Goal: Task Accomplishment & Management: Manage account settings

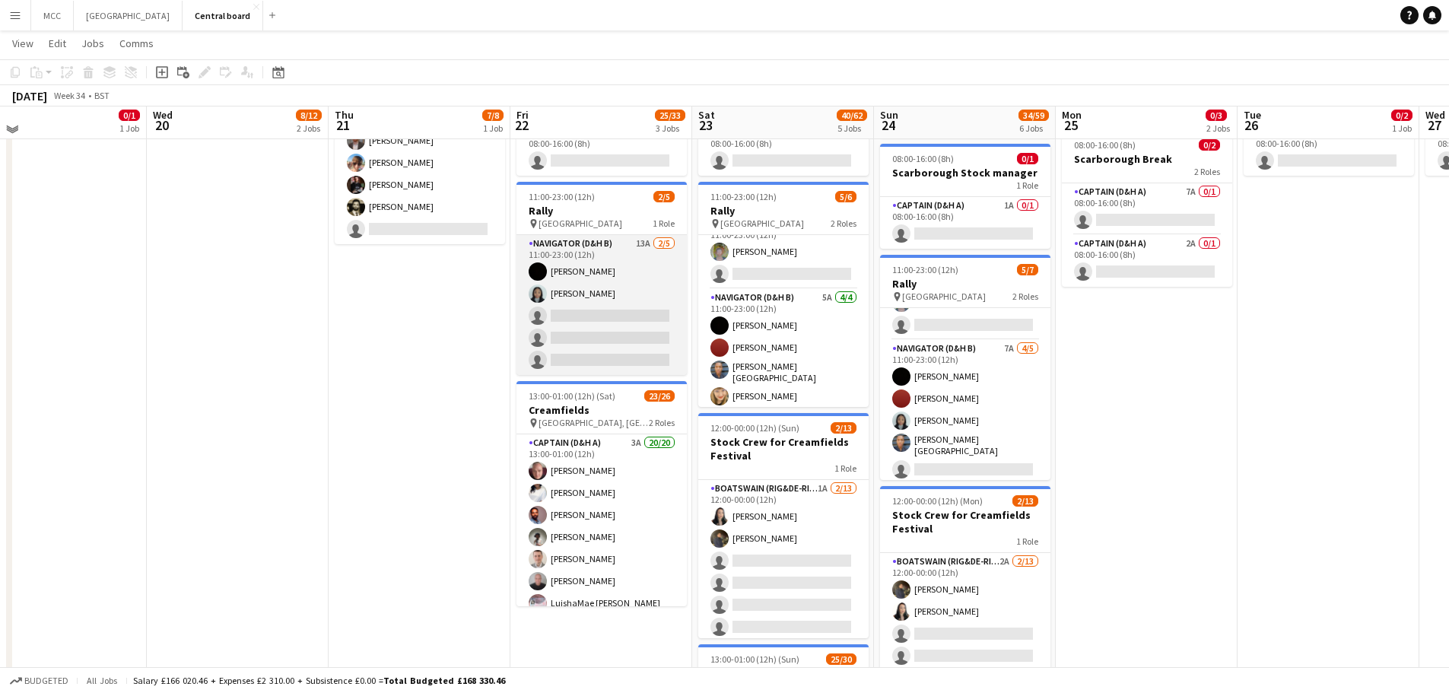
scroll to position [333, 0]
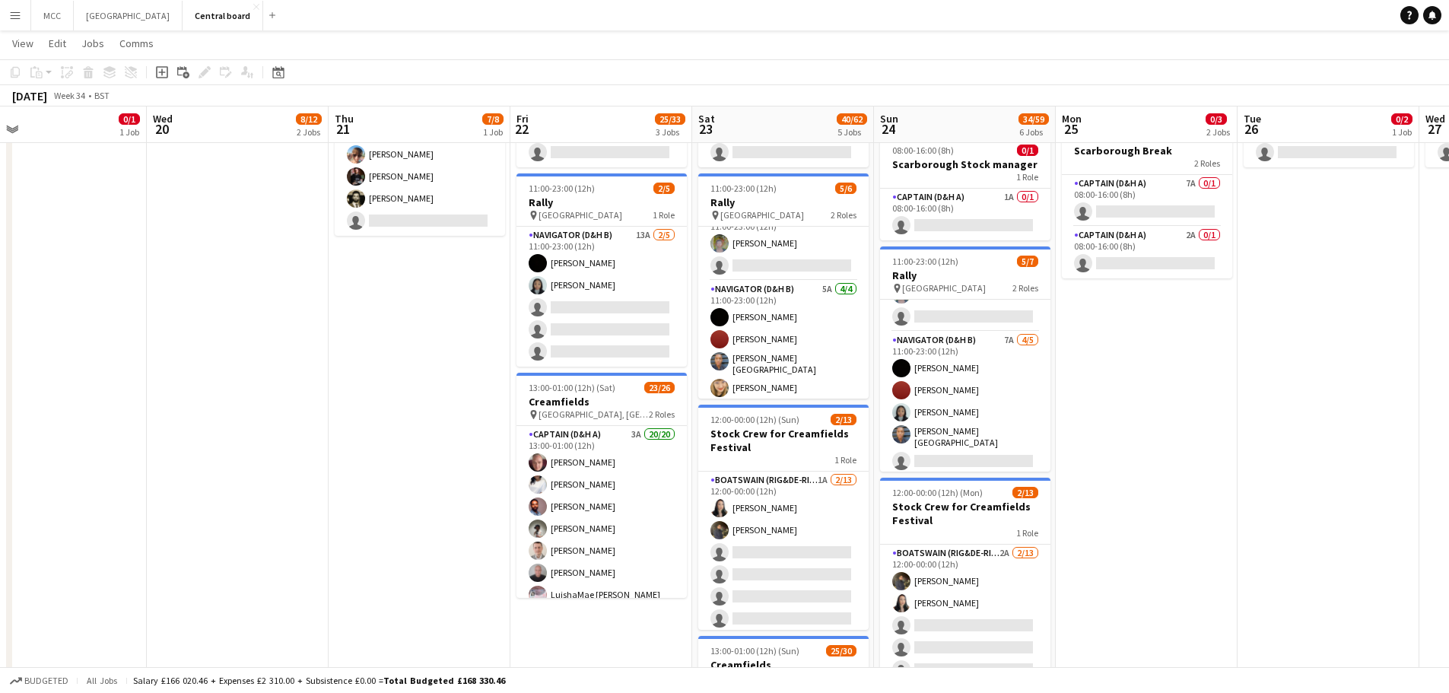
click at [1115, 491] on app-date-cell "08:00-17:00 (9h) 0/1 Creamfields Break 1 Role Captain (D&H A) 8A 0/1 08:00-17:0…" at bounding box center [1147, 608] width 182 height 1207
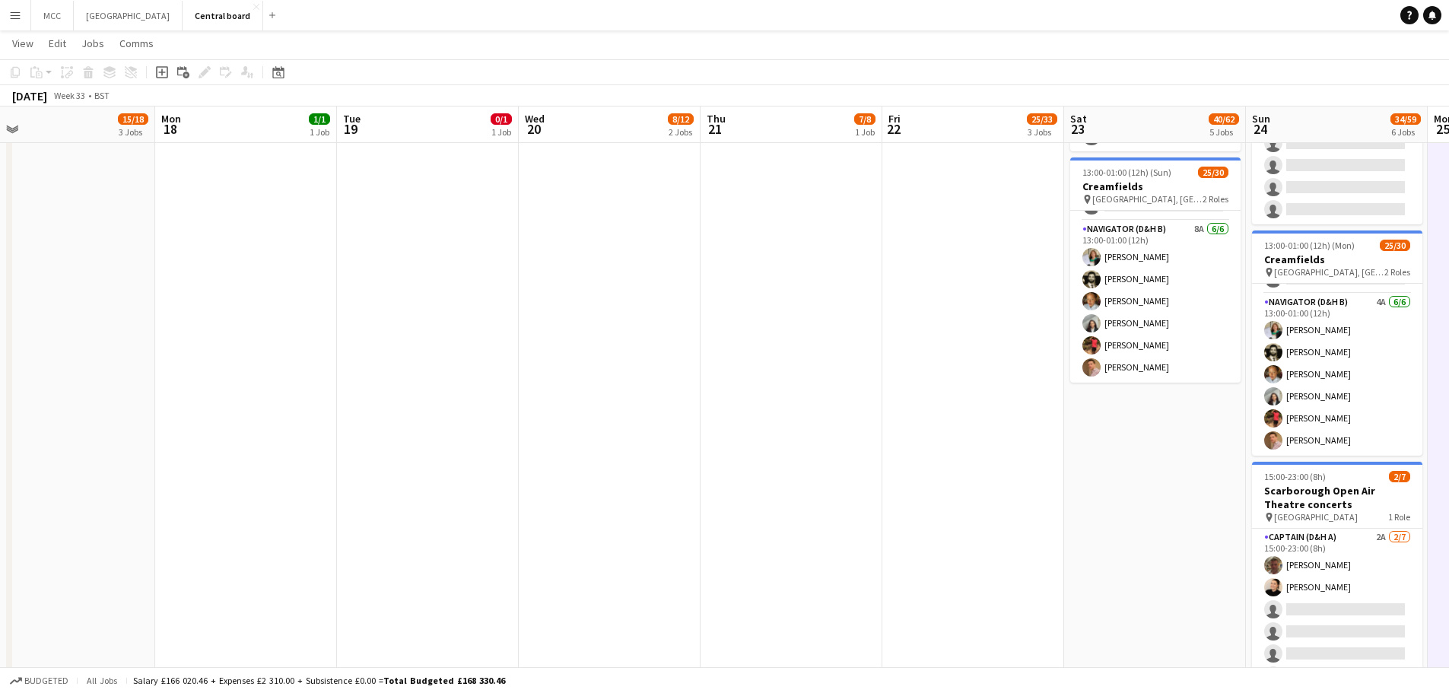
scroll to position [0, 0]
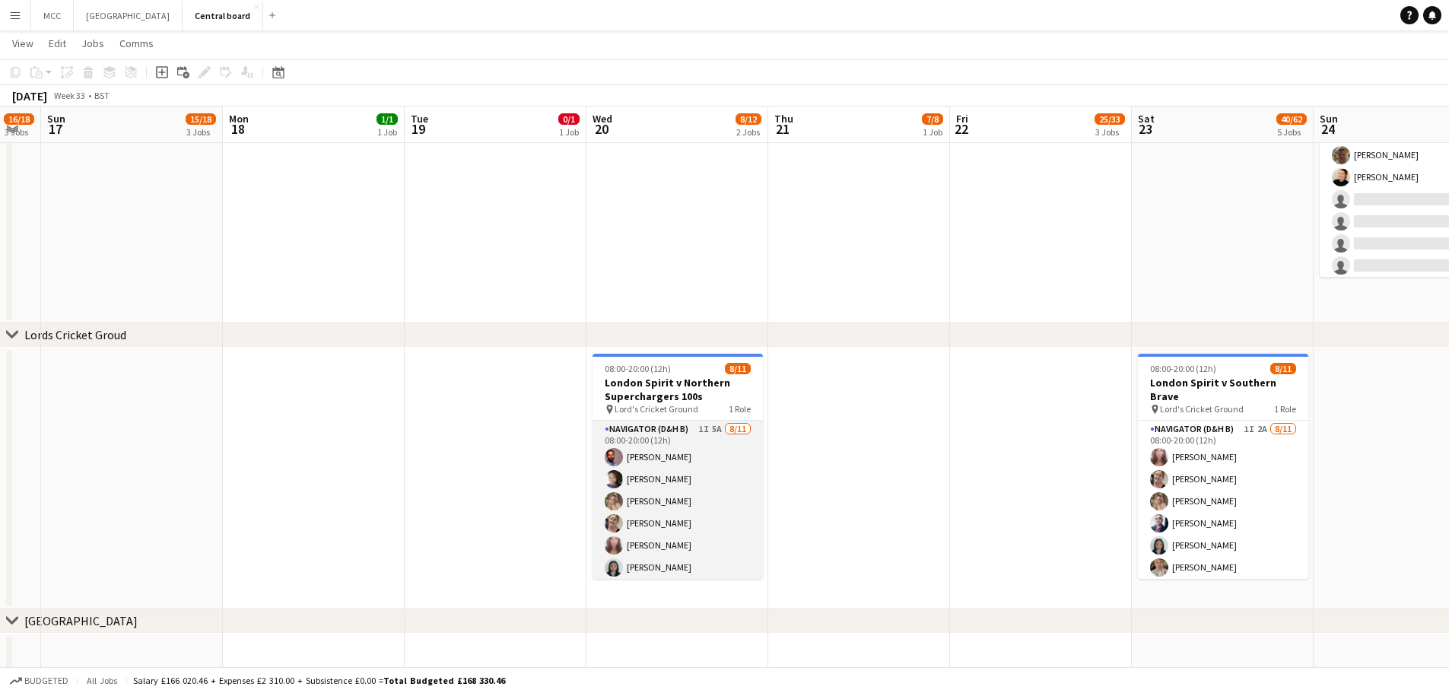
click at [678, 508] on app-card-role "Navigator (D&H B) 1I 5A [DATE] 08:00-20:00 (12h) [PERSON_NAME] [PERSON_NAME] [P…" at bounding box center [677, 557] width 170 height 272
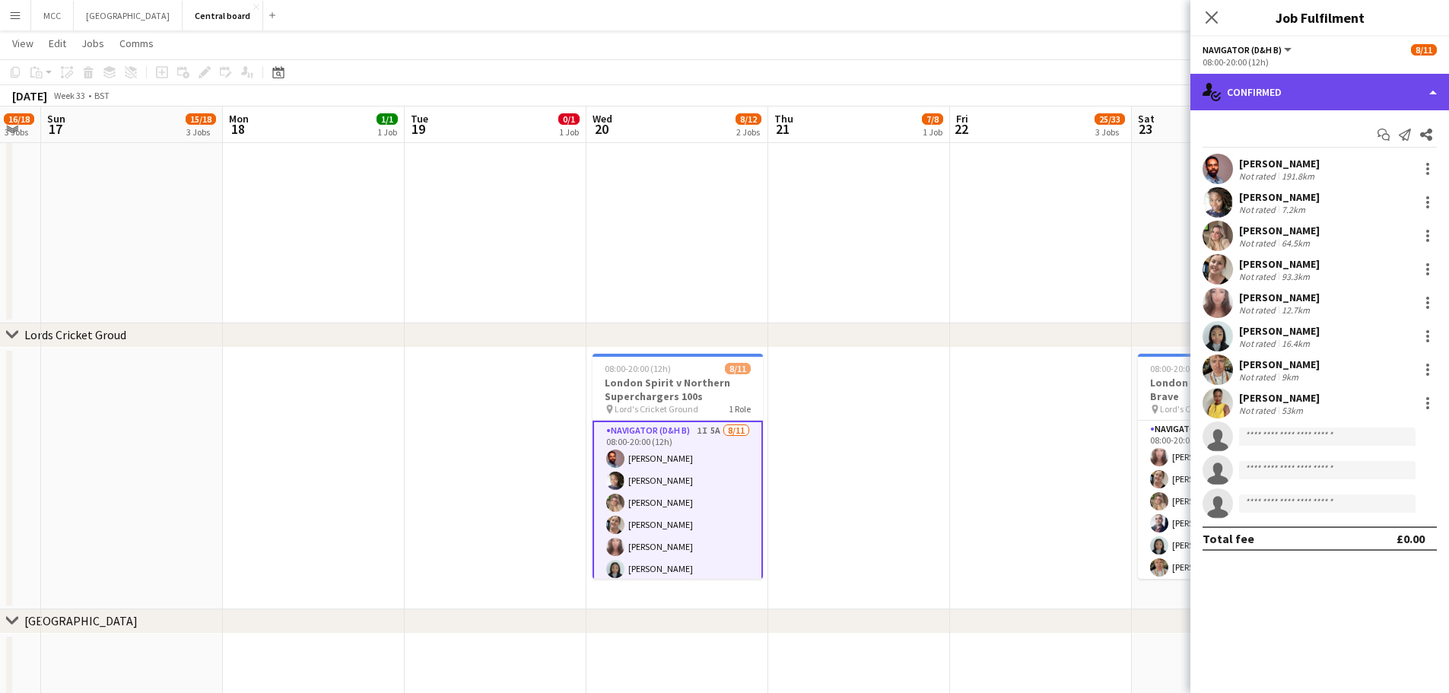
click at [1399, 87] on div "single-neutral-actions-check-2 Confirmed" at bounding box center [1319, 92] width 259 height 37
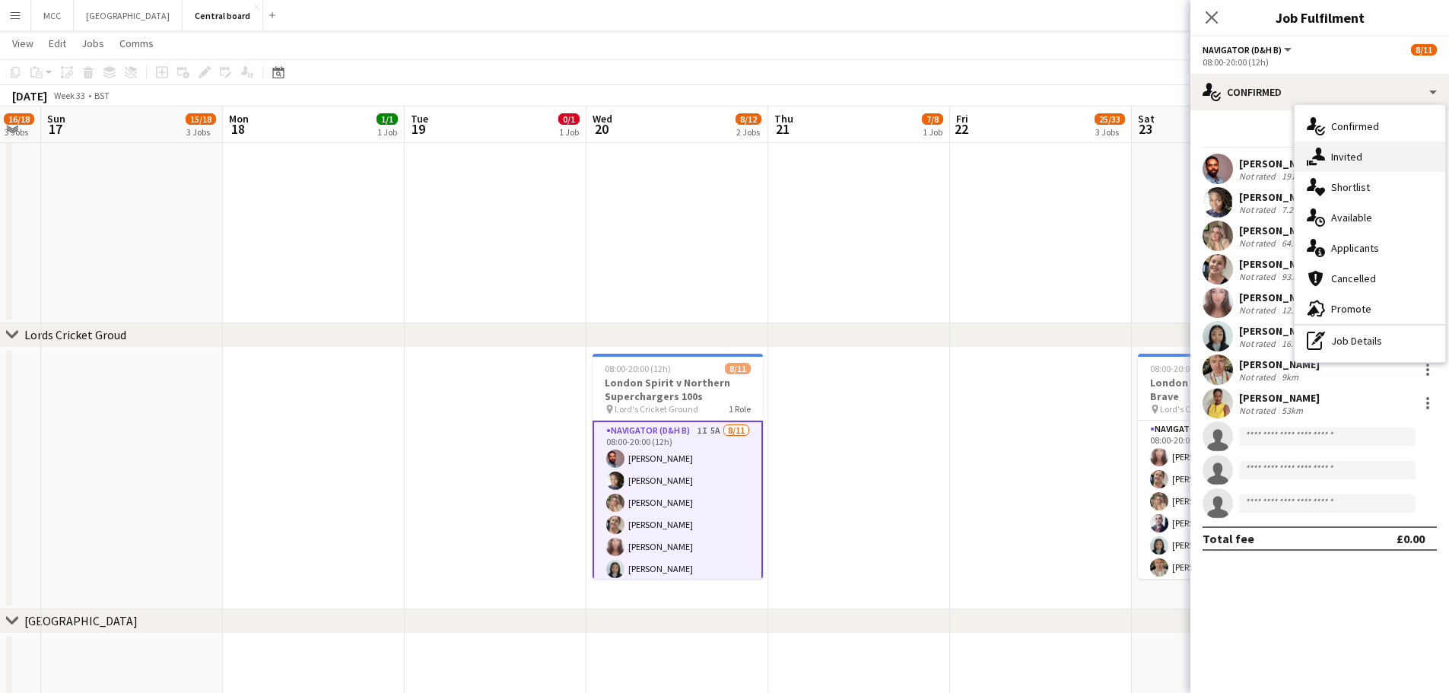
click at [1375, 155] on div "single-neutral-actions-share-1 Invited" at bounding box center [1369, 156] width 151 height 30
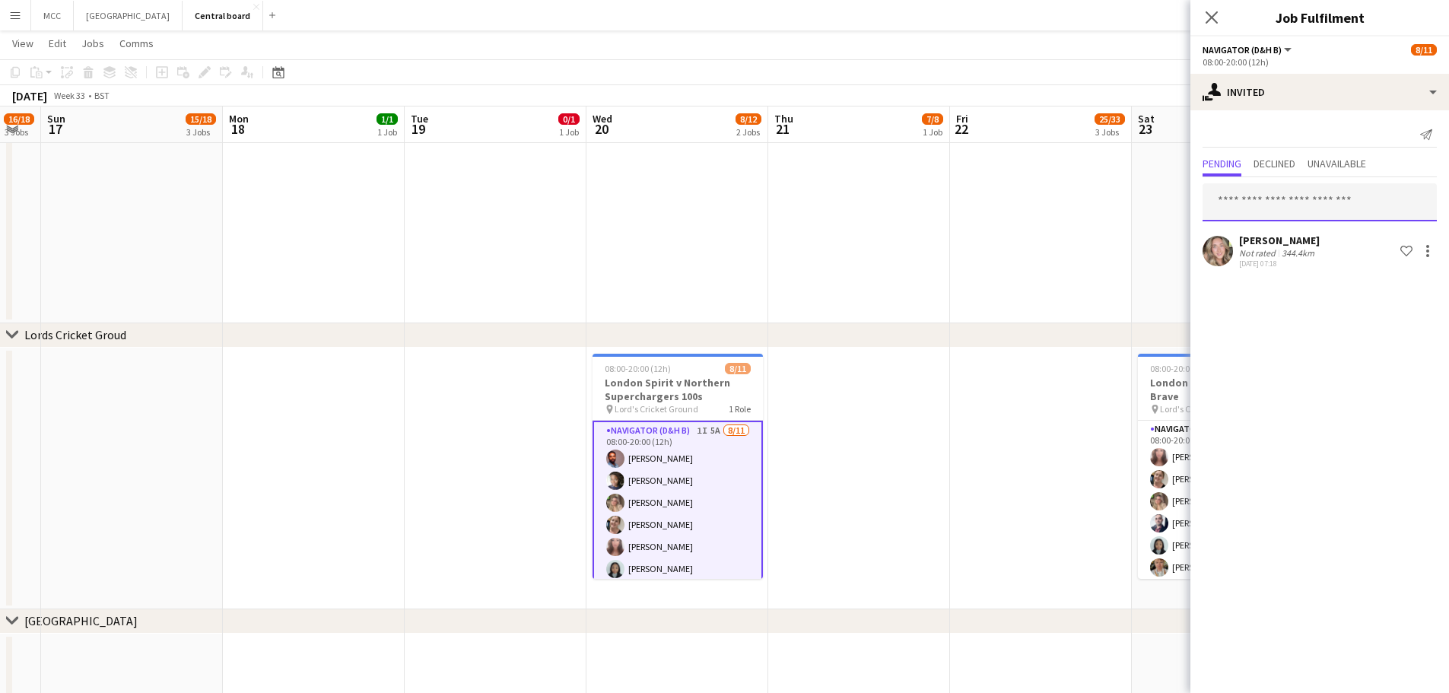
click at [1321, 208] on input "text" at bounding box center [1319, 202] width 234 height 38
type input "******"
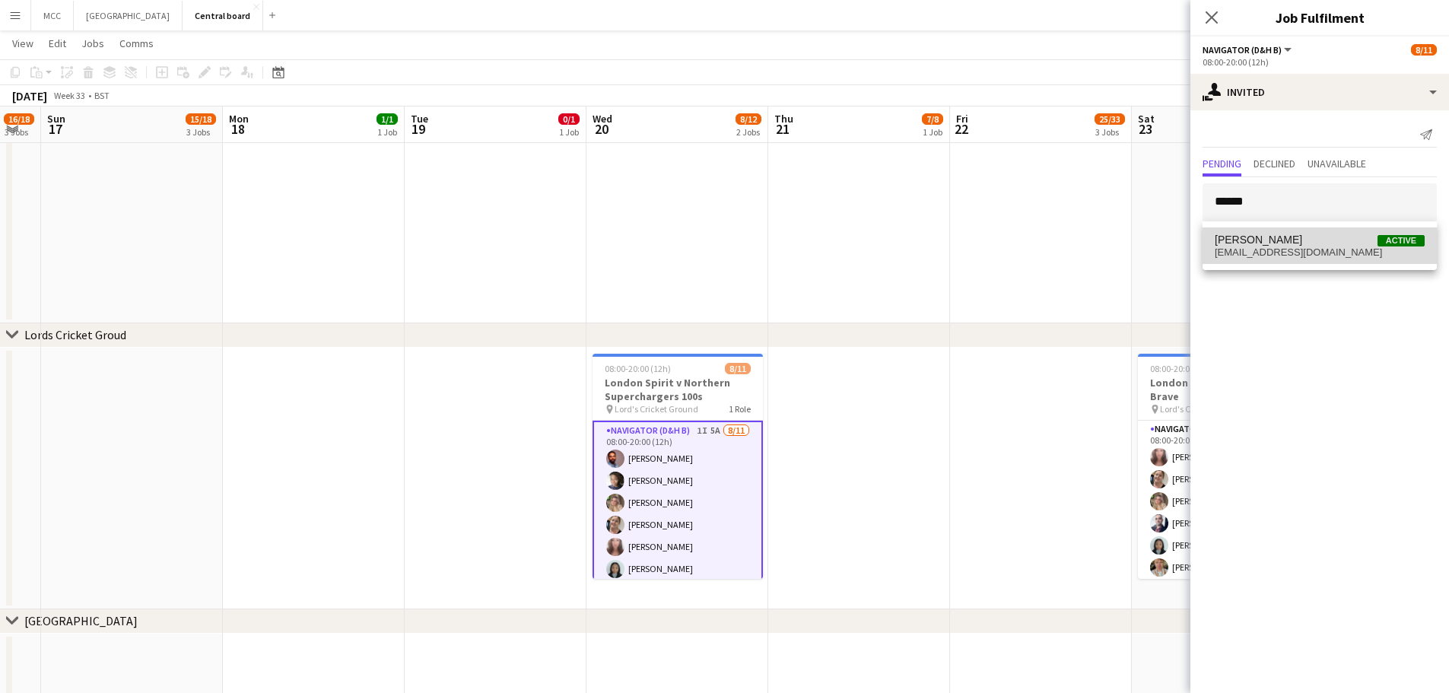
click at [1296, 246] on span "[EMAIL_ADDRESS][DOMAIN_NAME]" at bounding box center [1320, 252] width 210 height 12
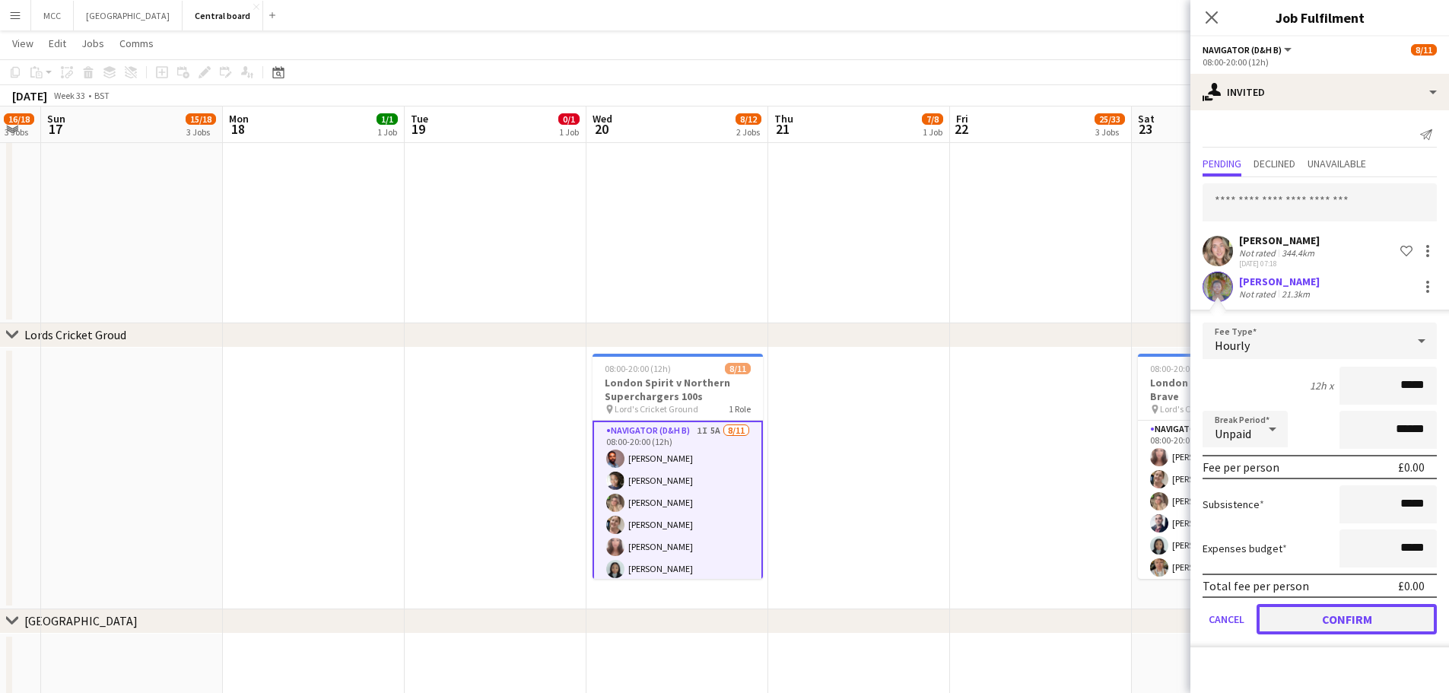
click at [1383, 621] on button "Confirm" at bounding box center [1346, 619] width 180 height 30
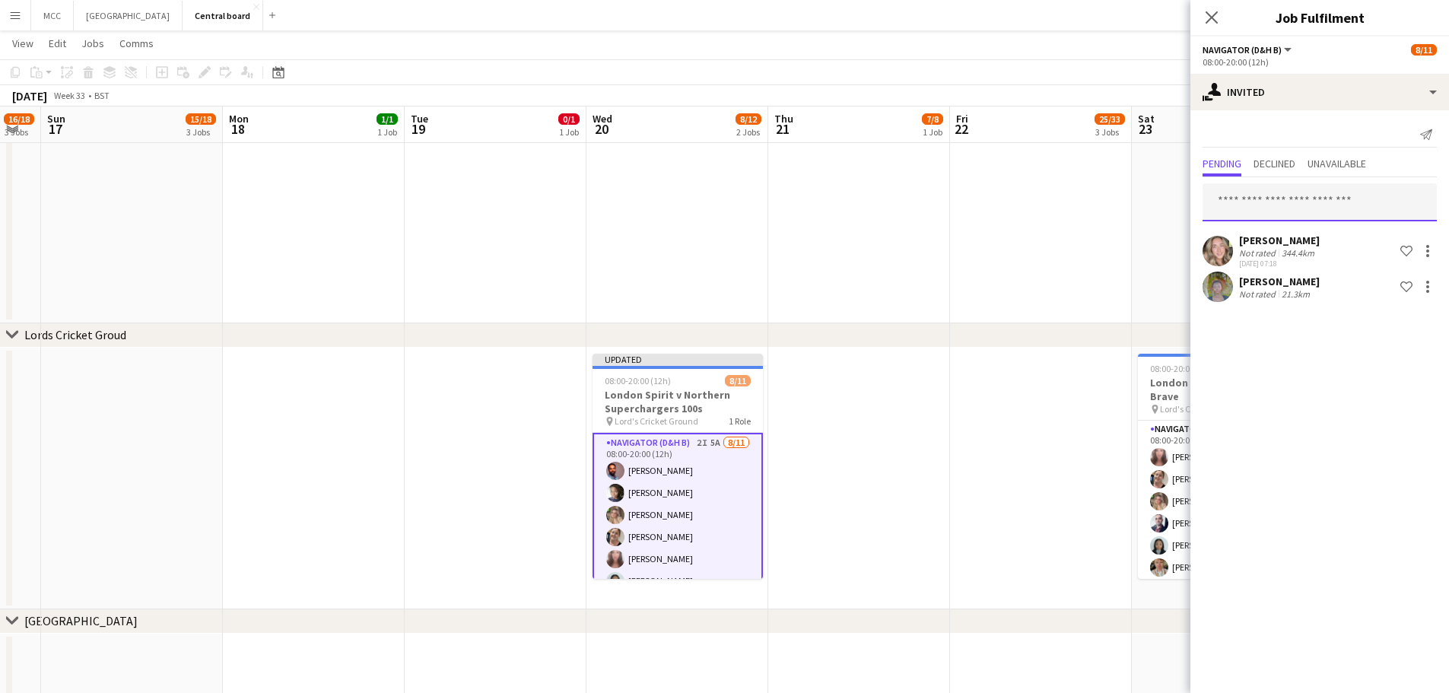
click at [1369, 190] on input "text" at bounding box center [1319, 202] width 234 height 38
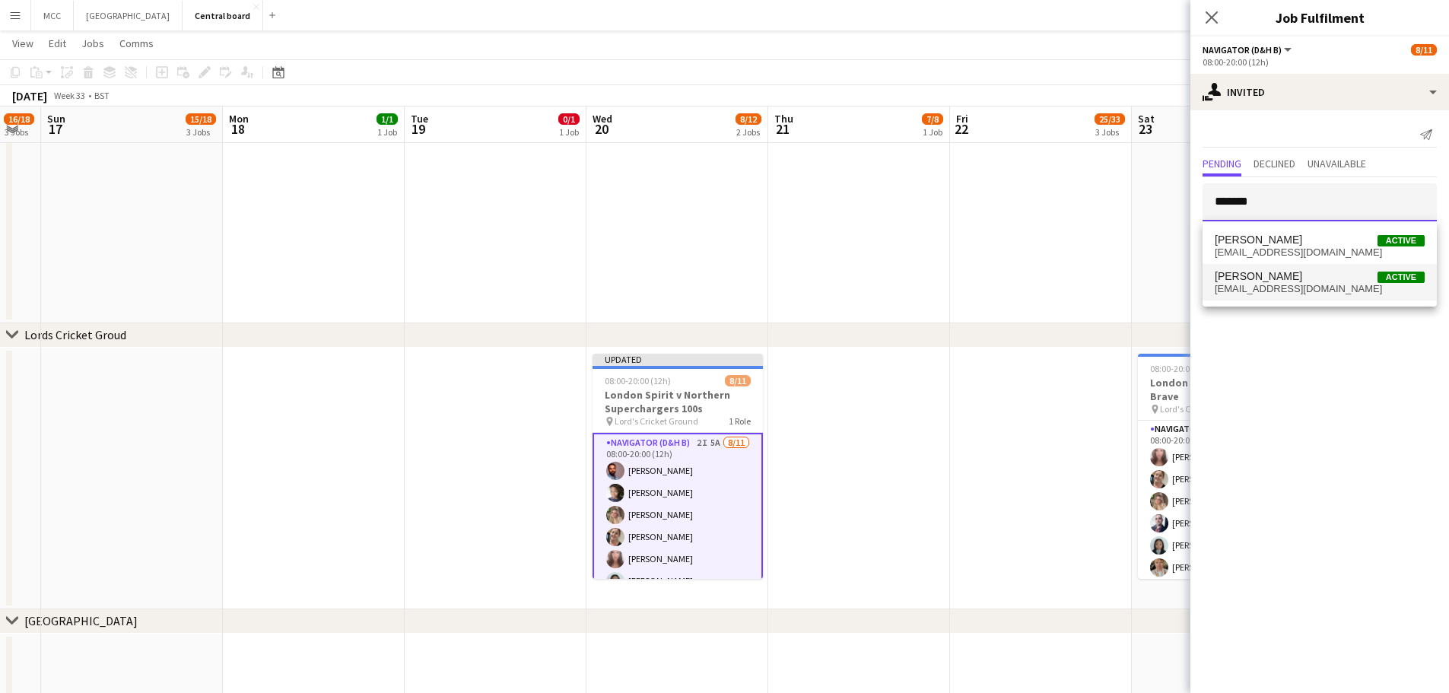
type input "*******"
click at [1301, 283] on span "[EMAIL_ADDRESS][DOMAIN_NAME]" at bounding box center [1320, 289] width 210 height 12
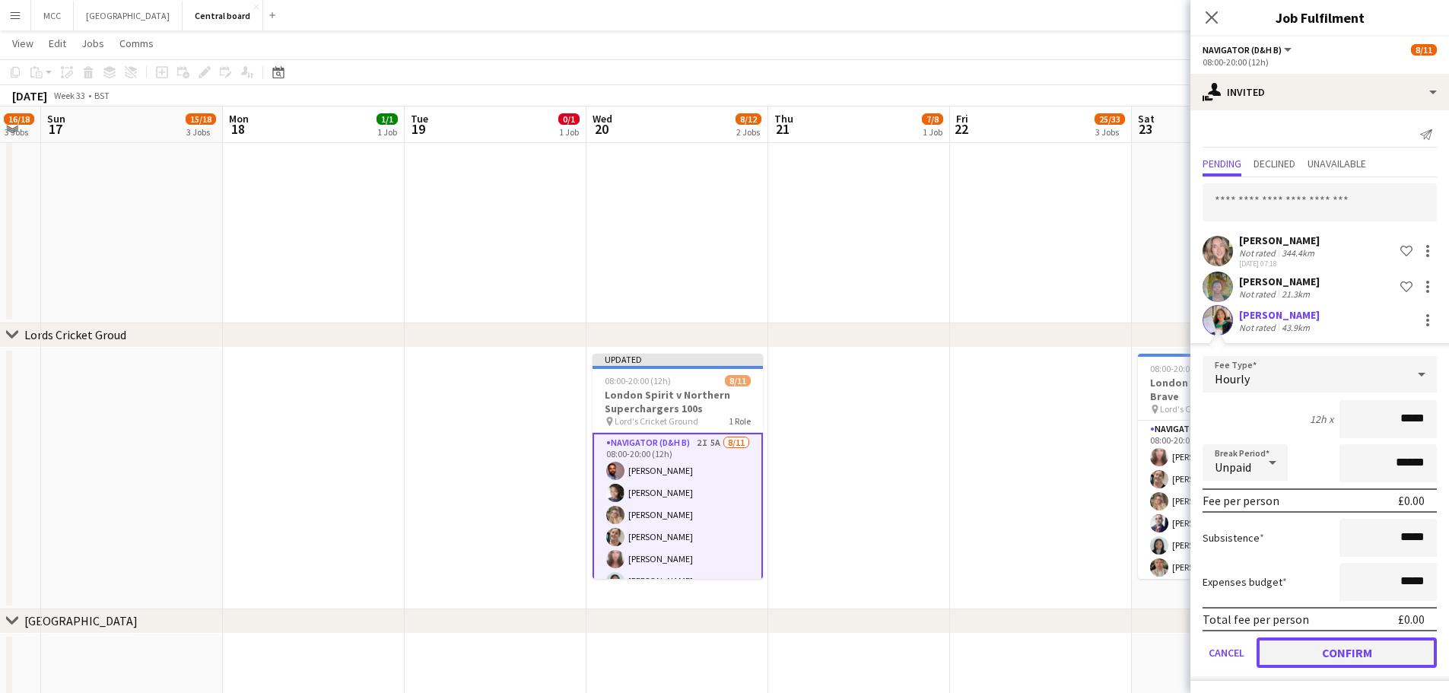
click at [1343, 658] on button "Confirm" at bounding box center [1346, 652] width 180 height 30
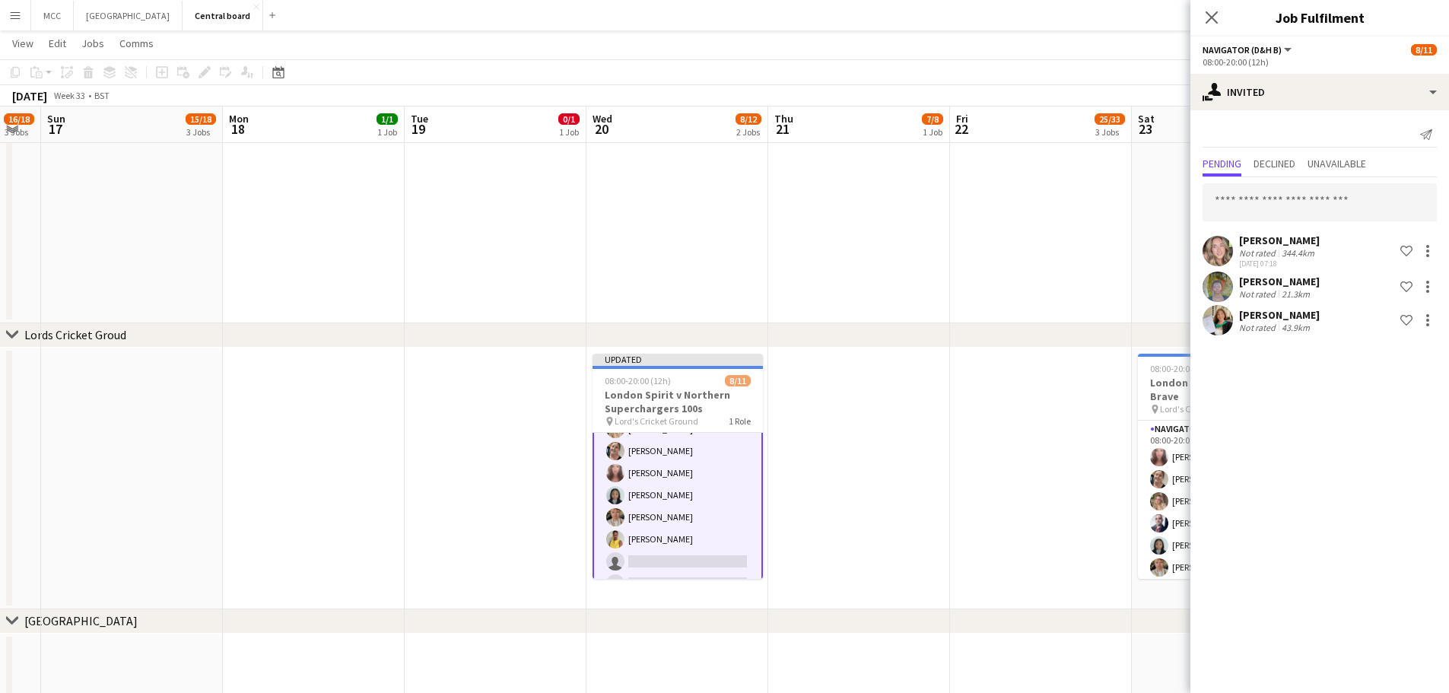
scroll to position [129, 0]
click at [1316, 192] on input "text" at bounding box center [1319, 202] width 234 height 38
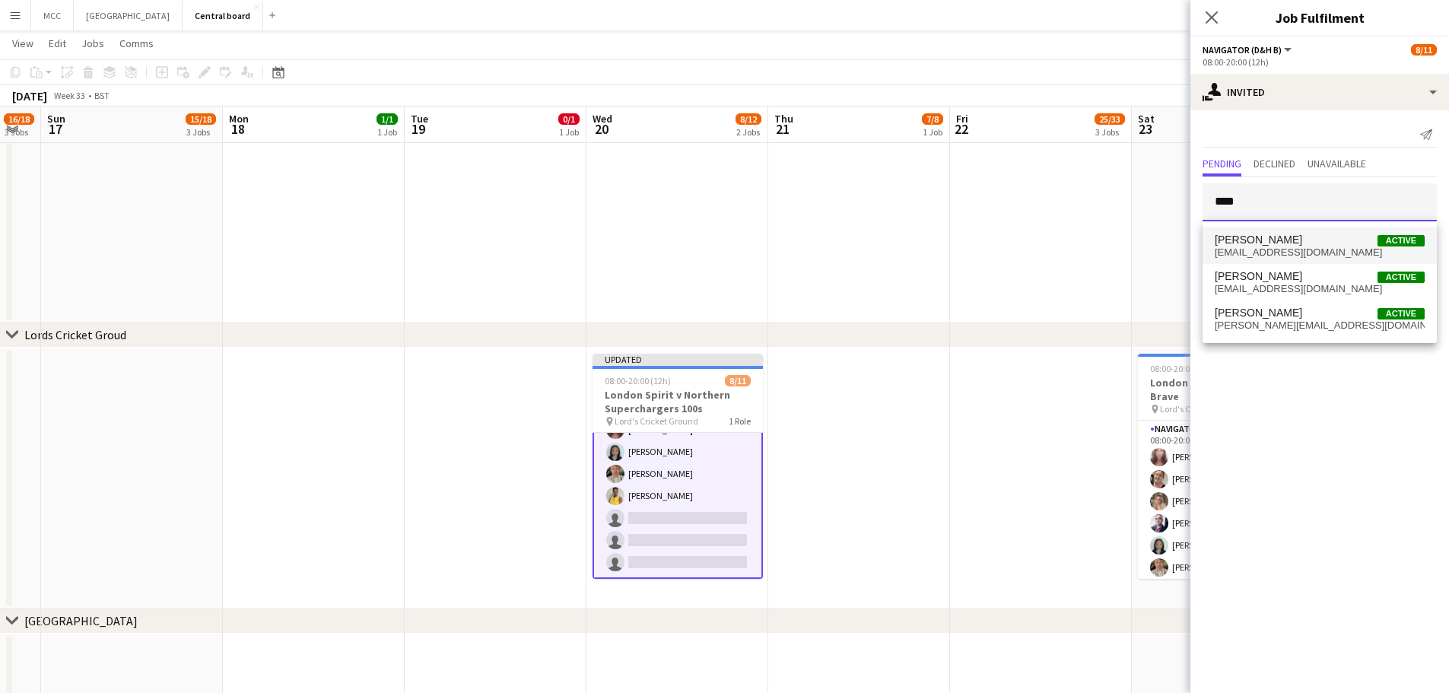
type input "****"
click at [1309, 246] on span "[EMAIL_ADDRESS][DOMAIN_NAME]" at bounding box center [1320, 252] width 210 height 12
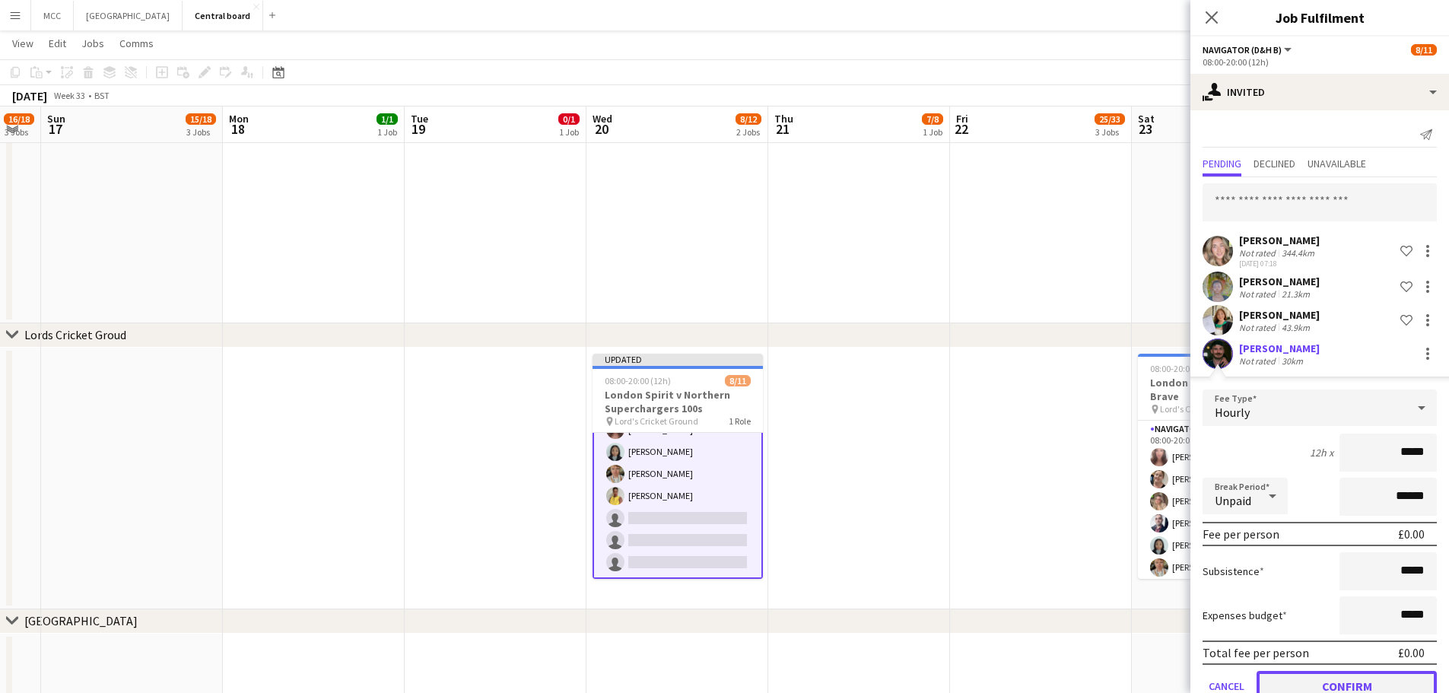
click at [1344, 681] on button "Confirm" at bounding box center [1346, 686] width 180 height 30
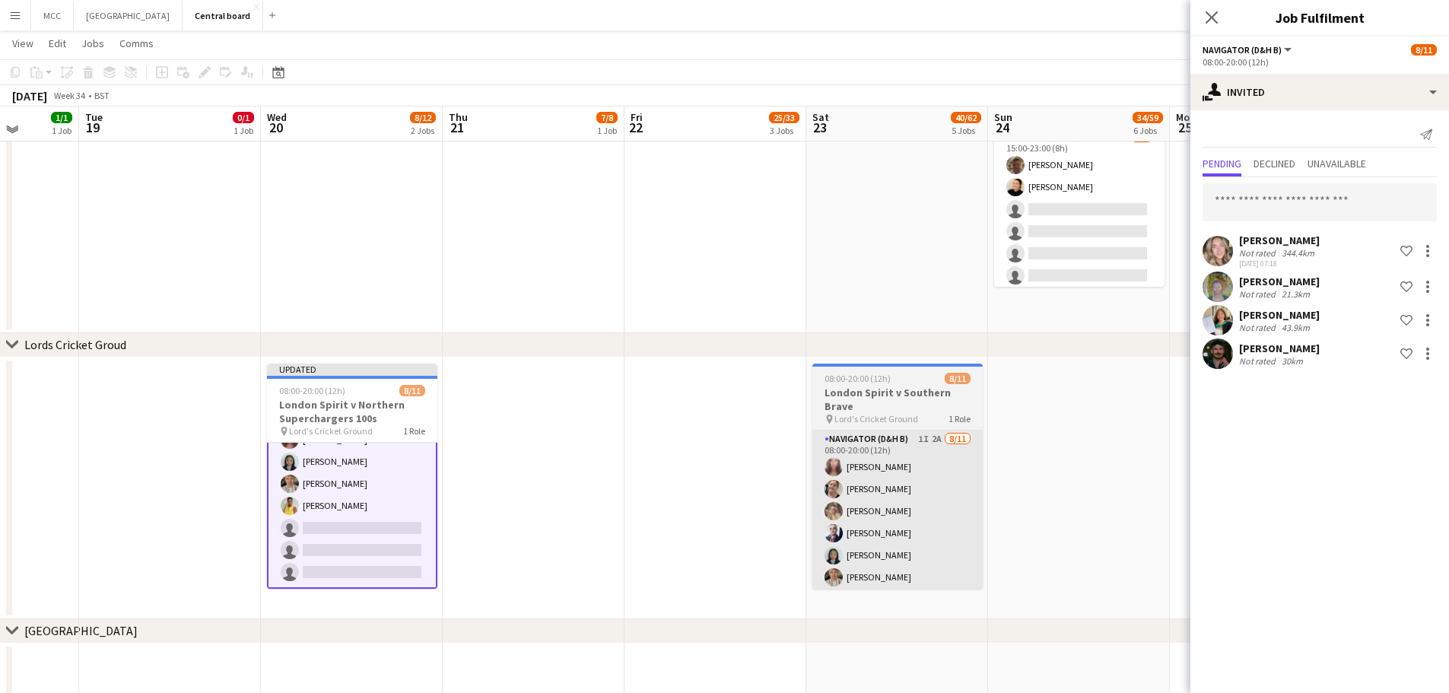
scroll to position [1212, 0]
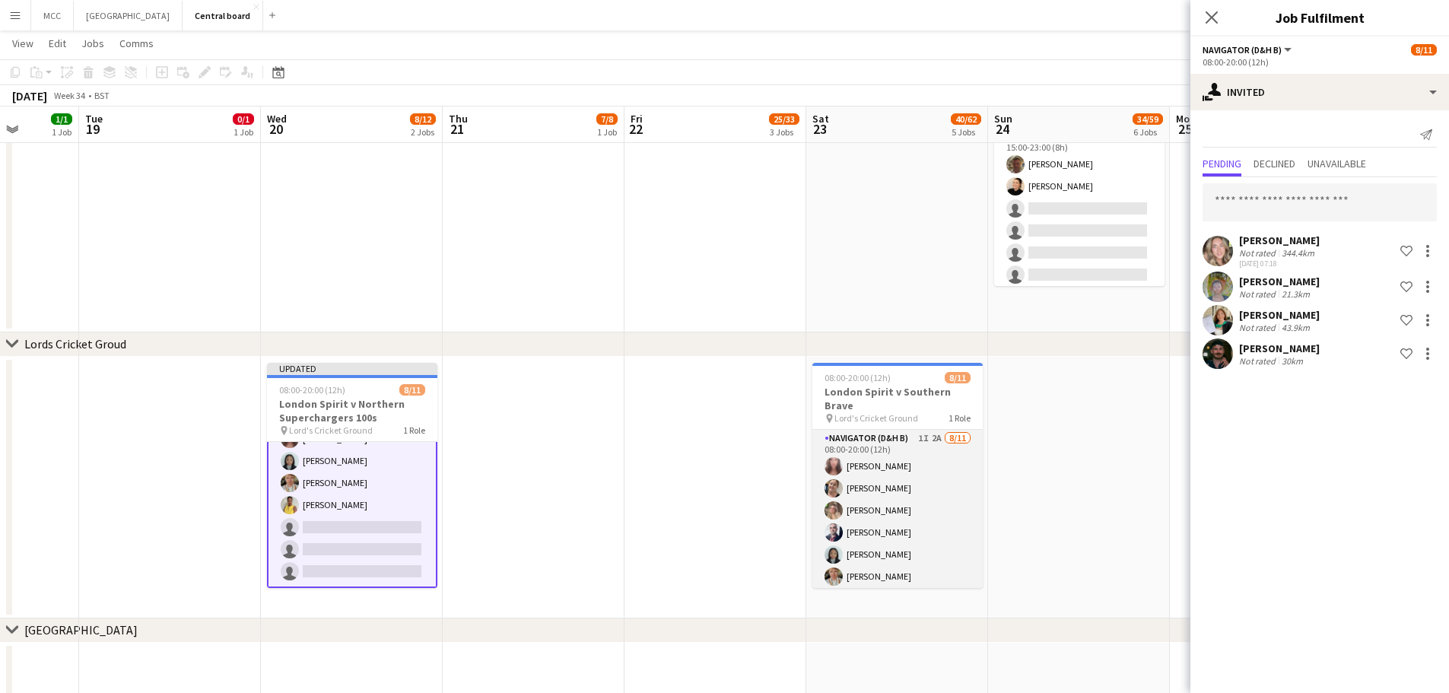
click at [898, 530] on app-card-role "Navigator (D&H B) 1I 2A [DATE] 08:00-20:00 (12h) [PERSON_NAME] [PERSON_NAME] [P…" at bounding box center [897, 566] width 170 height 272
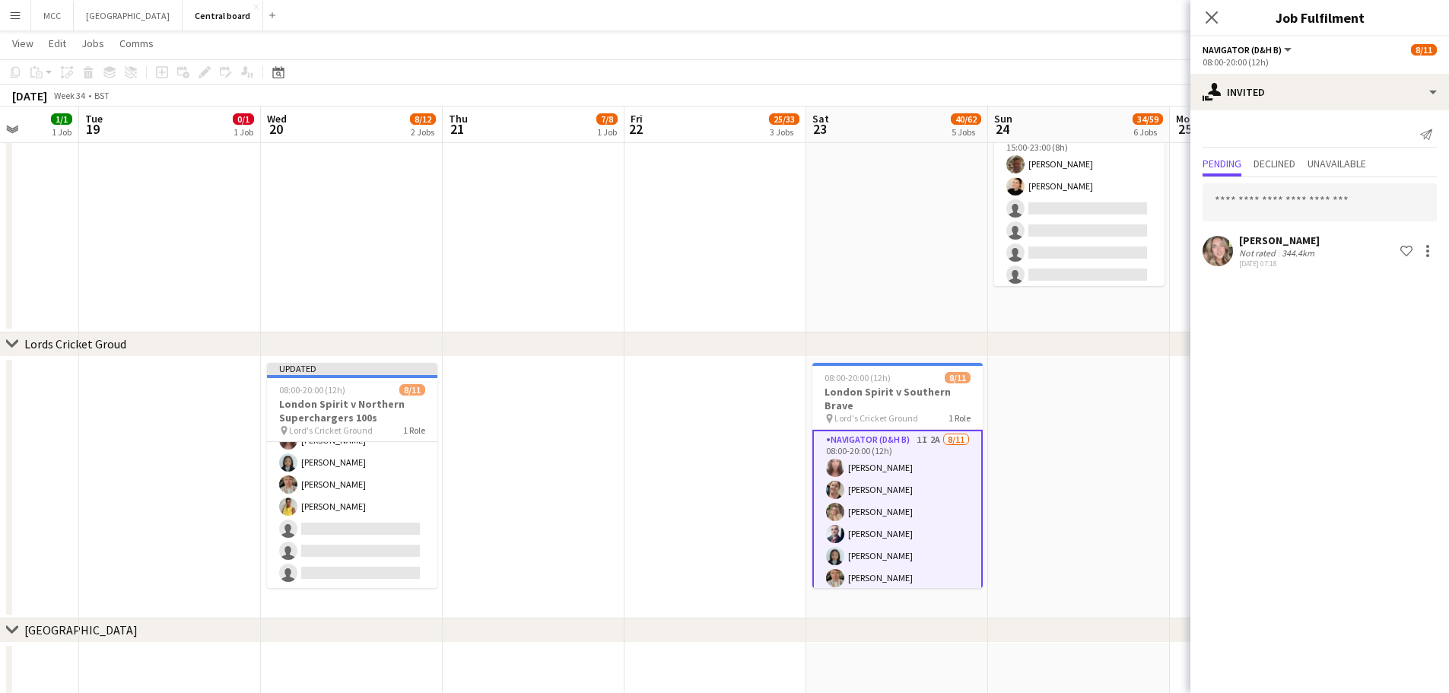
scroll to position [126, 0]
click at [1312, 195] on input "*" at bounding box center [1319, 202] width 234 height 38
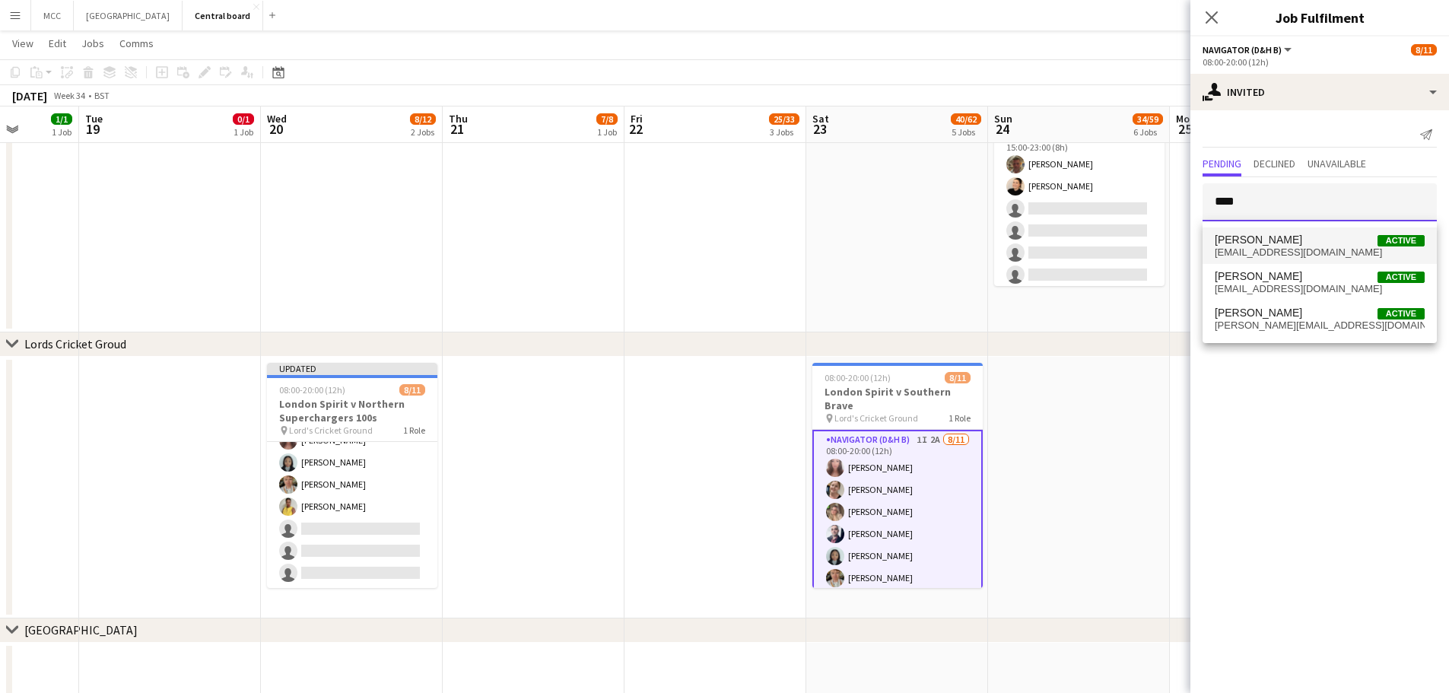
type input "****"
click at [1294, 258] on span "[EMAIL_ADDRESS][DOMAIN_NAME]" at bounding box center [1320, 252] width 210 height 12
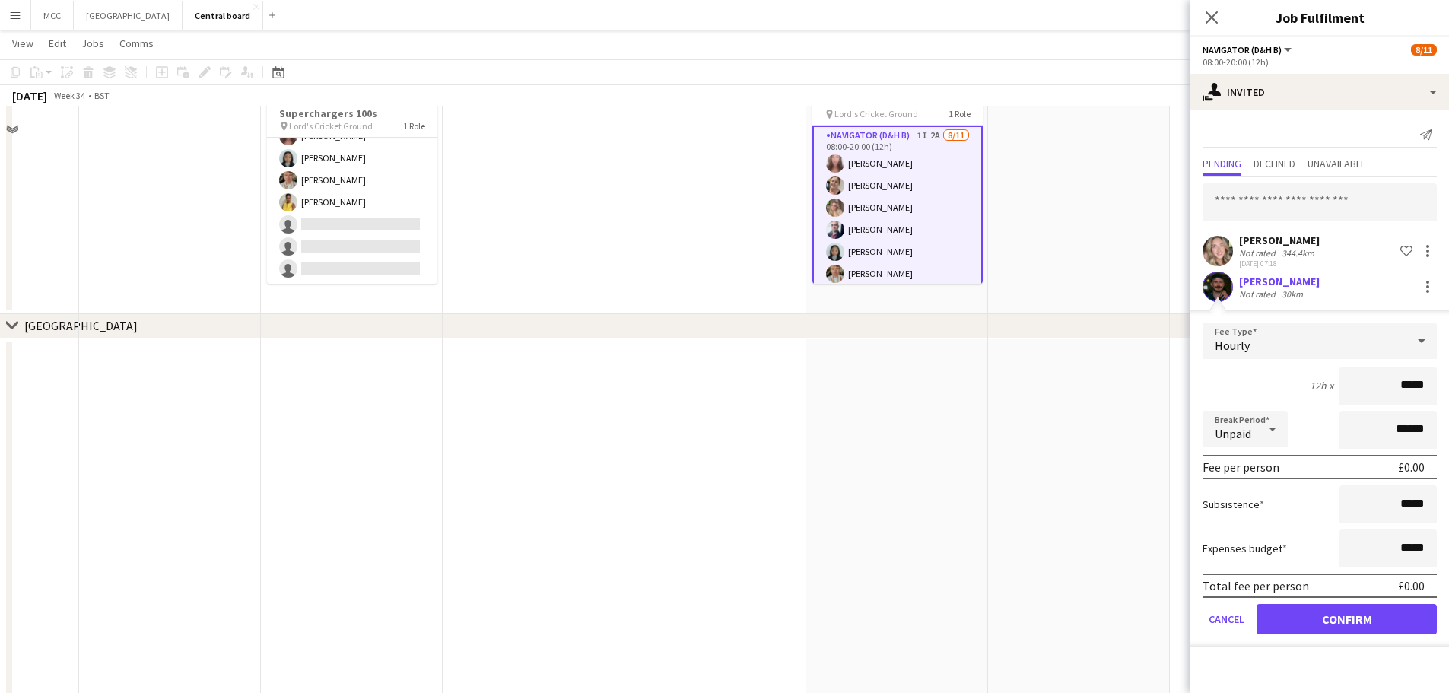
scroll to position [1519, 0]
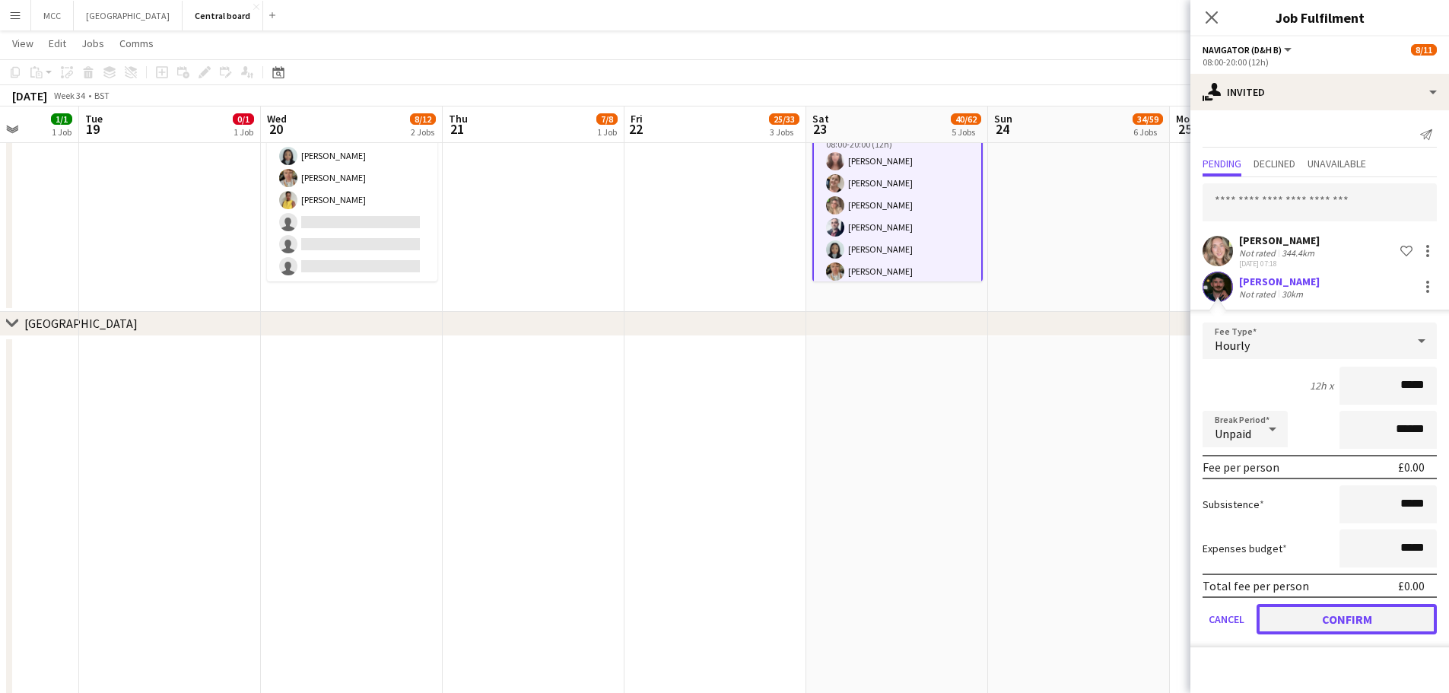
click at [1392, 615] on button "Confirm" at bounding box center [1346, 619] width 180 height 30
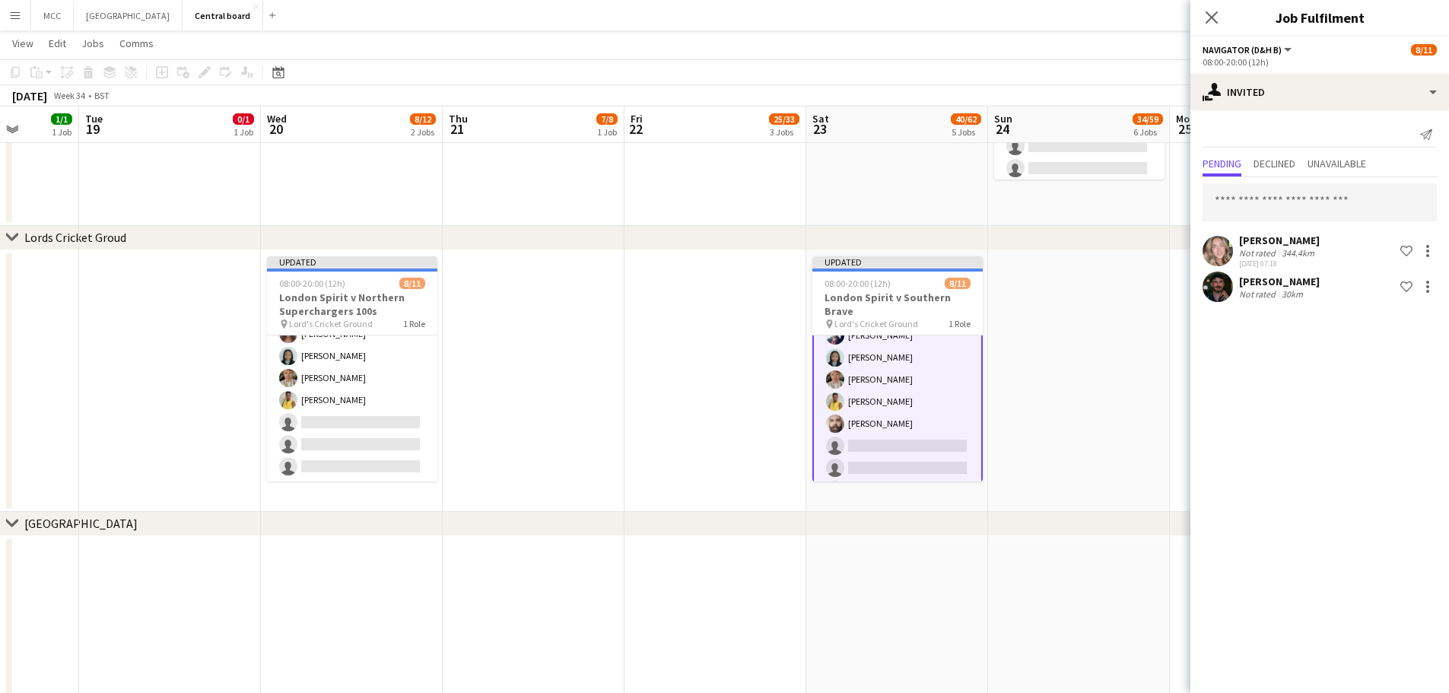
scroll to position [122, 0]
click at [931, 436] on app-card-role "Navigator (D&H B) 2I 2A [DATE] 08:00-20:00 (12h) [PERSON_NAME] [PERSON_NAME] [P…" at bounding box center [897, 350] width 170 height 275
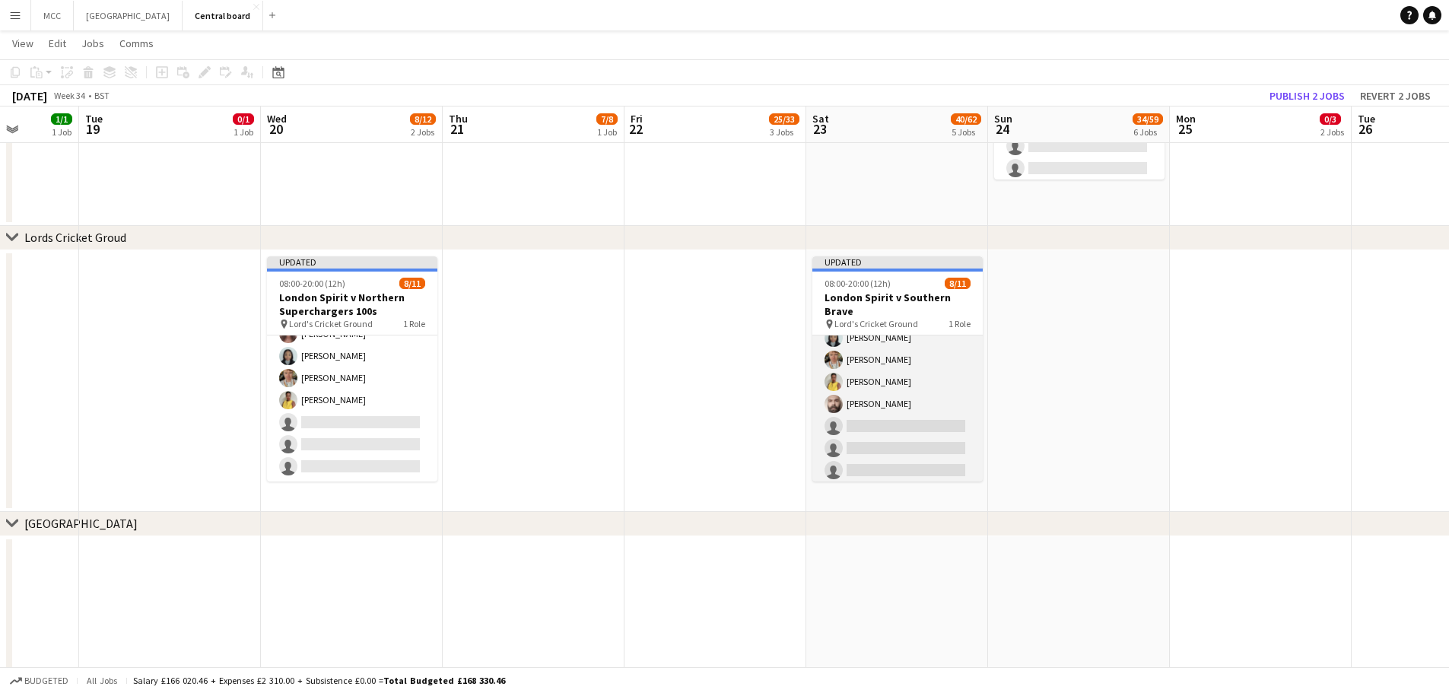
scroll to position [121, 0]
click at [931, 436] on app-card-role "Navigator (D&H B) 2I 2A [DATE] 08:00-20:00 (12h) [PERSON_NAME] [PERSON_NAME] [P…" at bounding box center [897, 350] width 170 height 272
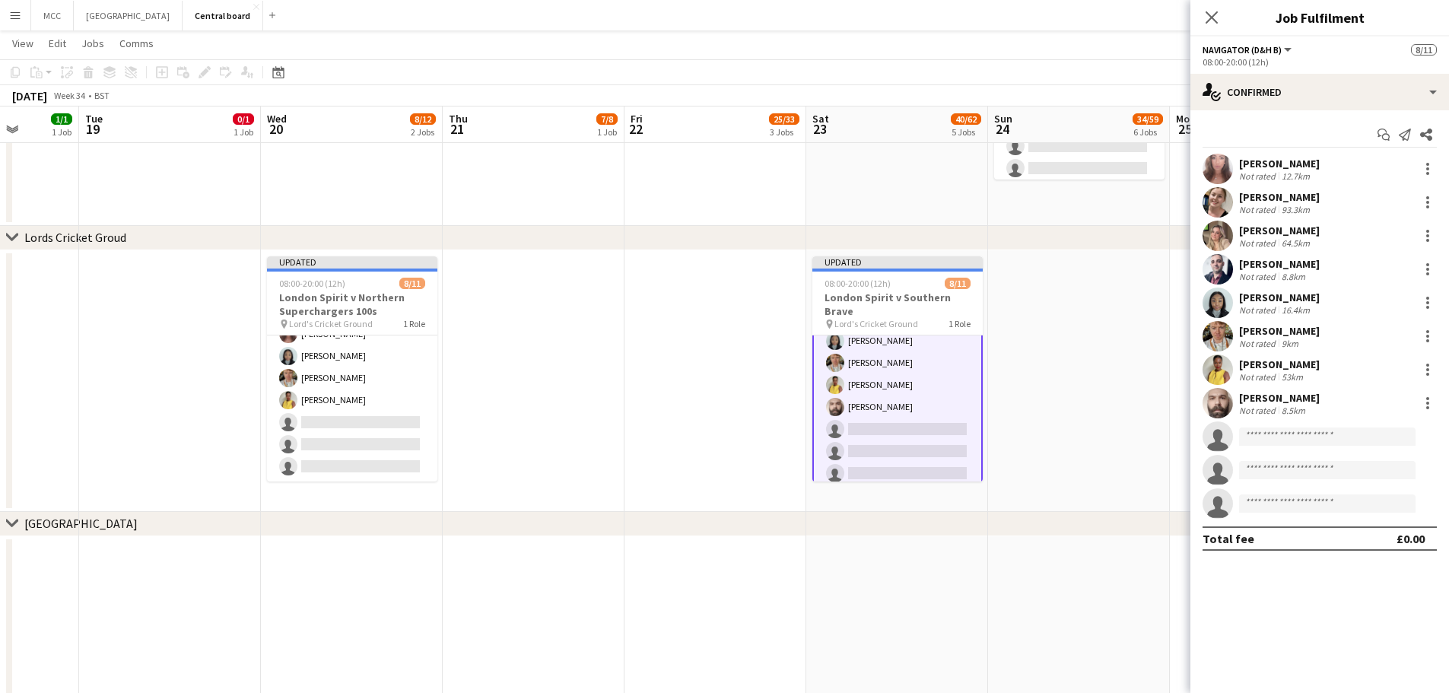
scroll to position [122, 0]
click at [1302, 445] on input "*" at bounding box center [1327, 436] width 176 height 18
type input "*"
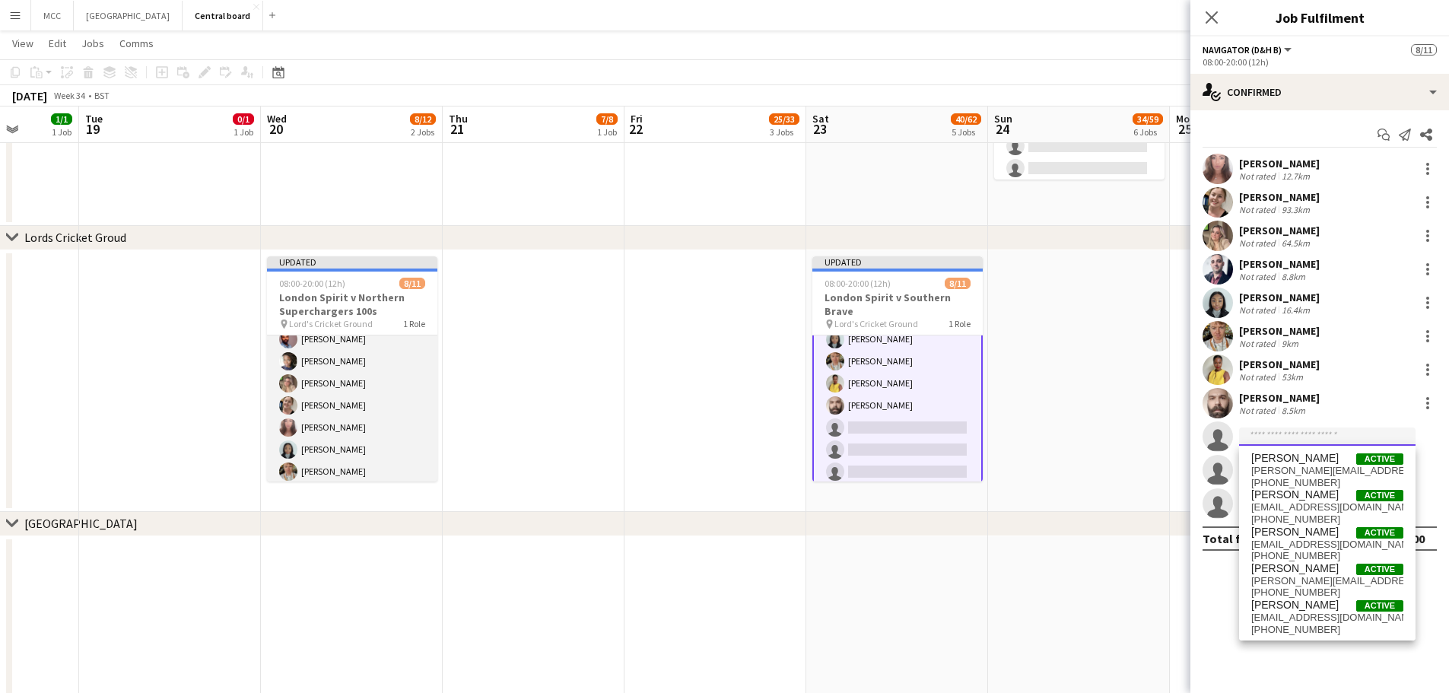
scroll to position [32, 0]
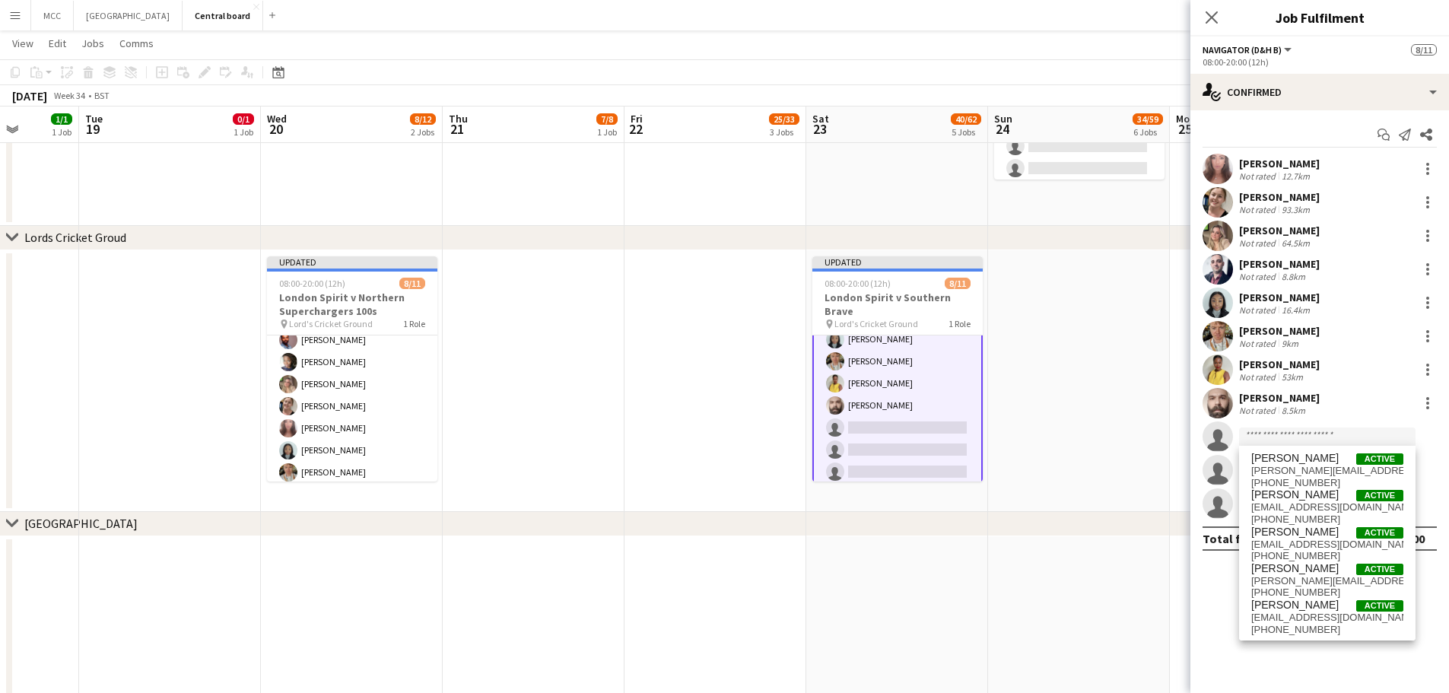
click at [1085, 370] on app-date-cell at bounding box center [1079, 381] width 182 height 262
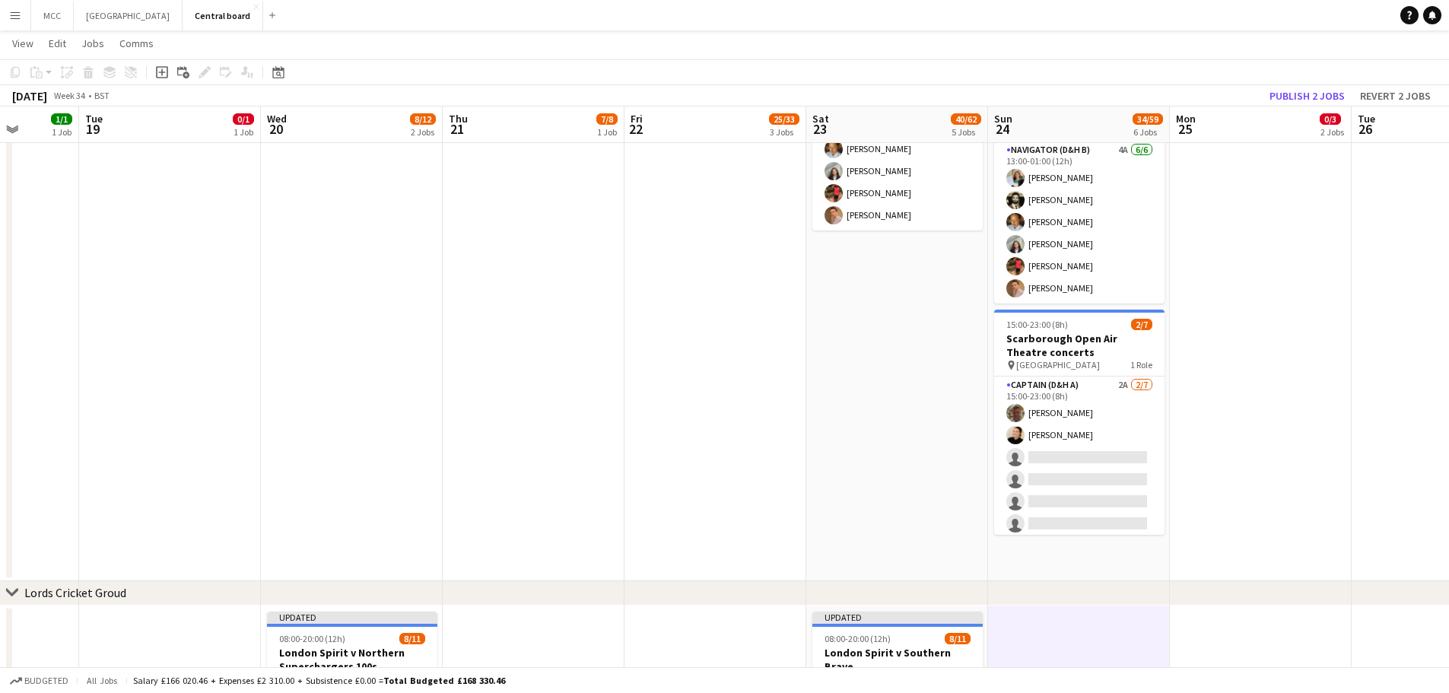
scroll to position [963, 0]
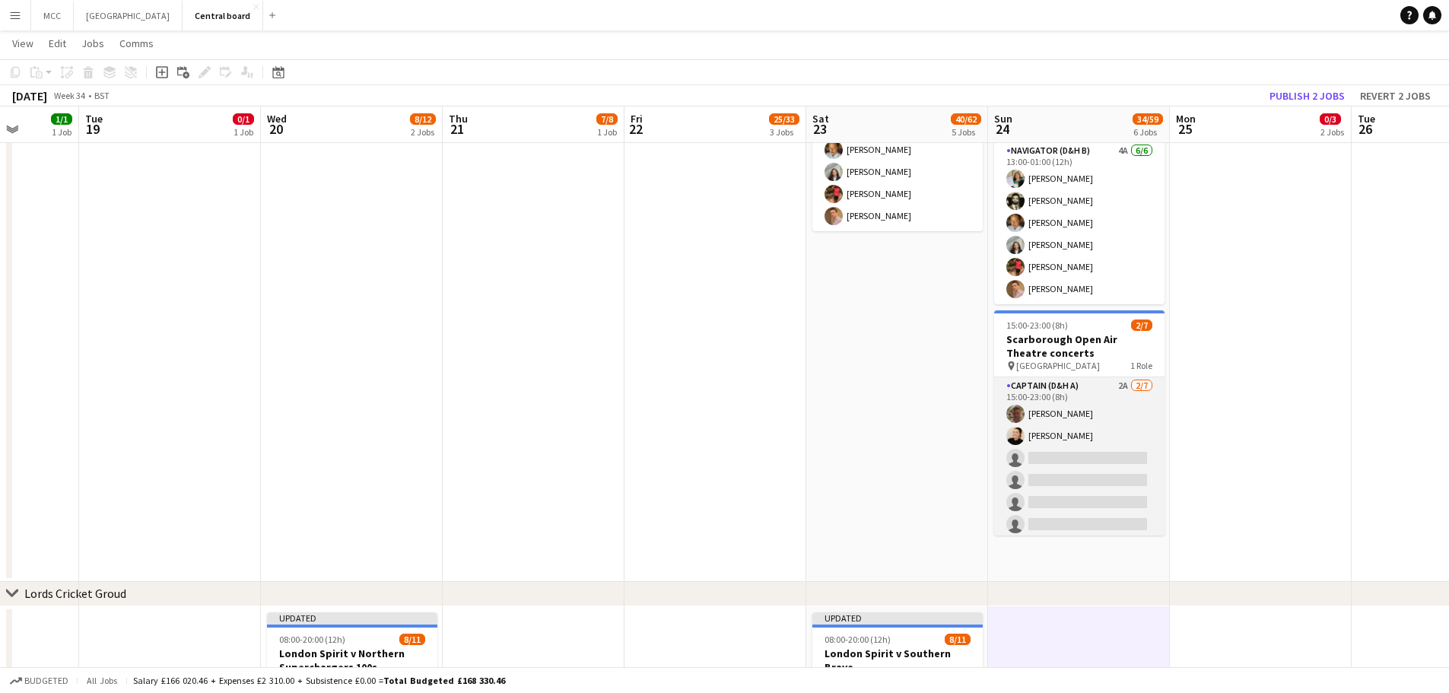
click at [1107, 424] on app-card-role "Captain (D&H A) 2A [DATE] 15:00-23:00 (8h) [PERSON_NAME] [PERSON_NAME] single-n…" at bounding box center [1079, 469] width 170 height 184
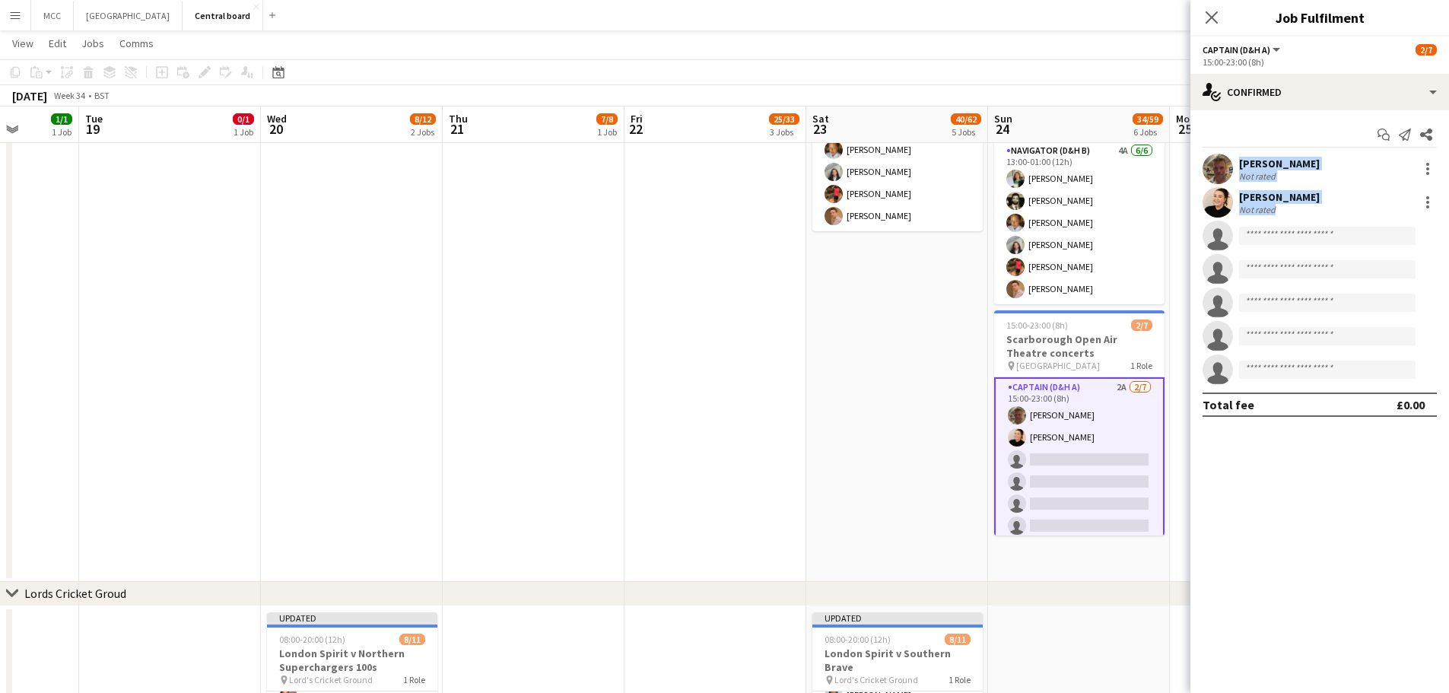
drag, startPoint x: 1387, startPoint y: 141, endPoint x: 1329, endPoint y: 237, distance: 112.6
click at [1329, 237] on div "Start chat Send notification Share [PERSON_NAME] Not rated [PERSON_NAME] Not ra…" at bounding box center [1319, 269] width 259 height 319
click at [1329, 237] on input at bounding box center [1327, 236] width 176 height 18
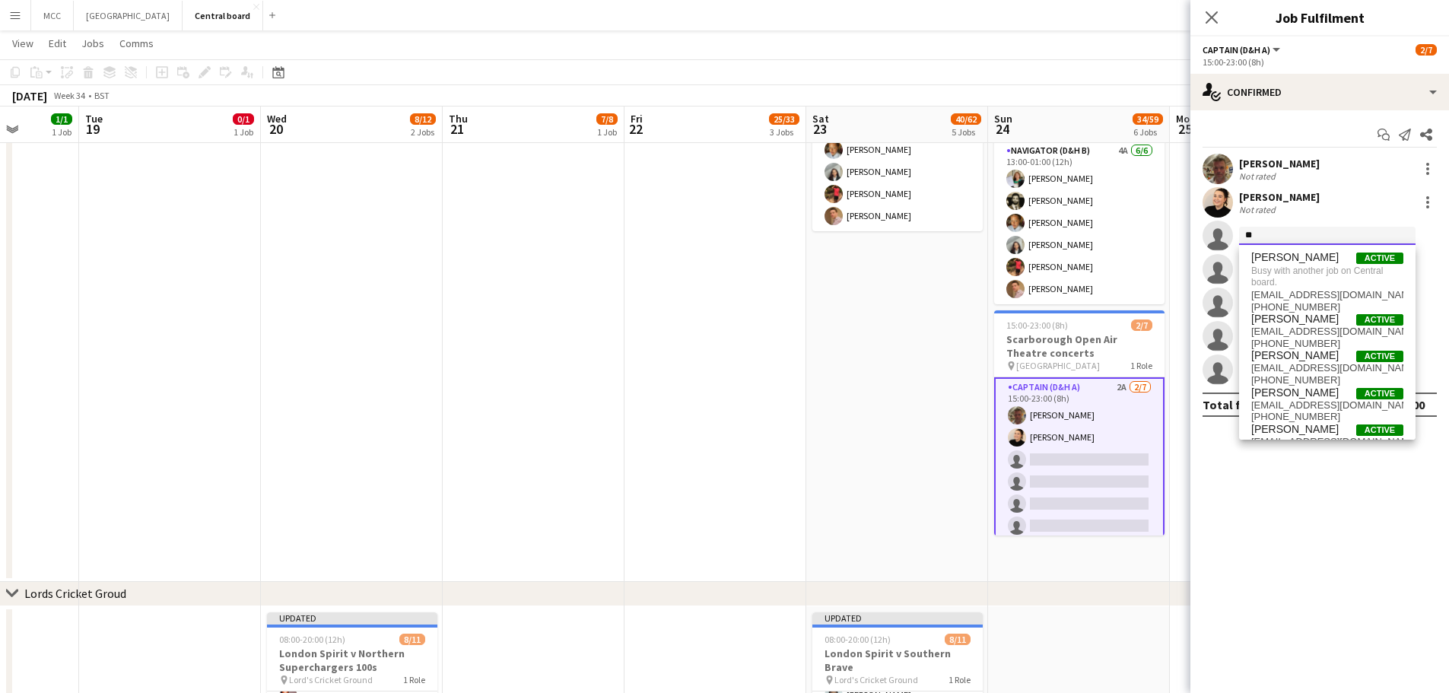
type input "*"
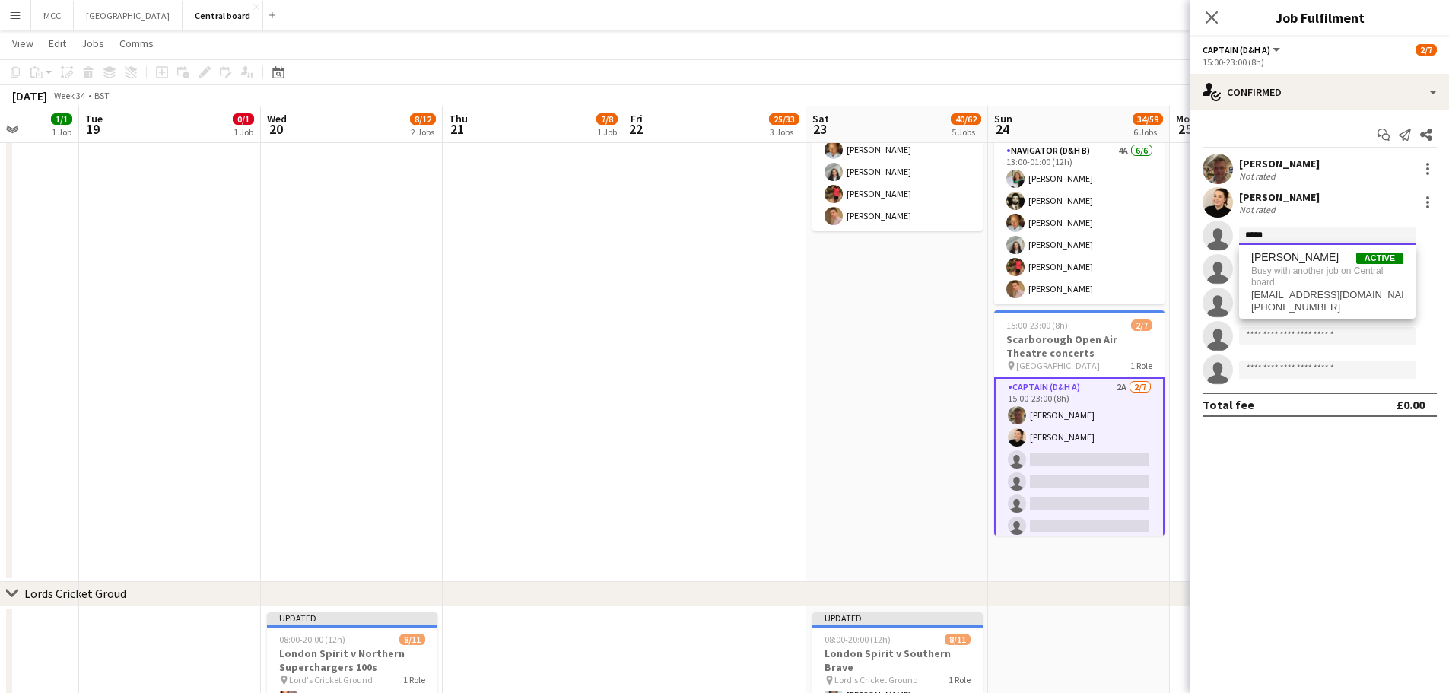
type input "*****"
click at [1348, 484] on mat-expansion-panel "check Confirmed Start chat Send notification Share [PERSON_NAME] Not rated [PER…" at bounding box center [1319, 401] width 259 height 583
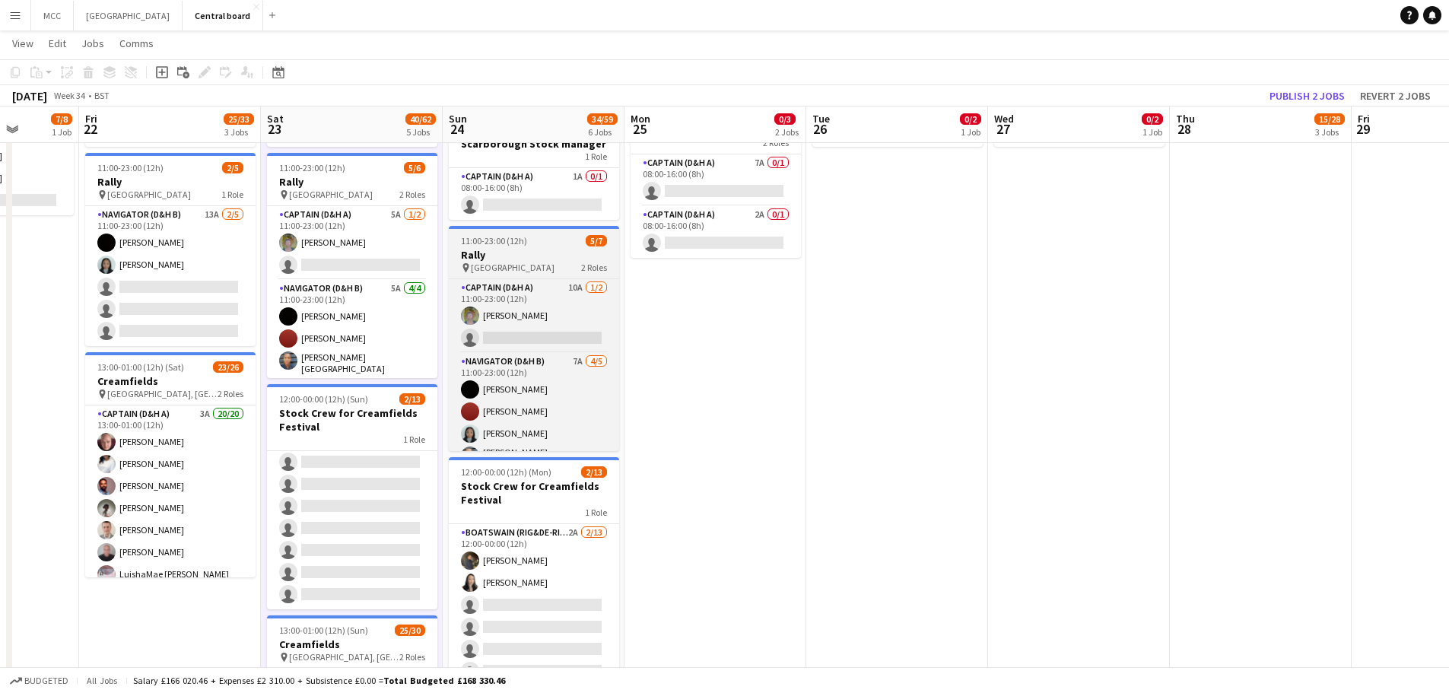
scroll to position [0, 551]
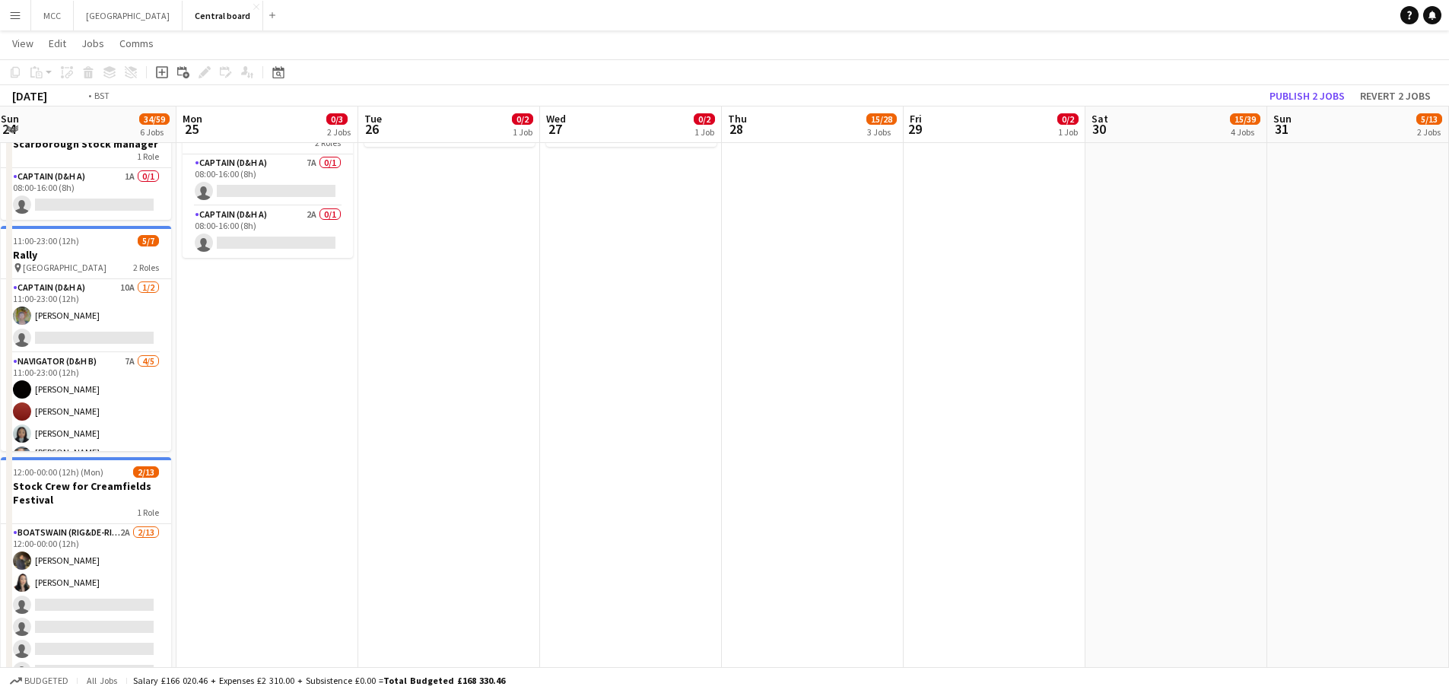
click at [722, 268] on app-date-cell "10:00-23:04 (13h4m) 0/2 Warwick Castle Concerts pin Warwick 1 Role Navigator (D…" at bounding box center [813, 587] width 182 height 1207
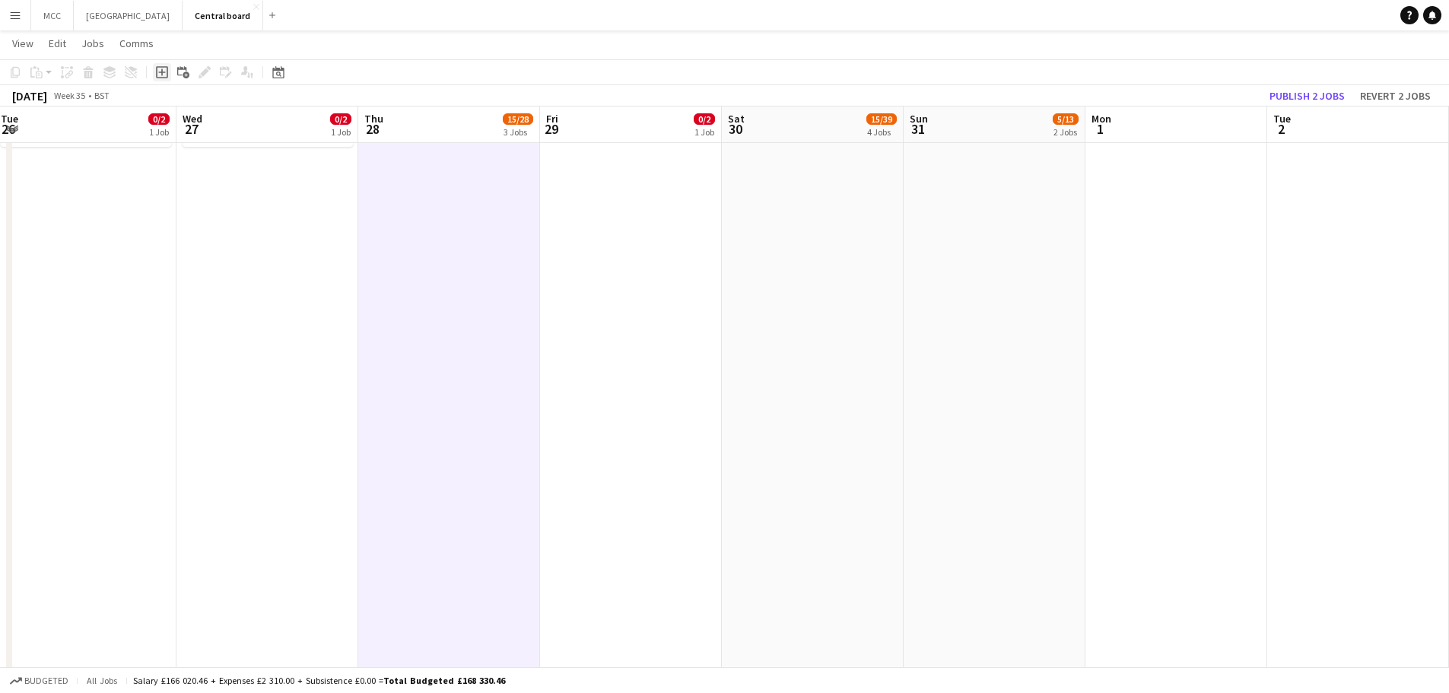
scroll to position [0, 449]
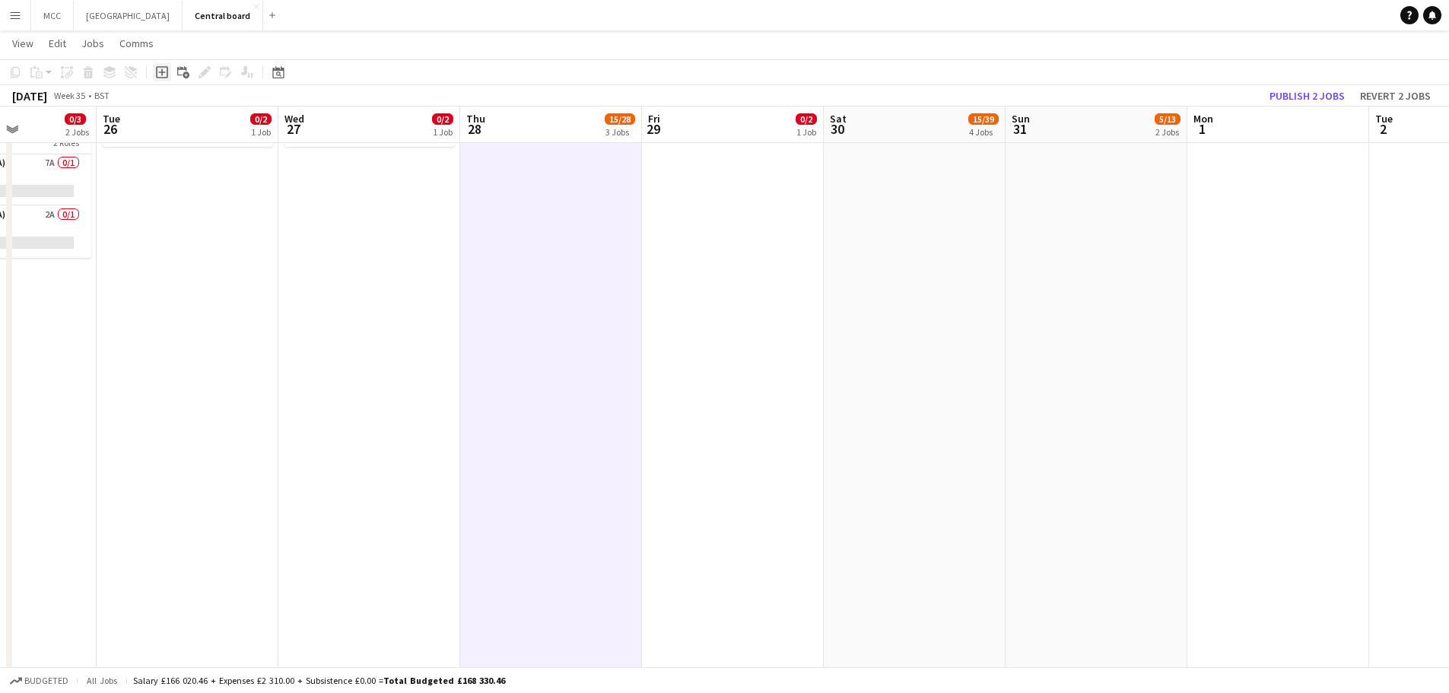
click at [162, 73] on icon at bounding box center [161, 71] width 7 height 7
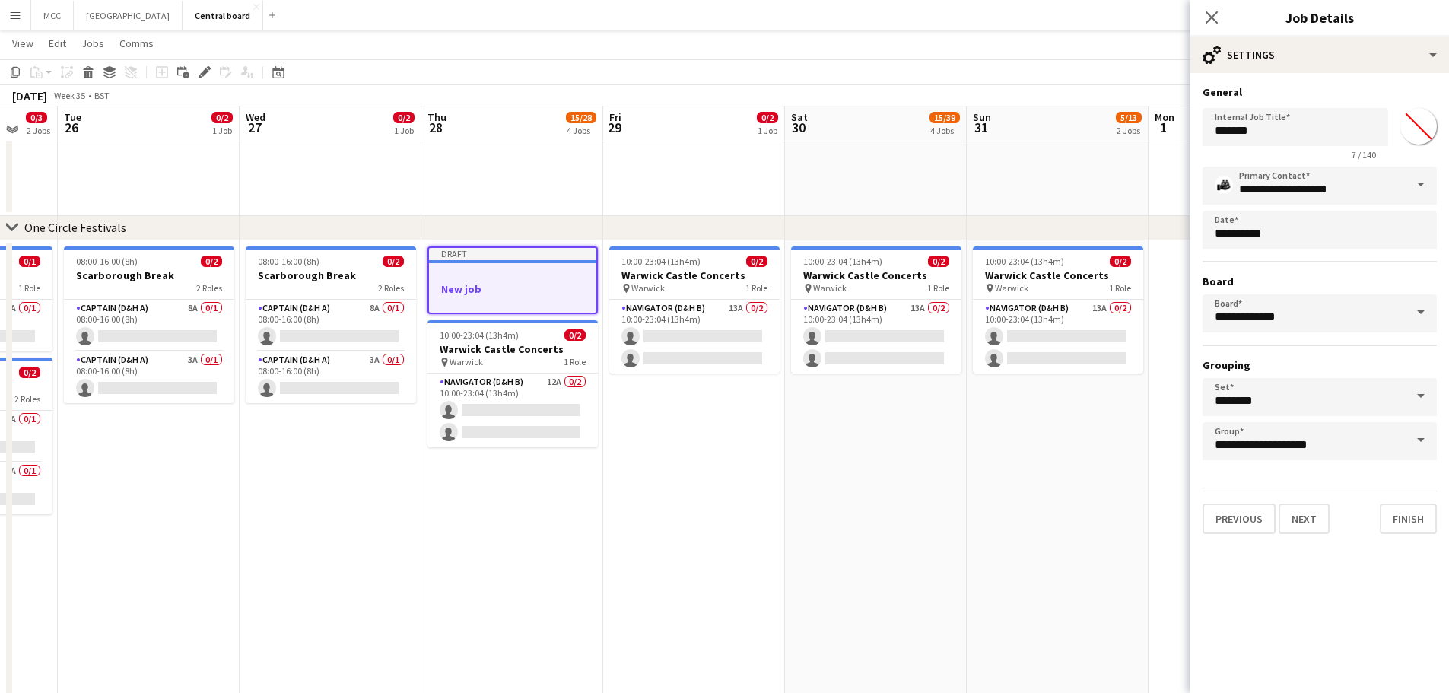
scroll to position [100, 0]
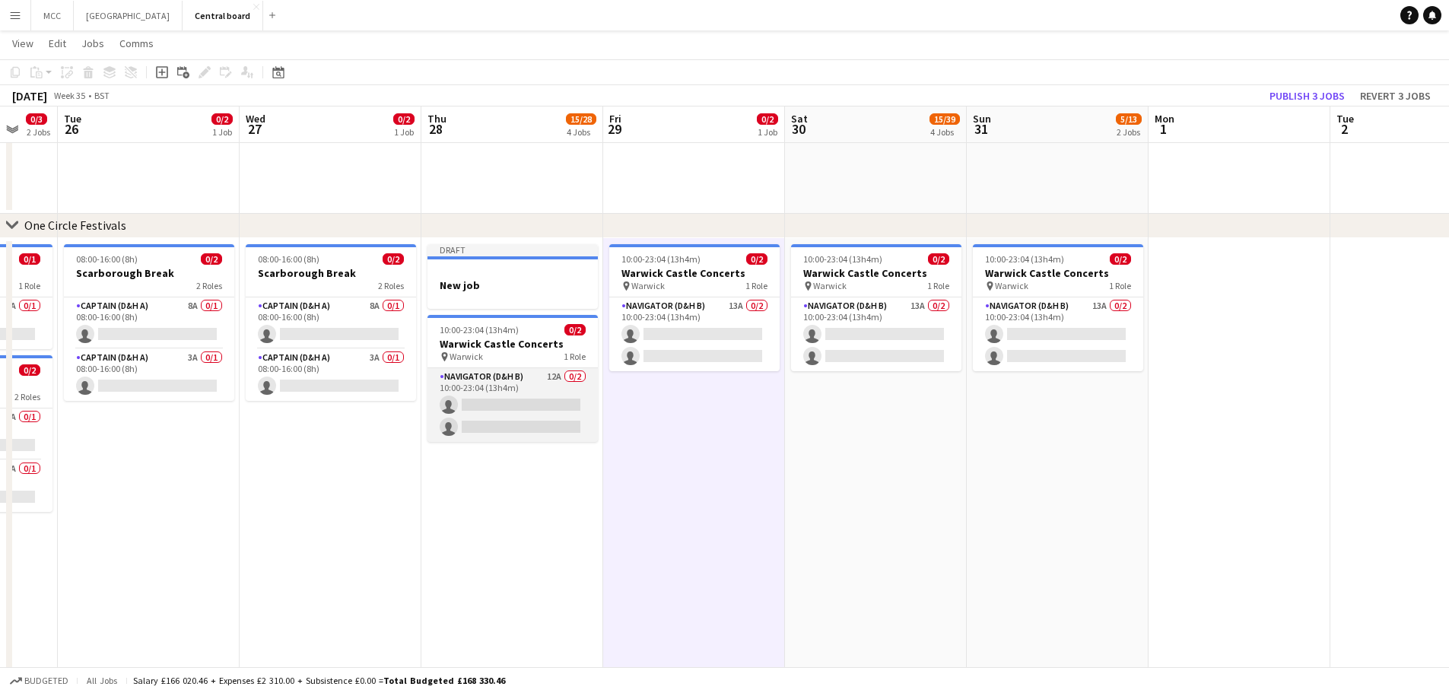
click at [457, 377] on app-card-role "Navigator (D&H B) 12A 0/2 10:00-23:04 (13h4m) single-neutral-actions single-neu…" at bounding box center [512, 405] width 170 height 74
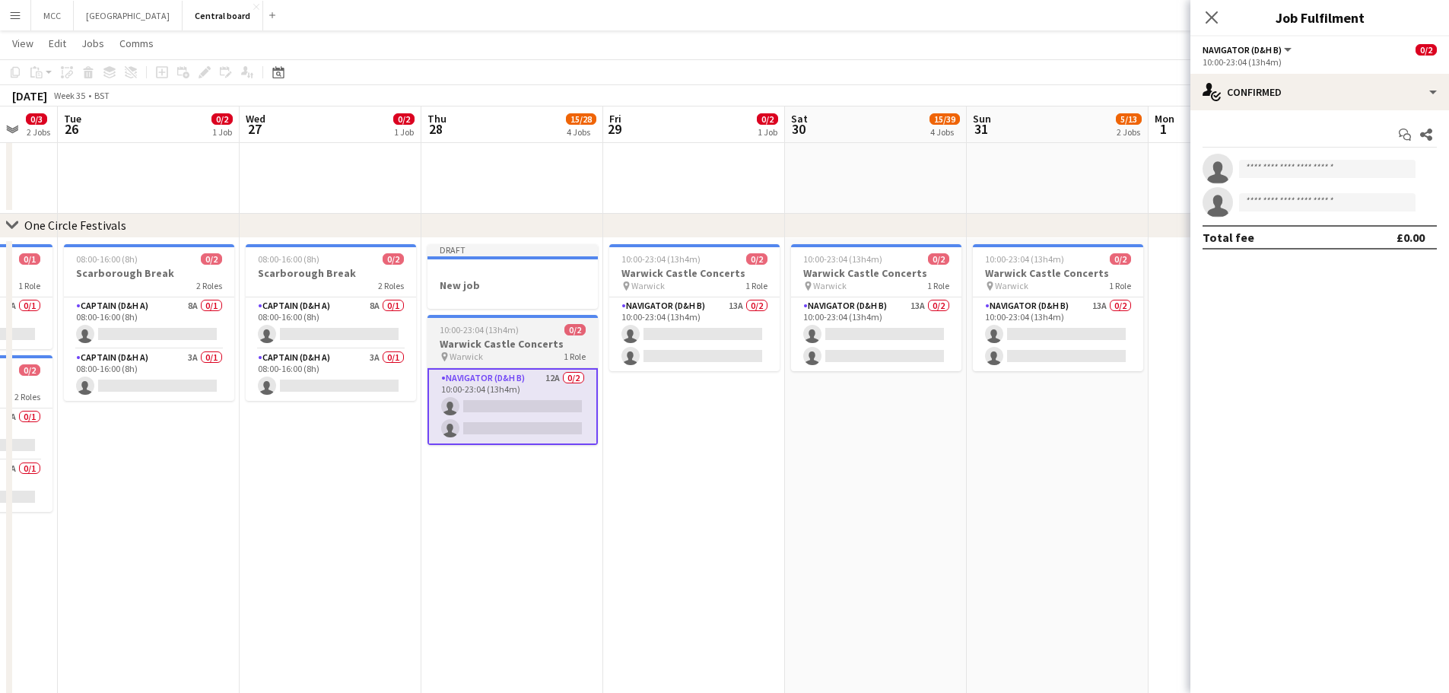
click at [509, 337] on h3 "Warwick Castle Concerts" at bounding box center [512, 344] width 170 height 14
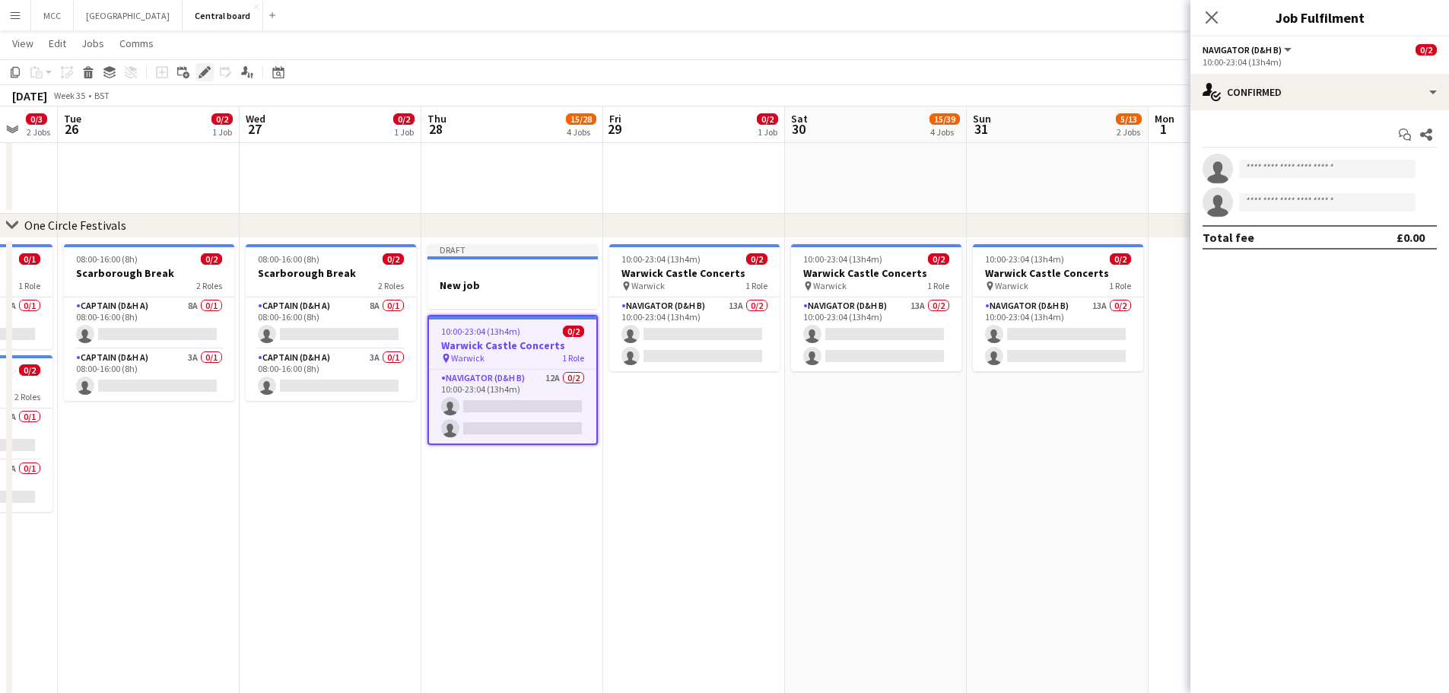
click at [199, 71] on icon "Edit" at bounding box center [205, 72] width 12 height 12
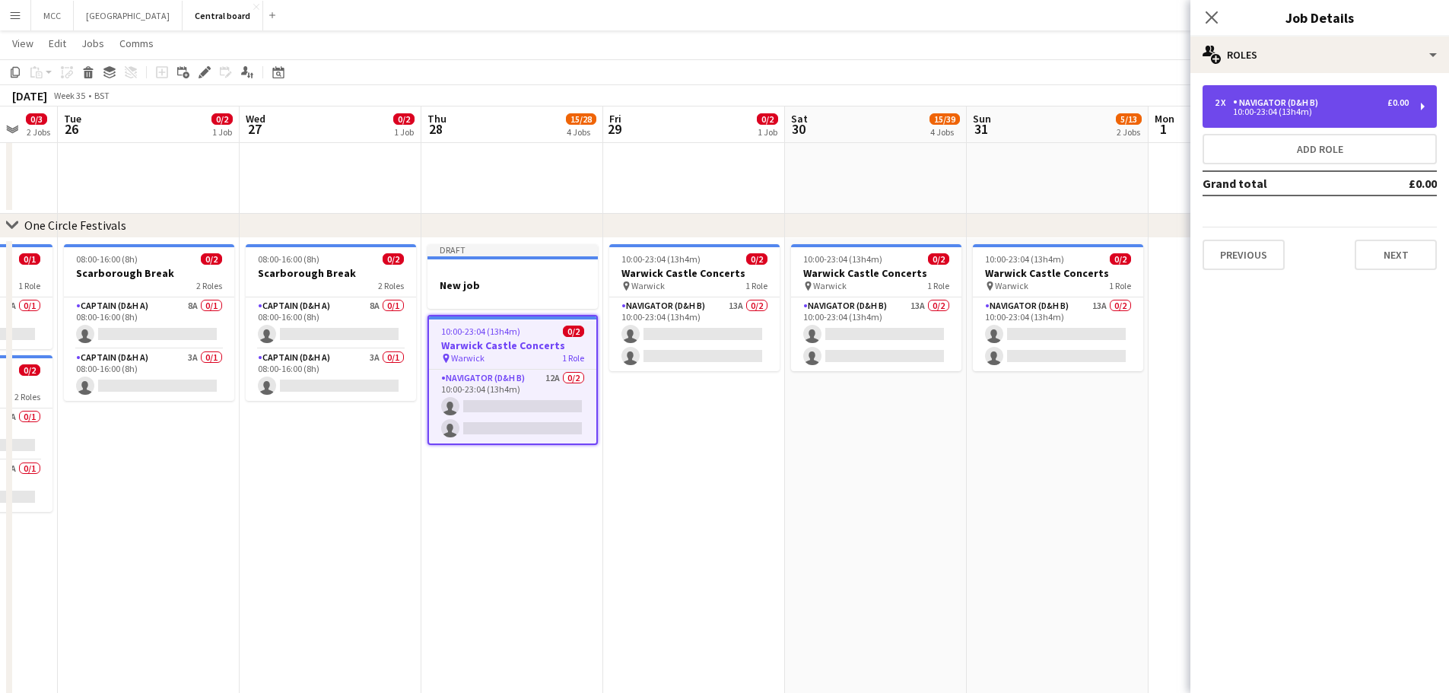
click at [1392, 98] on div "£0.00" at bounding box center [1397, 102] width 21 height 11
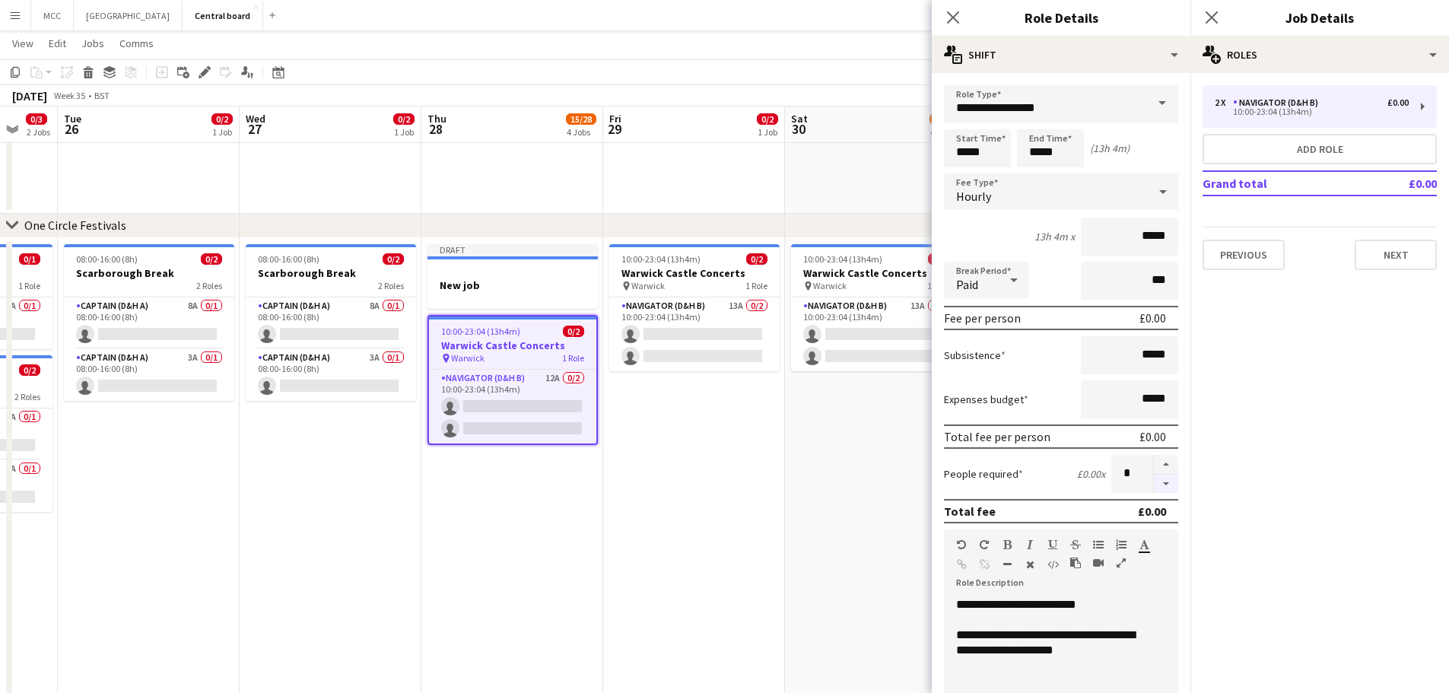
click at [1155, 484] on button "button" at bounding box center [1166, 484] width 24 height 19
type input "*"
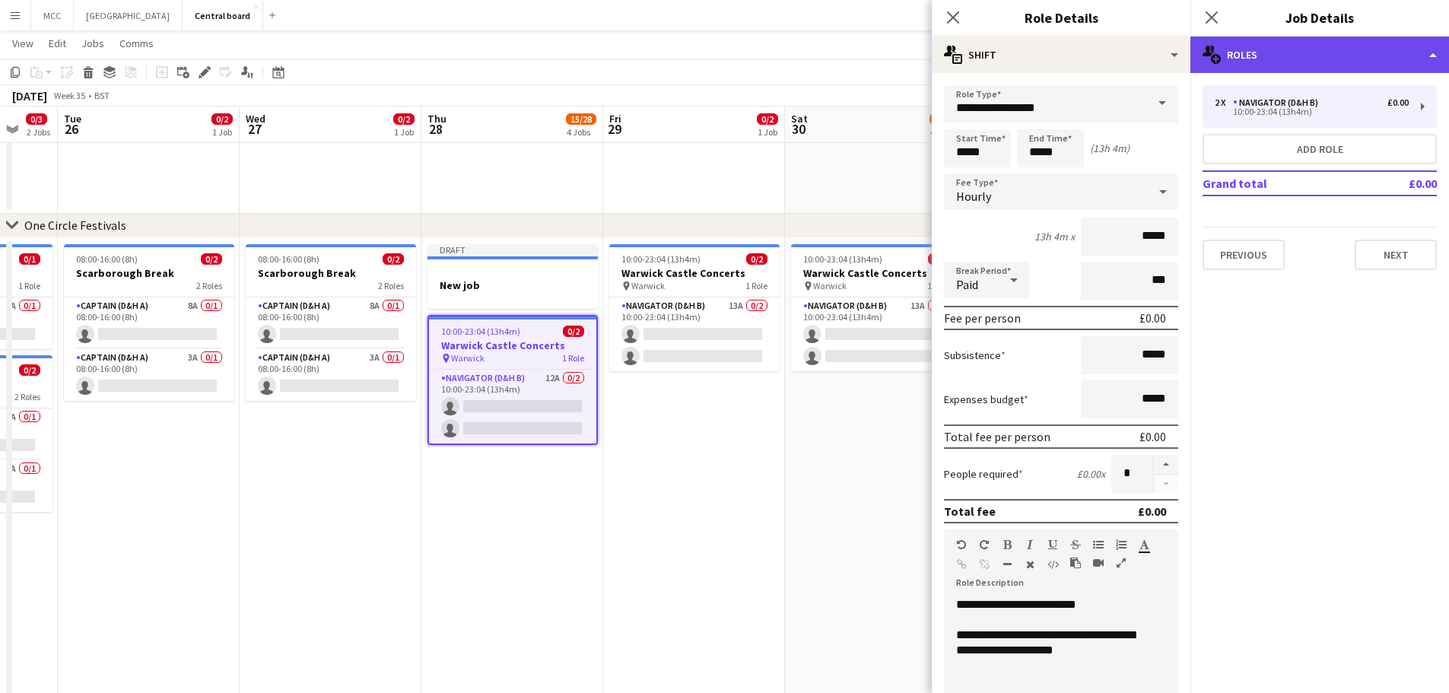
click at [1437, 54] on div "multiple-users-add Roles" at bounding box center [1319, 55] width 259 height 37
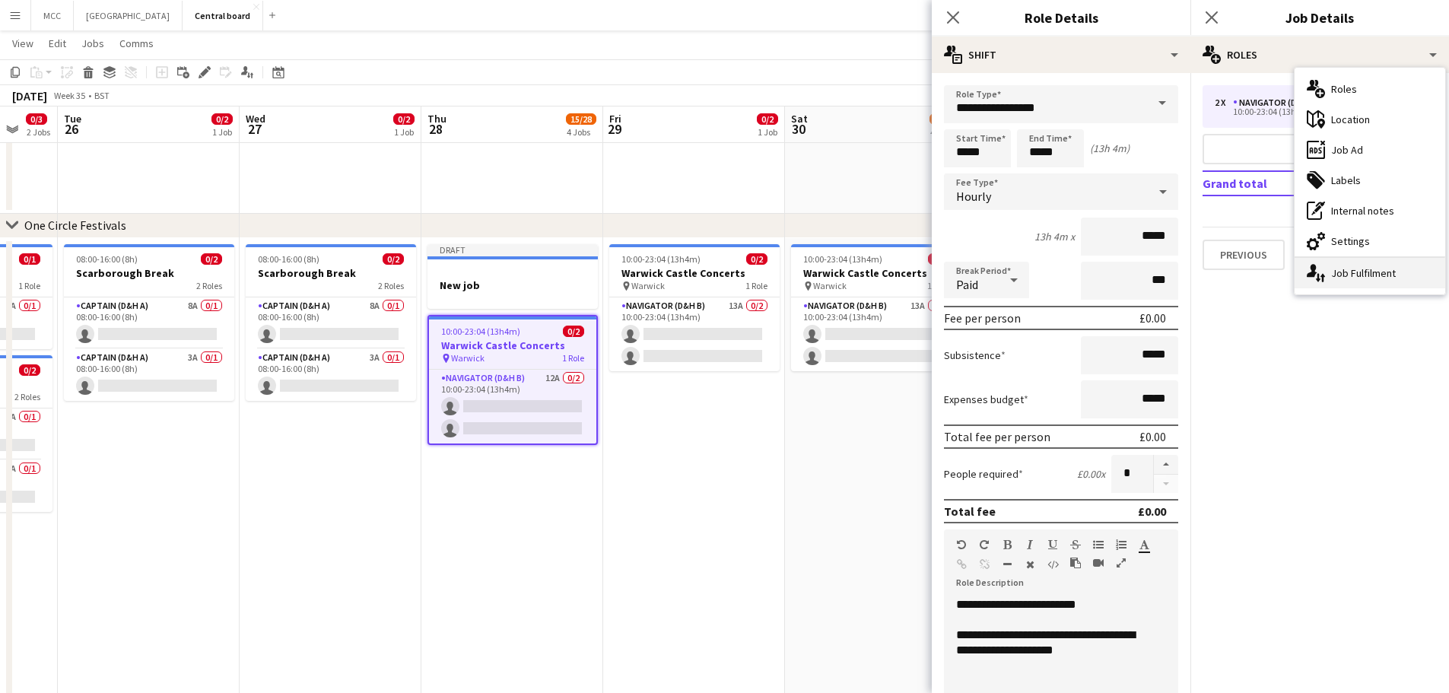
click at [1392, 275] on div "single-neutral-actions-up-down Job Fulfilment" at bounding box center [1369, 273] width 151 height 30
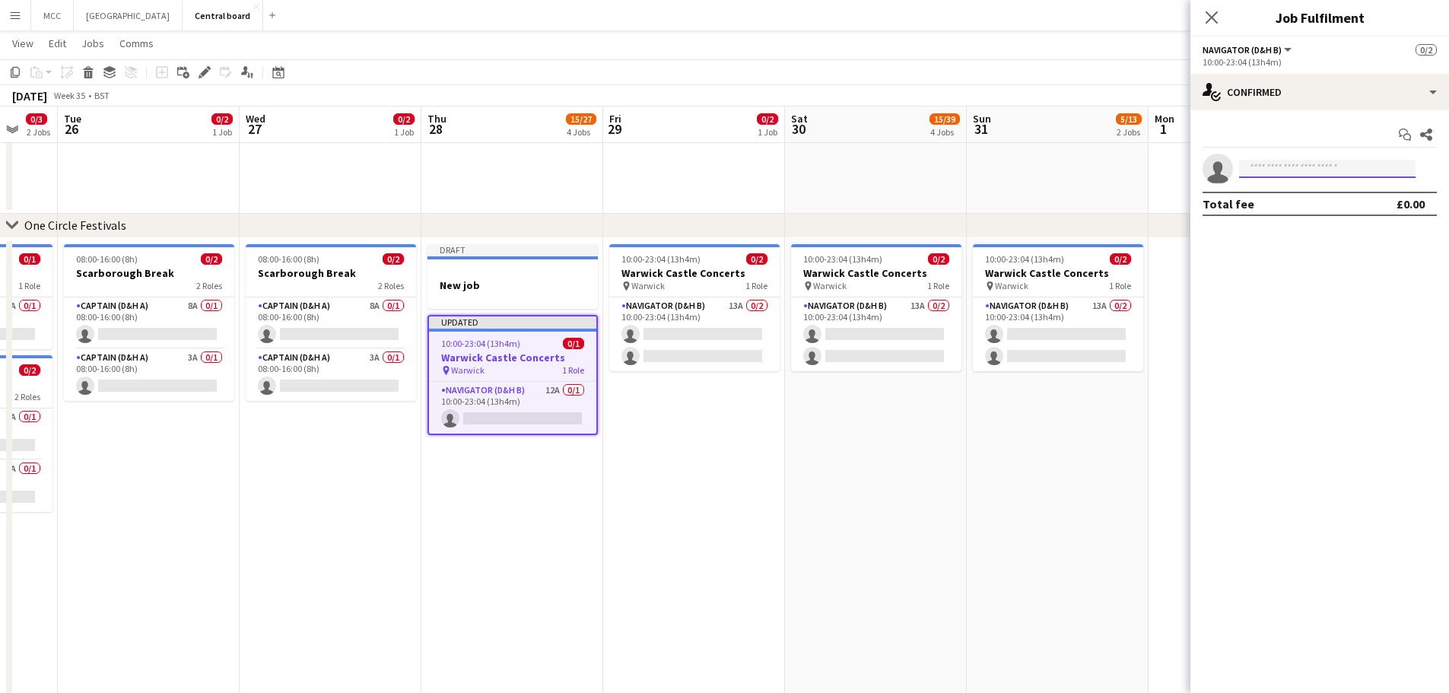
click at [1328, 162] on input at bounding box center [1327, 169] width 176 height 18
type input "*****"
click at [1314, 190] on span "[PERSON_NAME]" at bounding box center [1294, 190] width 87 height 13
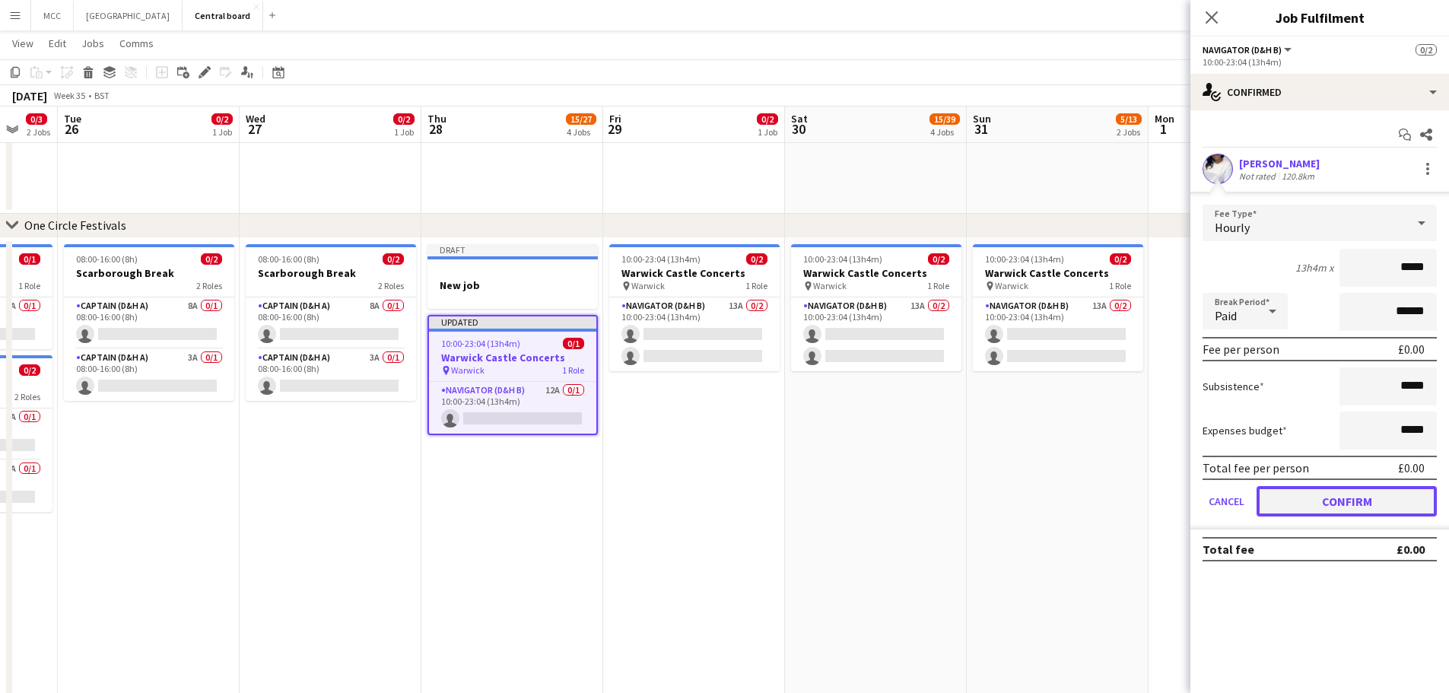
click at [1373, 505] on button "Confirm" at bounding box center [1346, 501] width 180 height 30
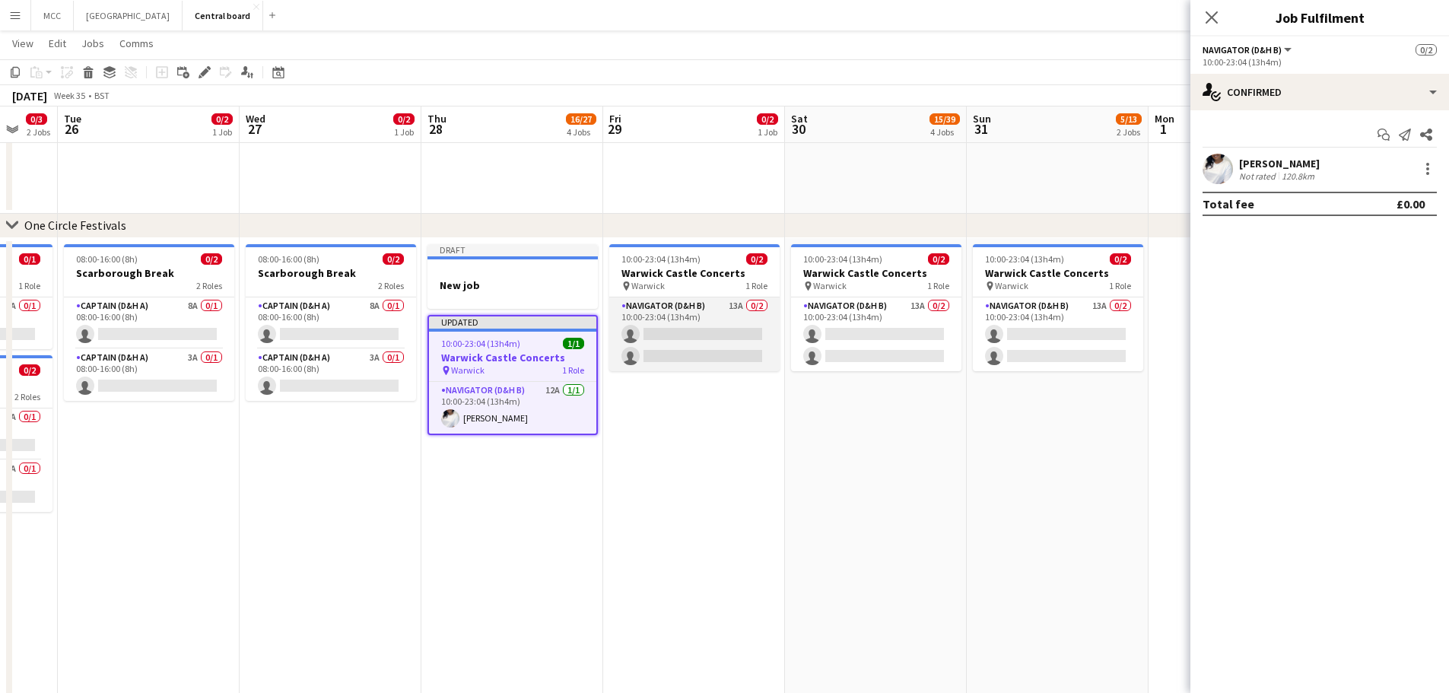
click at [744, 328] on app-card-role "Navigator (D&H B) 13A 0/2 10:00-23:04 (13h4m) single-neutral-actions single-neu…" at bounding box center [694, 334] width 170 height 74
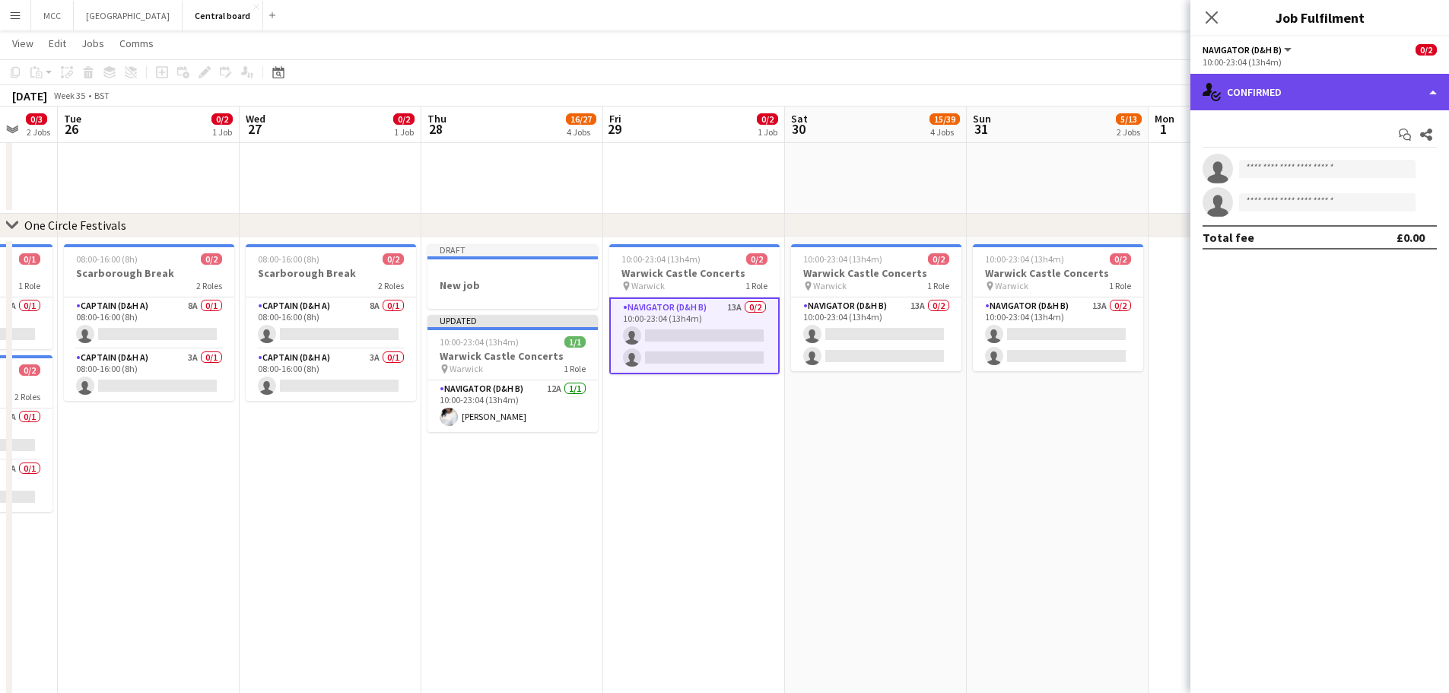
click at [1431, 84] on div "single-neutral-actions-check-2 Confirmed" at bounding box center [1319, 92] width 259 height 37
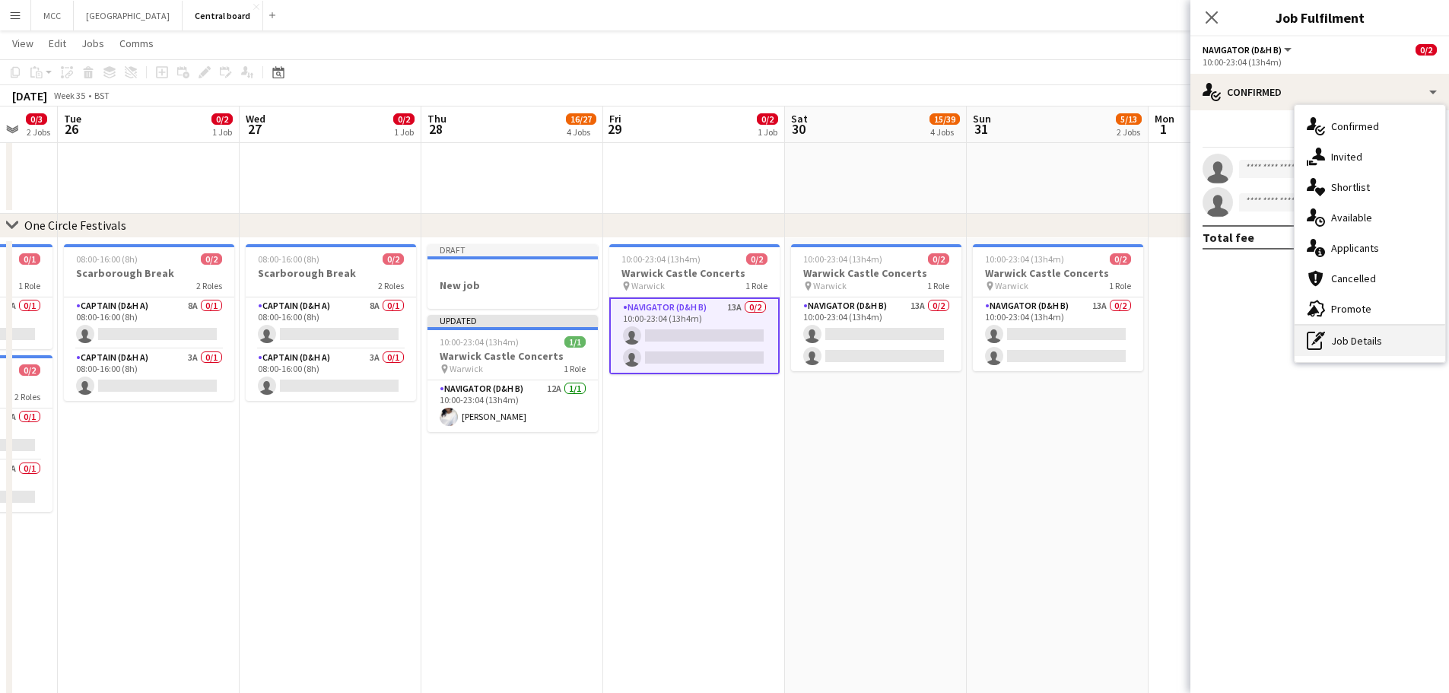
click at [1358, 348] on div "pen-write Job Details" at bounding box center [1369, 341] width 151 height 30
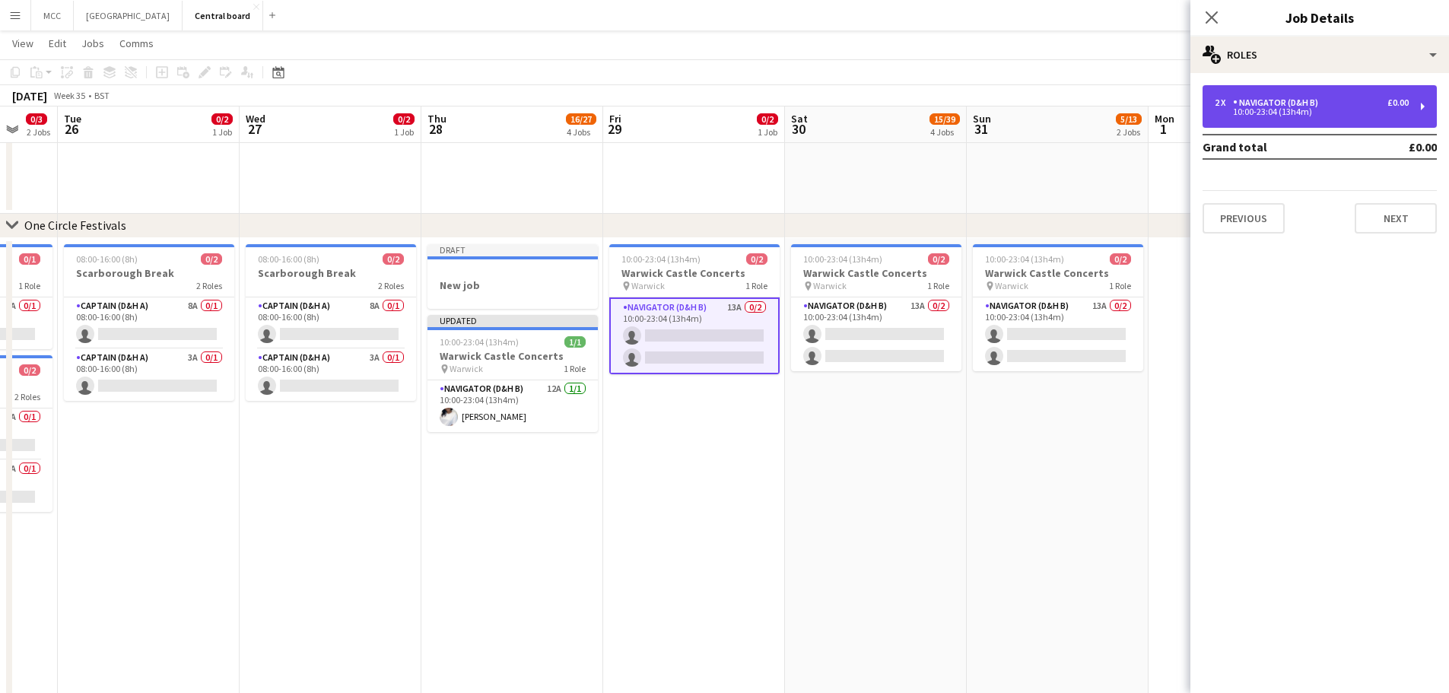
click at [1307, 104] on div "Navigator (D&H B)" at bounding box center [1278, 102] width 91 height 11
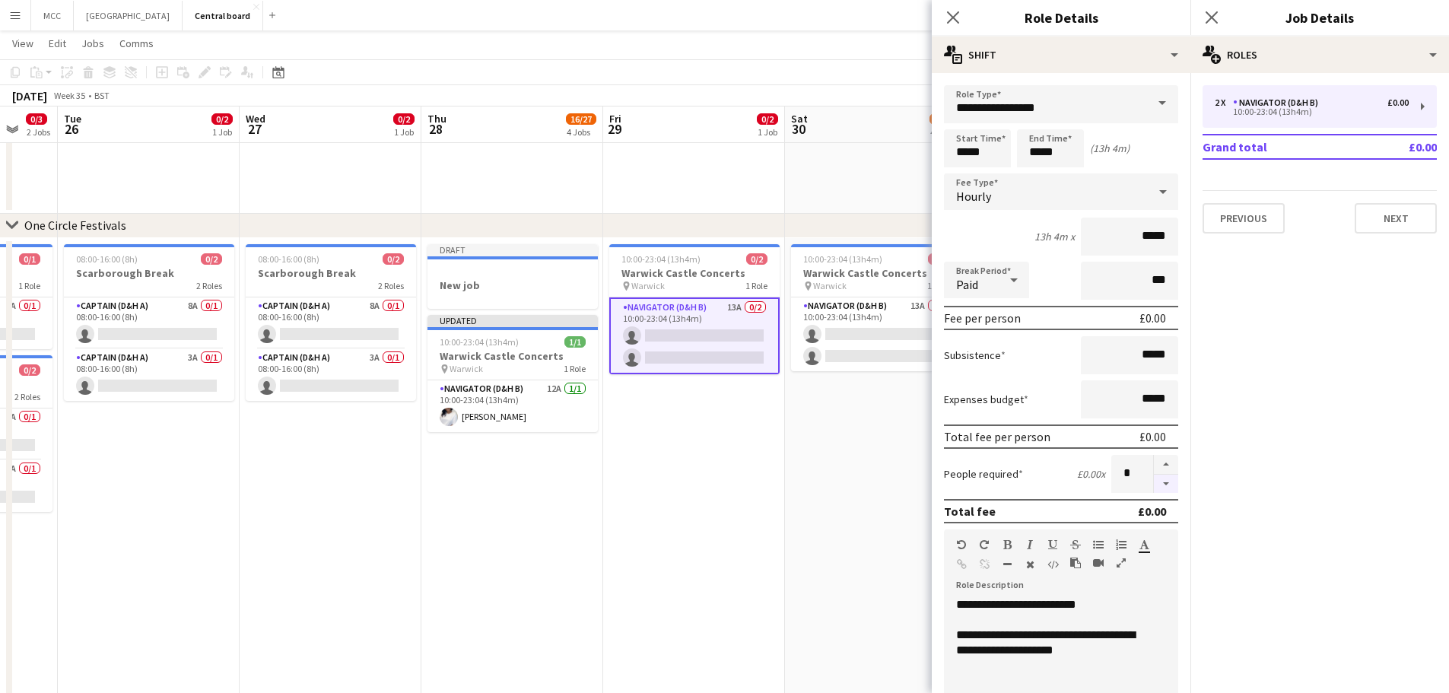
click at [1158, 481] on button "button" at bounding box center [1166, 484] width 24 height 19
type input "*"
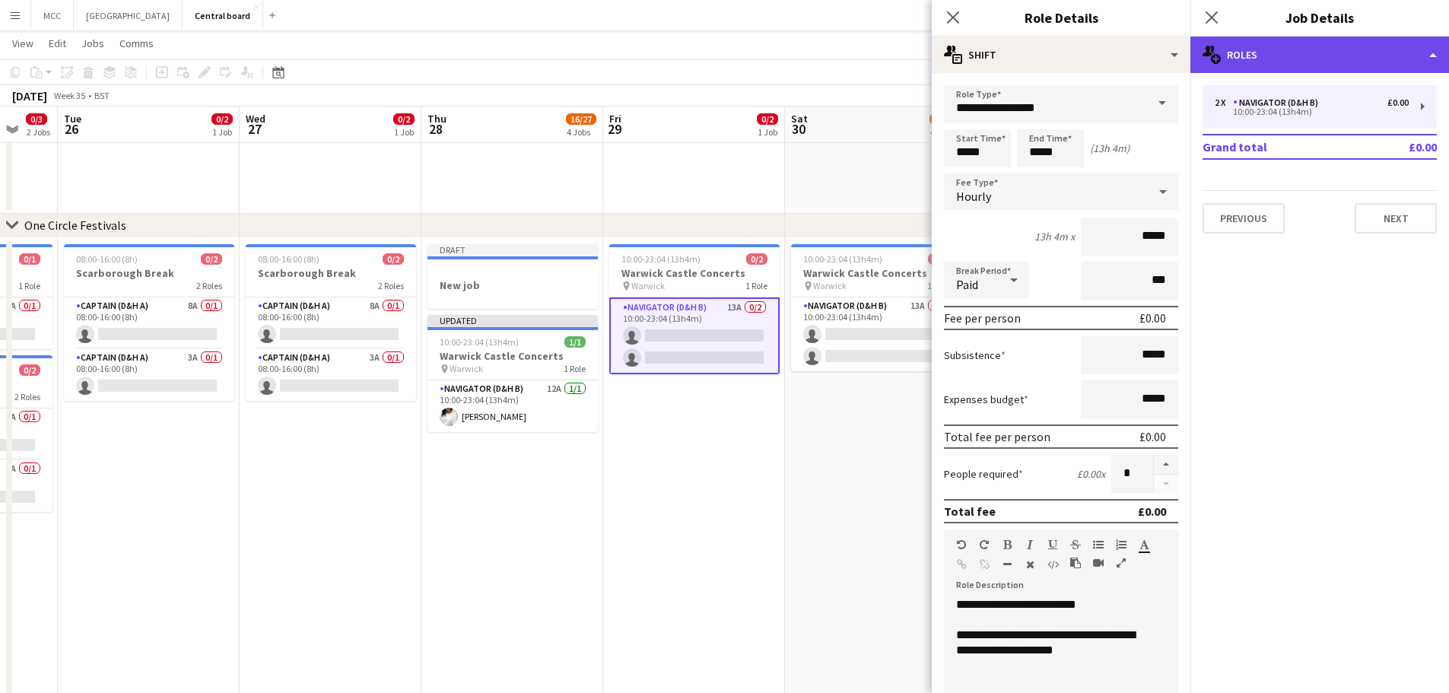
click at [1435, 52] on div "multiple-users-add Roles" at bounding box center [1319, 55] width 259 height 37
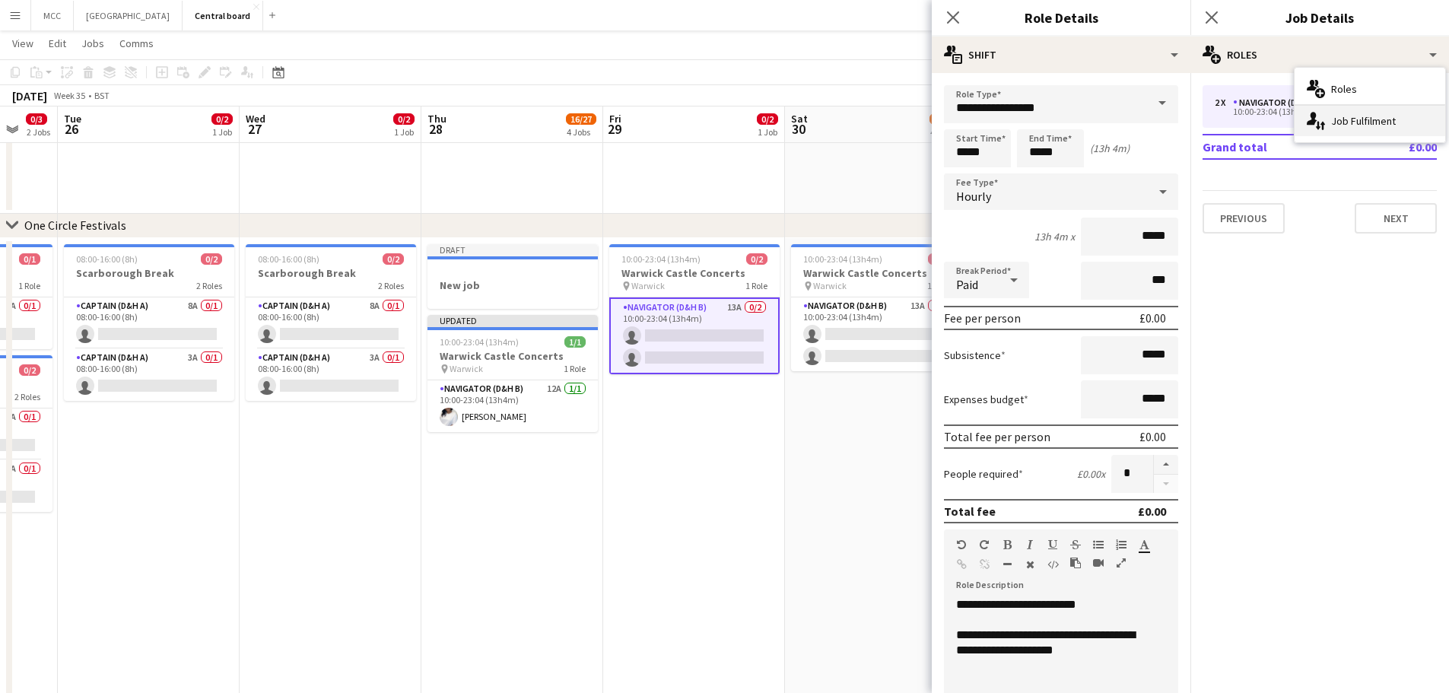
click at [1400, 120] on div "single-neutral-actions-up-down Job Fulfilment" at bounding box center [1369, 121] width 151 height 30
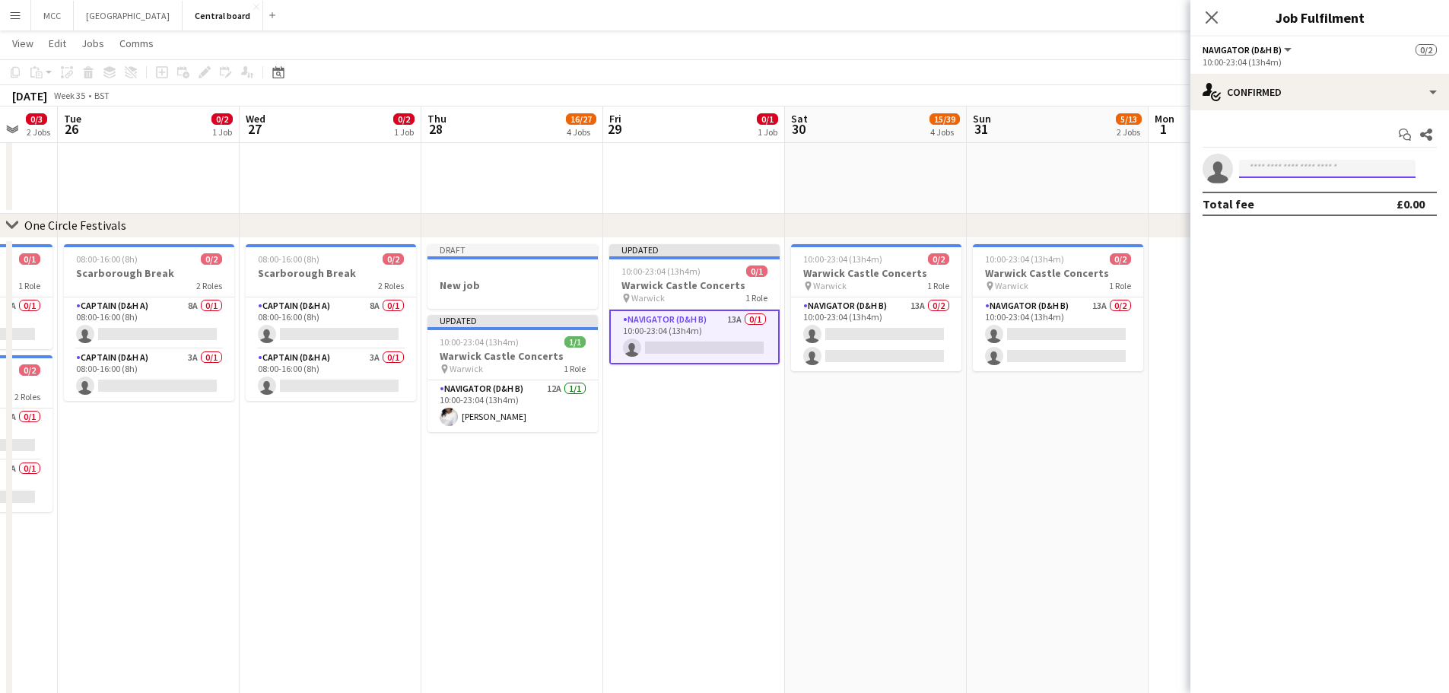
click at [1351, 169] on input at bounding box center [1327, 169] width 176 height 18
type input "*****"
click at [1351, 199] on span "[EMAIL_ADDRESS][DOMAIN_NAME]" at bounding box center [1327, 203] width 152 height 12
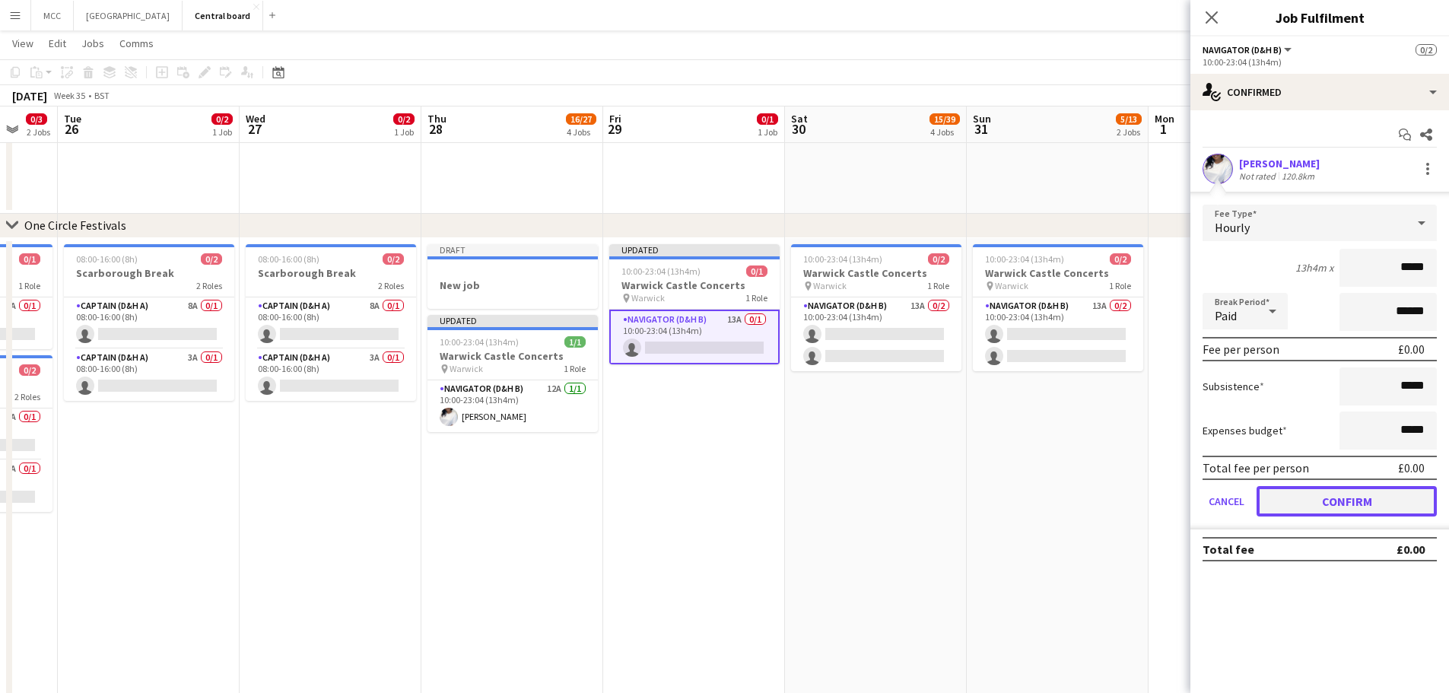
click at [1405, 499] on button "Confirm" at bounding box center [1346, 501] width 180 height 30
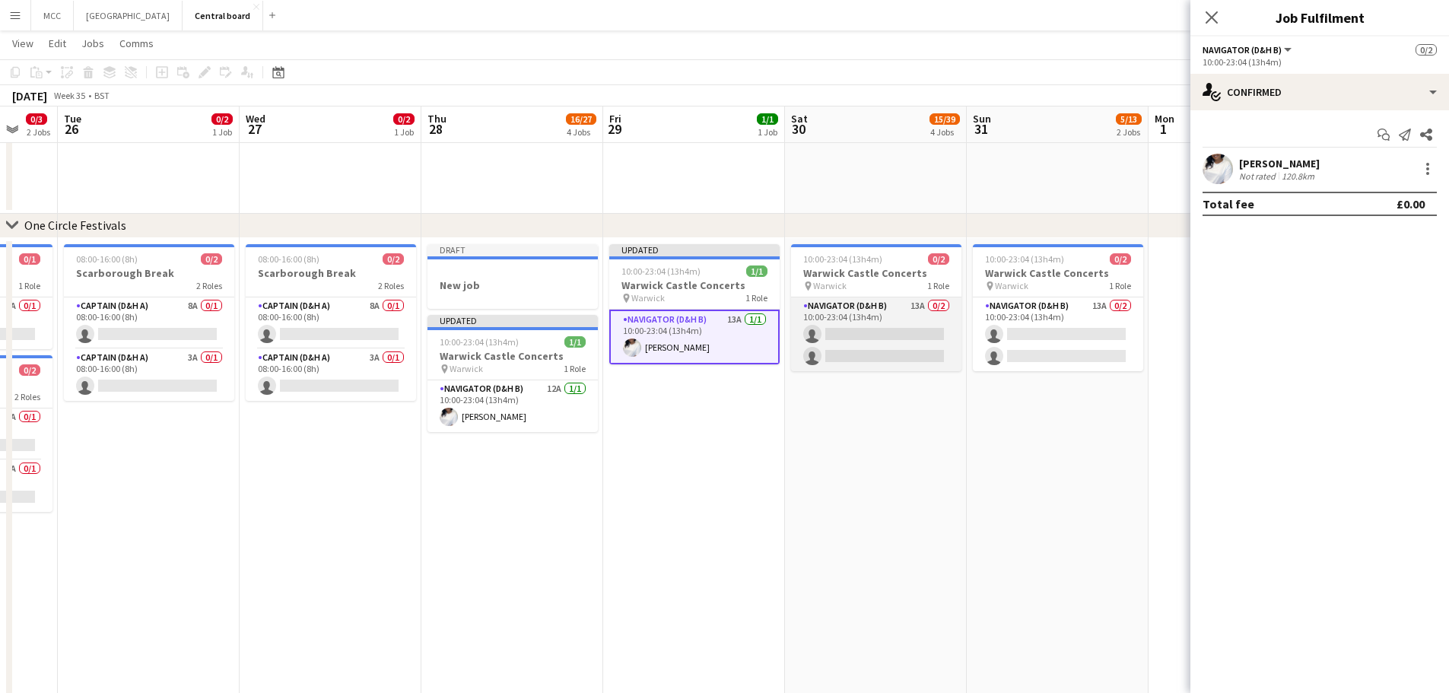
click at [924, 331] on app-card-role "Navigator (D&H B) 13A 0/2 10:00-23:04 (13h4m) single-neutral-actions single-neu…" at bounding box center [876, 334] width 170 height 74
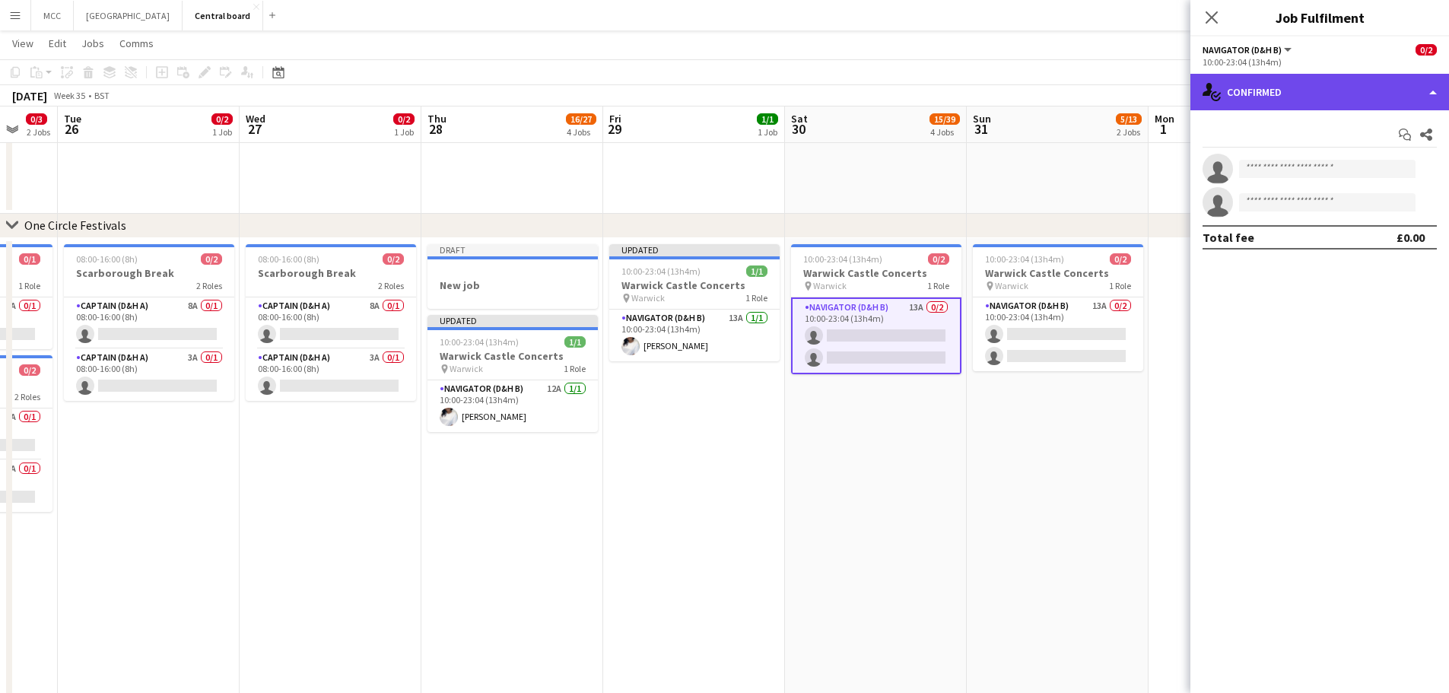
click at [1421, 94] on div "single-neutral-actions-check-2 Confirmed" at bounding box center [1319, 92] width 259 height 37
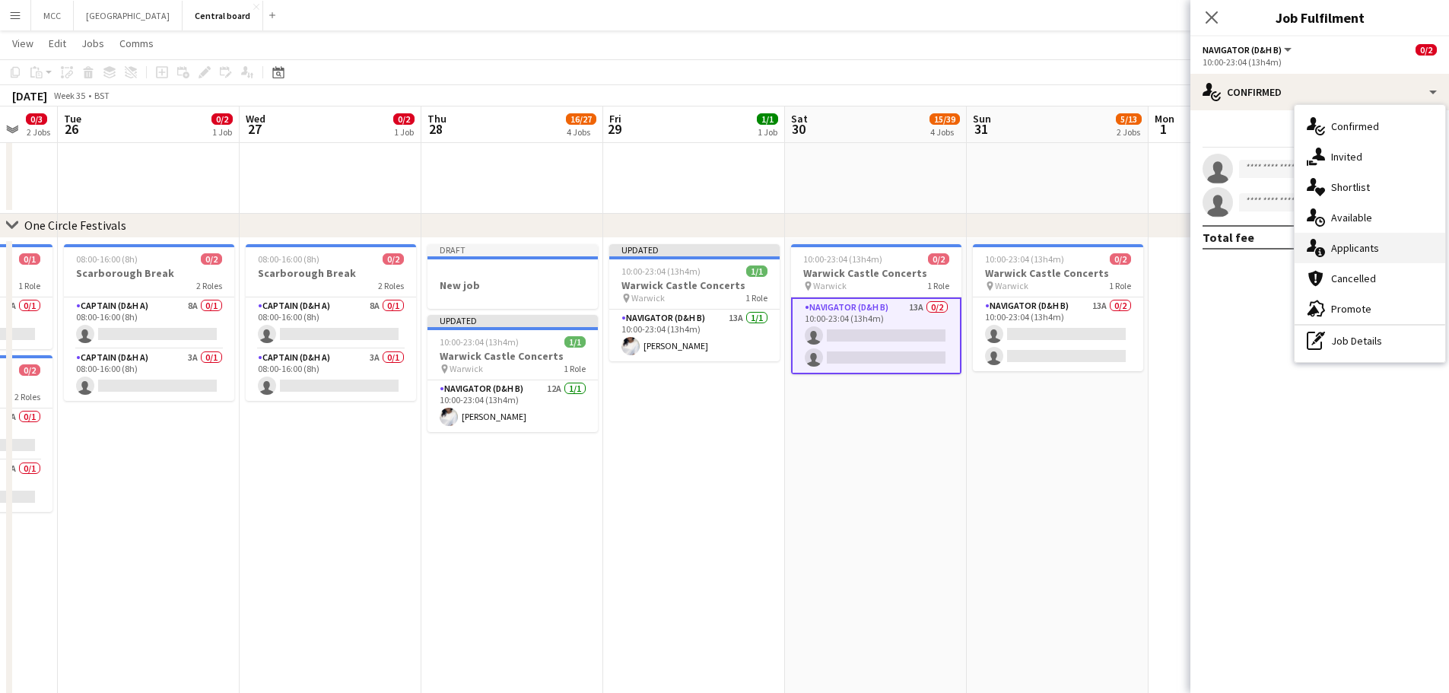
click at [1367, 247] on div "single-neutral-actions-information Applicants" at bounding box center [1369, 248] width 151 height 30
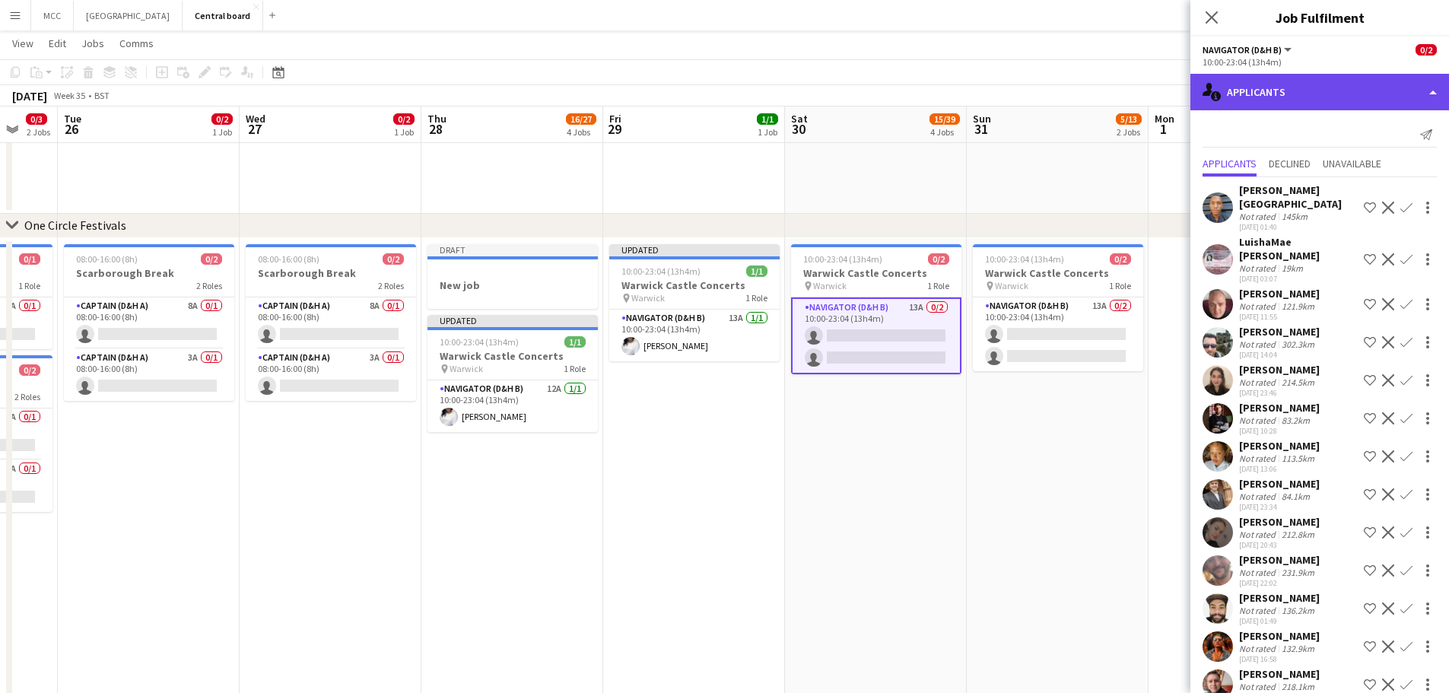
click at [1431, 90] on div "single-neutral-actions-information Applicants" at bounding box center [1319, 92] width 259 height 37
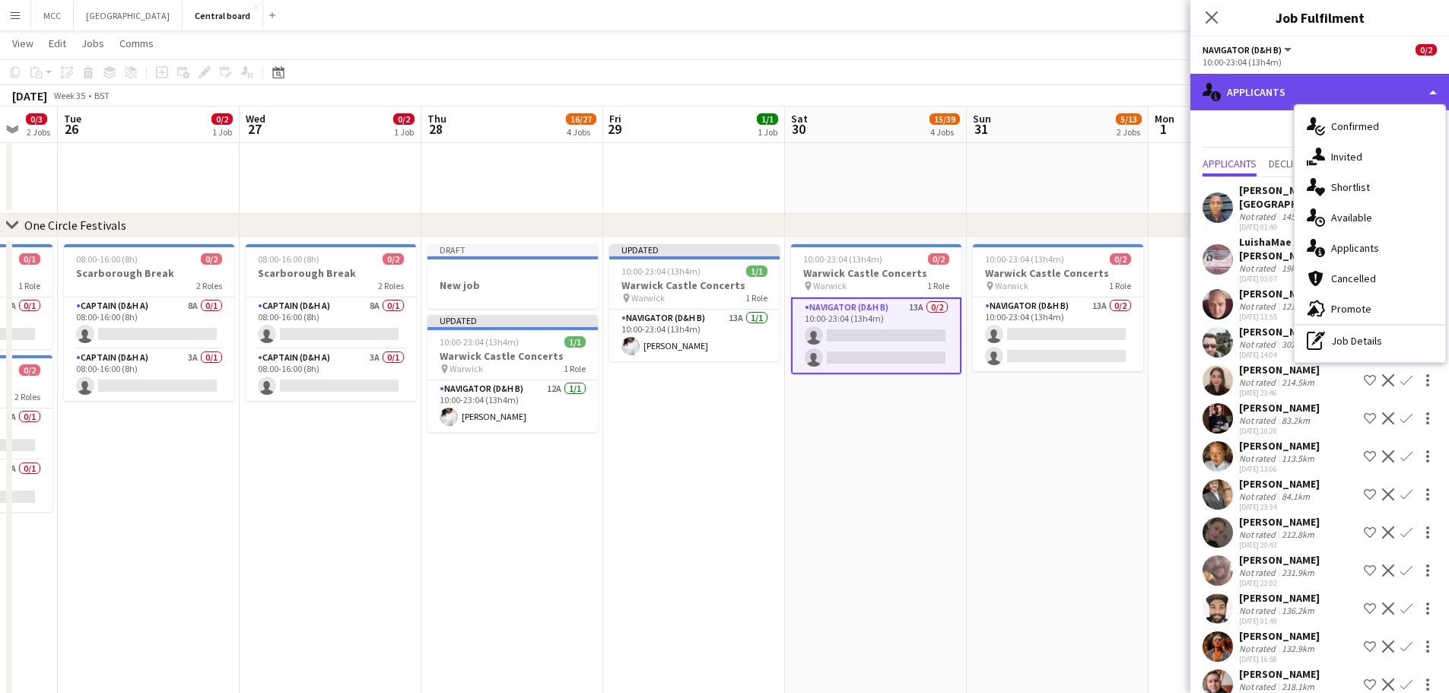
click at [1316, 100] on div "single-neutral-actions-information Applicants" at bounding box center [1319, 92] width 259 height 37
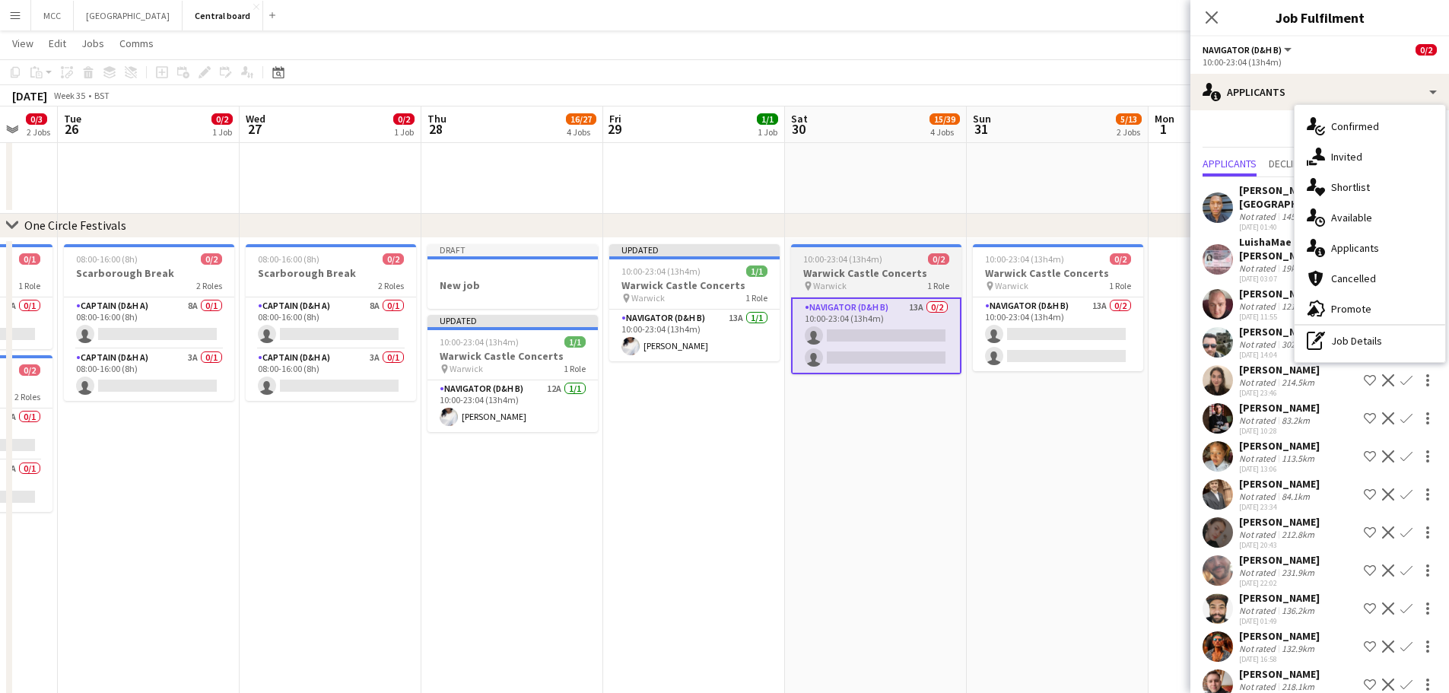
click at [908, 278] on h3 "Warwick Castle Concerts" at bounding box center [876, 273] width 170 height 14
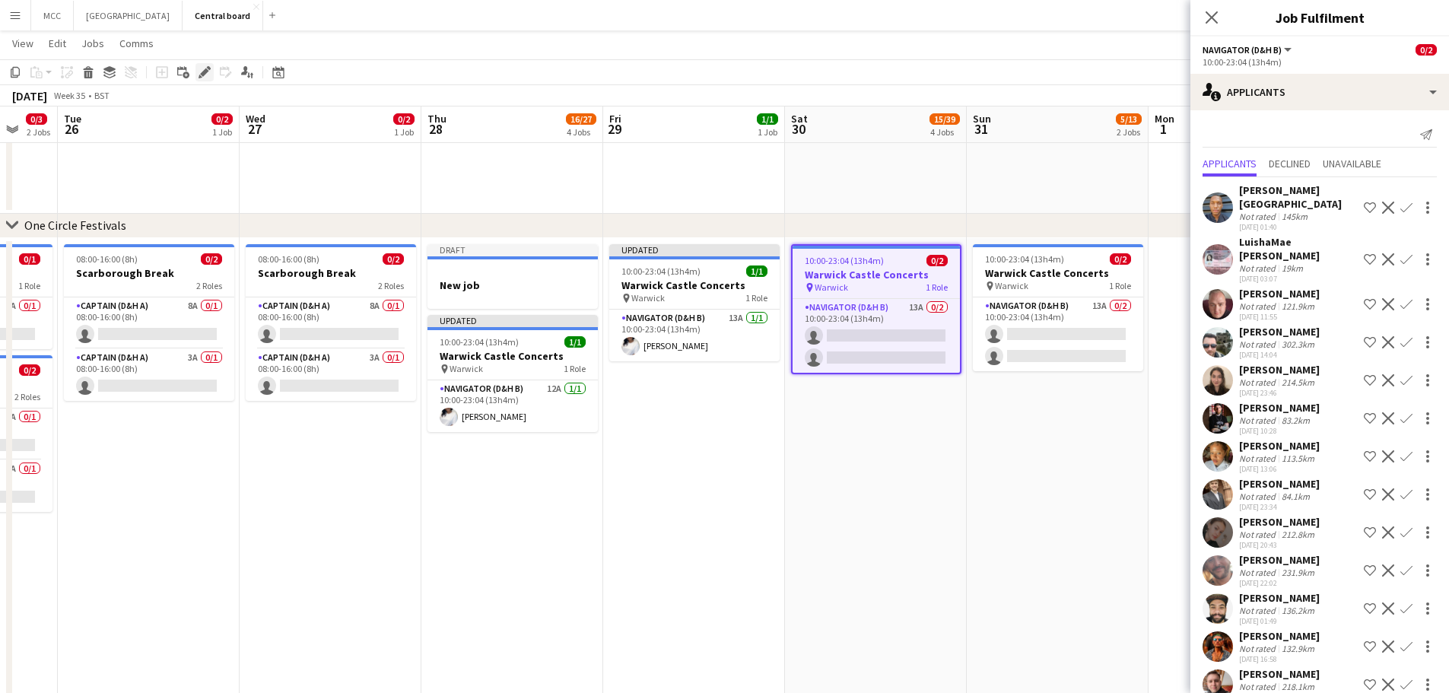
click at [206, 72] on icon at bounding box center [204, 72] width 8 height 8
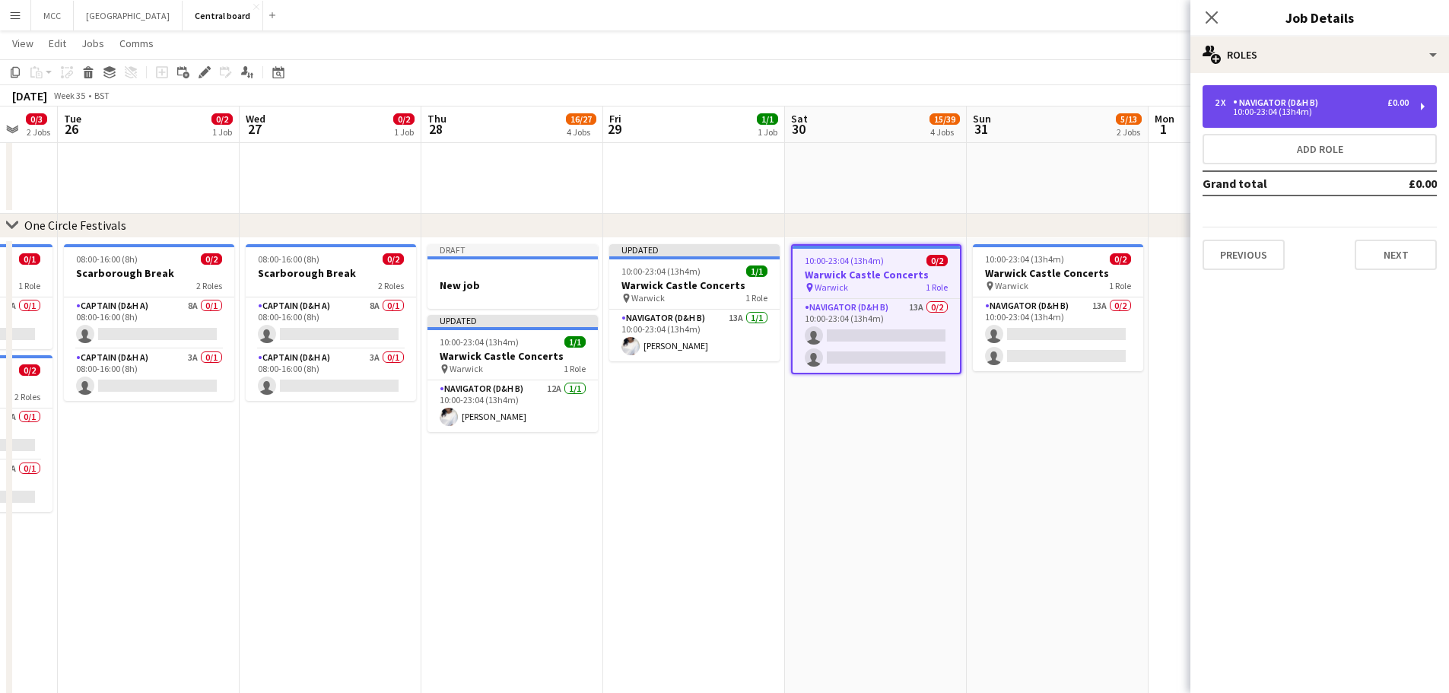
click at [1304, 93] on div "2 x Navigator (D&H B) £0.00 10:00-23:04 (13h4m)" at bounding box center [1319, 106] width 234 height 43
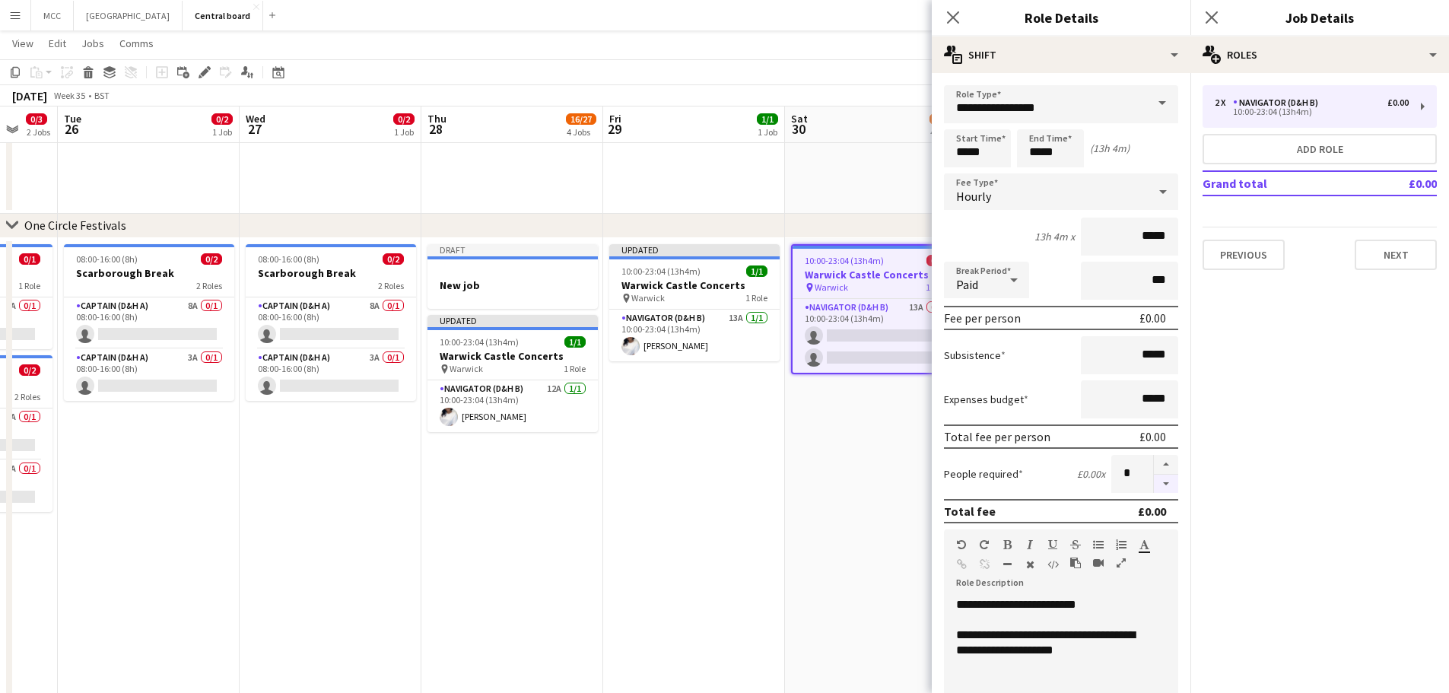
click at [1154, 484] on button "button" at bounding box center [1166, 484] width 24 height 19
type input "*"
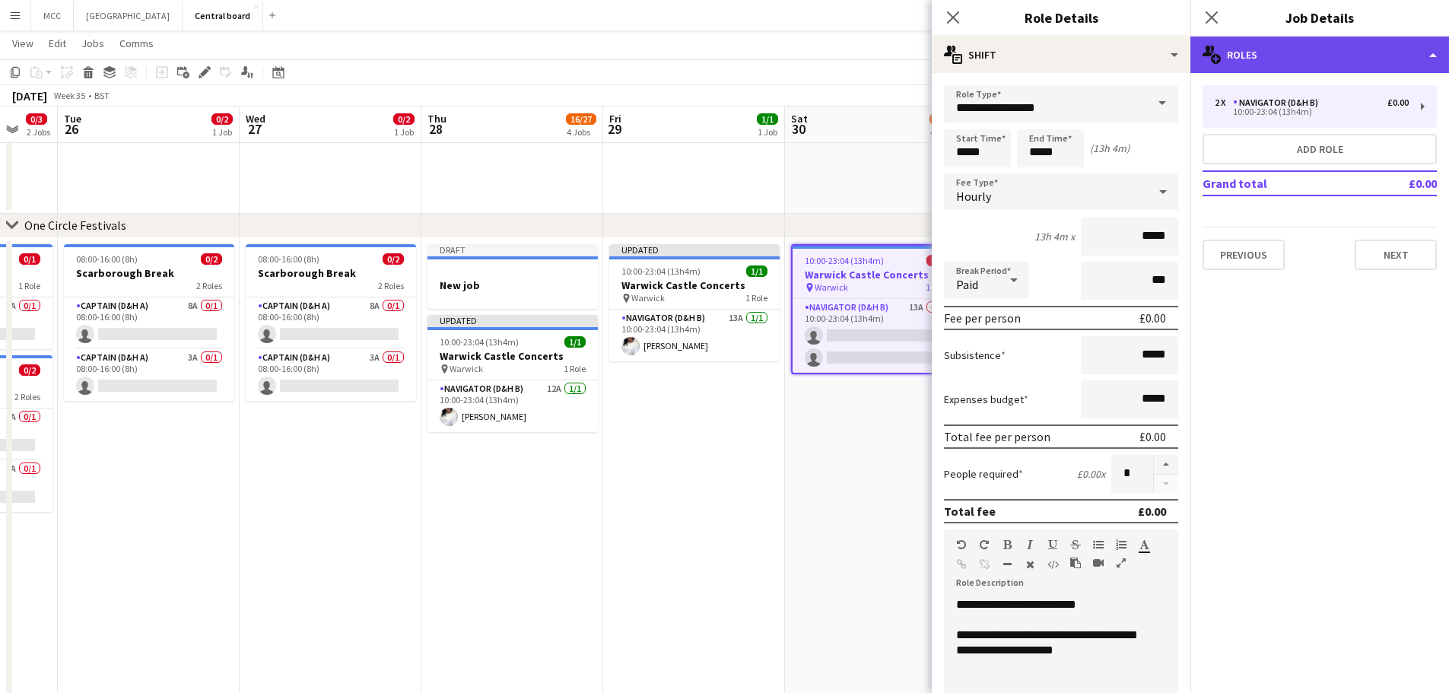
click at [1423, 68] on div "multiple-users-add Roles" at bounding box center [1319, 55] width 259 height 37
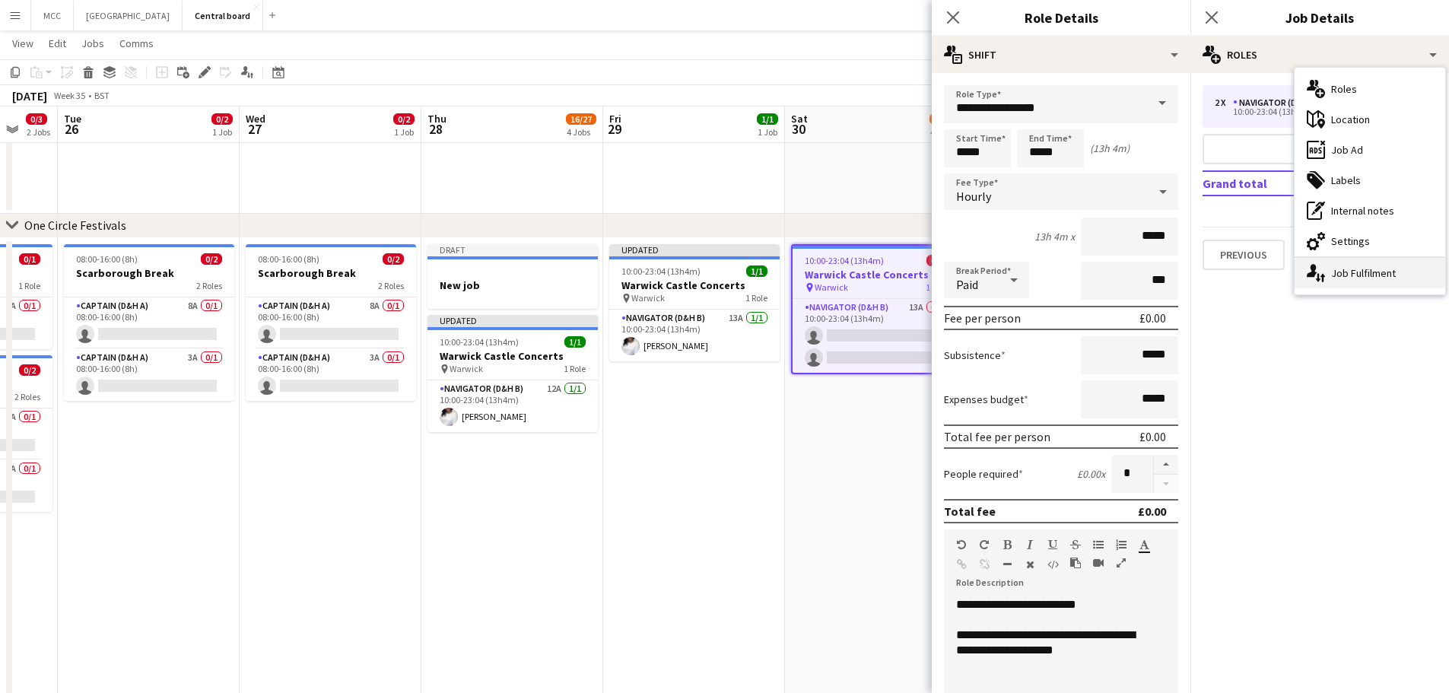
click at [1405, 271] on div "single-neutral-actions-up-down Job Fulfilment" at bounding box center [1369, 273] width 151 height 30
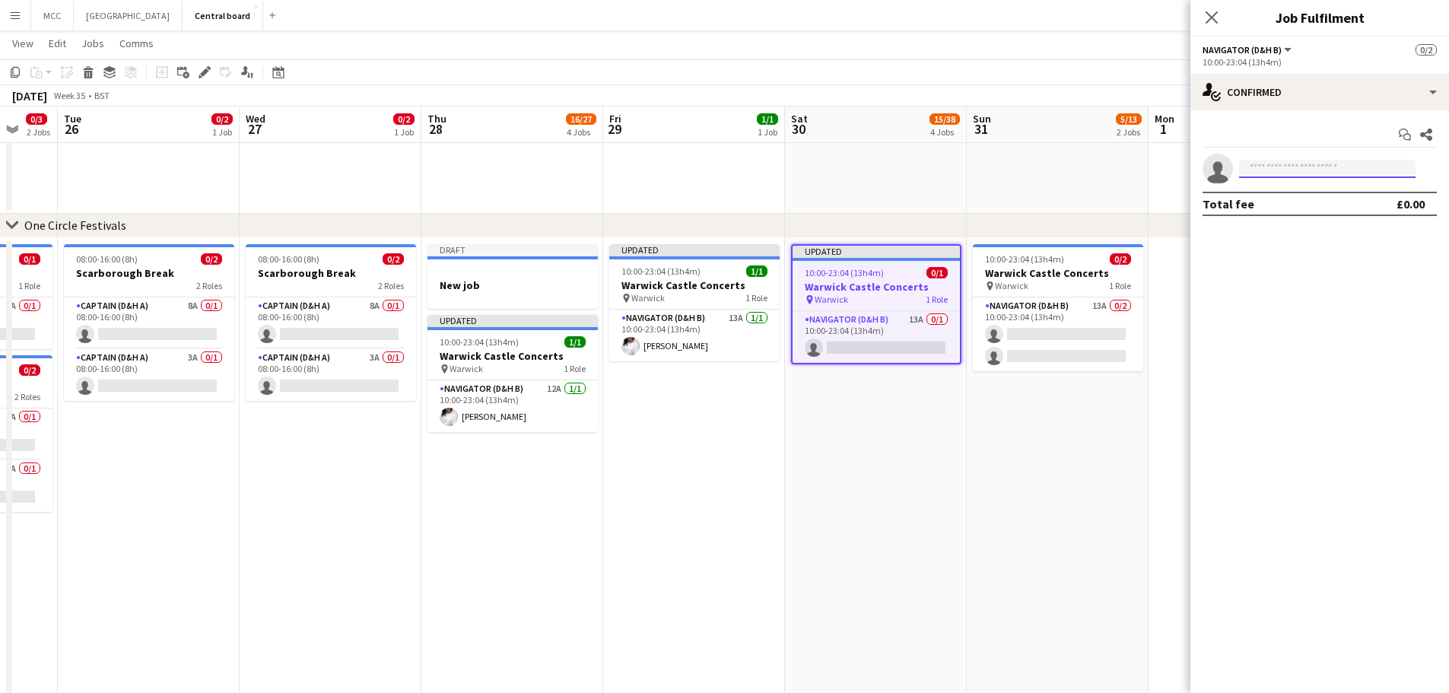
click at [1320, 161] on input at bounding box center [1327, 169] width 176 height 18
type input "******"
click at [1310, 200] on span "[EMAIL_ADDRESS][DOMAIN_NAME]" at bounding box center [1327, 203] width 152 height 12
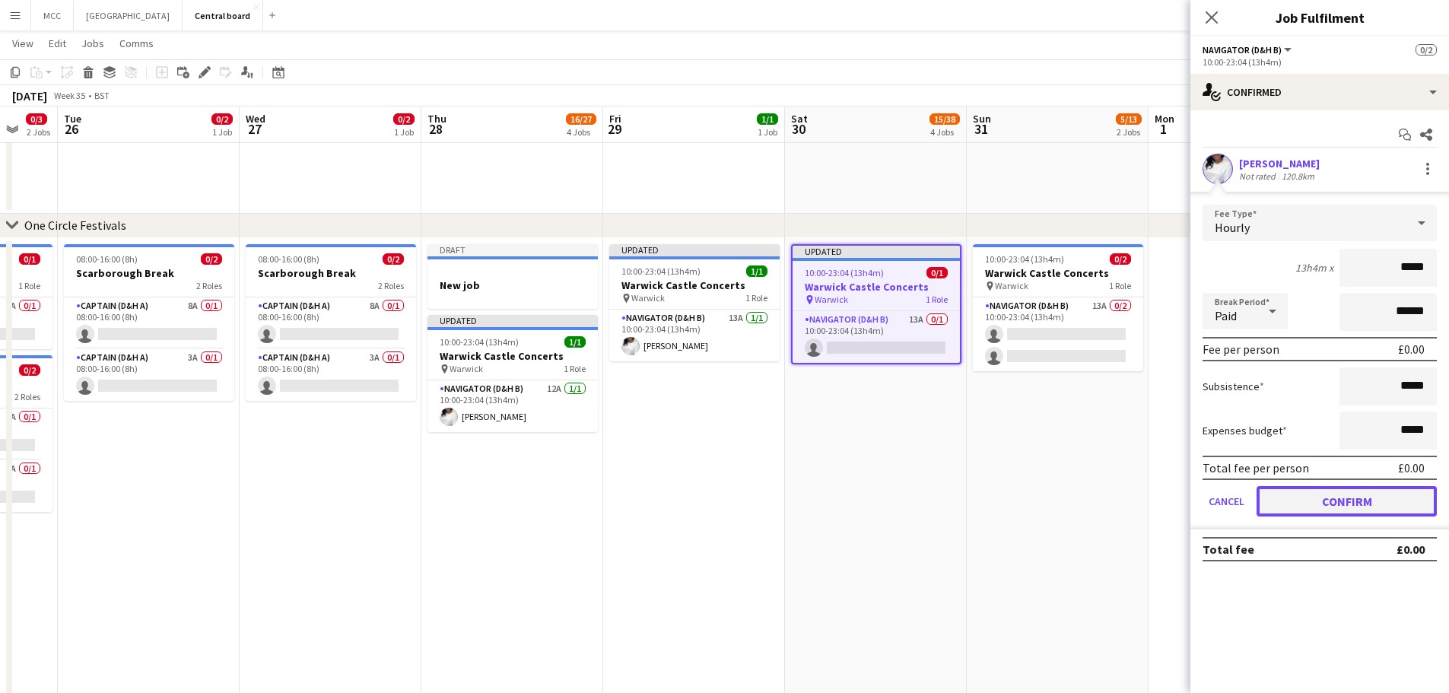
click at [1351, 503] on button "Confirm" at bounding box center [1346, 501] width 180 height 30
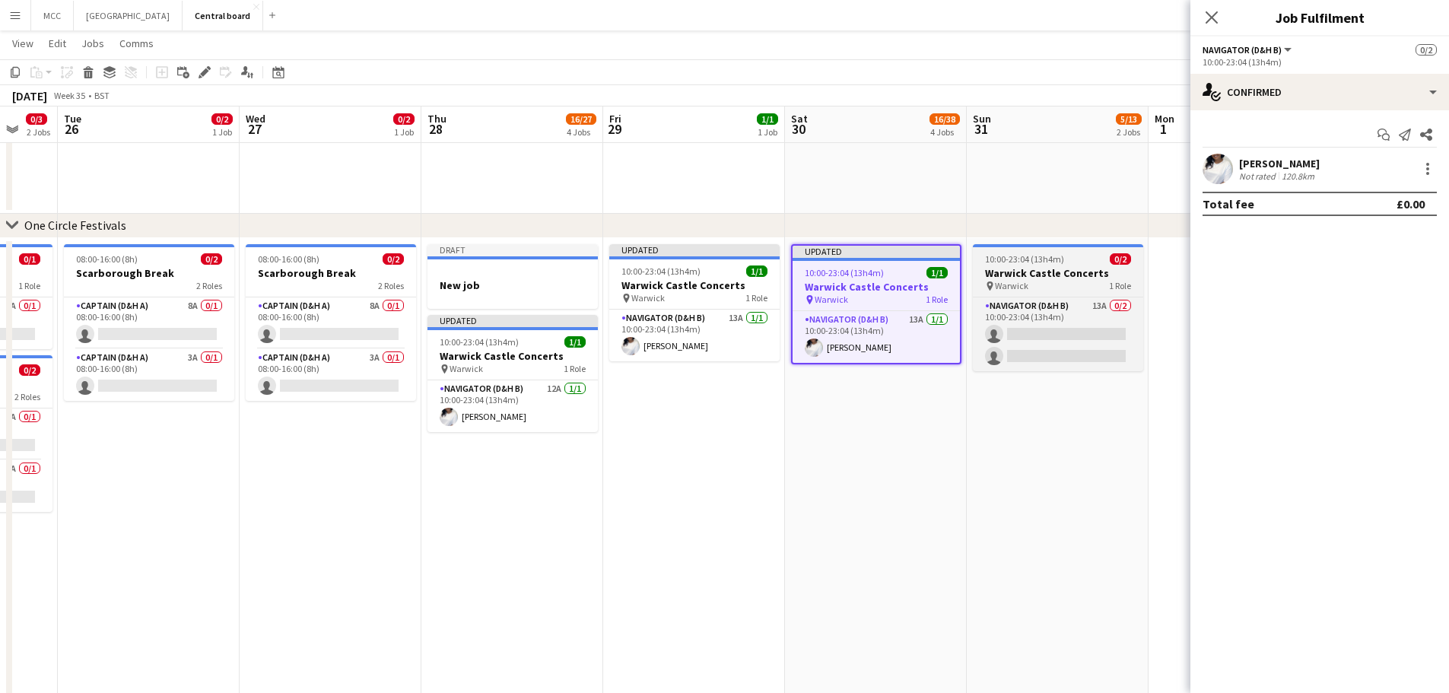
click at [1068, 274] on h3 "Warwick Castle Concerts" at bounding box center [1058, 273] width 170 height 14
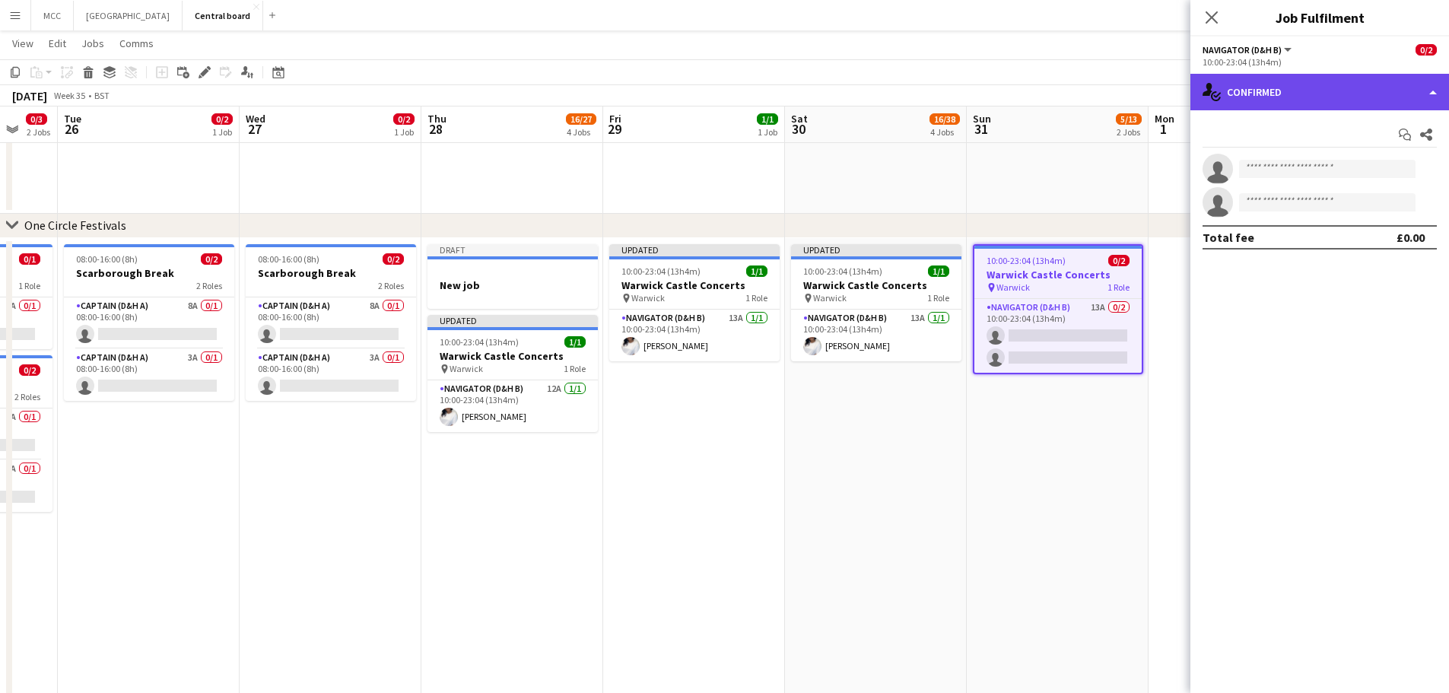
click at [1332, 94] on div "single-neutral-actions-check-2 Confirmed" at bounding box center [1319, 92] width 259 height 37
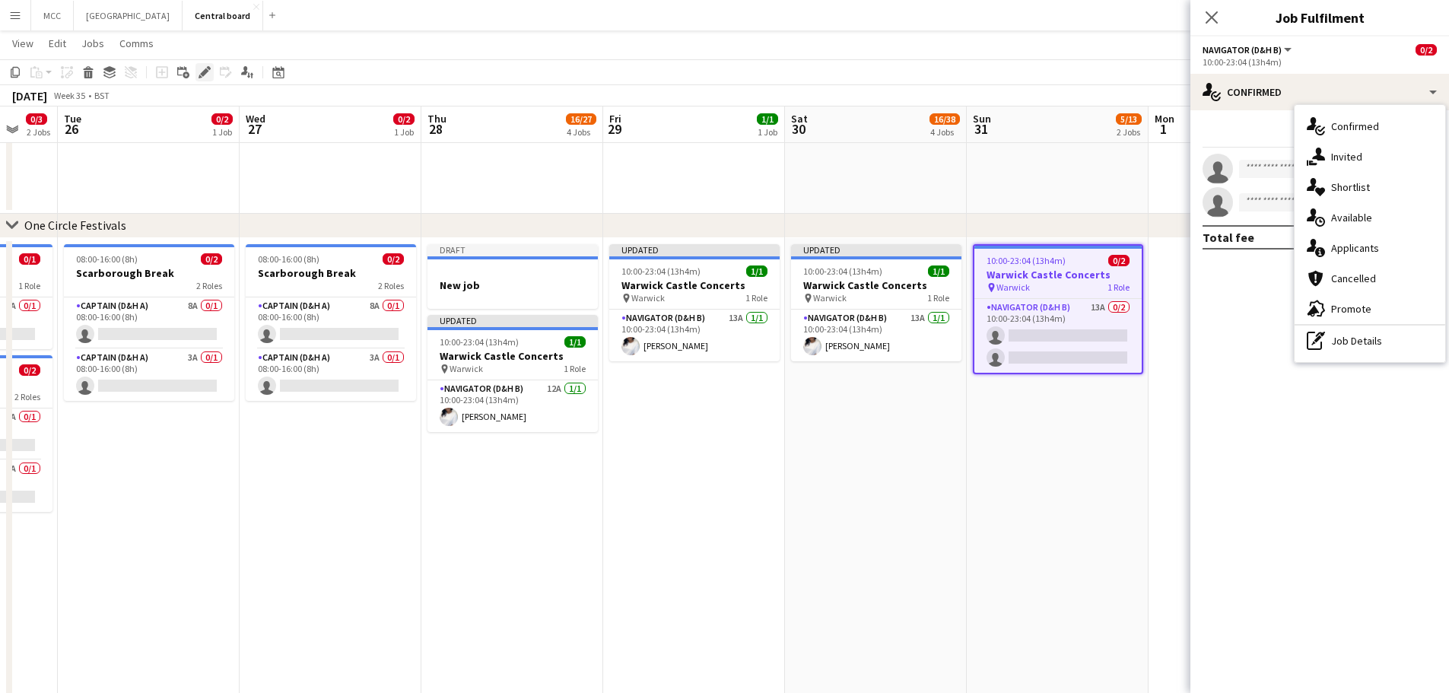
click at [199, 69] on icon "Edit" at bounding box center [205, 72] width 12 height 12
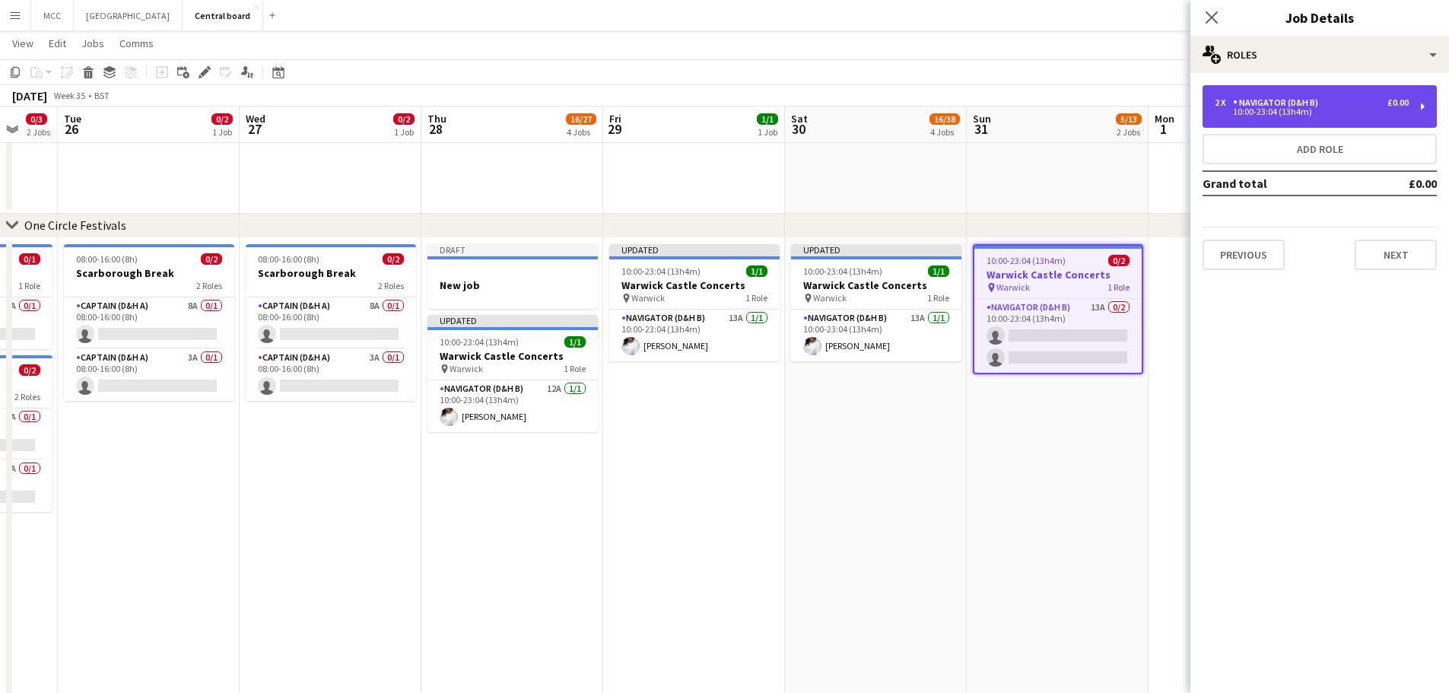
click at [1283, 114] on div "10:00-23:04 (13h4m)" at bounding box center [1312, 112] width 194 height 8
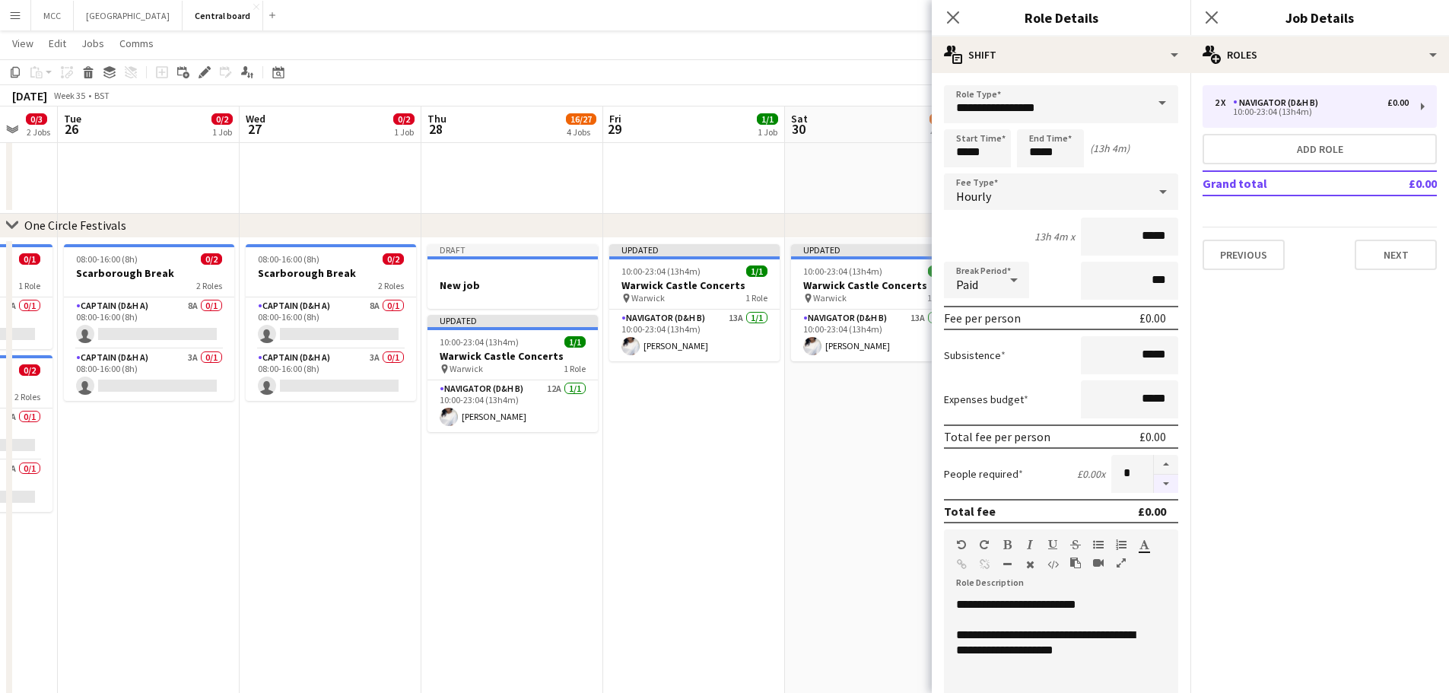
click at [1154, 484] on button "button" at bounding box center [1166, 484] width 24 height 19
type input "*"
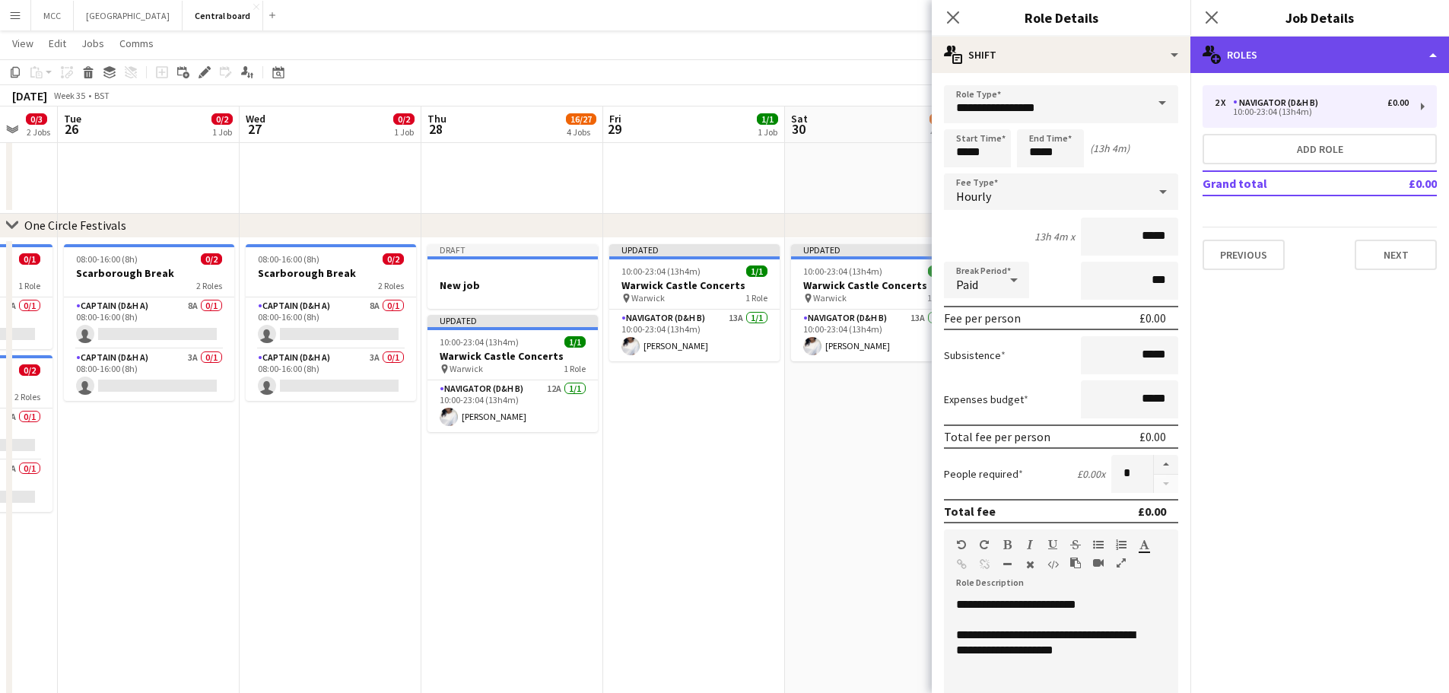
click at [1426, 61] on div "multiple-users-add Roles" at bounding box center [1319, 55] width 259 height 37
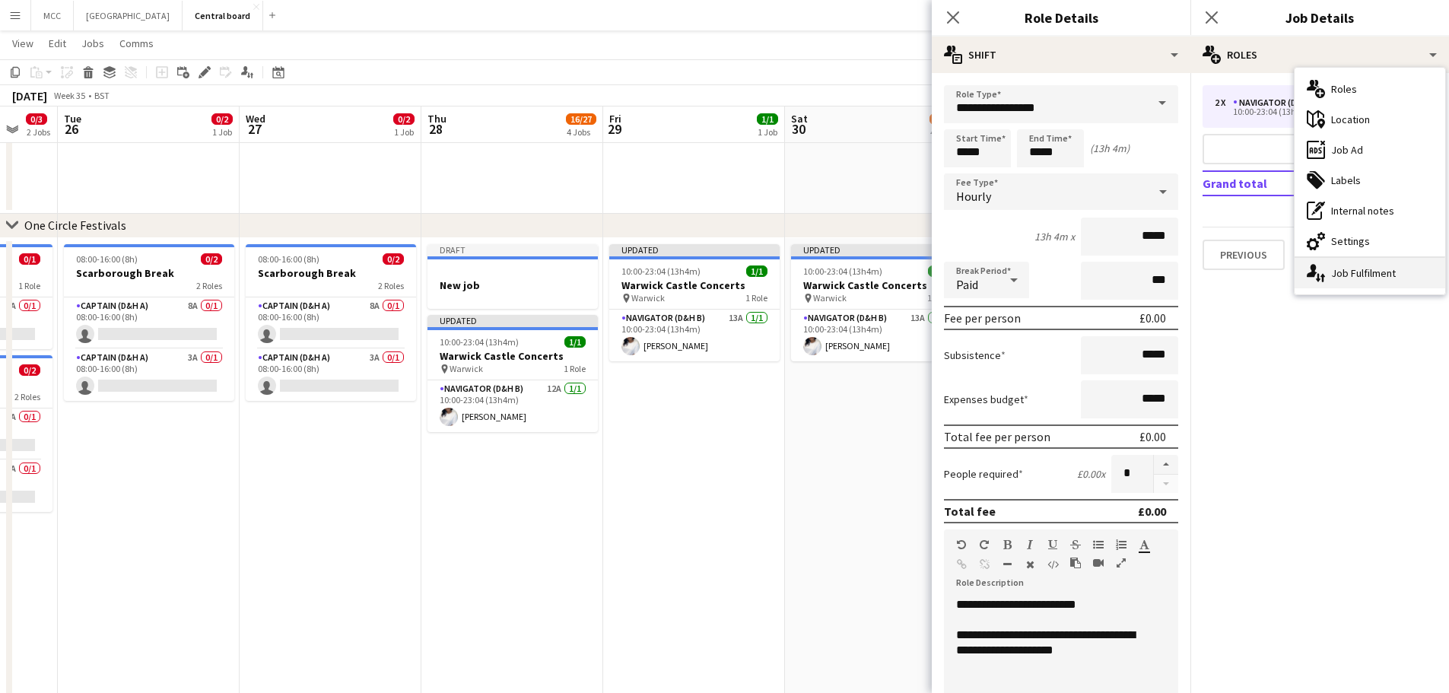
click at [1384, 286] on div "single-neutral-actions-up-down Job Fulfilment" at bounding box center [1369, 273] width 151 height 30
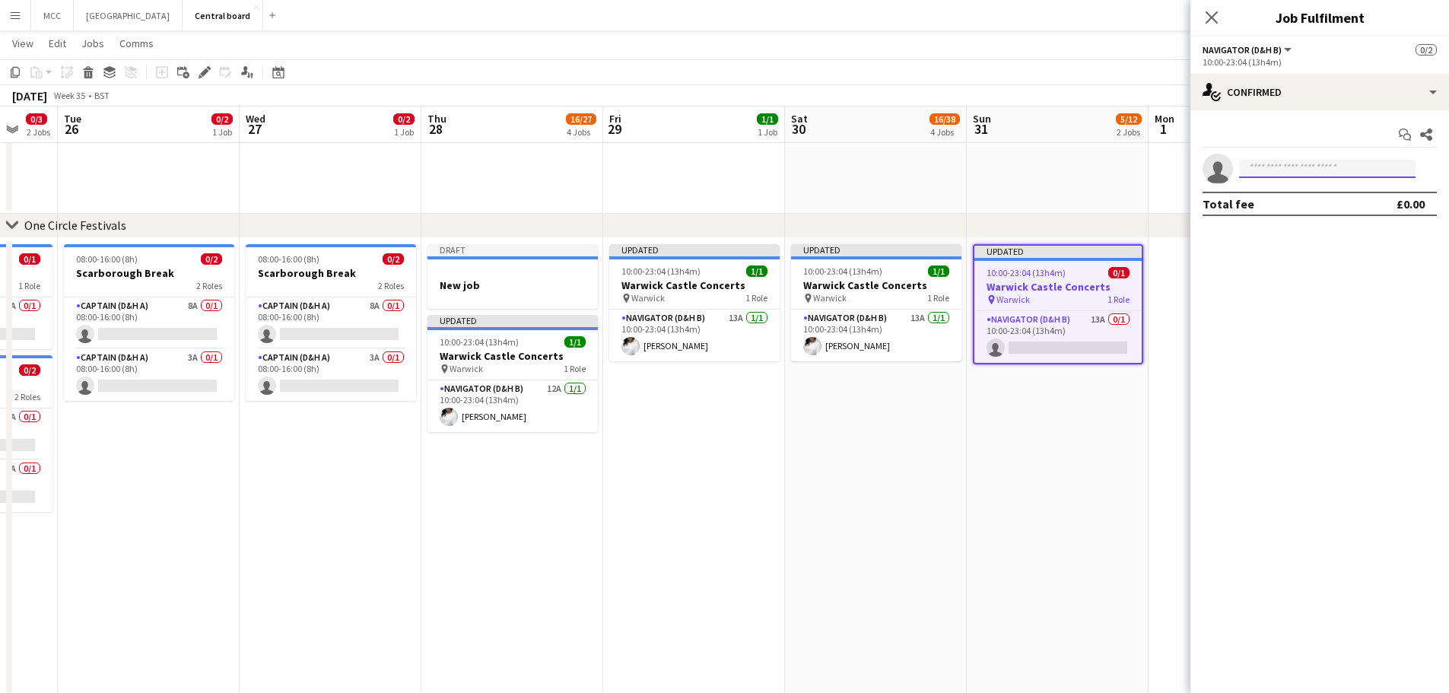
click at [1363, 170] on input at bounding box center [1327, 169] width 176 height 18
type input "******"
click at [1335, 208] on span "[EMAIL_ADDRESS][DOMAIN_NAME]" at bounding box center [1327, 203] width 152 height 12
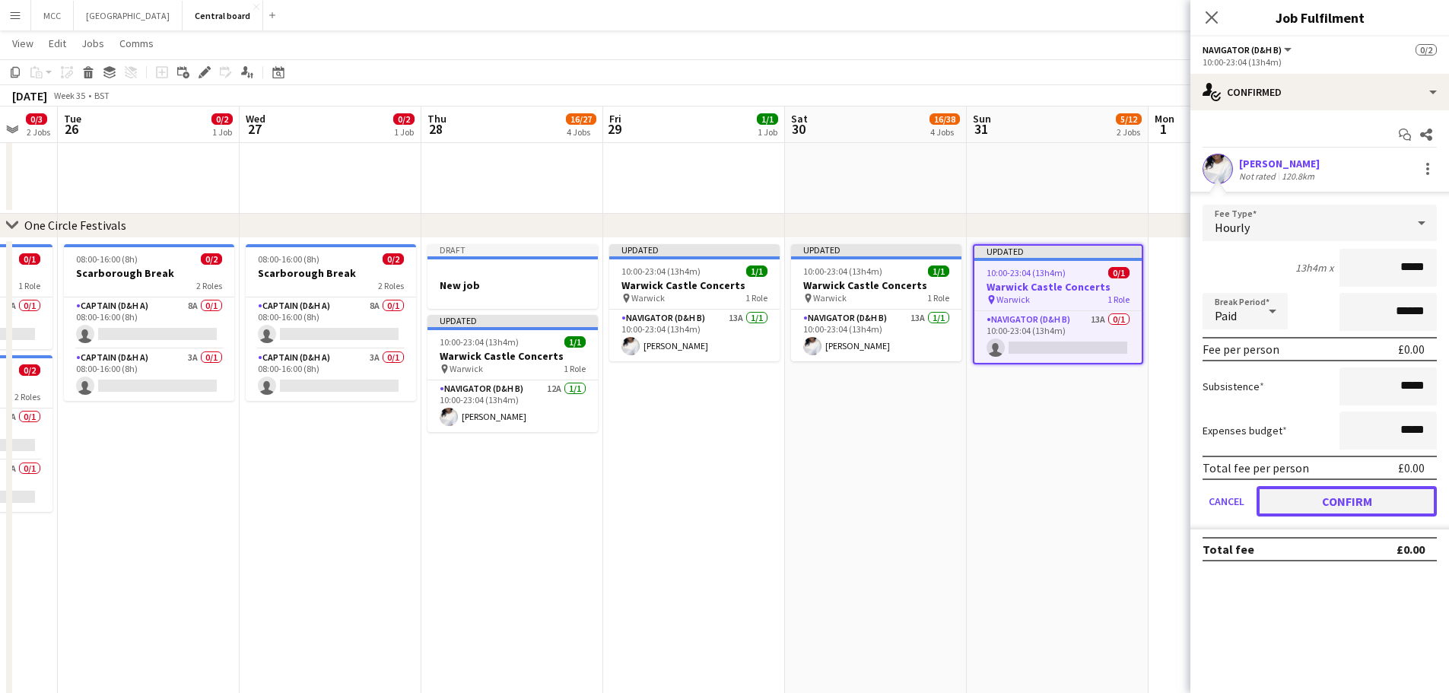
click at [1357, 511] on button "Confirm" at bounding box center [1346, 501] width 180 height 30
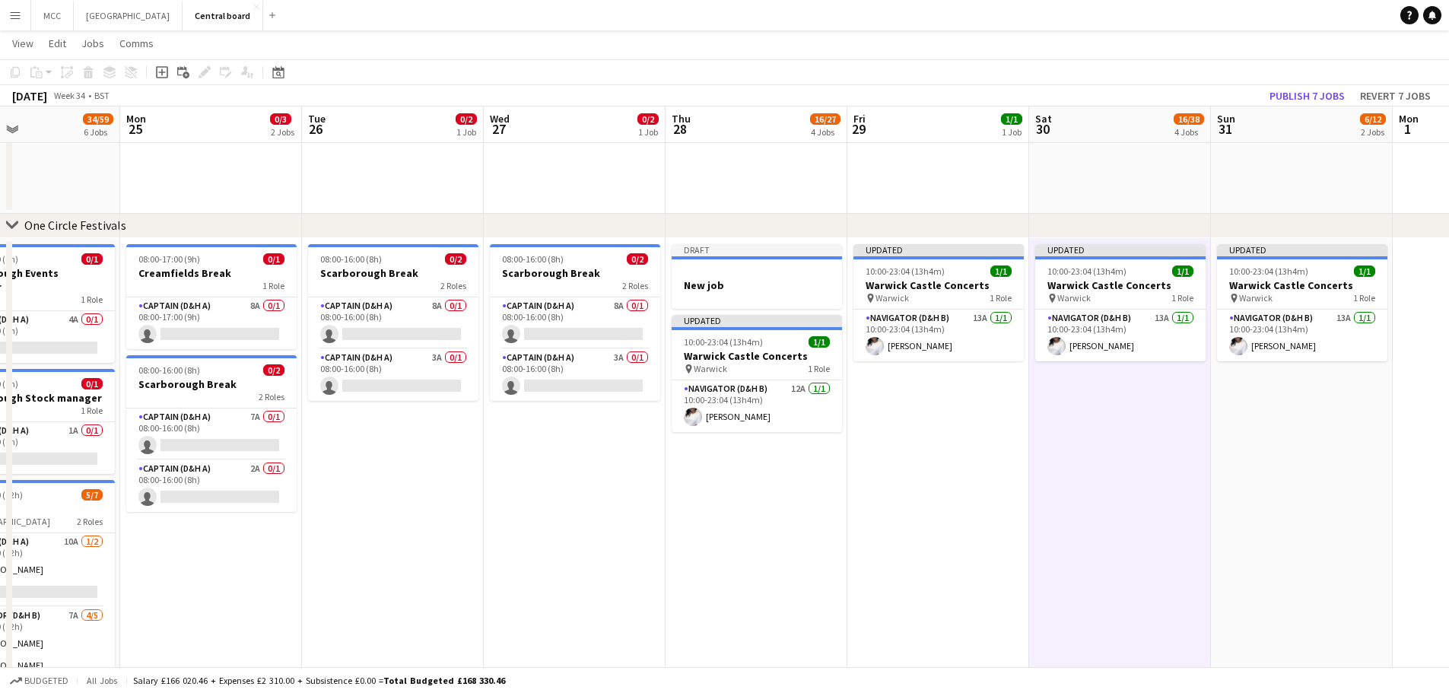
scroll to position [0, 376]
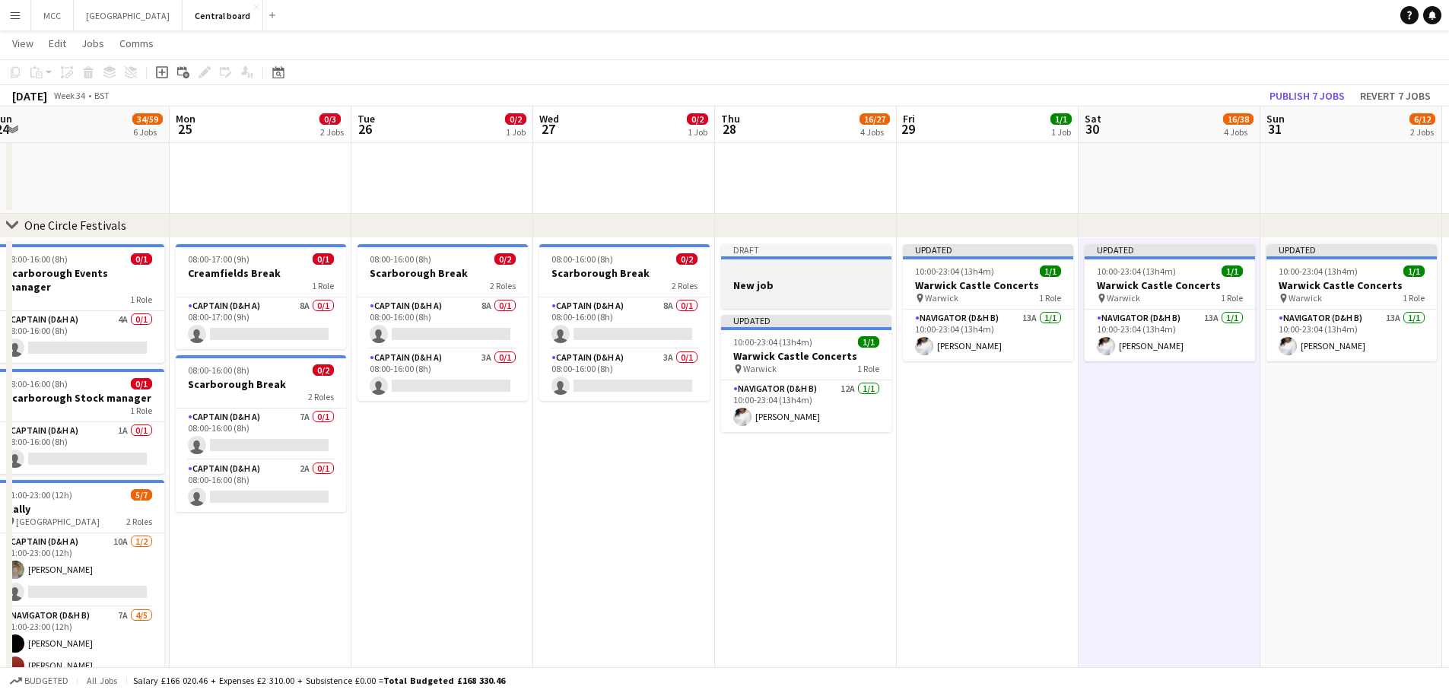
click at [869, 249] on div "Draft" at bounding box center [806, 250] width 170 height 12
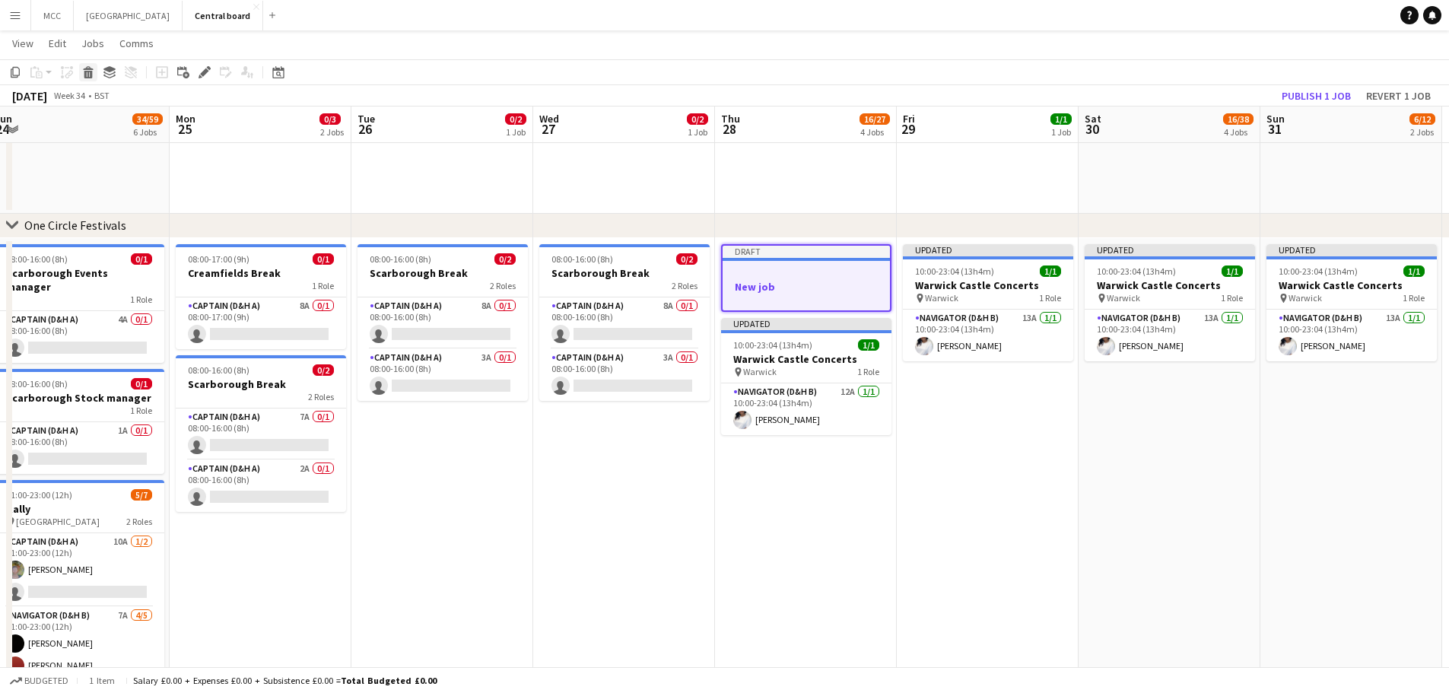
click at [84, 72] on icon at bounding box center [88, 75] width 8 height 8
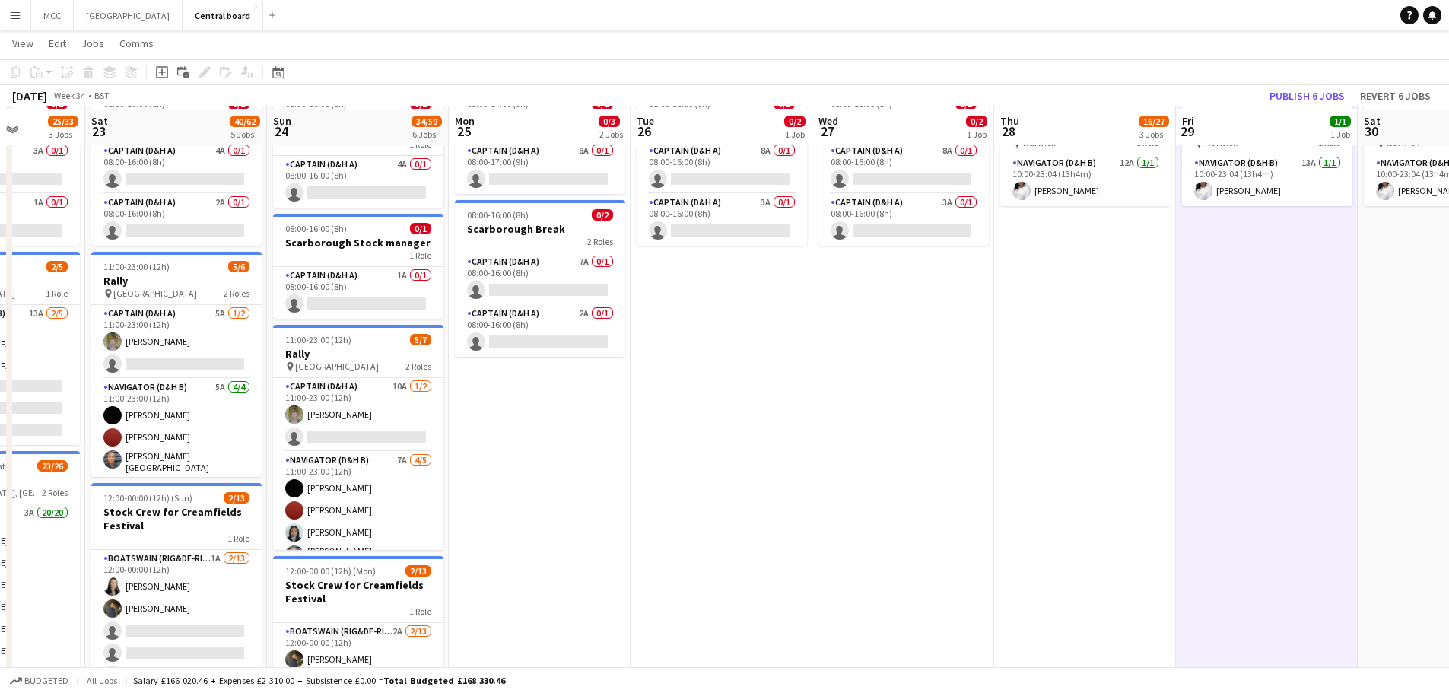
scroll to position [258, 0]
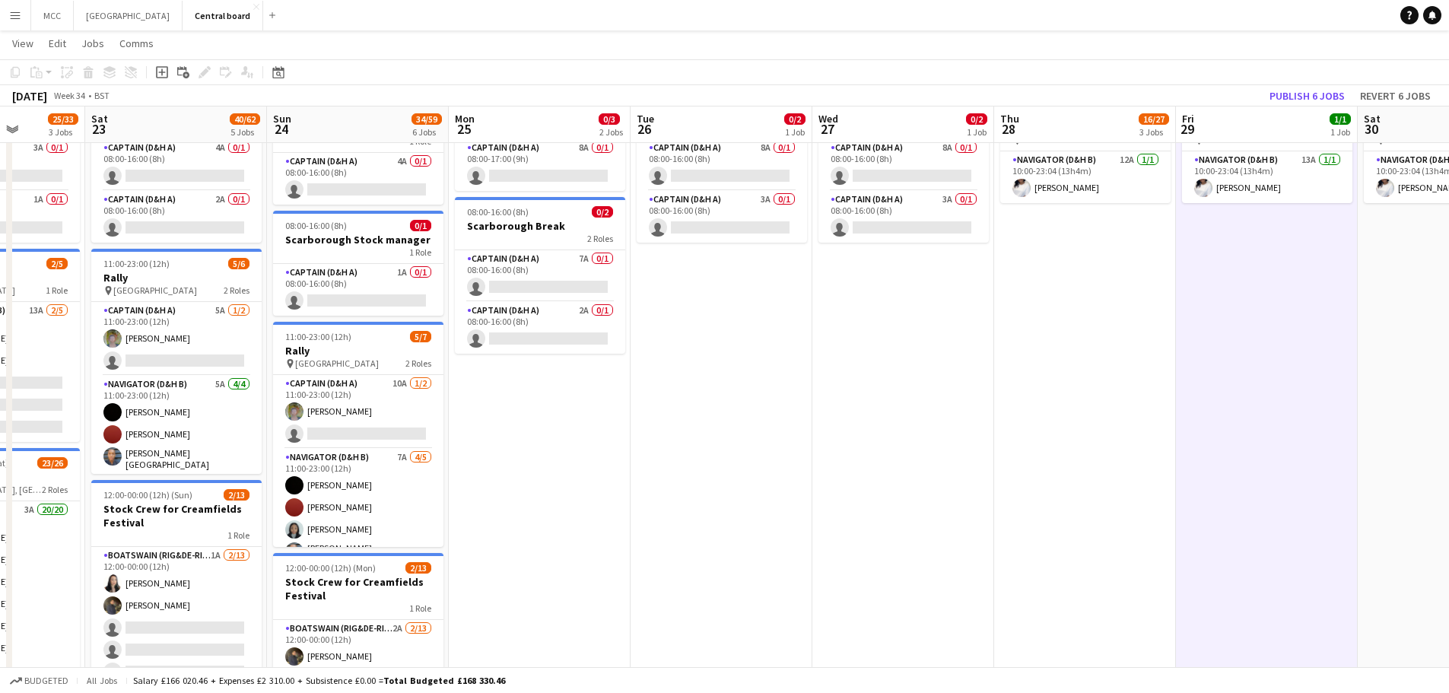
click at [531, 371] on app-date-cell "08:00-17:00 (9h) 0/1 Creamfields Break 1 Role Captain (D&H A) 8A 0/1 08:00-17:0…" at bounding box center [540, 683] width 182 height 1207
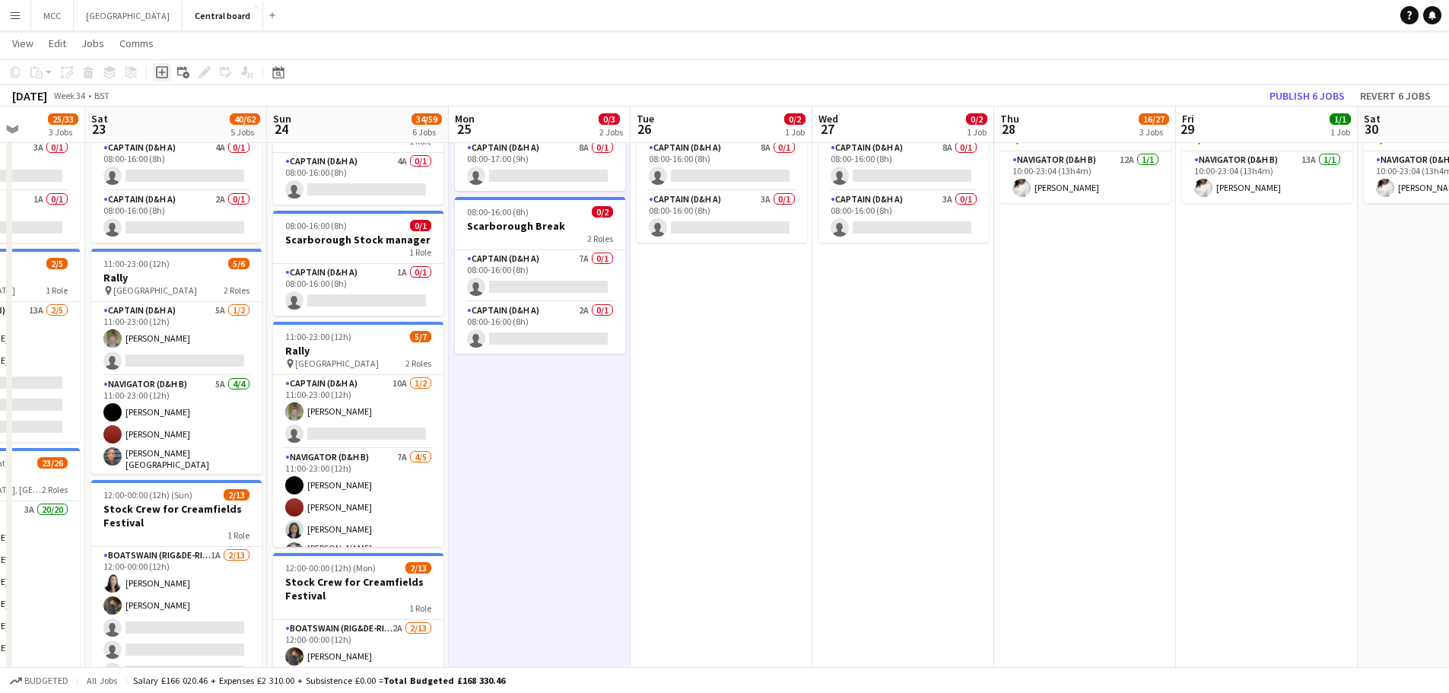
click at [157, 75] on icon "Add job" at bounding box center [162, 72] width 12 height 12
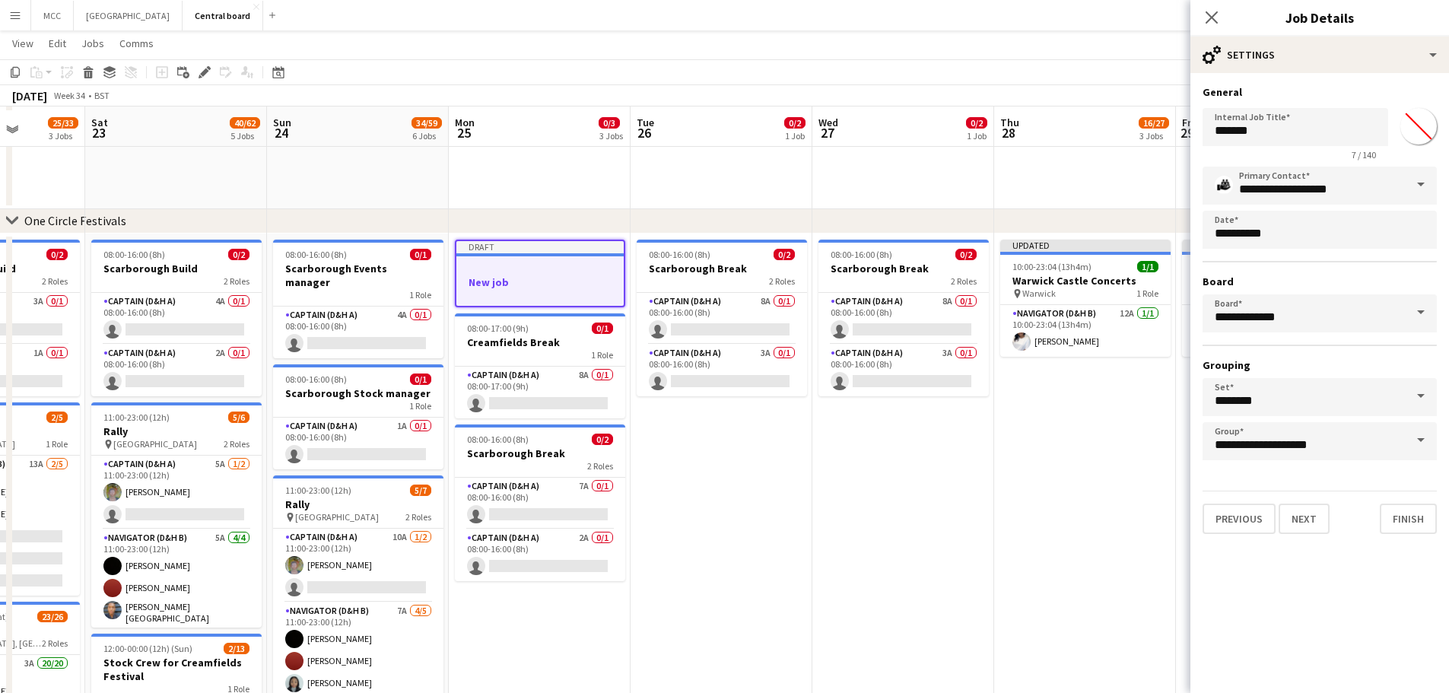
scroll to position [103, 0]
click at [1294, 140] on input "*******" at bounding box center [1295, 127] width 186 height 38
type input "*"
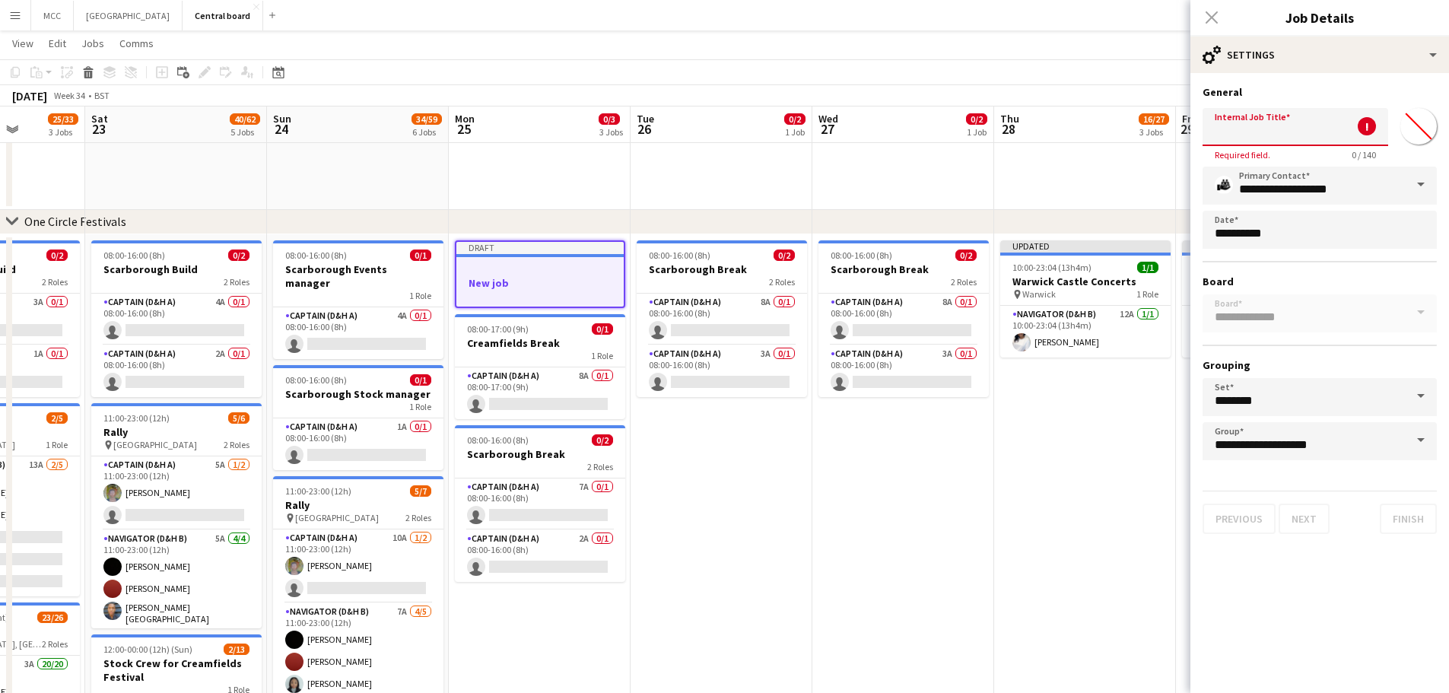
click at [1294, 140] on input "Internal Job Title" at bounding box center [1295, 127] width 186 height 38
type input "**********"
click at [1303, 522] on button "Next" at bounding box center [1303, 518] width 51 height 30
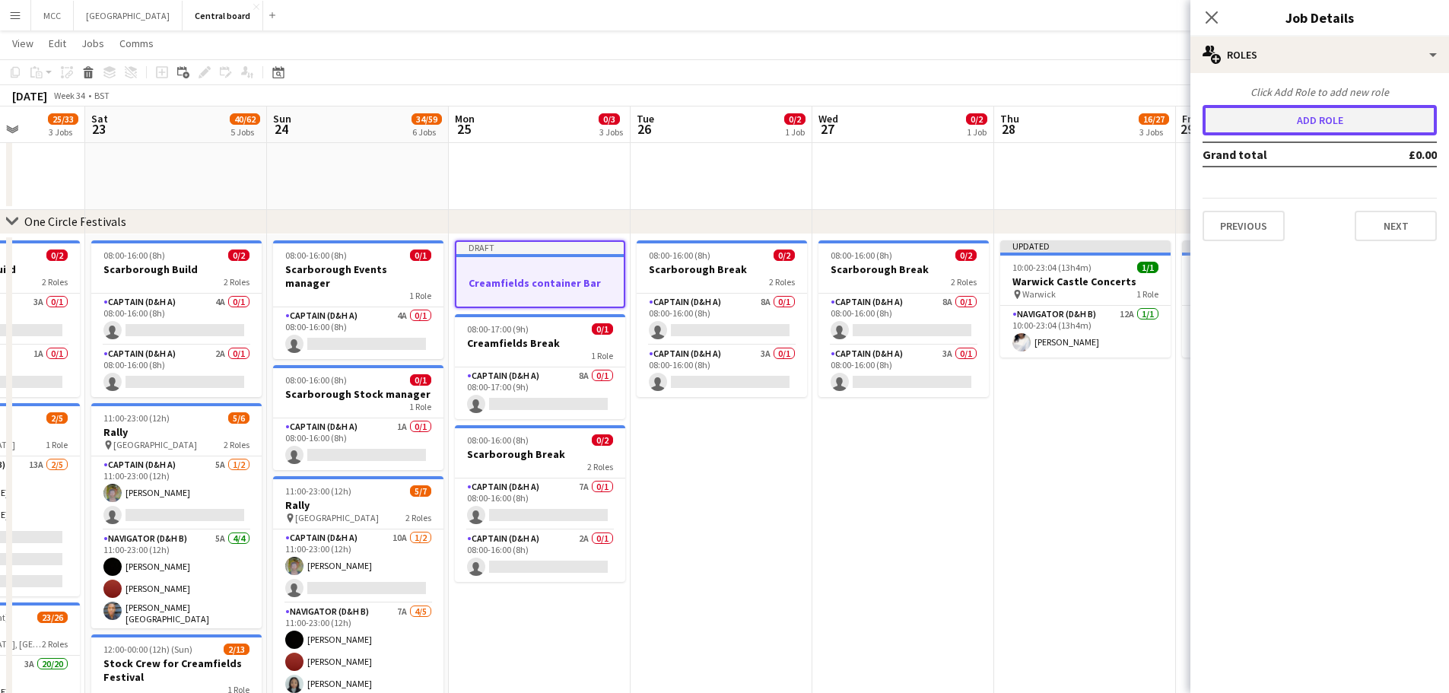
click at [1337, 121] on button "Add role" at bounding box center [1319, 120] width 234 height 30
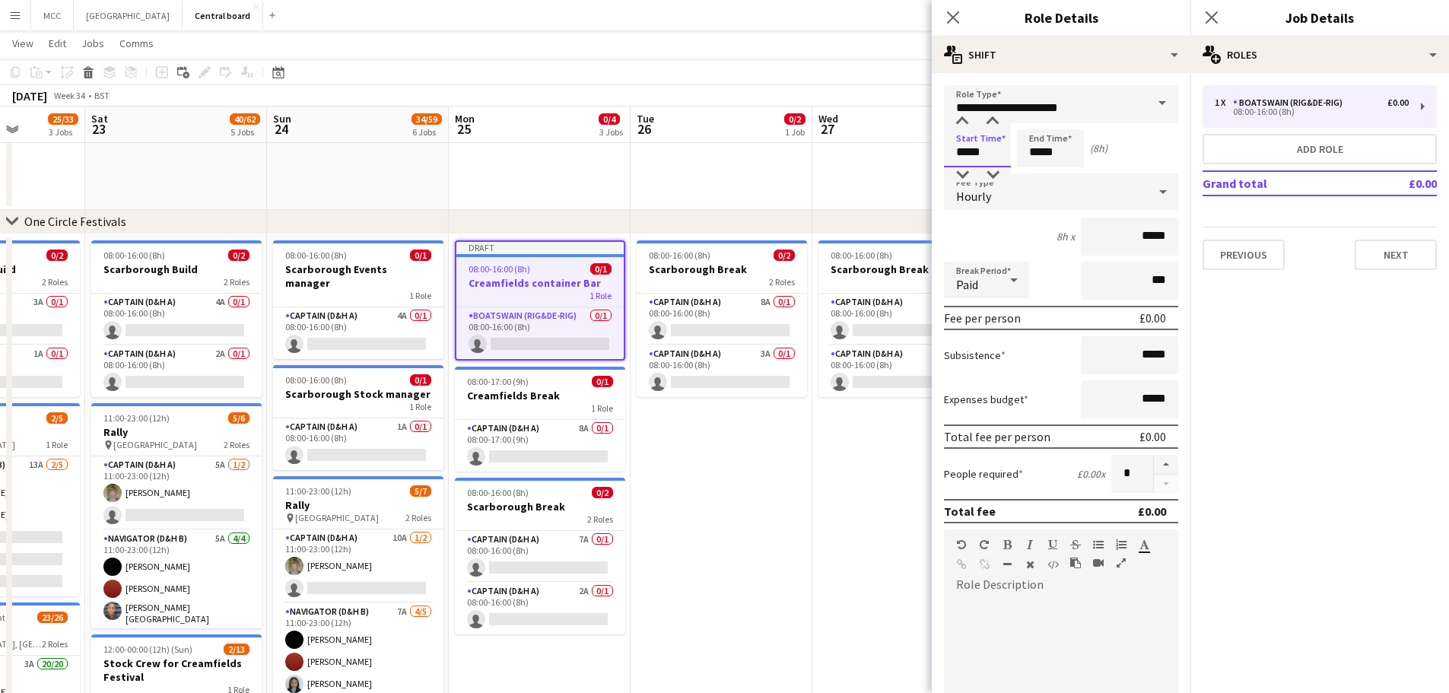
drag, startPoint x: 1000, startPoint y: 154, endPoint x: 928, endPoint y: 170, distance: 74.0
type input "*****"
drag, startPoint x: 1066, startPoint y: 154, endPoint x: 990, endPoint y: 168, distance: 76.7
click at [990, 168] on form "**********" at bounding box center [1061, 557] width 259 height 945
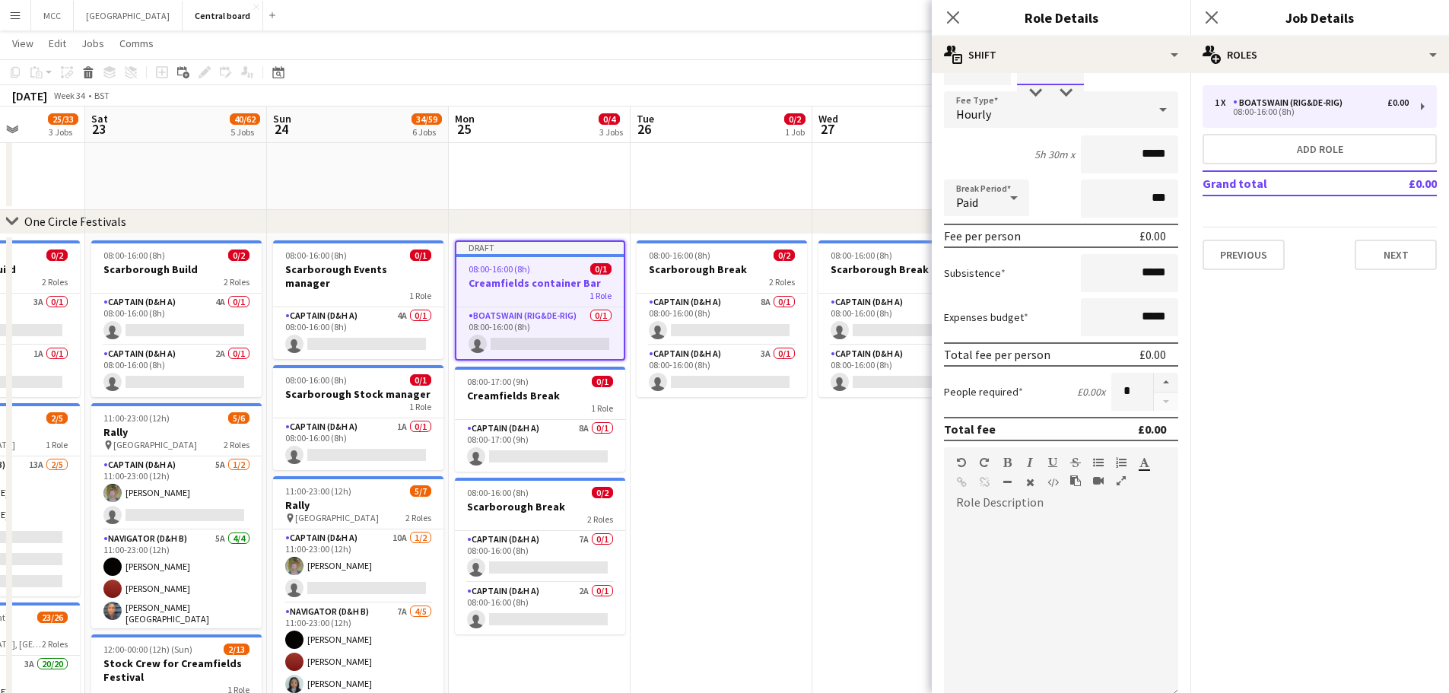
scroll to position [83, 0]
type input "*****"
click at [1154, 386] on button "button" at bounding box center [1166, 382] width 24 height 20
type input "*"
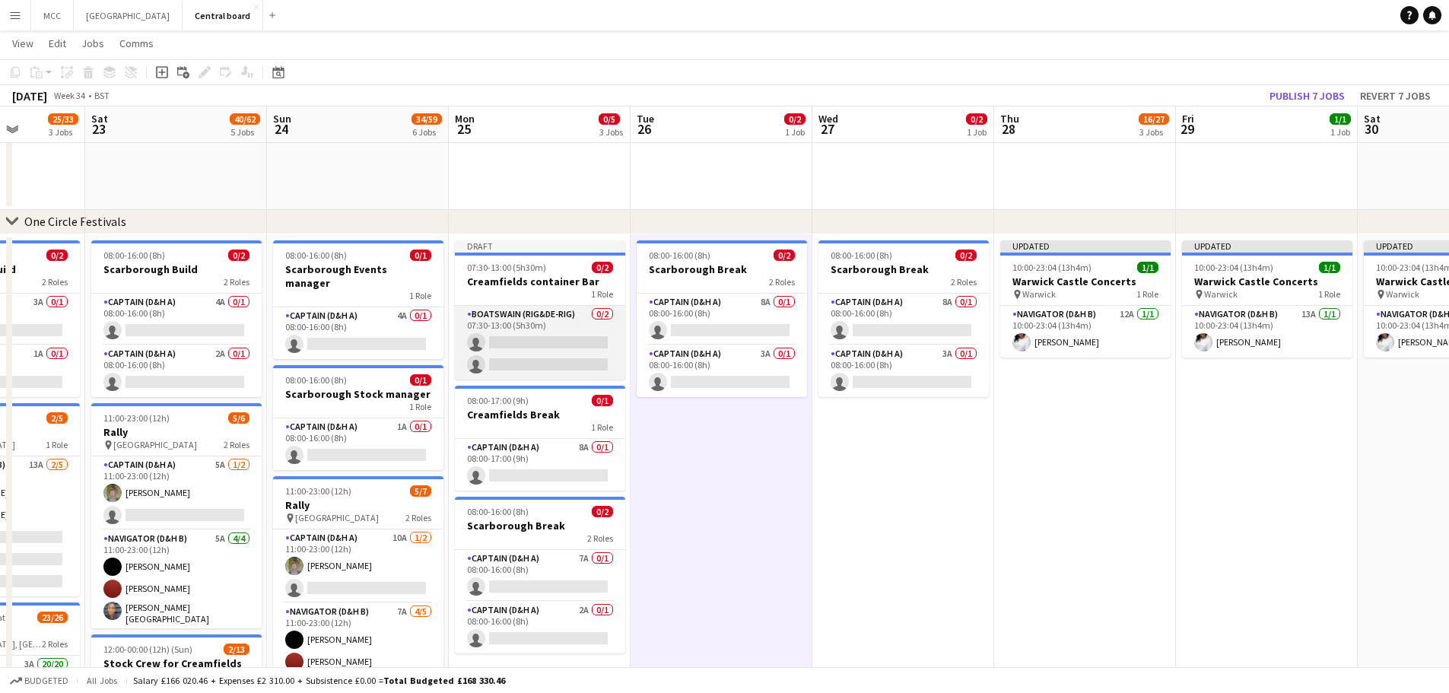
click at [559, 324] on app-card-role "Boatswain (rig&de-rig) 0/2 07:30-13:00 (5h30m) single-neutral-actions single-ne…" at bounding box center [540, 343] width 170 height 74
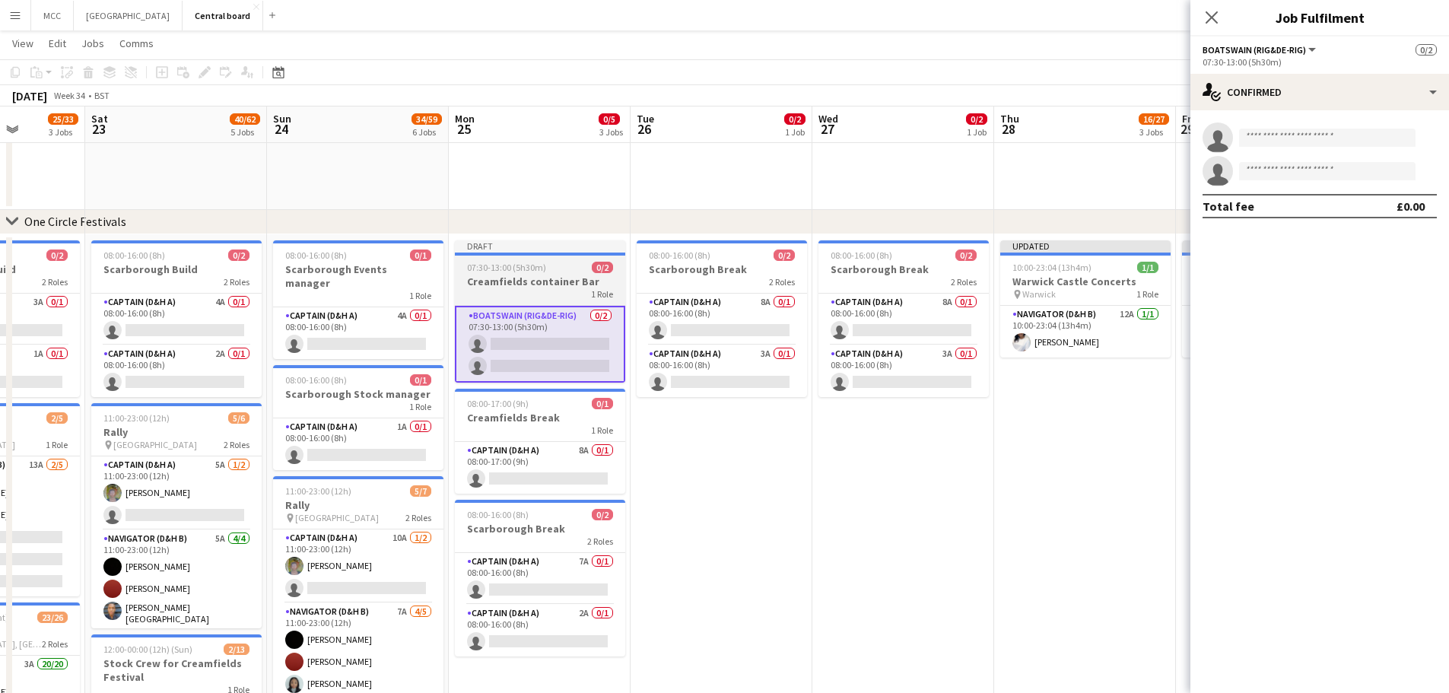
click at [545, 278] on h3 "Creamfields container Bar" at bounding box center [540, 282] width 170 height 14
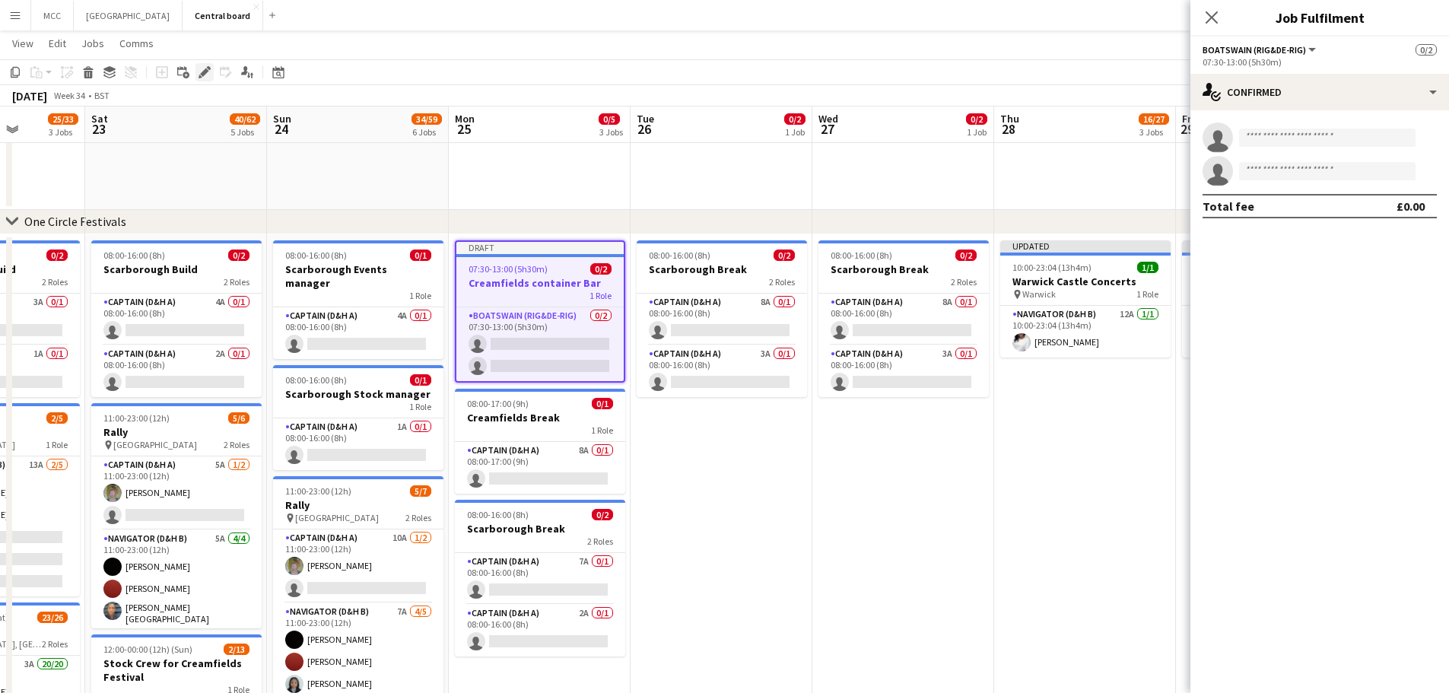
click at [205, 73] on icon at bounding box center [204, 72] width 8 height 8
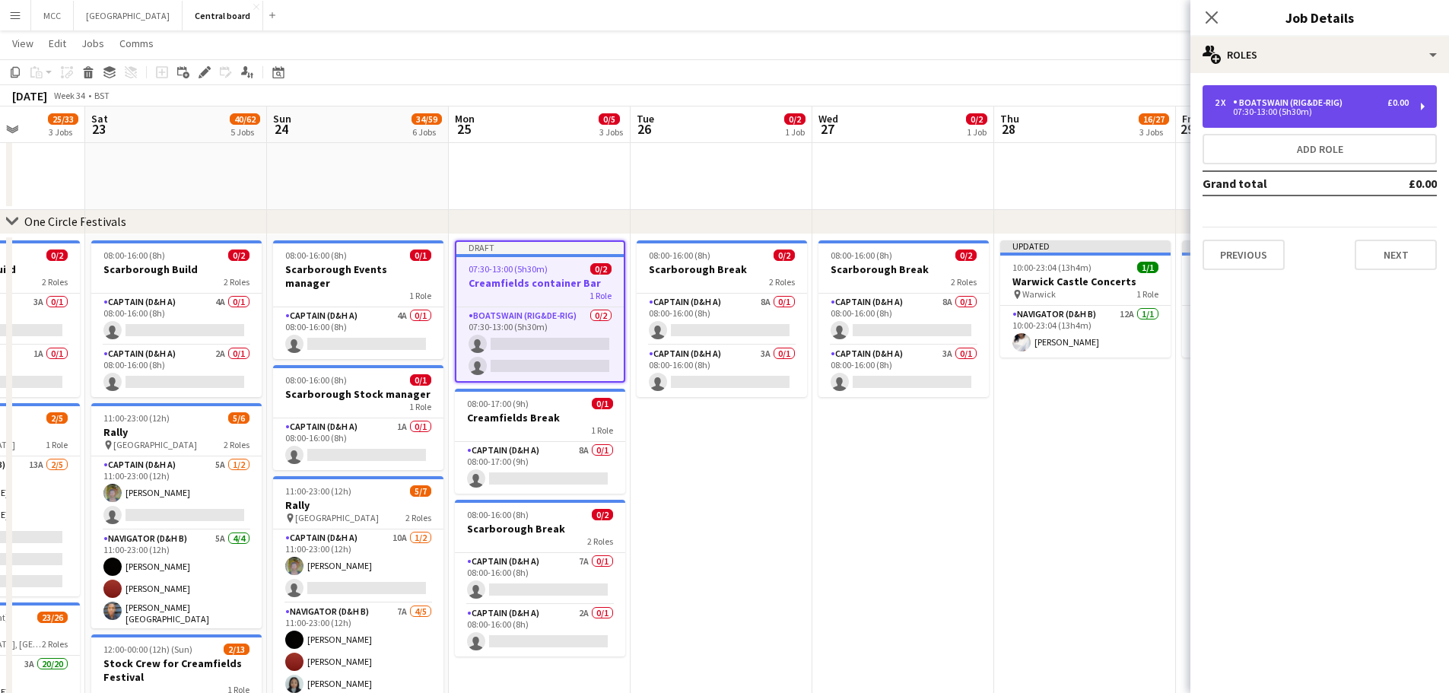
click at [1284, 100] on div "Boatswain (rig&de-rig)" at bounding box center [1291, 102] width 116 height 11
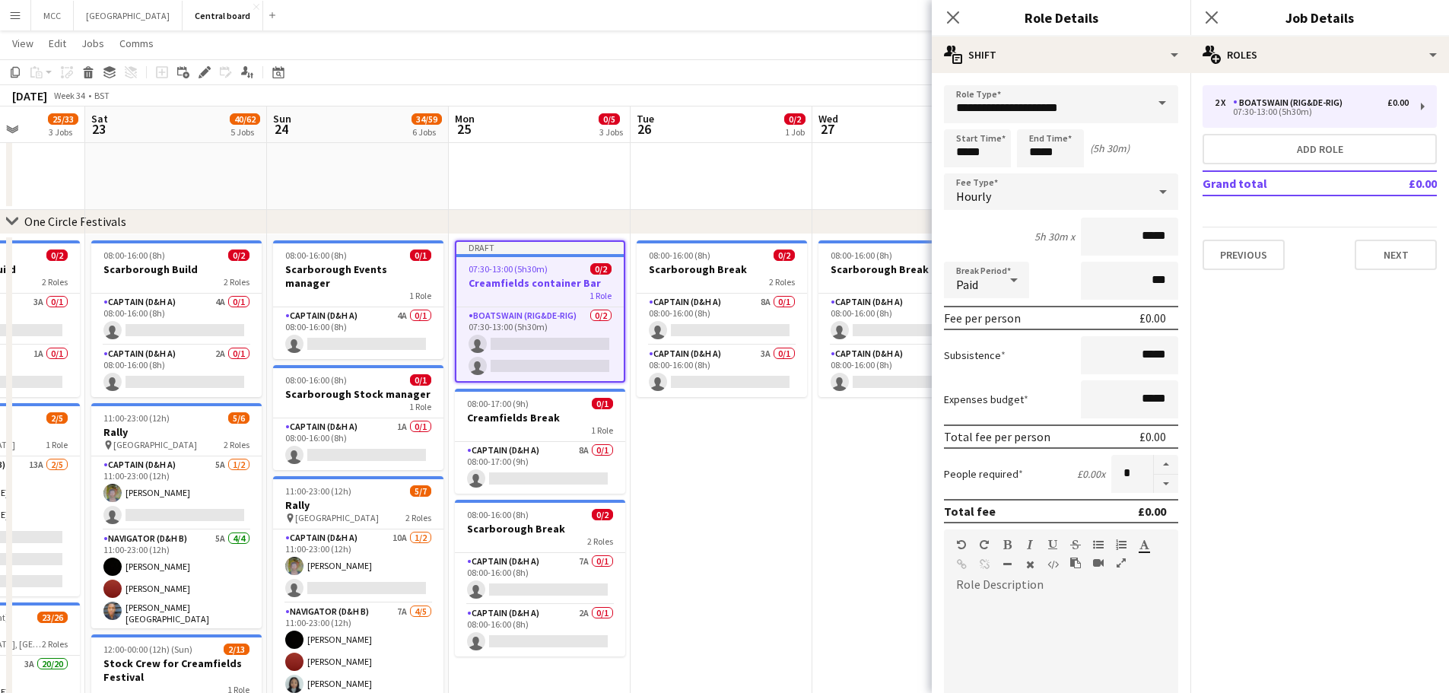
click at [1157, 110] on span at bounding box center [1162, 103] width 32 height 37
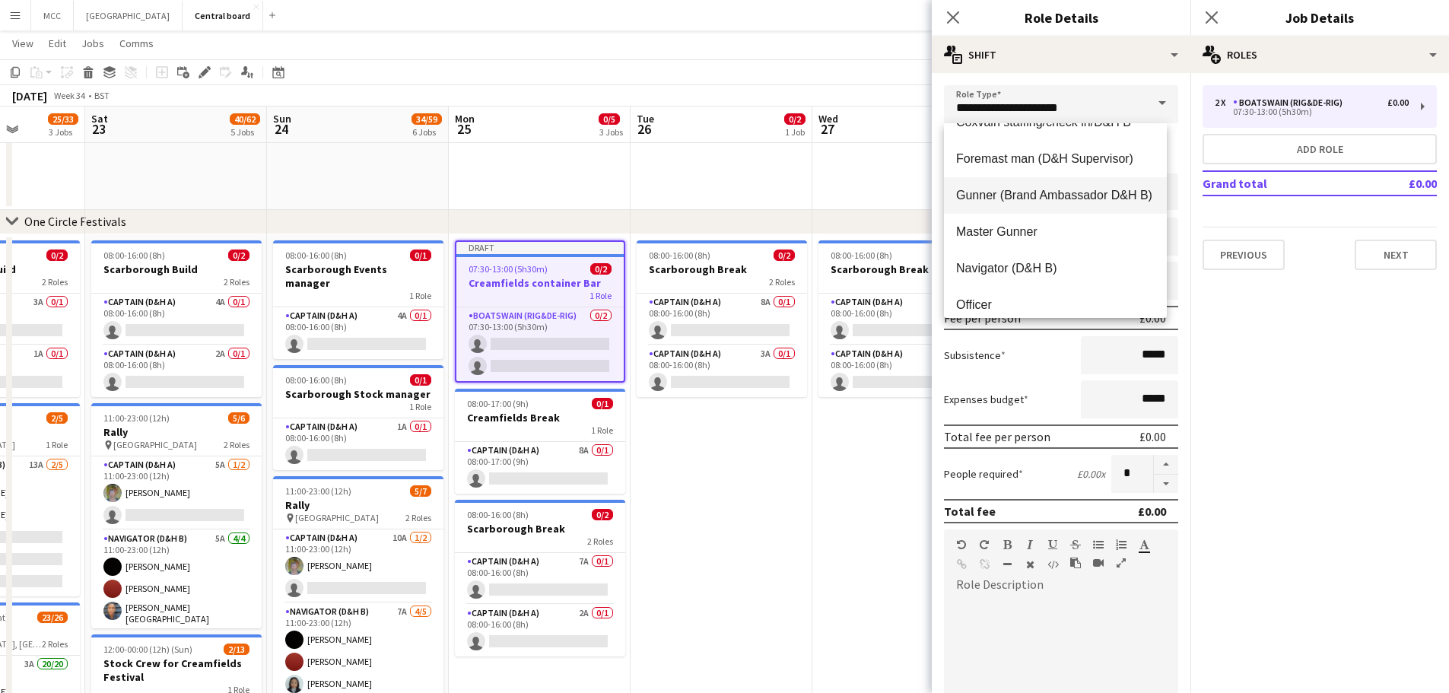
scroll to position [219, 0]
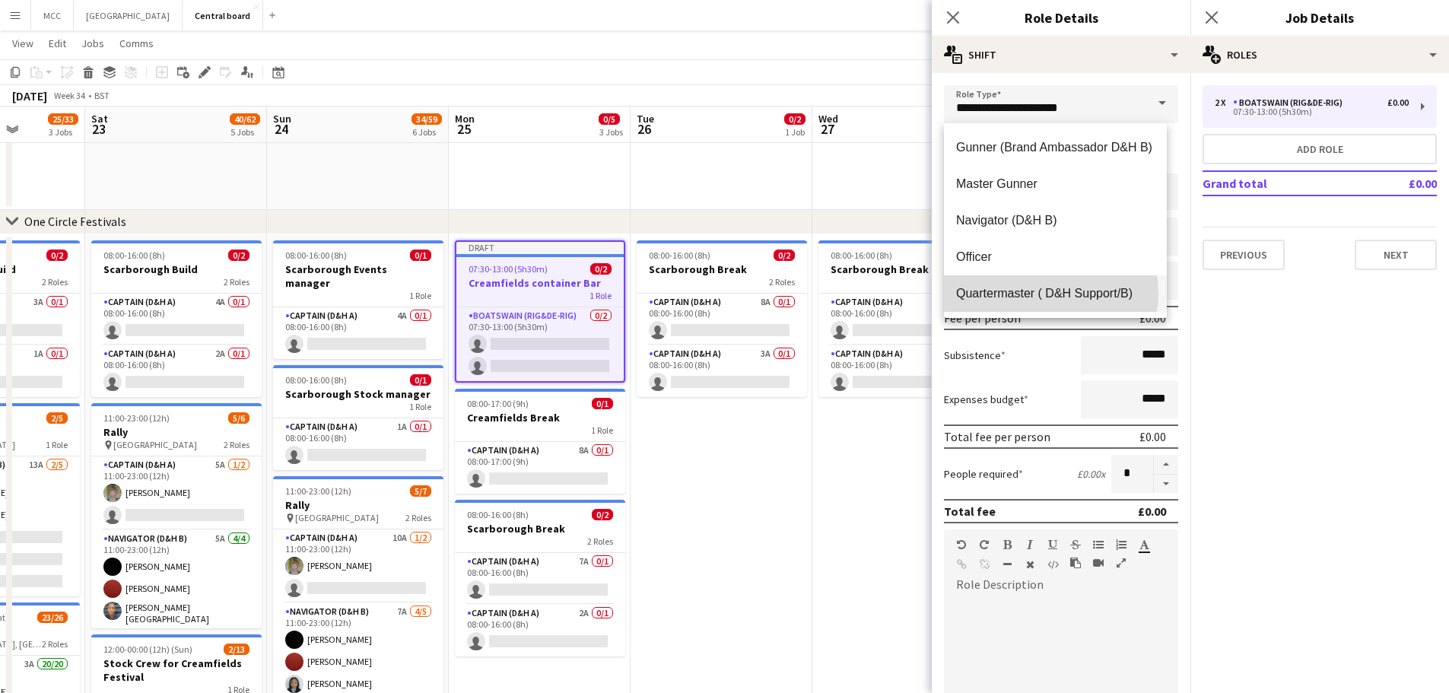
click at [1050, 294] on span "Quartermaster ( D&H Support/B)" at bounding box center [1055, 293] width 199 height 14
type input "**********"
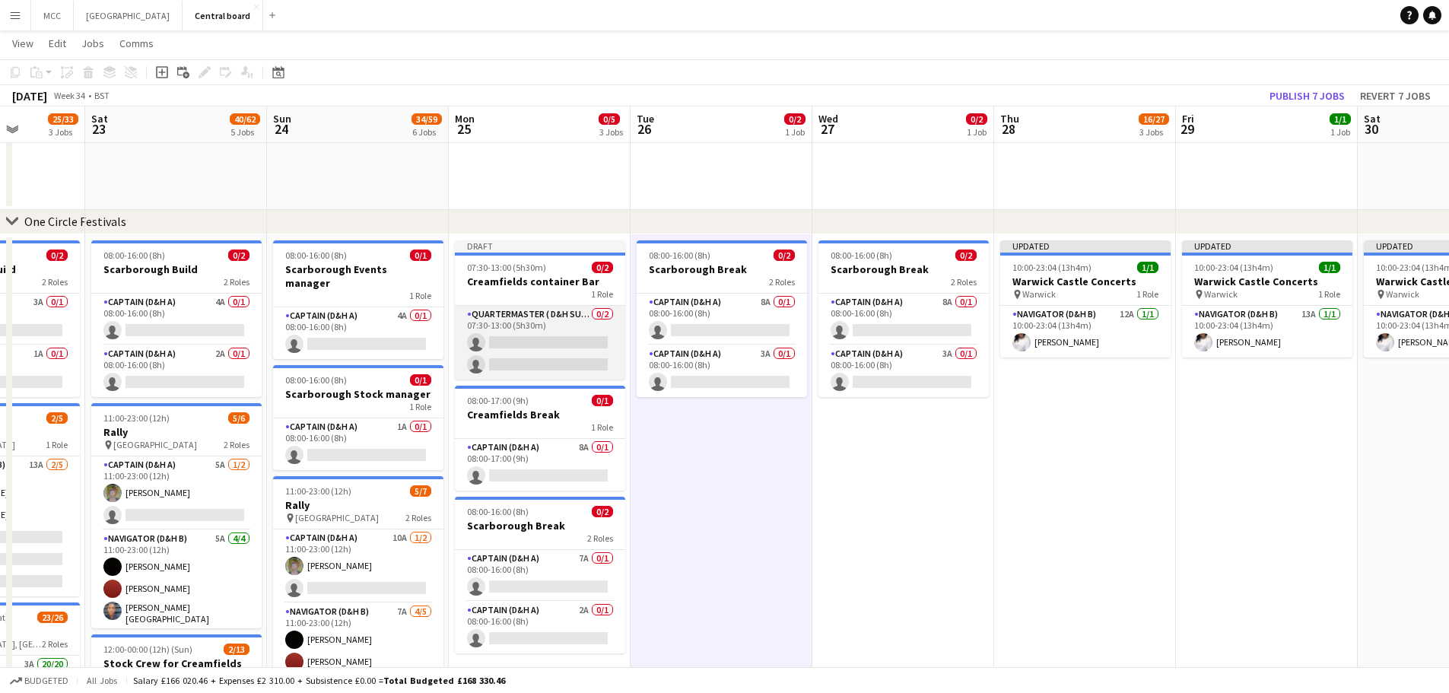
click at [536, 316] on app-card-role "Quartermaster ( D&H Support/B) 0/2 07:30-13:00 (5h30m) single-neutral-actions s…" at bounding box center [540, 343] width 170 height 74
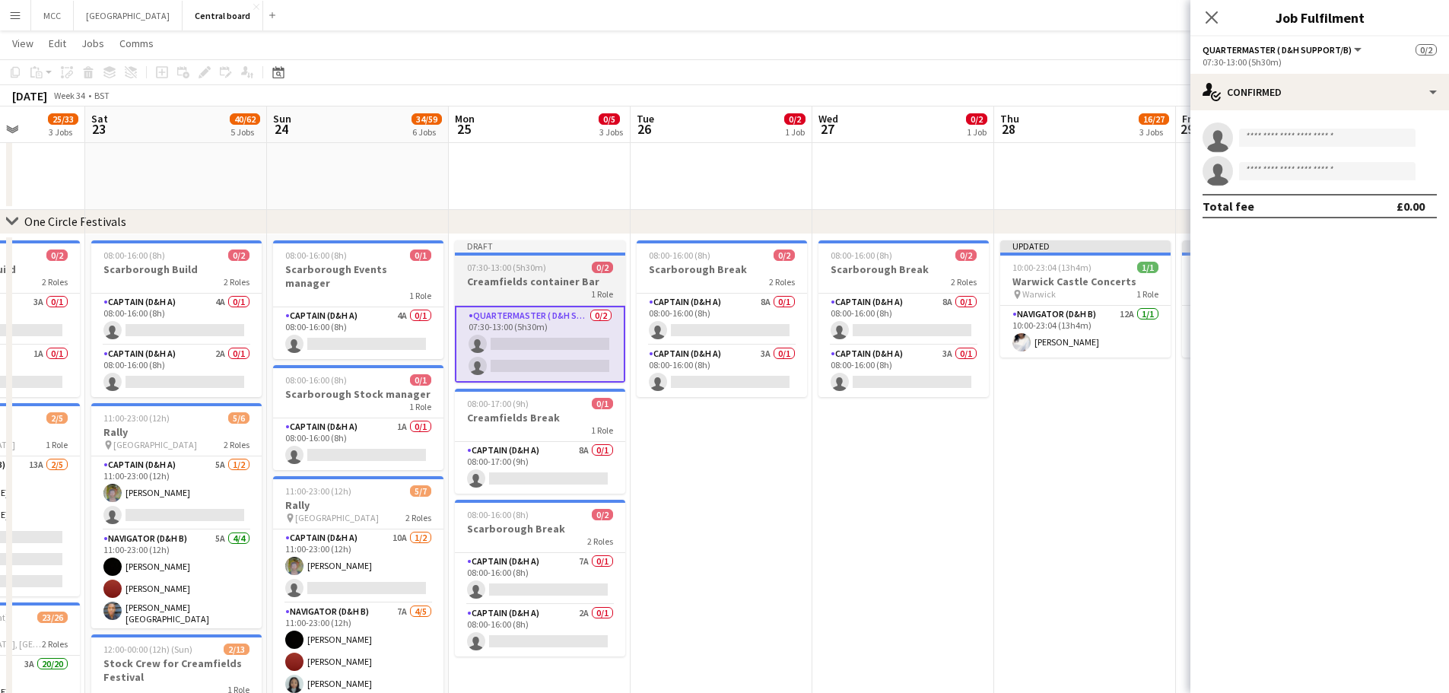
click at [538, 278] on h3 "Creamfields container Bar" at bounding box center [540, 282] width 170 height 14
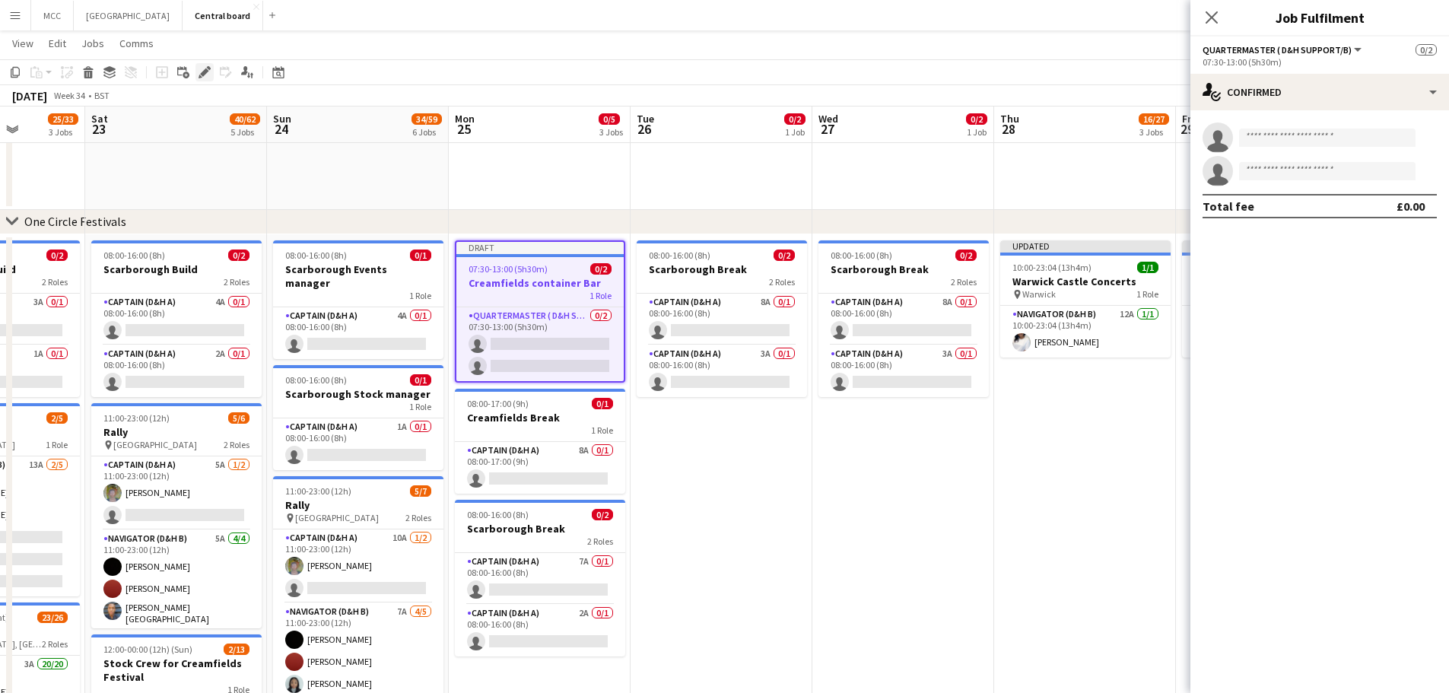
click at [207, 71] on icon at bounding box center [204, 72] width 8 height 8
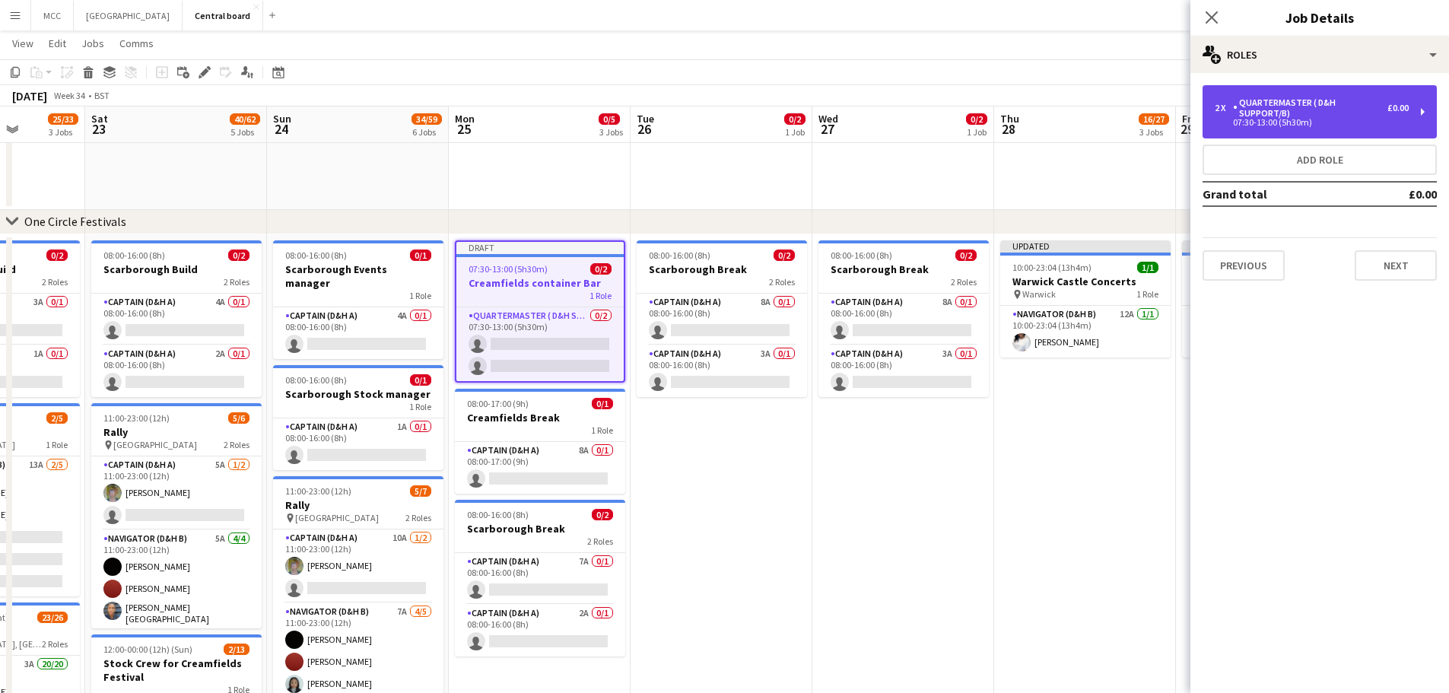
click at [1224, 117] on div "2 x Quartermaster ( D&H Support/B) £0.00" at bounding box center [1312, 107] width 194 height 21
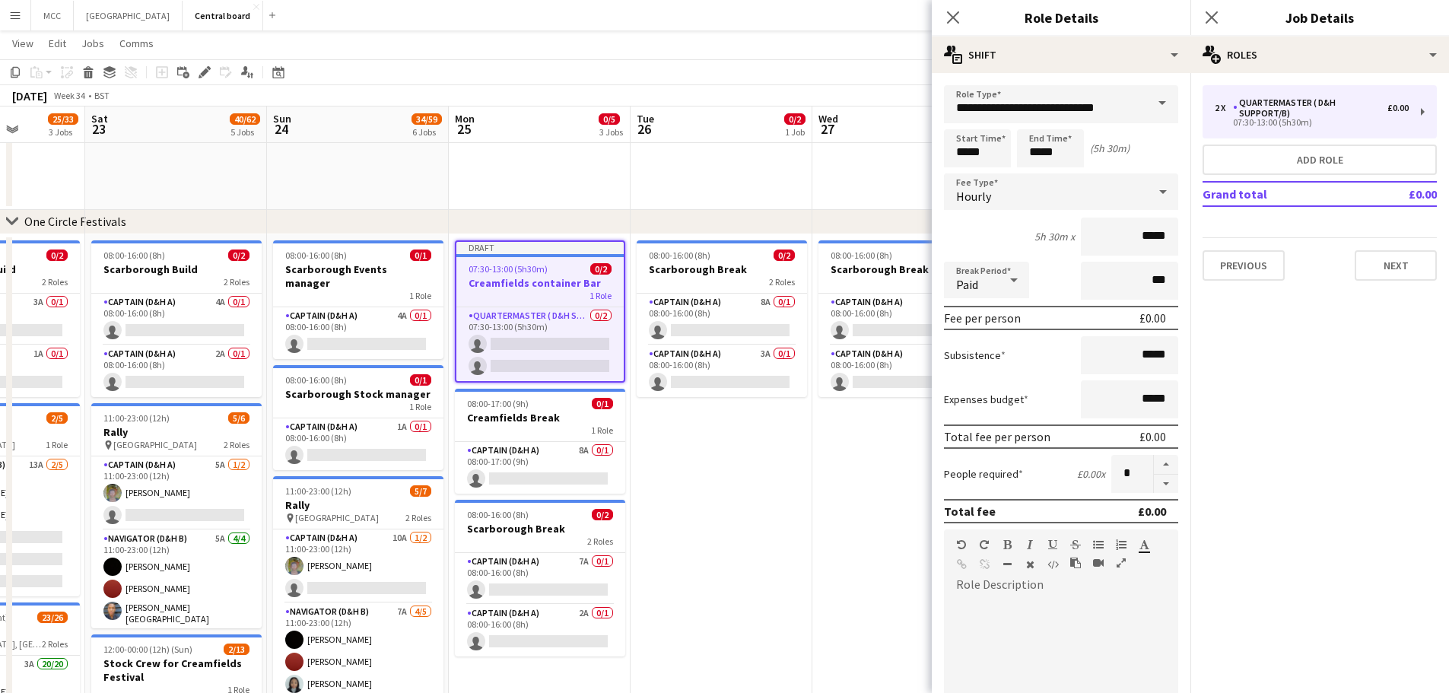
click at [1151, 109] on span at bounding box center [1162, 103] width 32 height 37
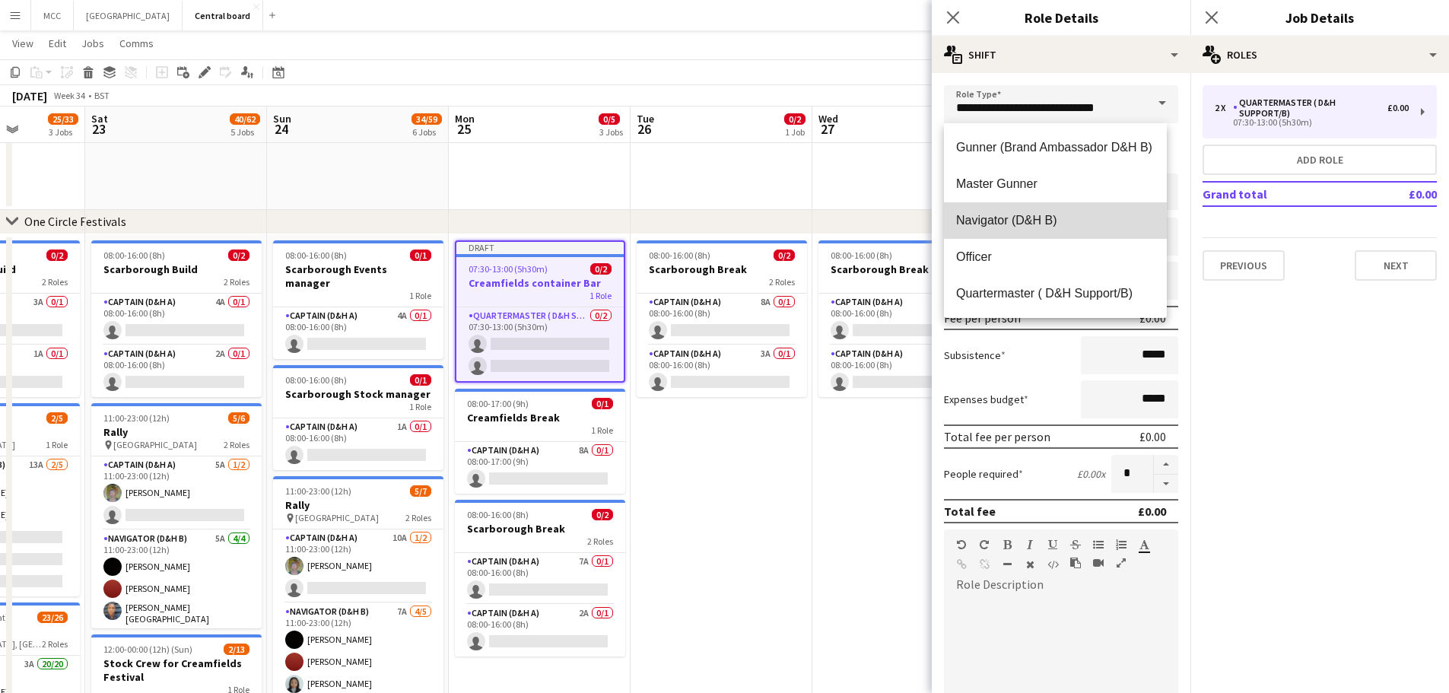
click at [1062, 208] on mat-option "Navigator (D&H B)" at bounding box center [1055, 220] width 223 height 37
type input "**********"
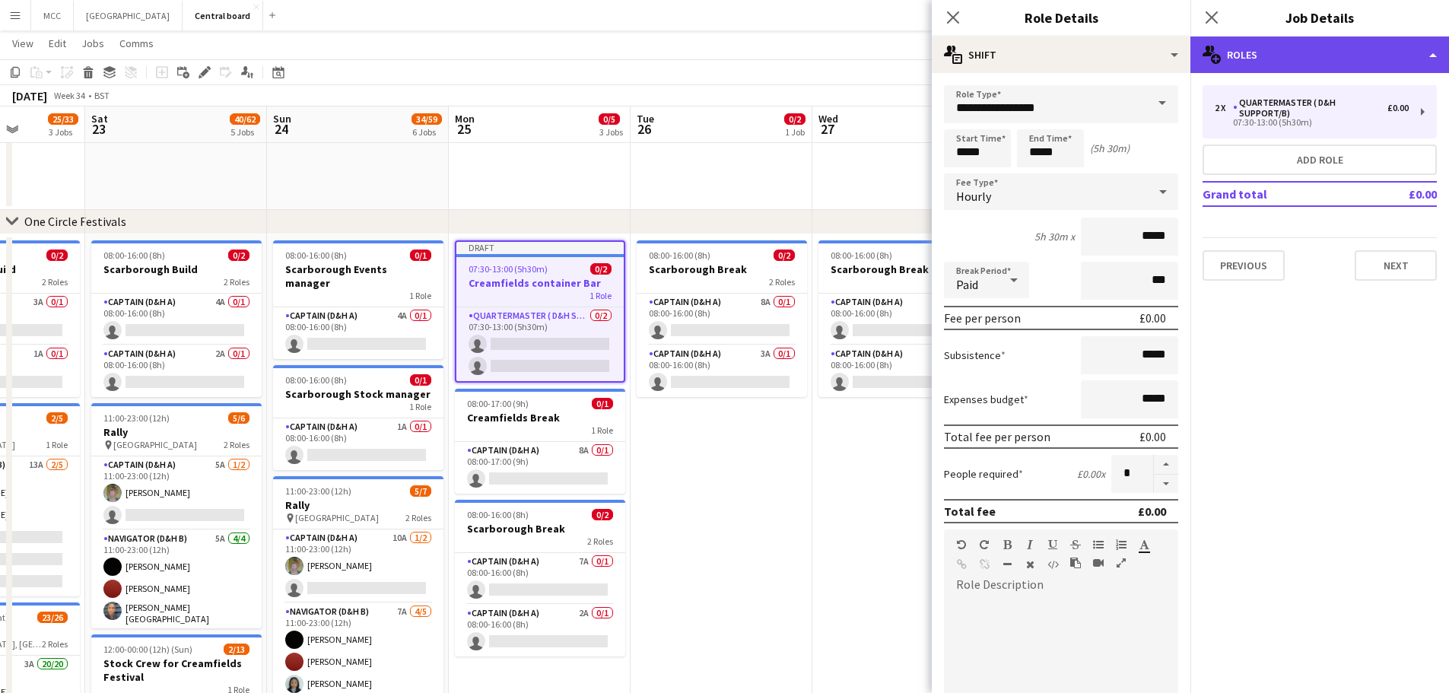
click at [1432, 62] on div "multiple-users-add Roles" at bounding box center [1319, 55] width 259 height 37
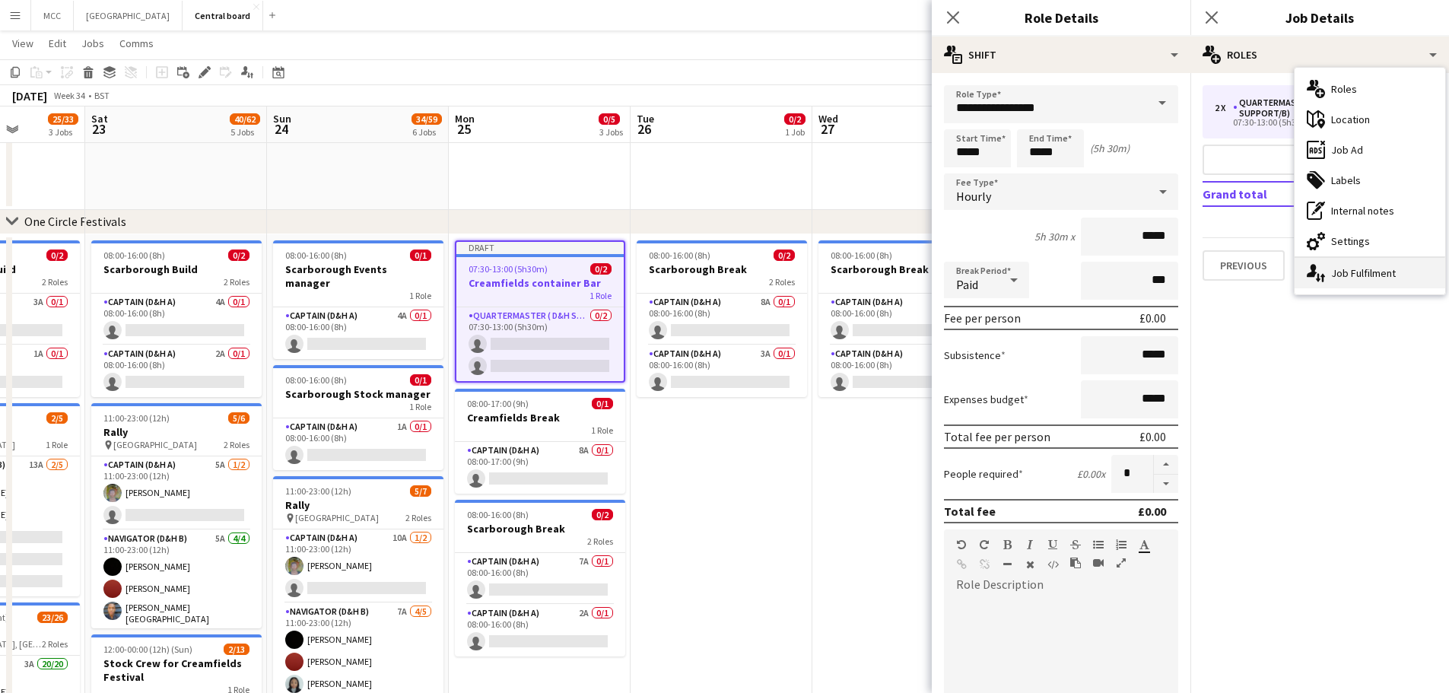
click at [1386, 276] on div "single-neutral-actions-up-down Job Fulfilment" at bounding box center [1369, 273] width 151 height 30
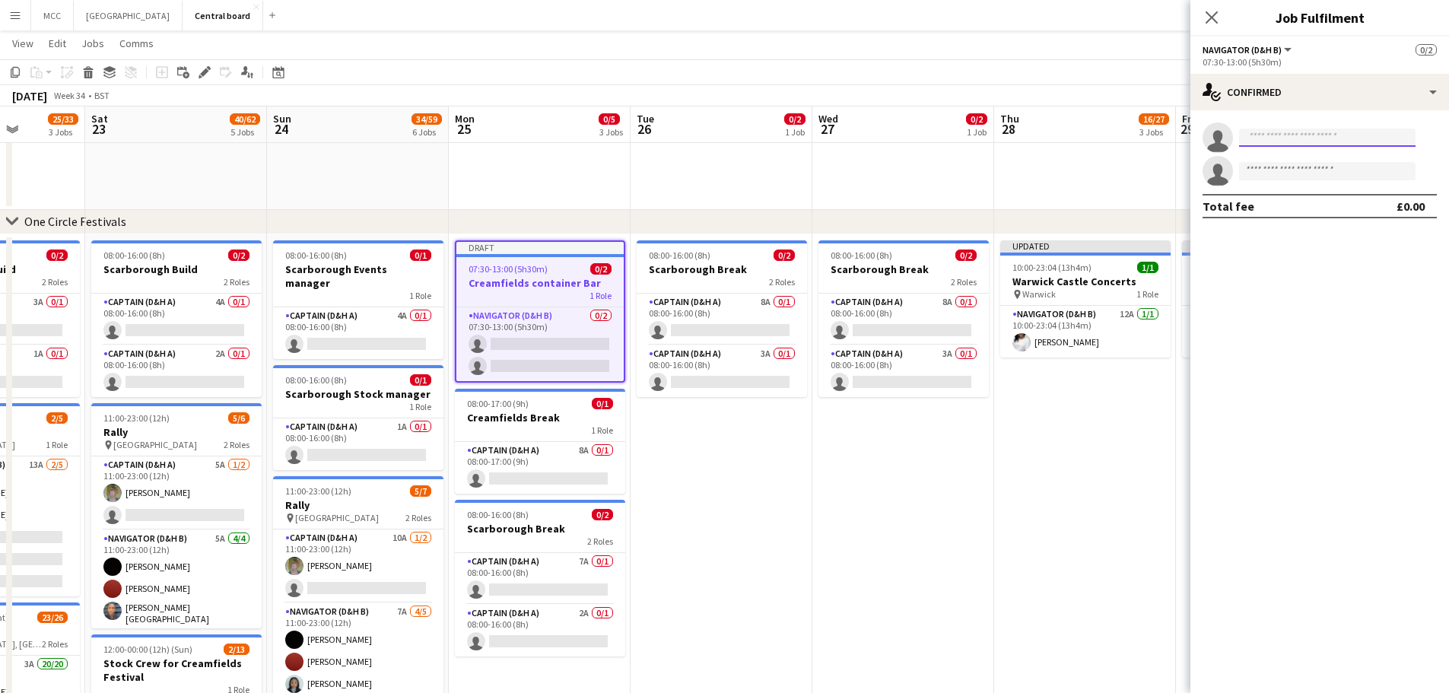
click at [1365, 134] on input at bounding box center [1327, 138] width 176 height 18
type input "******"
click at [1333, 164] on span "[PERSON_NAME] Active" at bounding box center [1327, 159] width 152 height 13
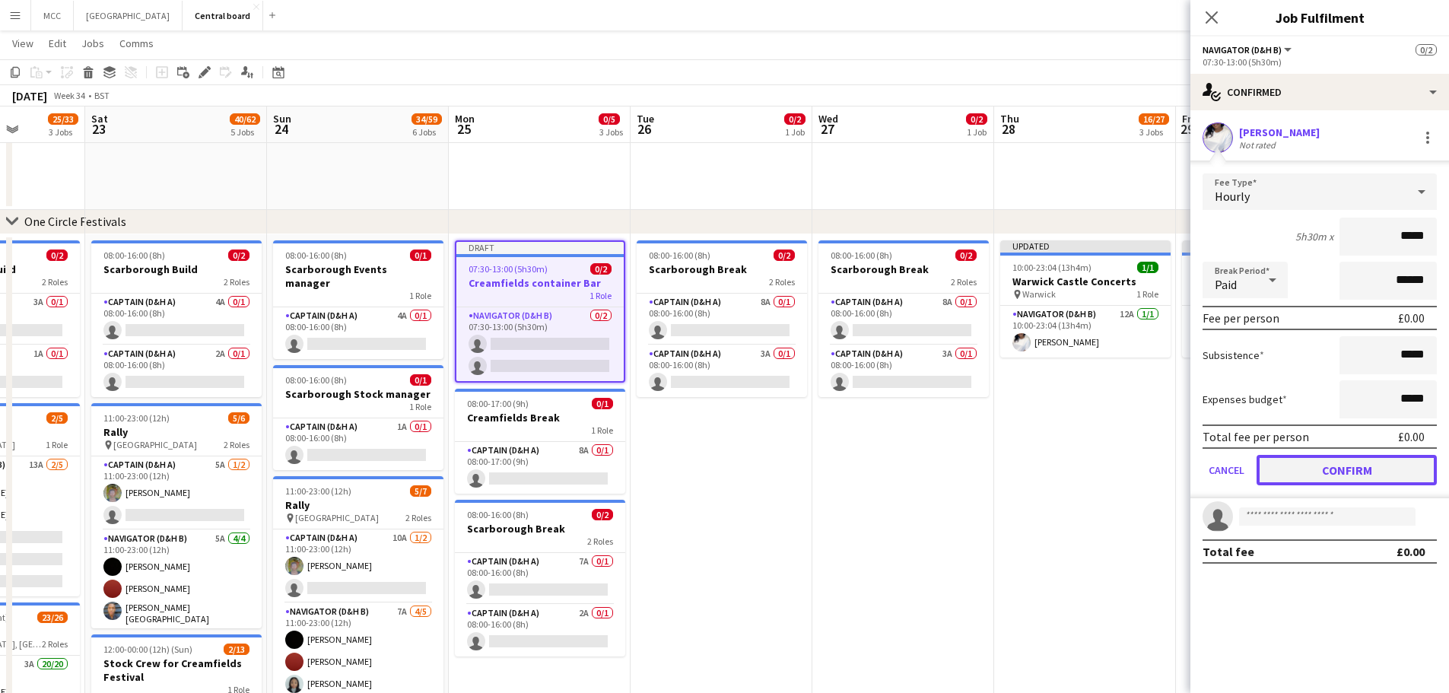
click at [1369, 475] on button "Confirm" at bounding box center [1346, 470] width 180 height 30
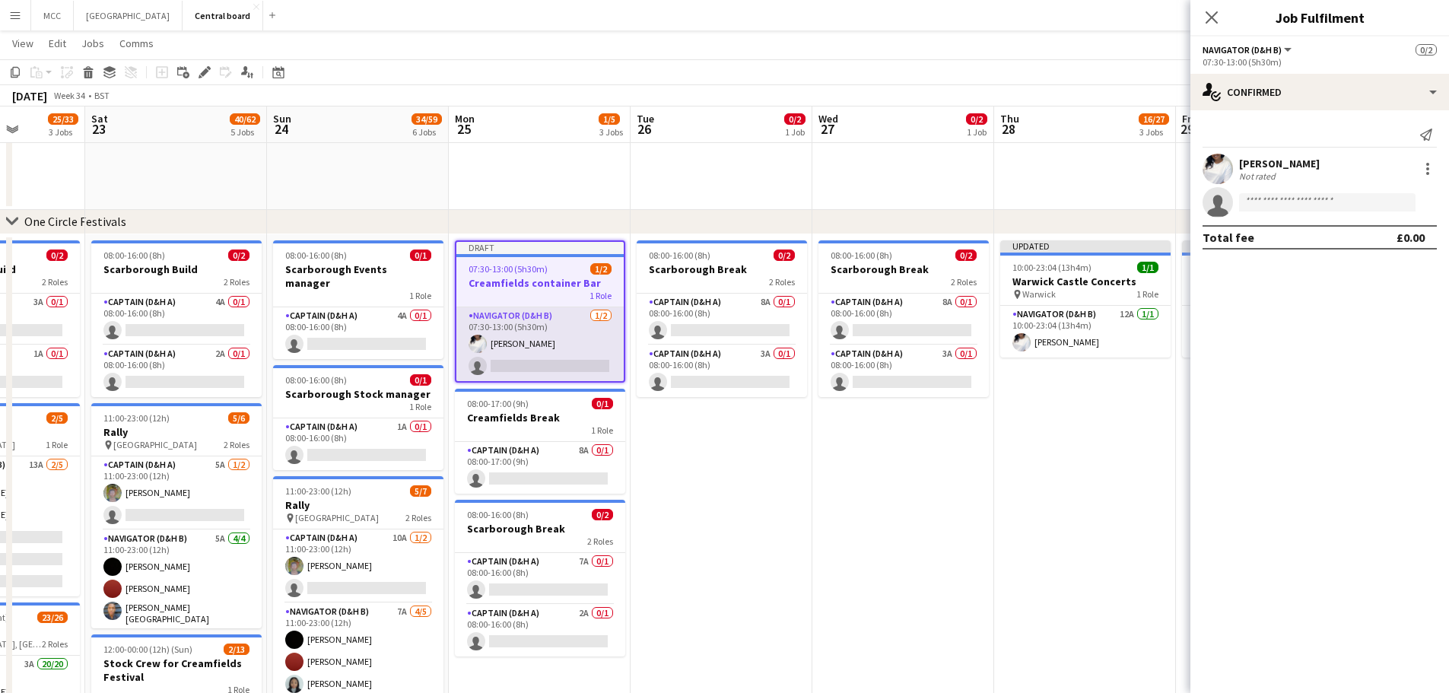
click at [567, 349] on app-card-role "Navigator (D&H B) [DATE] 07:30-13:00 (5h30m) [PERSON_NAME] single-neutral-actio…" at bounding box center [539, 344] width 167 height 74
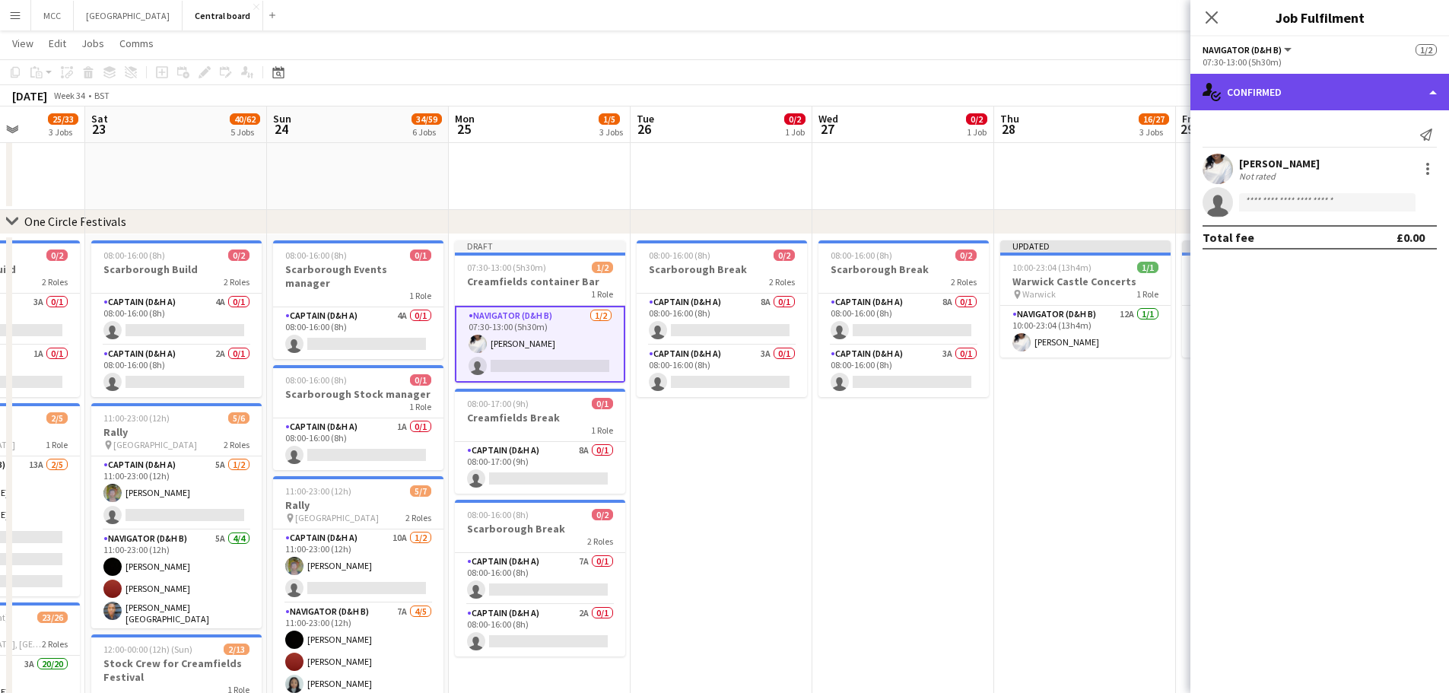
click at [1418, 91] on div "single-neutral-actions-check-2 Confirmed" at bounding box center [1319, 92] width 259 height 37
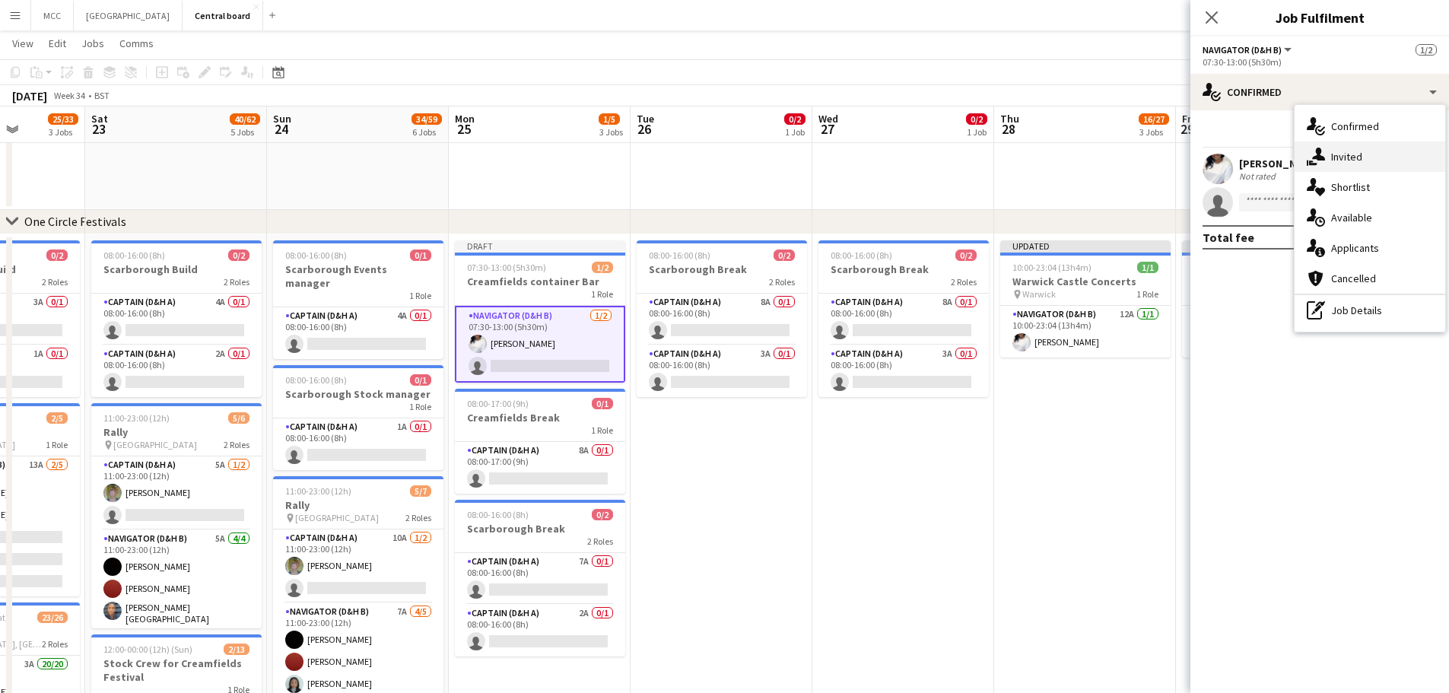
click at [1361, 160] on div "single-neutral-actions-share-1 Invited" at bounding box center [1369, 156] width 151 height 30
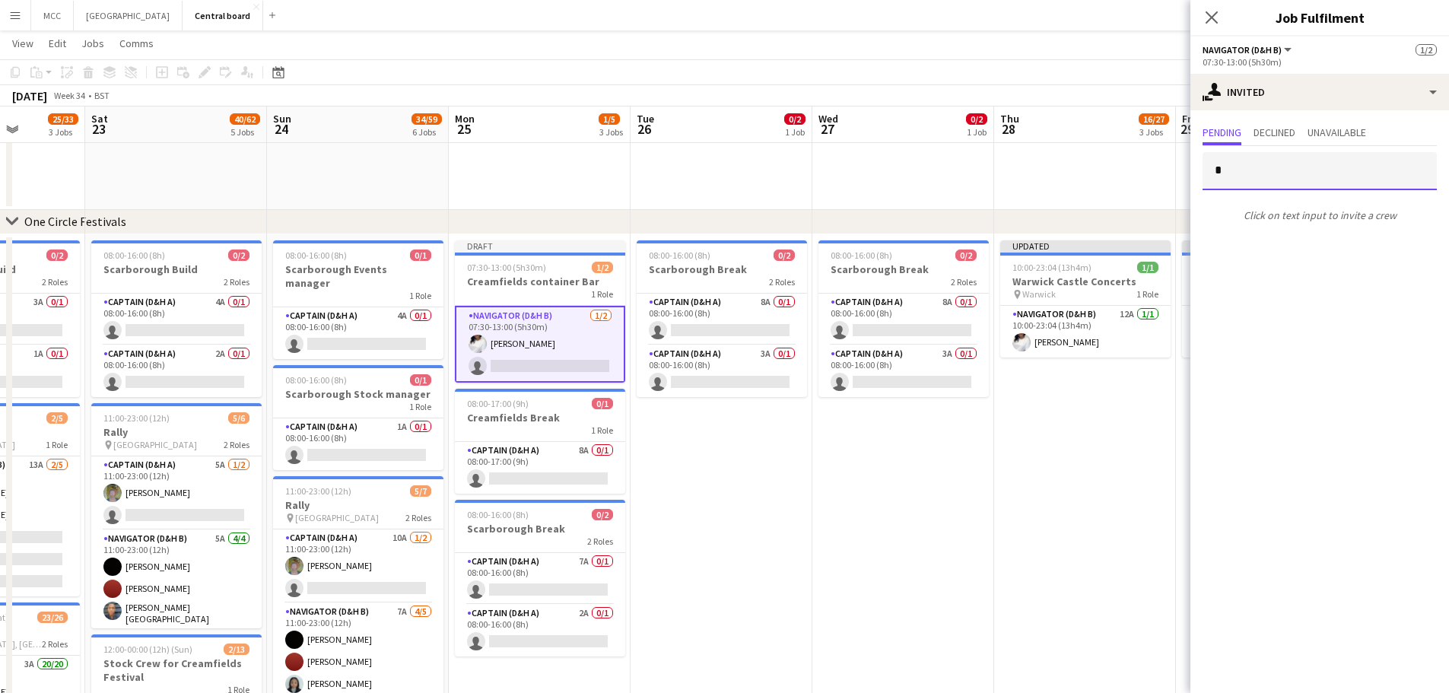
click at [1297, 173] on input "*" at bounding box center [1319, 171] width 234 height 38
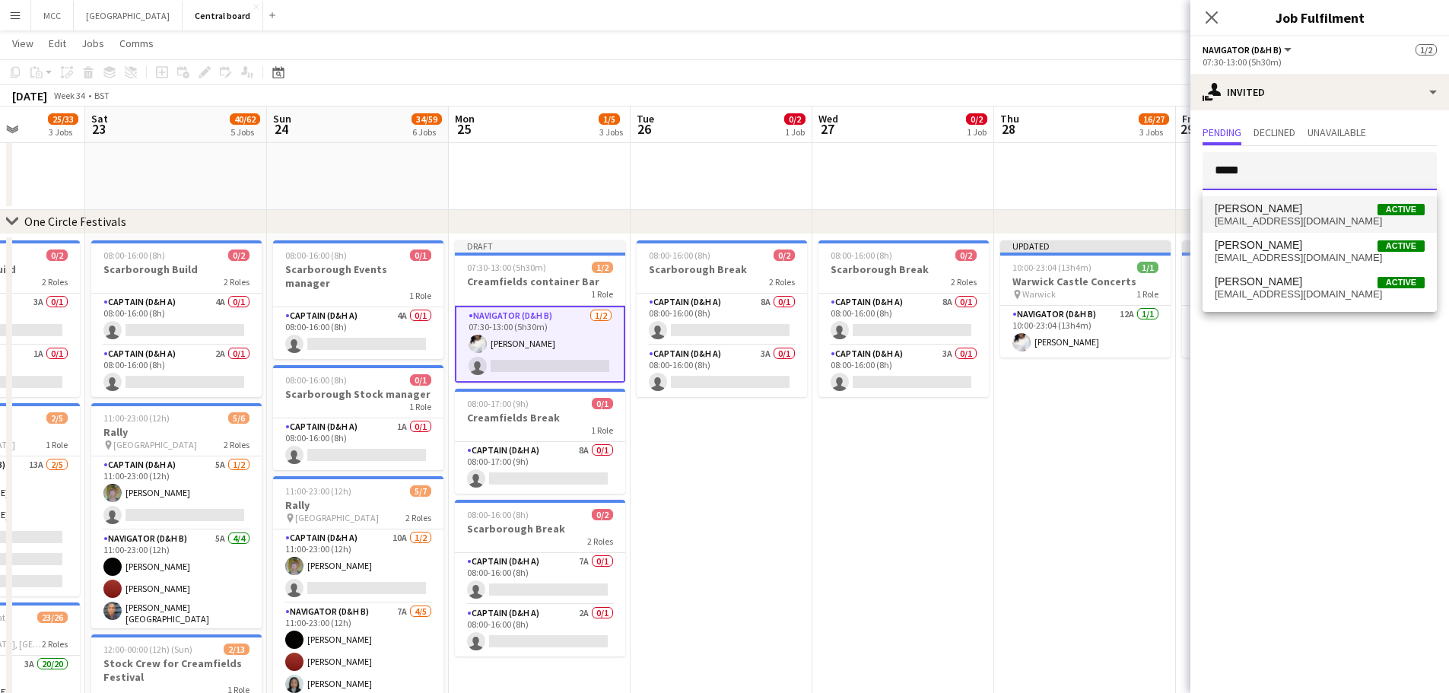
type input "*****"
click at [1308, 222] on span "[EMAIL_ADDRESS][DOMAIN_NAME]" at bounding box center [1320, 221] width 210 height 12
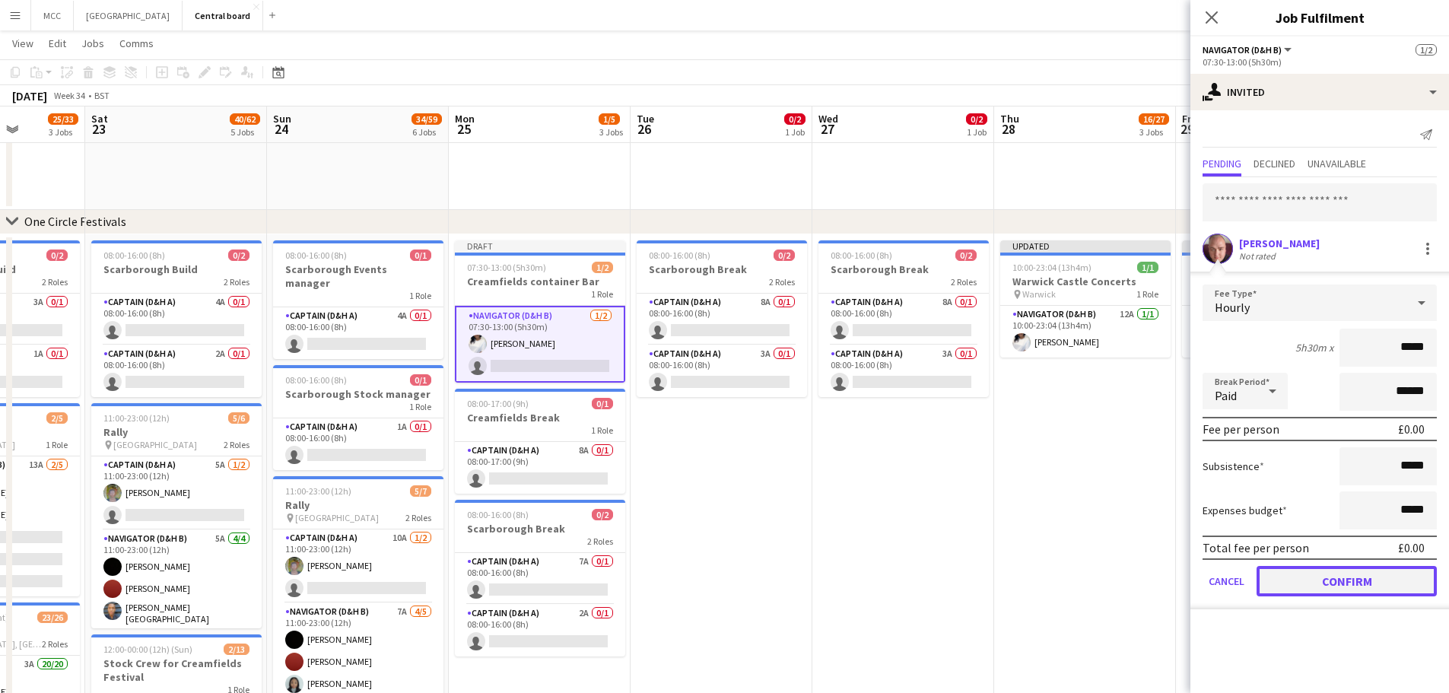
click at [1377, 583] on button "Confirm" at bounding box center [1346, 581] width 180 height 30
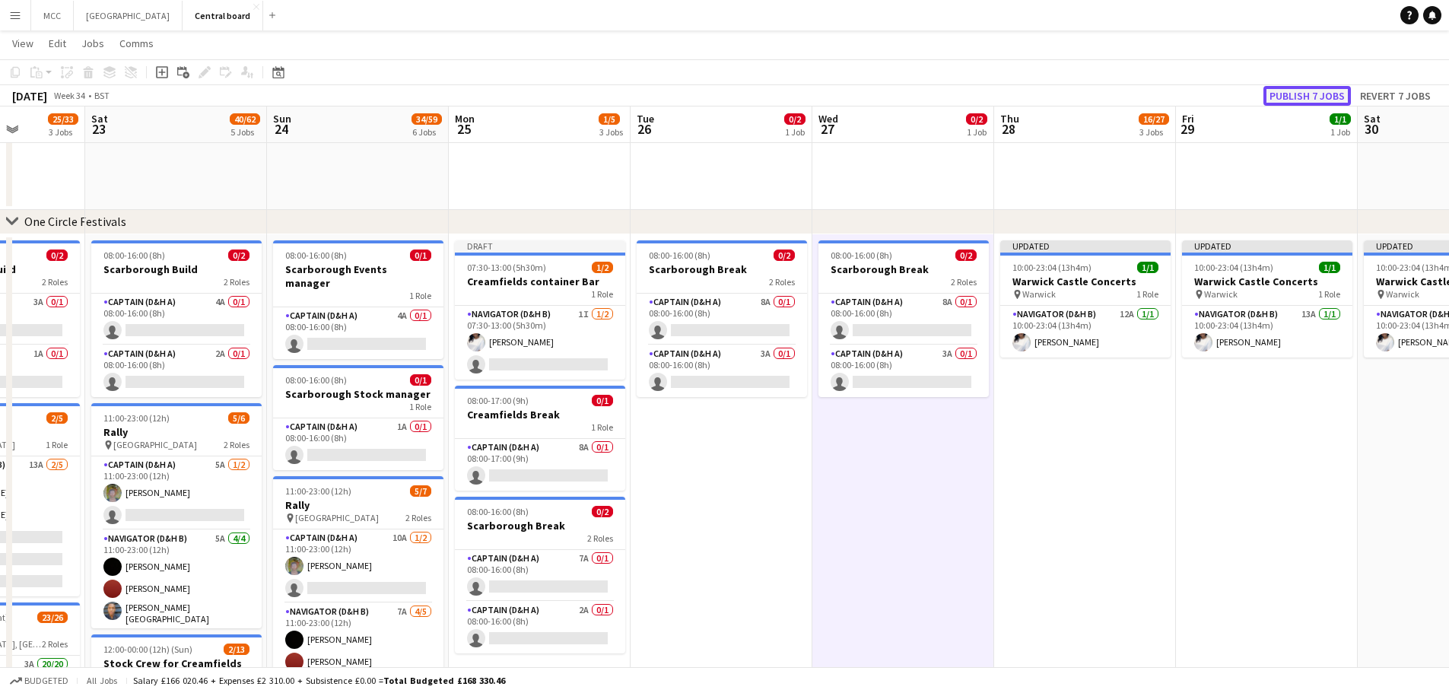
click at [1309, 97] on button "Publish 7 jobs" at bounding box center [1306, 96] width 87 height 20
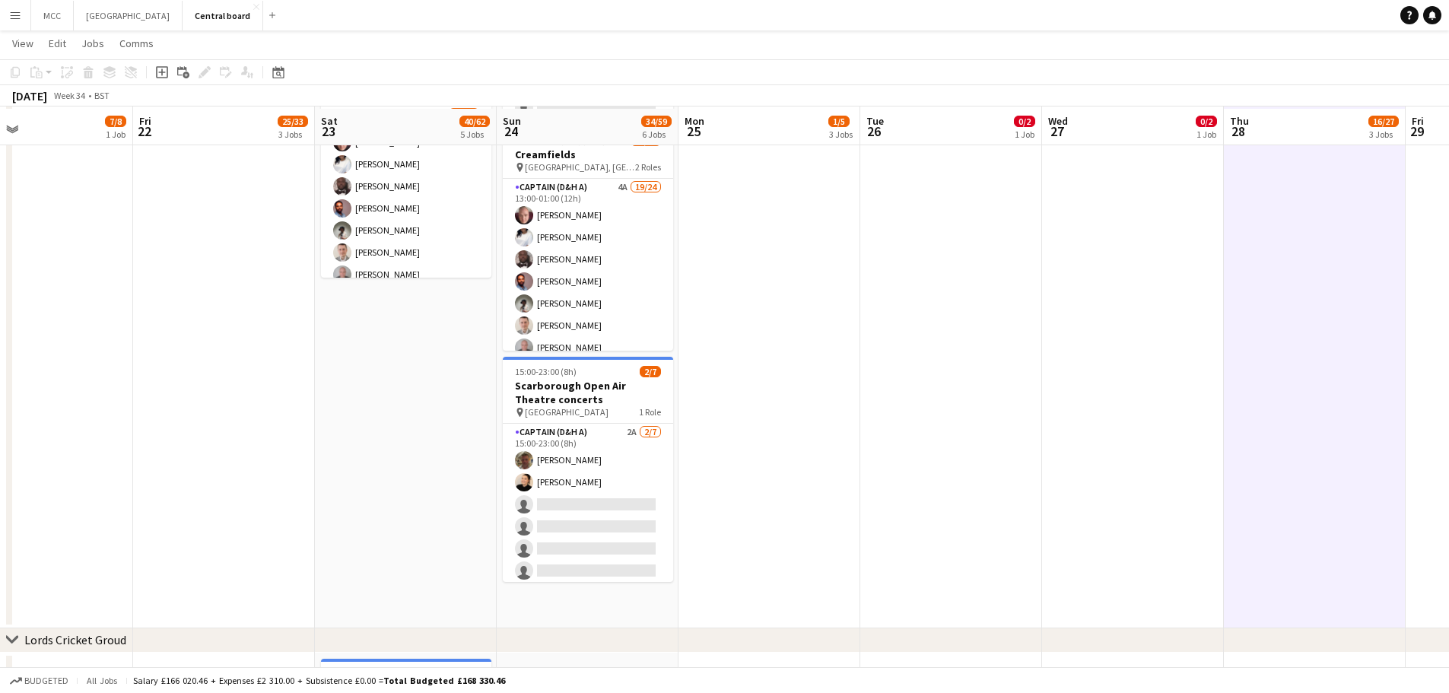
scroll to position [915, 0]
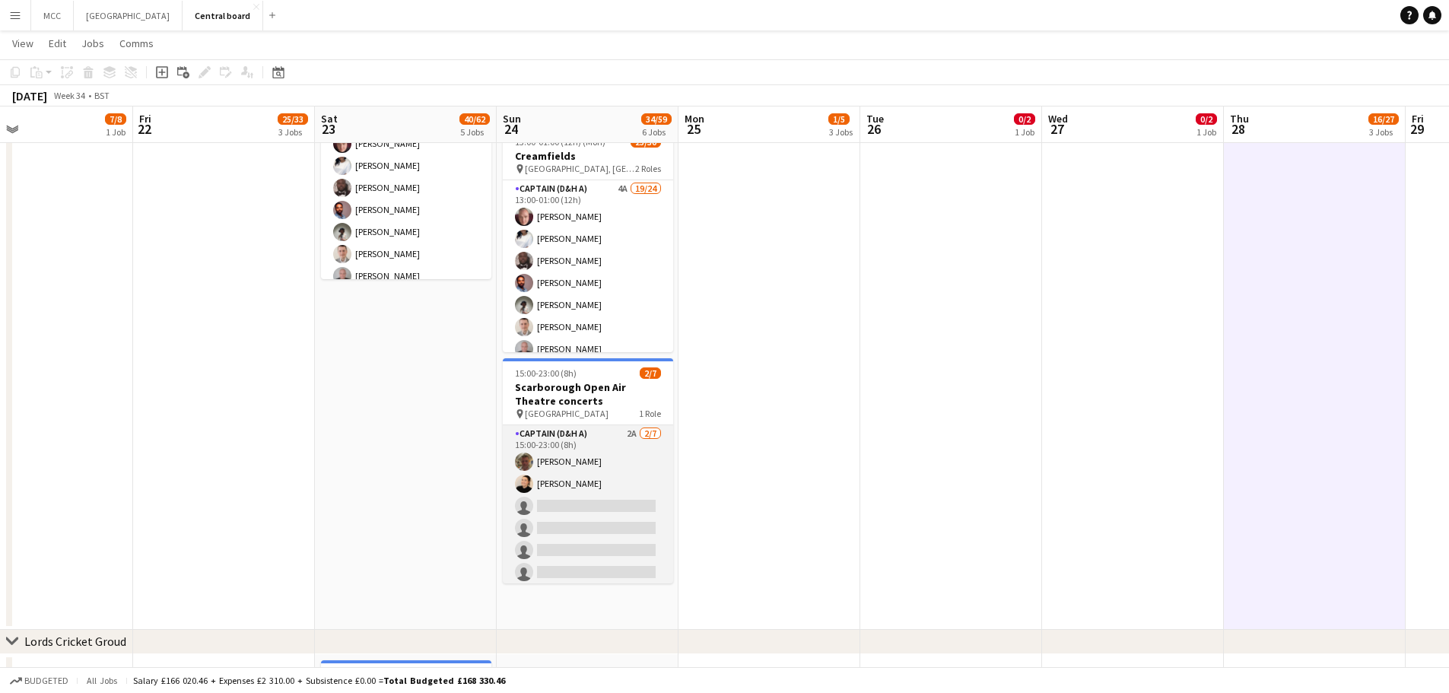
click at [561, 502] on app-card-role "Captain (D&H A) 2A [DATE] 15:00-23:00 (8h) [PERSON_NAME] [PERSON_NAME] single-n…" at bounding box center [588, 517] width 170 height 184
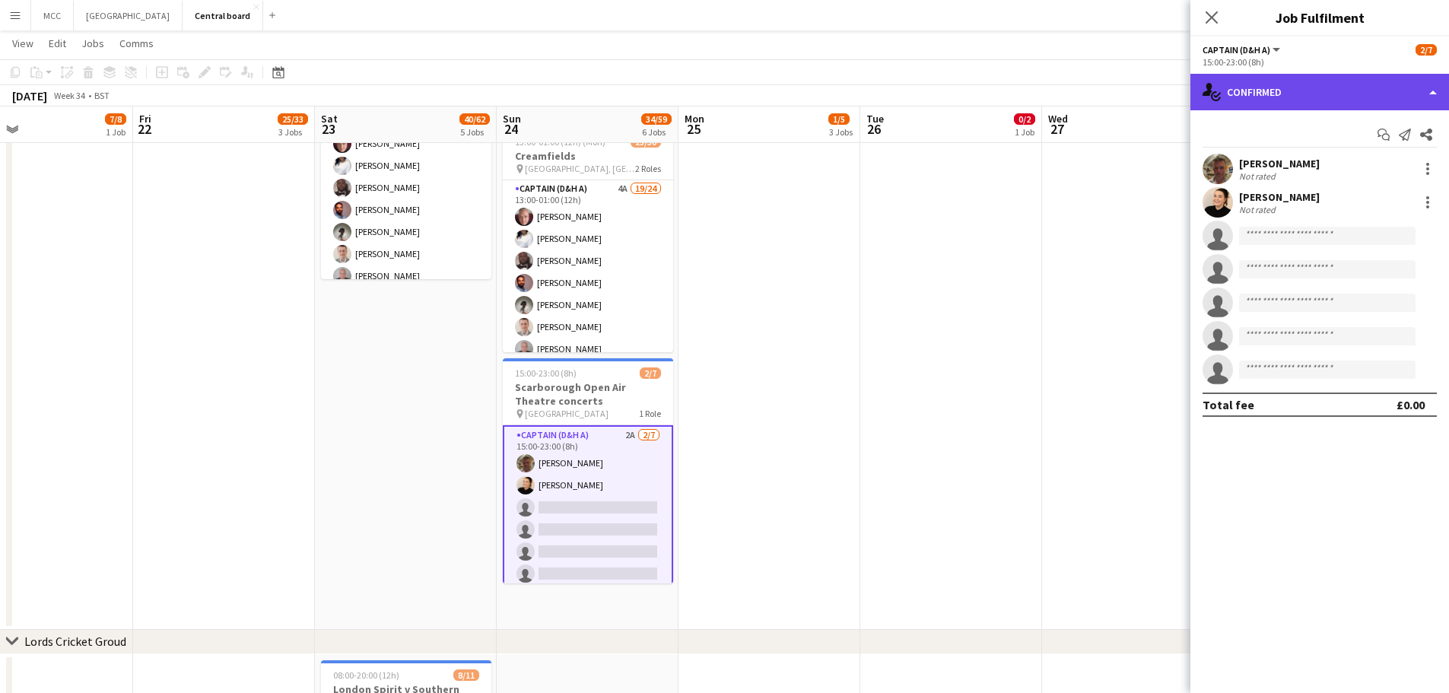
click at [1373, 89] on div "single-neutral-actions-check-2 Confirmed" at bounding box center [1319, 92] width 259 height 37
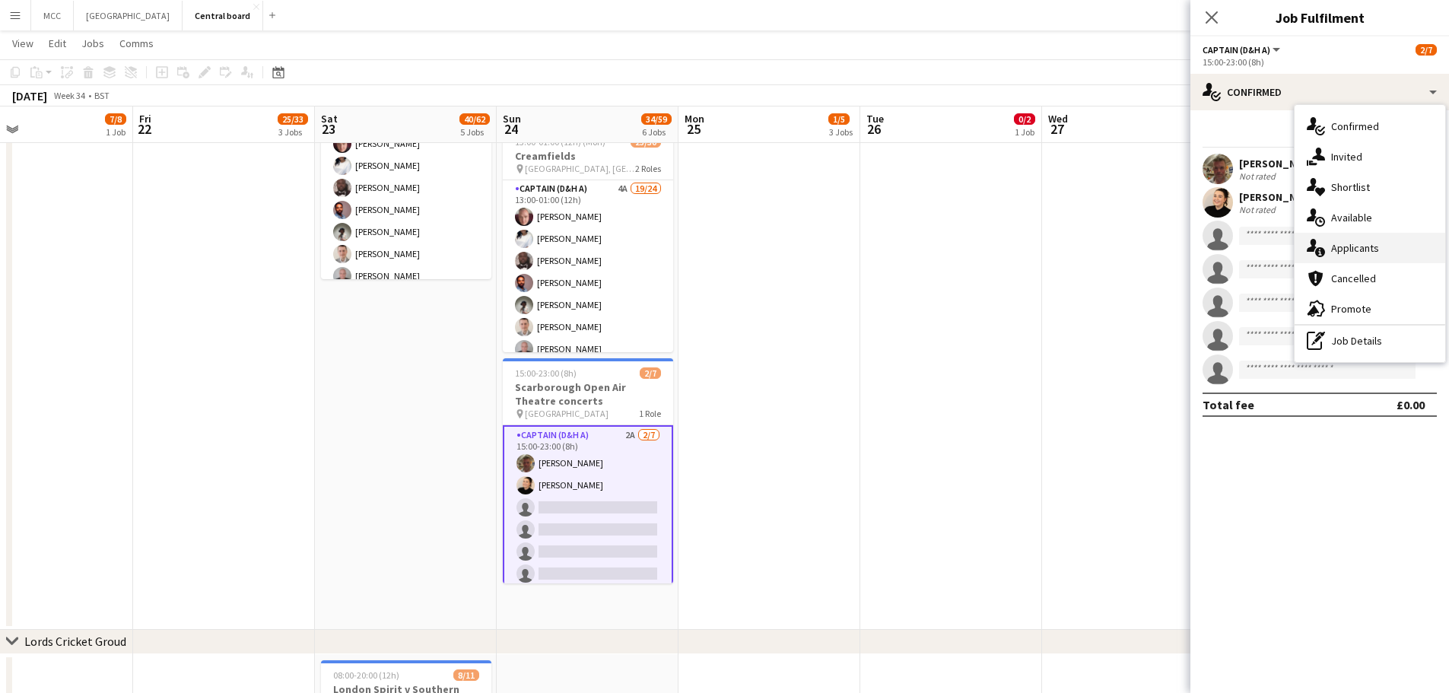
click at [1359, 253] on div "single-neutral-actions-information Applicants" at bounding box center [1369, 248] width 151 height 30
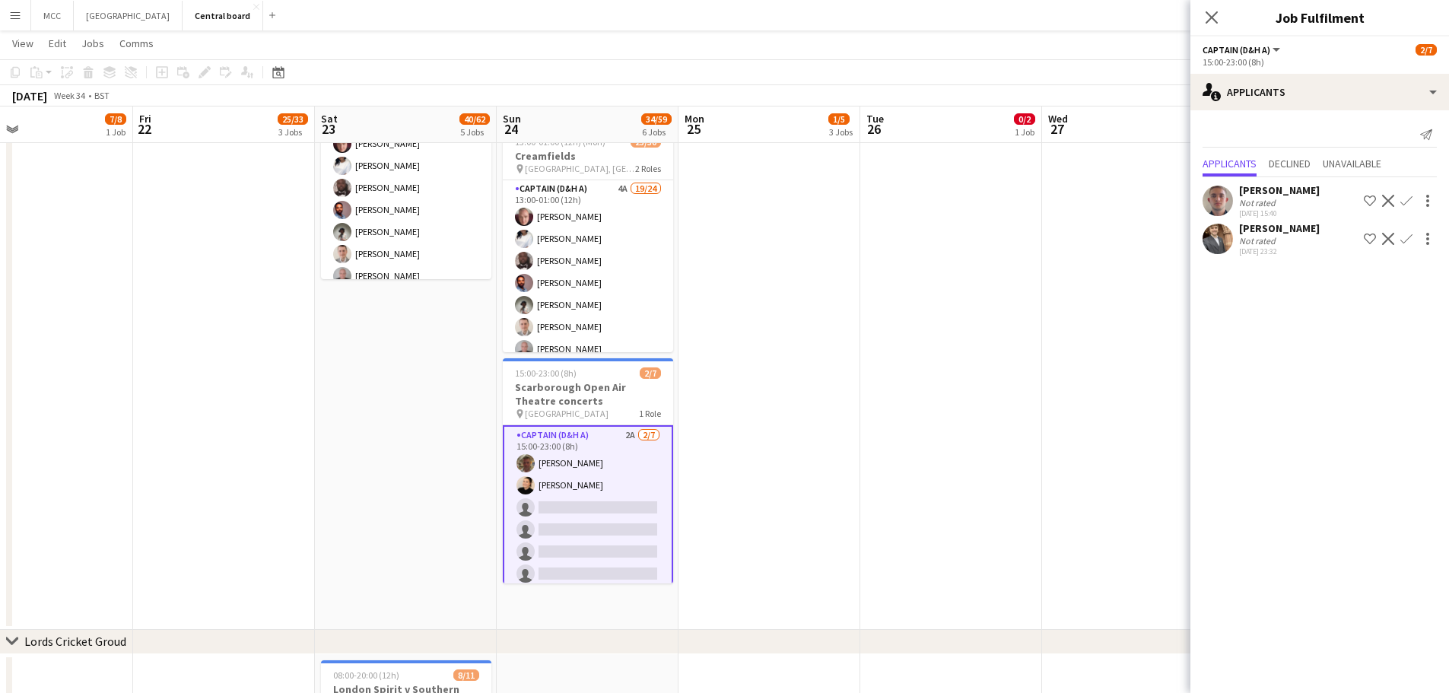
click at [1313, 222] on div "[PERSON_NAME] Not rated [DATE] 23:32 Shortlist crew Decline Confirm" at bounding box center [1319, 238] width 259 height 35
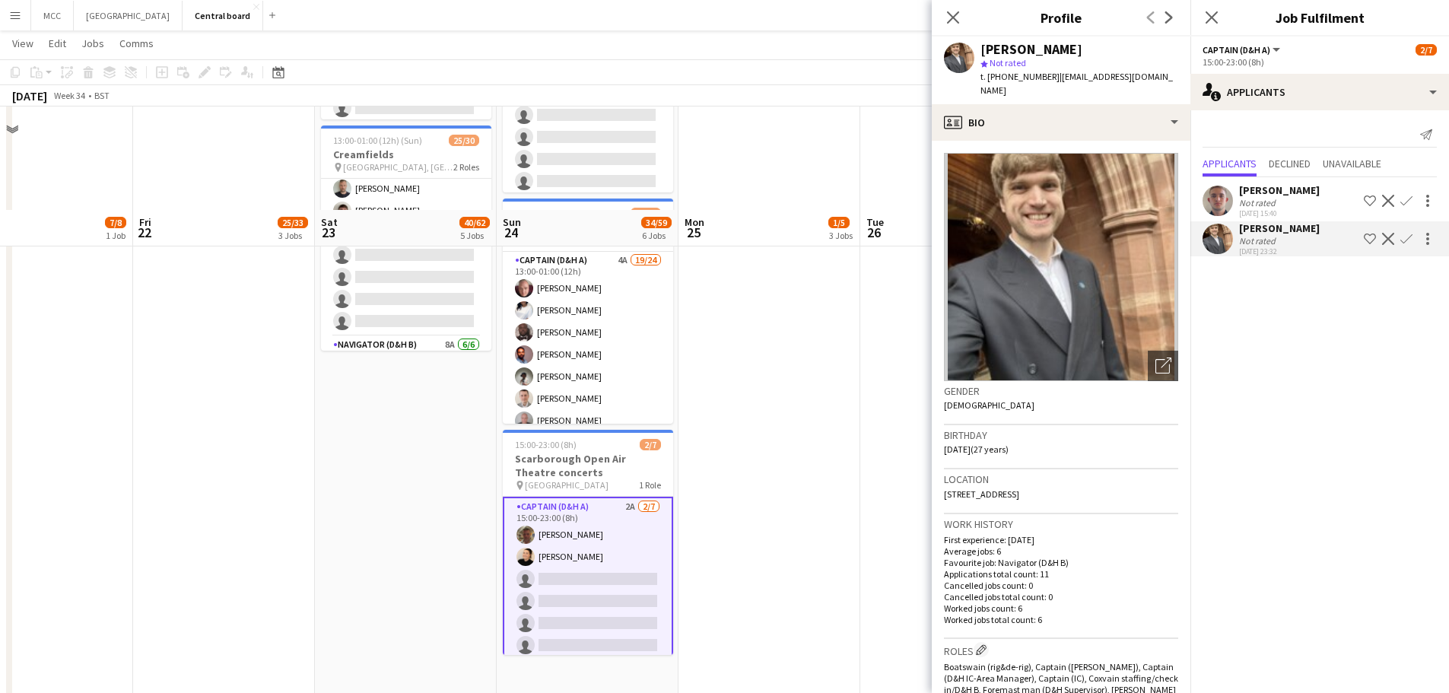
scroll to position [951, 0]
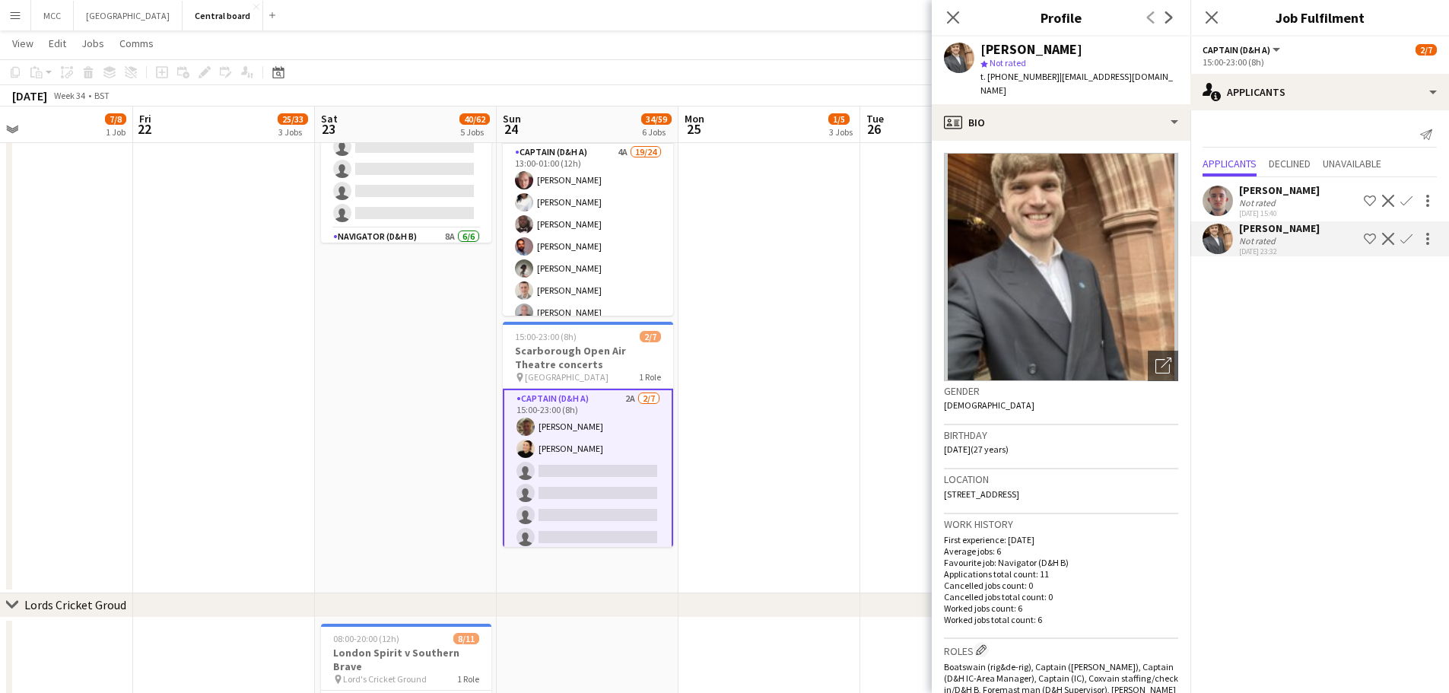
click at [615, 507] on app-card-role "Captain (D&H A) 2A [DATE] 15:00-23:00 (8h) [PERSON_NAME] [PERSON_NAME] single-n…" at bounding box center [588, 482] width 170 height 187
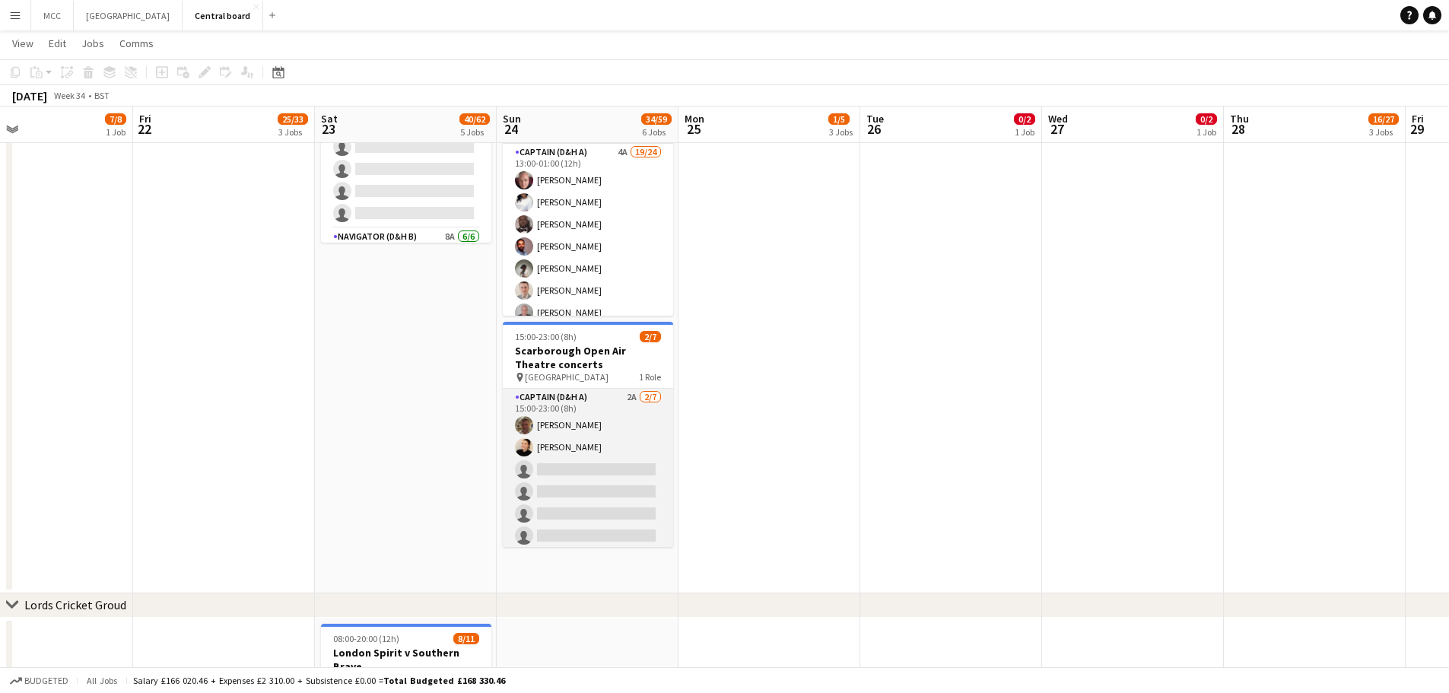
click at [615, 507] on app-card-role "Captain (D&H A) 2A [DATE] 15:00-23:00 (8h) [PERSON_NAME] [PERSON_NAME] single-n…" at bounding box center [588, 481] width 170 height 184
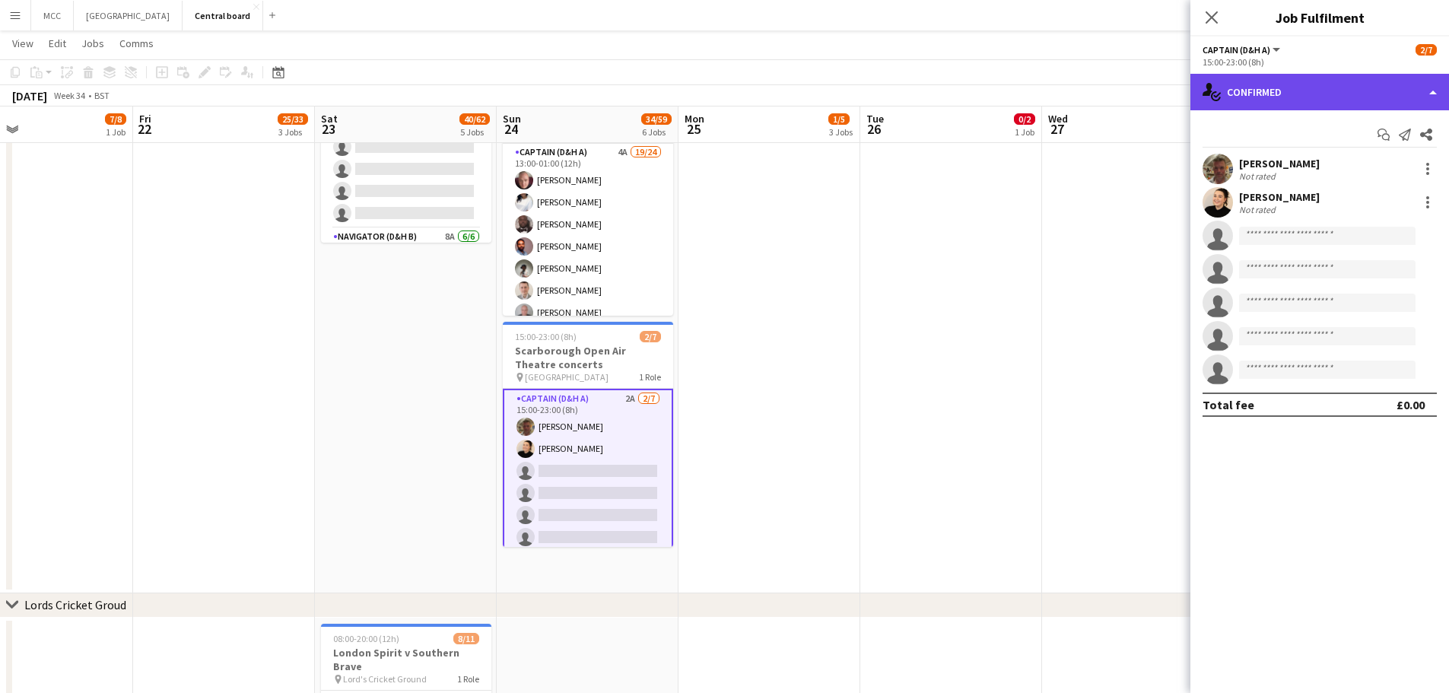
click at [1373, 76] on div "single-neutral-actions-check-2 Confirmed" at bounding box center [1319, 92] width 259 height 37
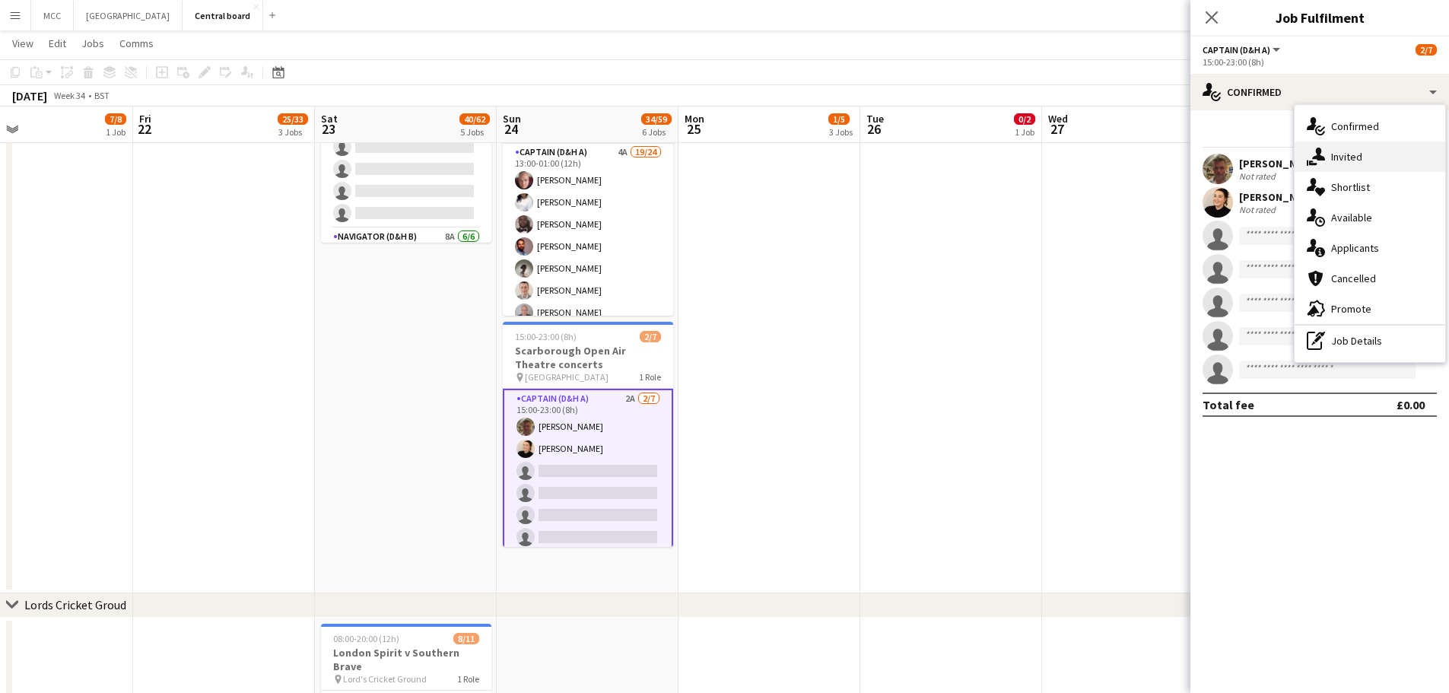
click at [1354, 142] on div "single-neutral-actions-share-1 Invited" at bounding box center [1369, 156] width 151 height 30
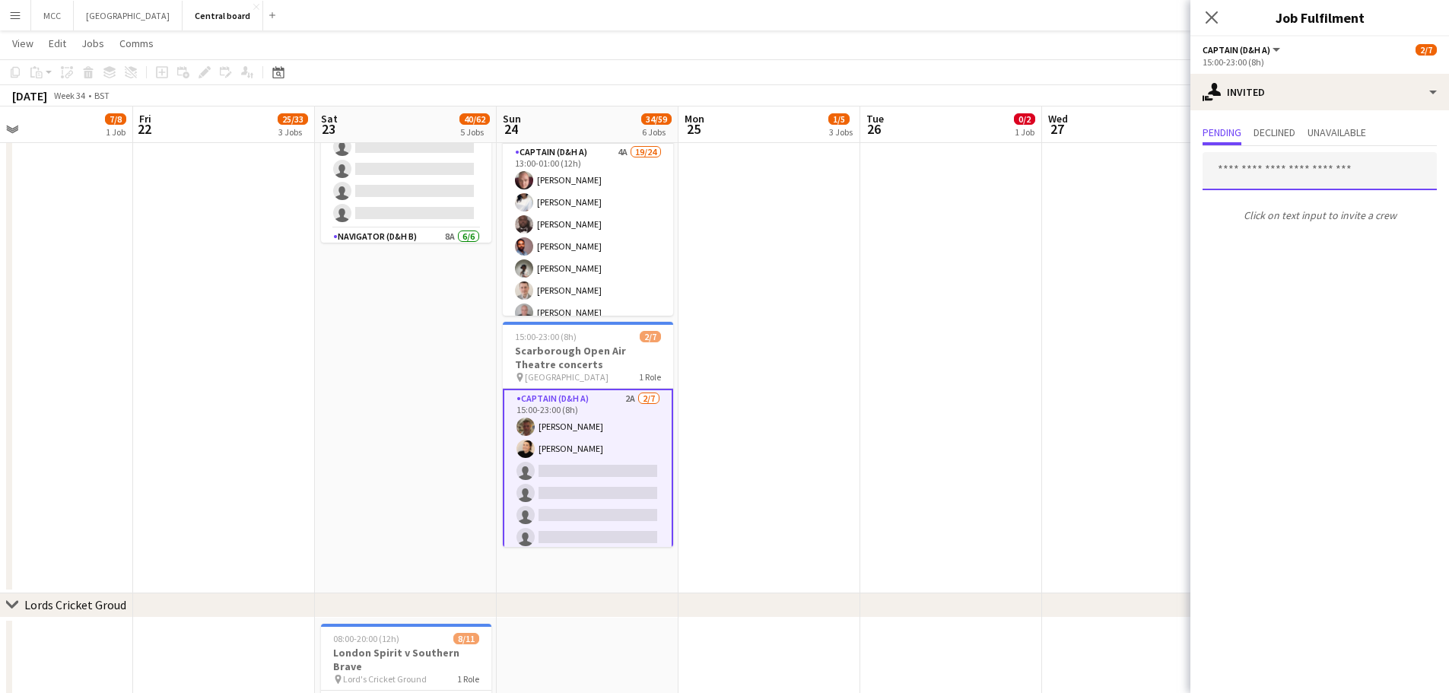
click at [1318, 165] on input "text" at bounding box center [1319, 171] width 234 height 38
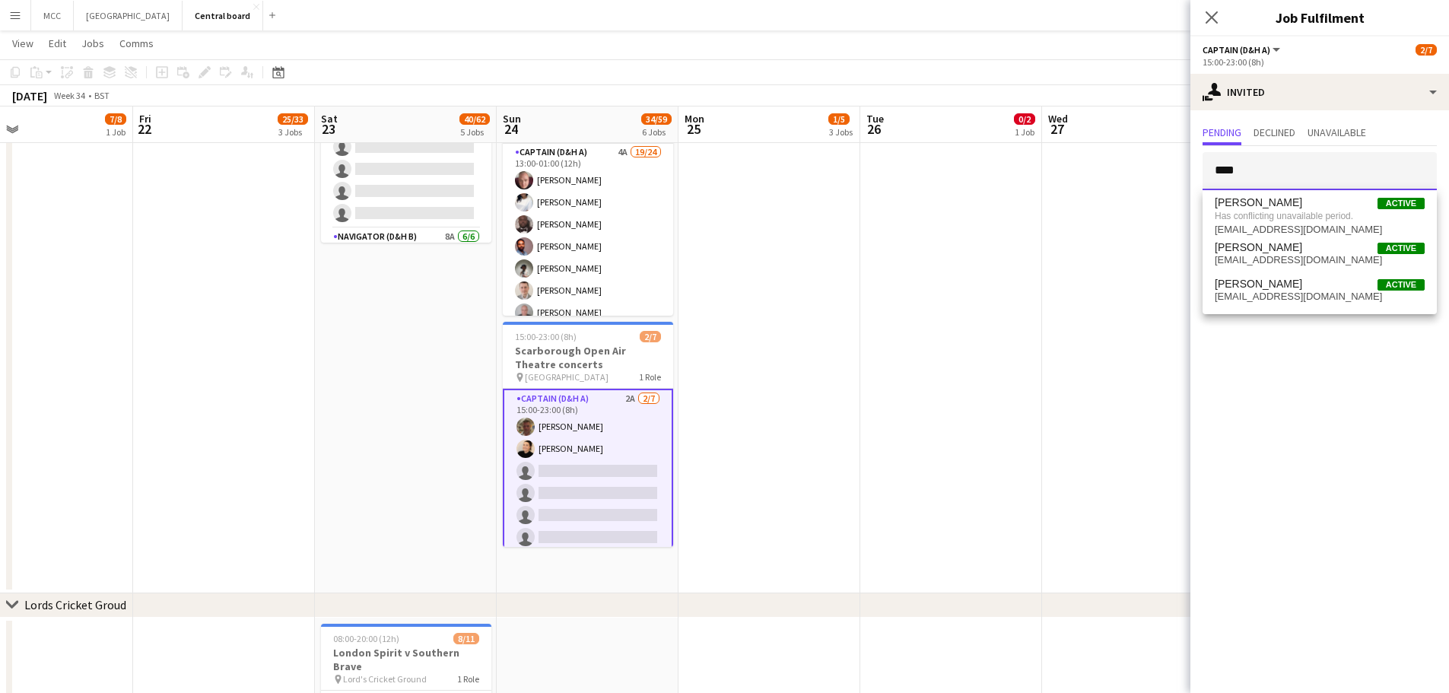
drag, startPoint x: 1320, startPoint y: 175, endPoint x: 1180, endPoint y: 206, distance: 144.1
click at [1180, 206] on body "Menu Boards Boards Boards All jobs Status Workforce Workforce My Workforce Recr…" at bounding box center [724, 216] width 1449 height 2334
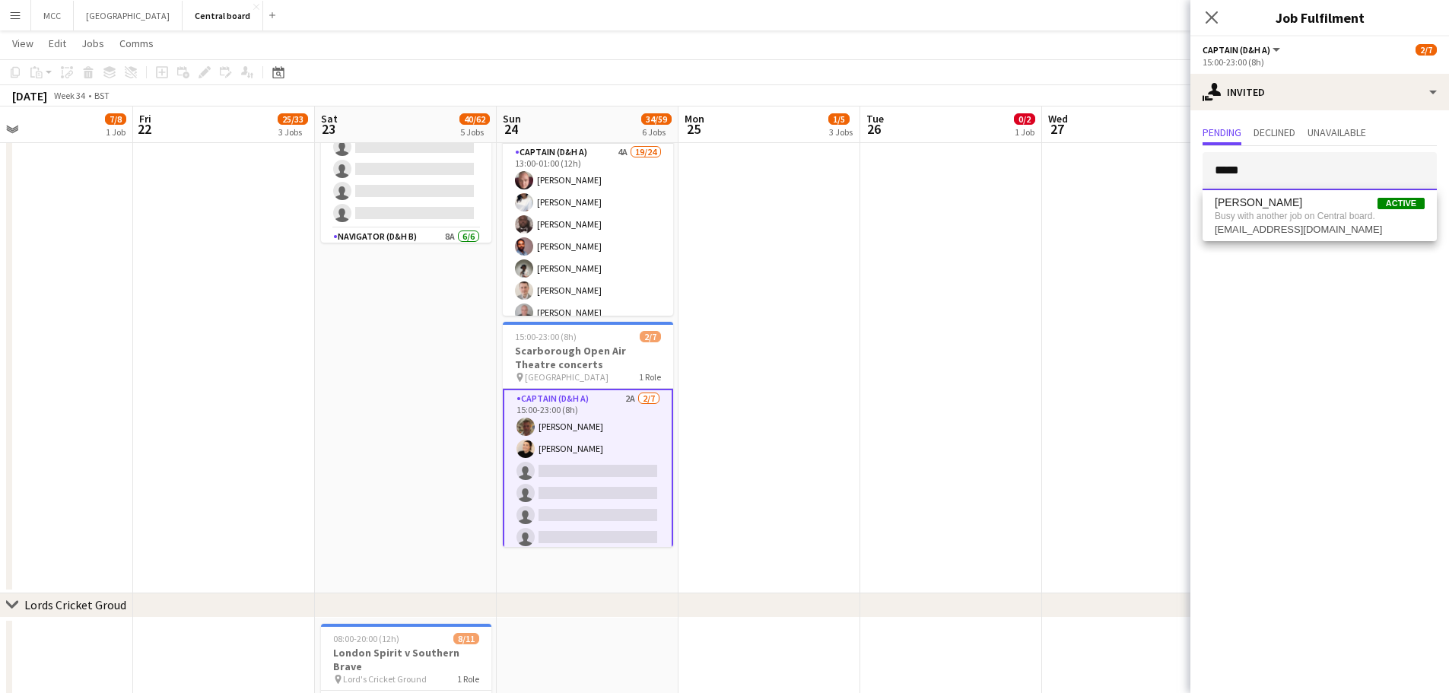
type input "*****"
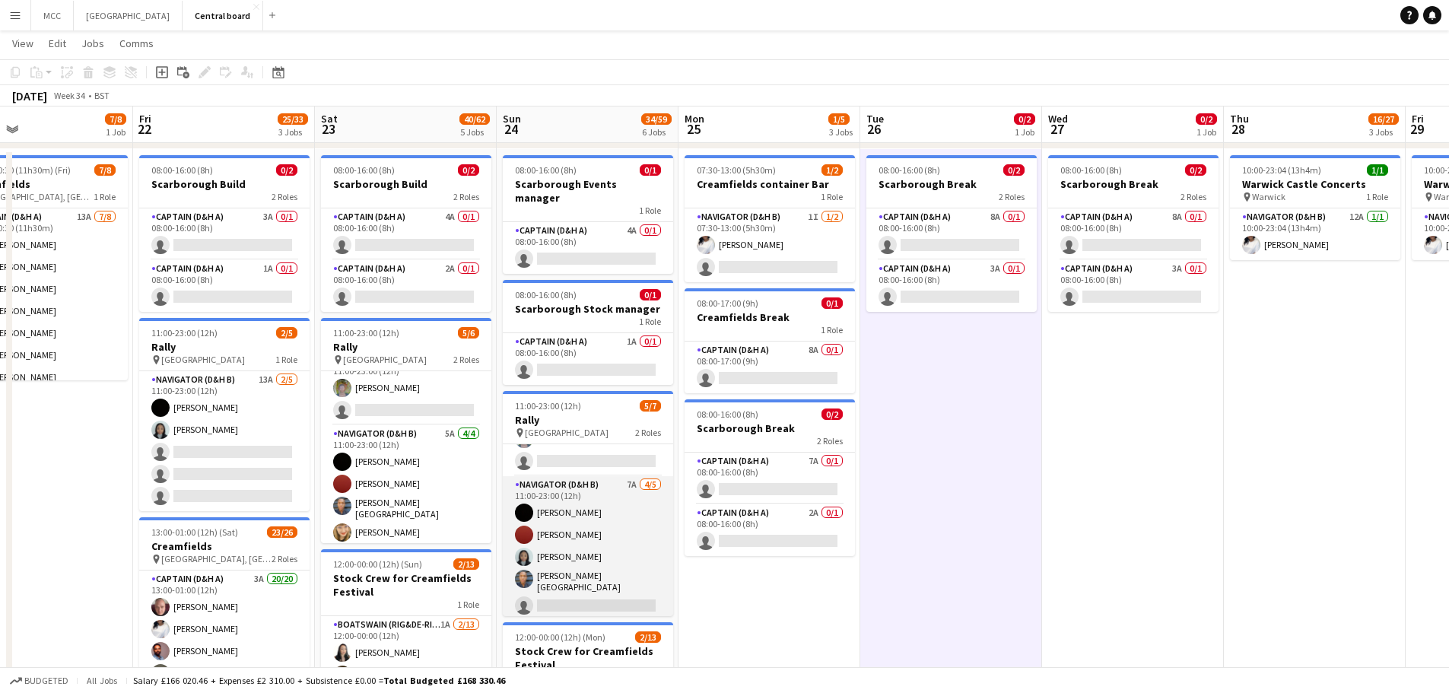
scroll to position [0, 0]
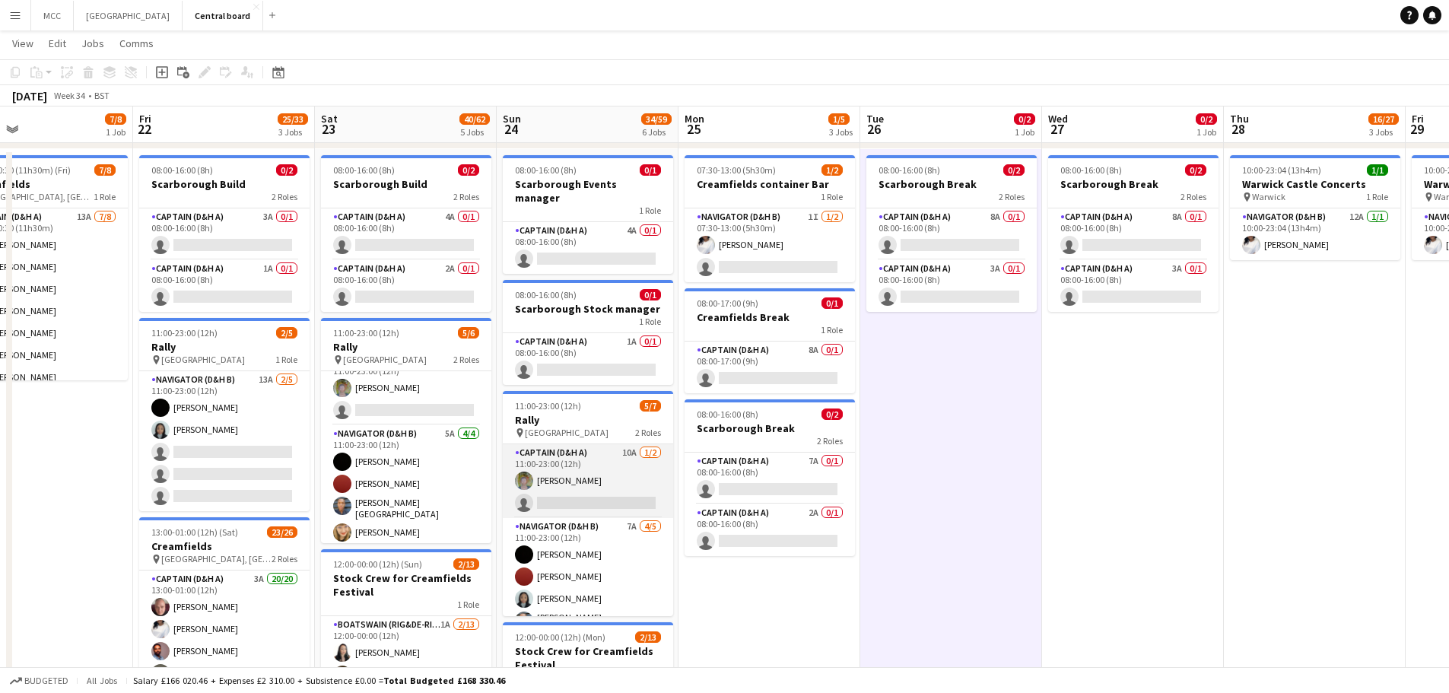
click at [614, 483] on app-card-role "Captain (D&H A) 10A [DATE] 11:00-23:00 (12h) [PERSON_NAME] single-neutral-actio…" at bounding box center [588, 481] width 170 height 74
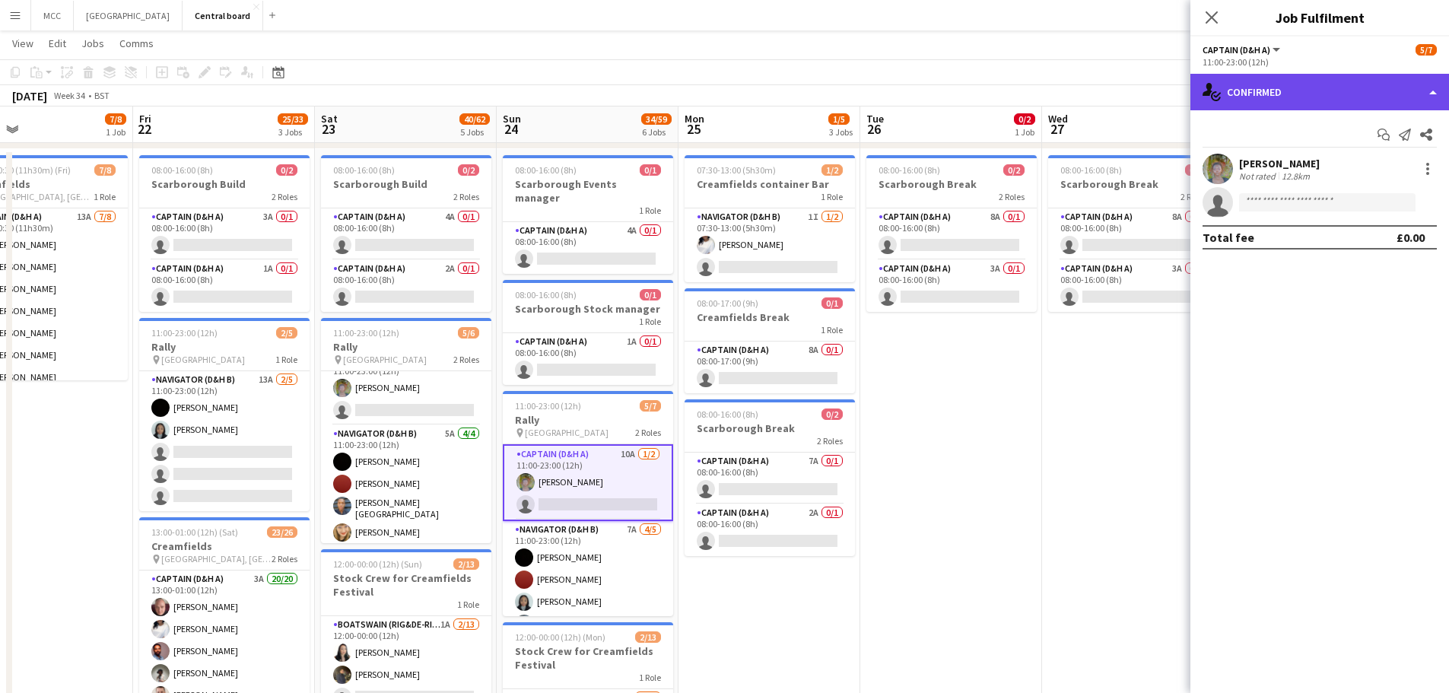
click at [1393, 94] on div "single-neutral-actions-check-2 Confirmed" at bounding box center [1319, 92] width 259 height 37
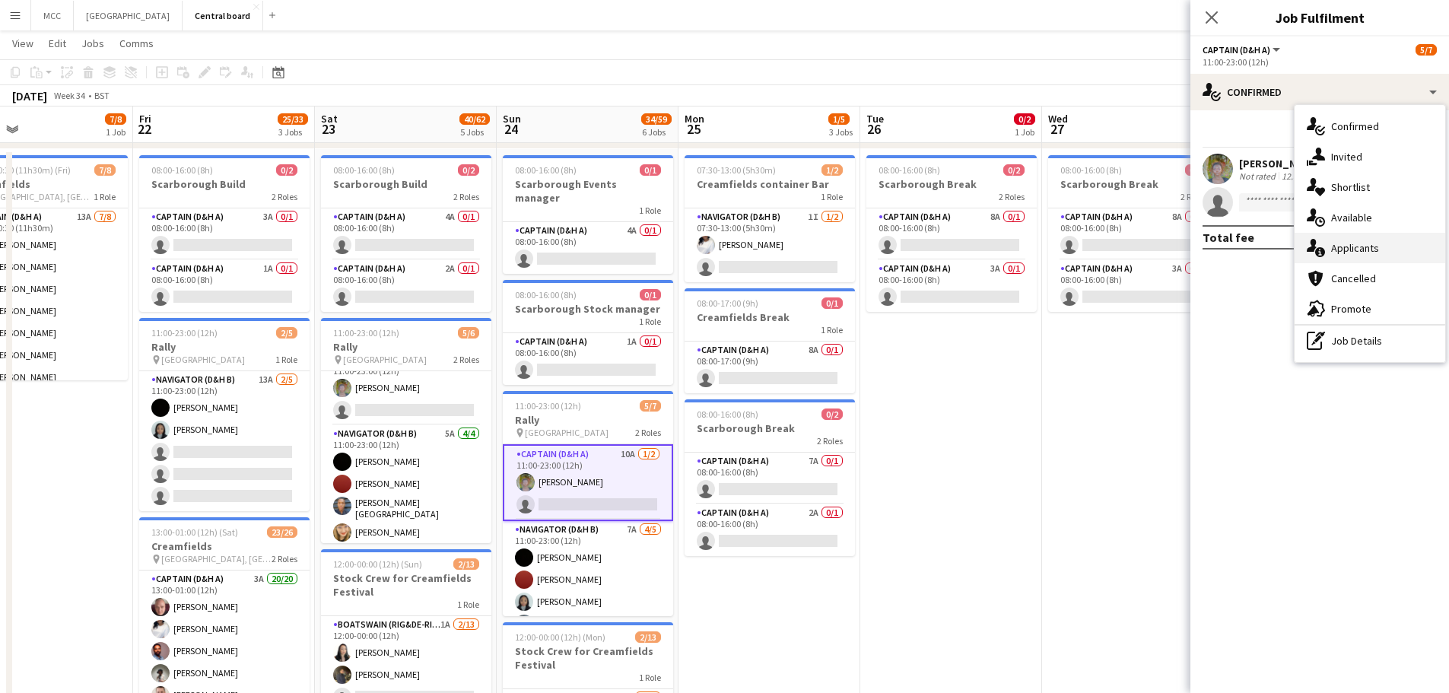
click at [1369, 256] on div "single-neutral-actions-information Applicants" at bounding box center [1369, 248] width 151 height 30
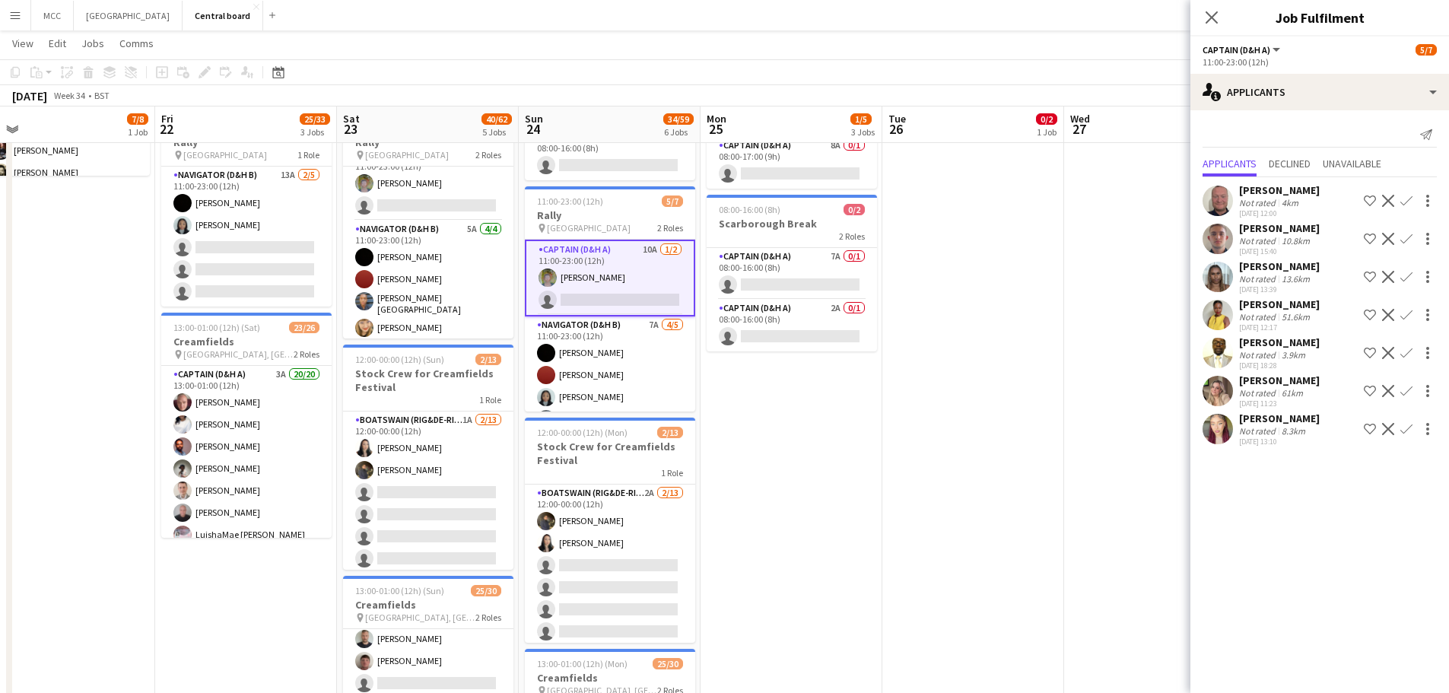
click at [968, 287] on app-date-cell "08:00-16:00 (8h) 0/2 Scarborough Break 2 Roles Captain (D&H A) 8A 0/1 08:00-16:…" at bounding box center [973, 547] width 182 height 1207
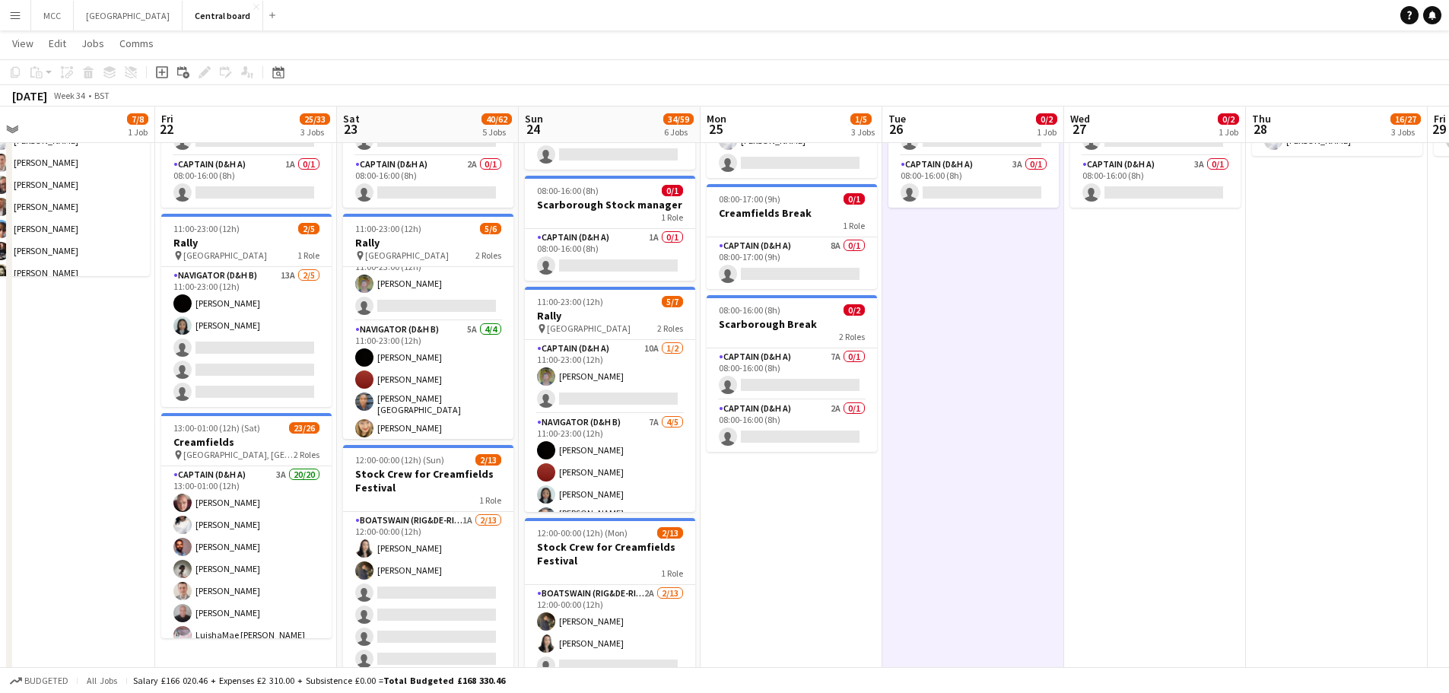
scroll to position [294, 0]
click at [915, 389] on app-date-cell "08:00-16:00 (8h) 0/2 Scarborough Break 2 Roles Captain (D&H A) 8A 0/1 08:00-16:…" at bounding box center [973, 647] width 182 height 1207
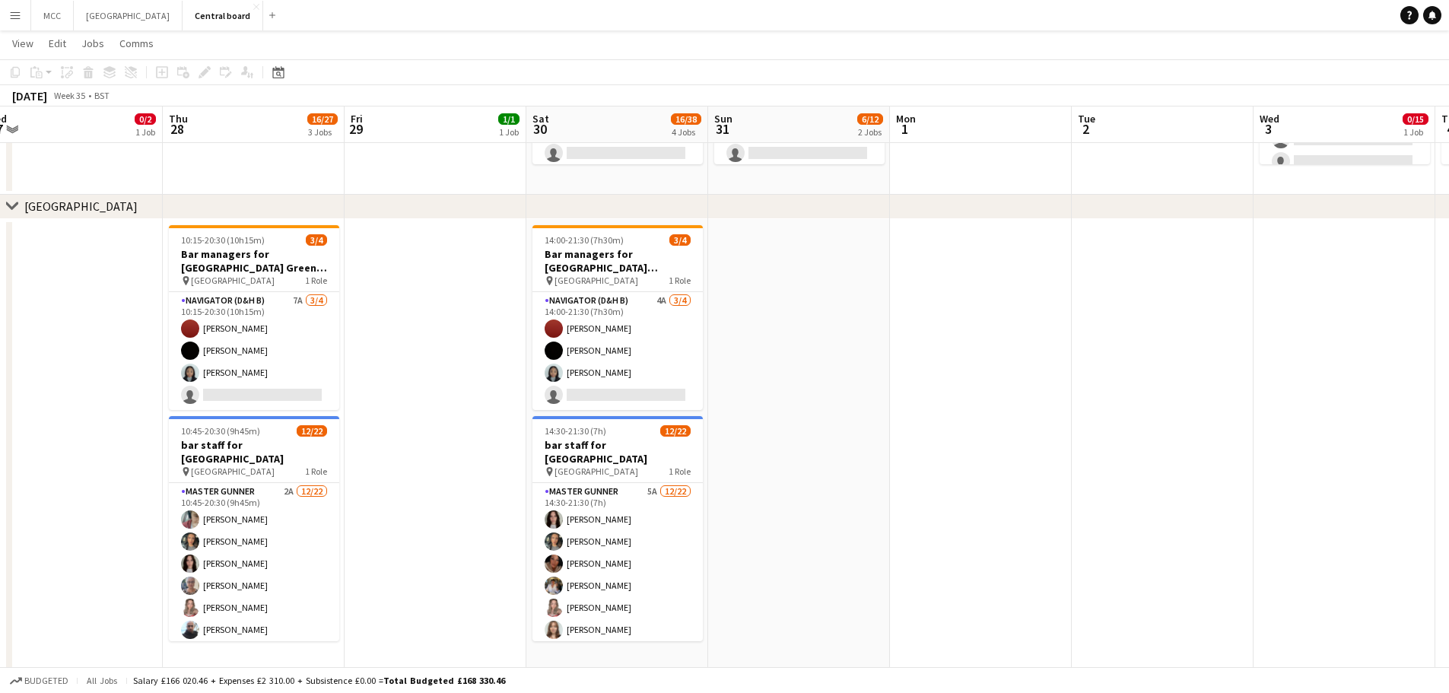
scroll to position [1637, 0]
click at [661, 332] on app-card-role "Navigator (D&H B) 4A [DATE] 14:00-21:30 (7h30m) Zoe [PERSON_NAME] [PERSON_NAME]…" at bounding box center [617, 350] width 170 height 118
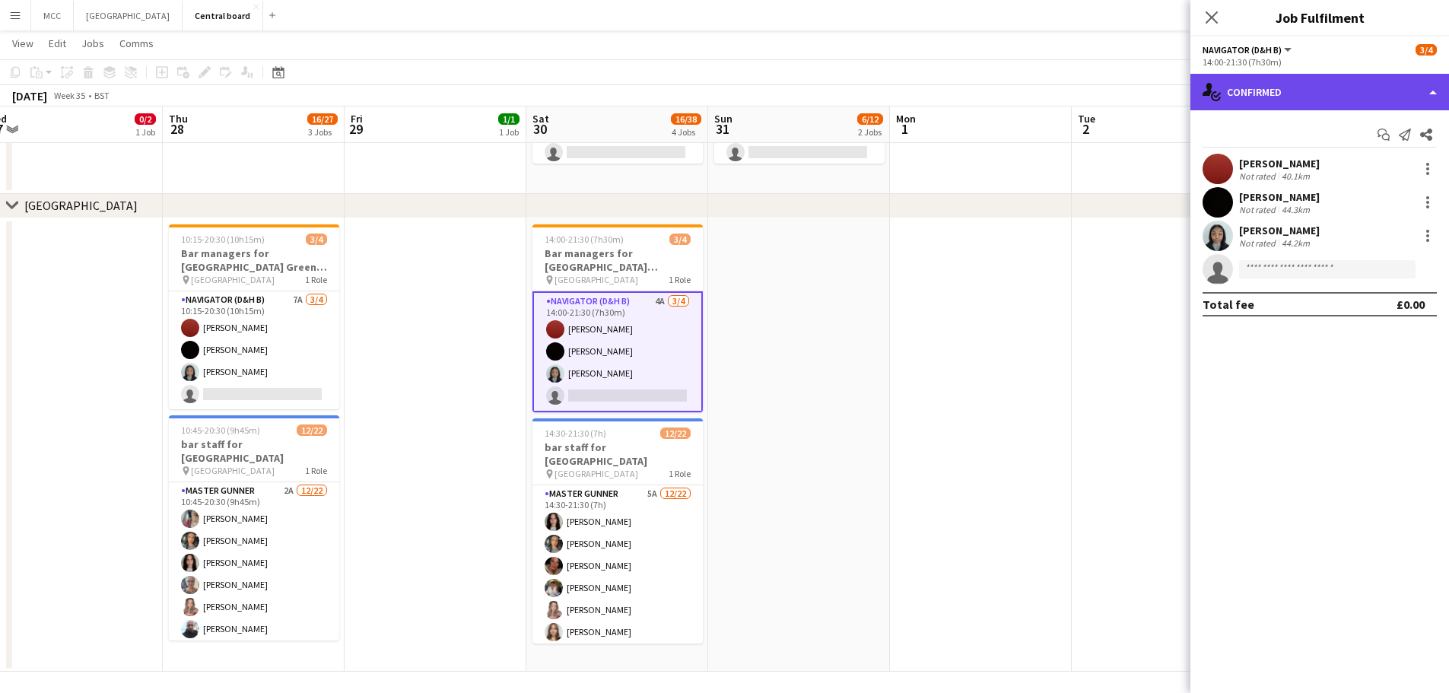
click at [1396, 90] on div "single-neutral-actions-check-2 Confirmed" at bounding box center [1319, 92] width 259 height 37
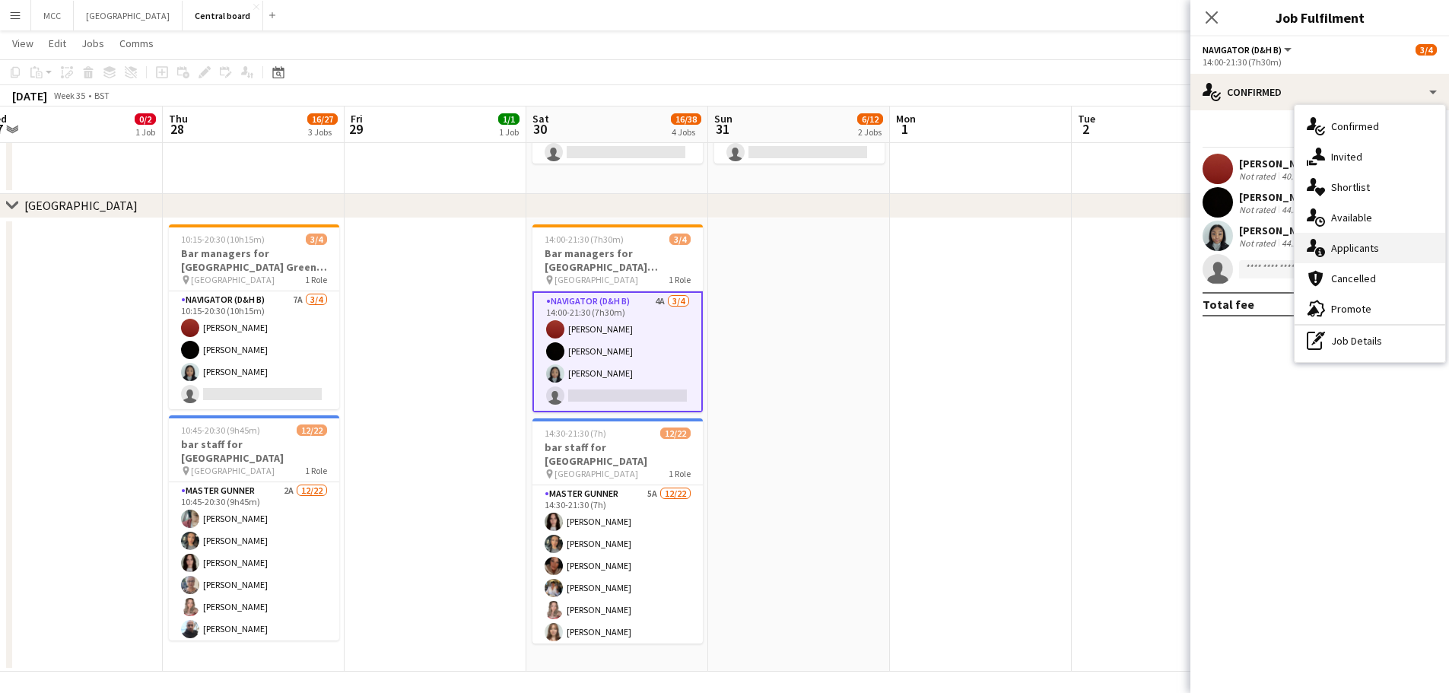
click at [1364, 248] on div "single-neutral-actions-information Applicants" at bounding box center [1369, 248] width 151 height 30
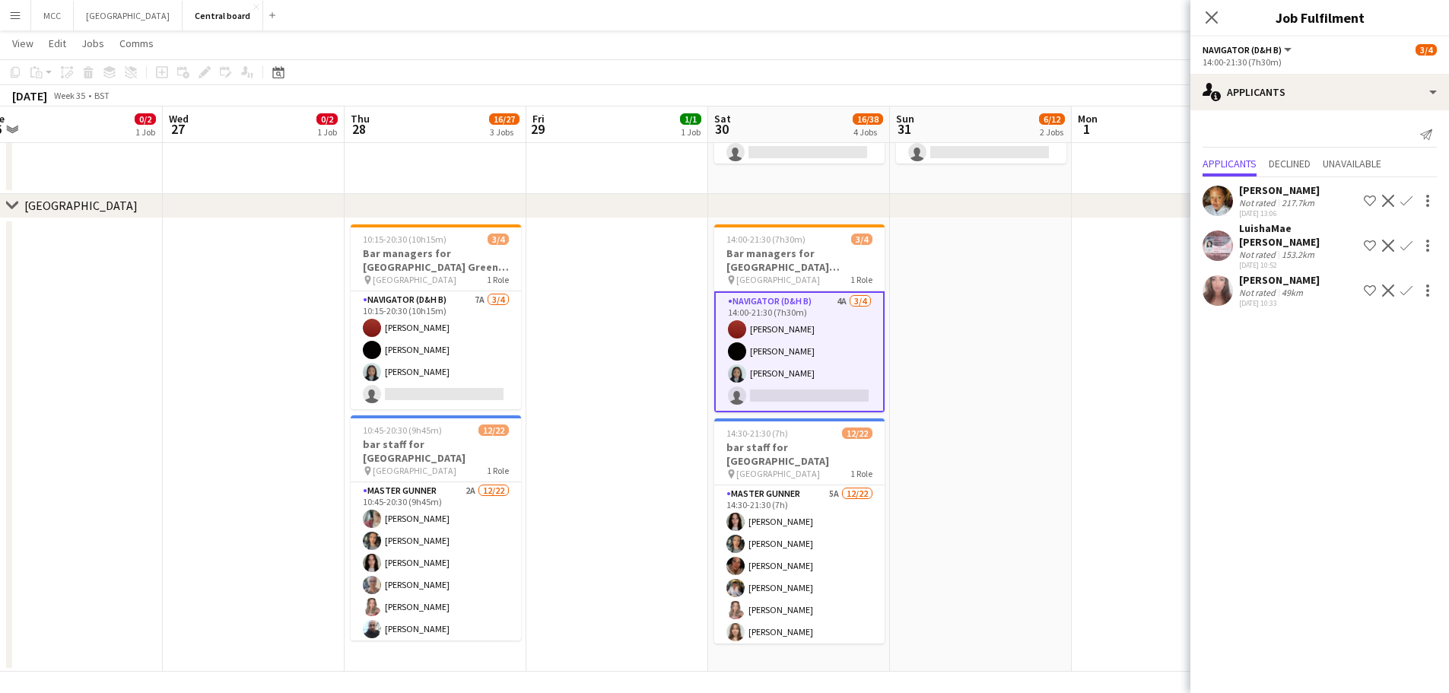
scroll to position [0, 397]
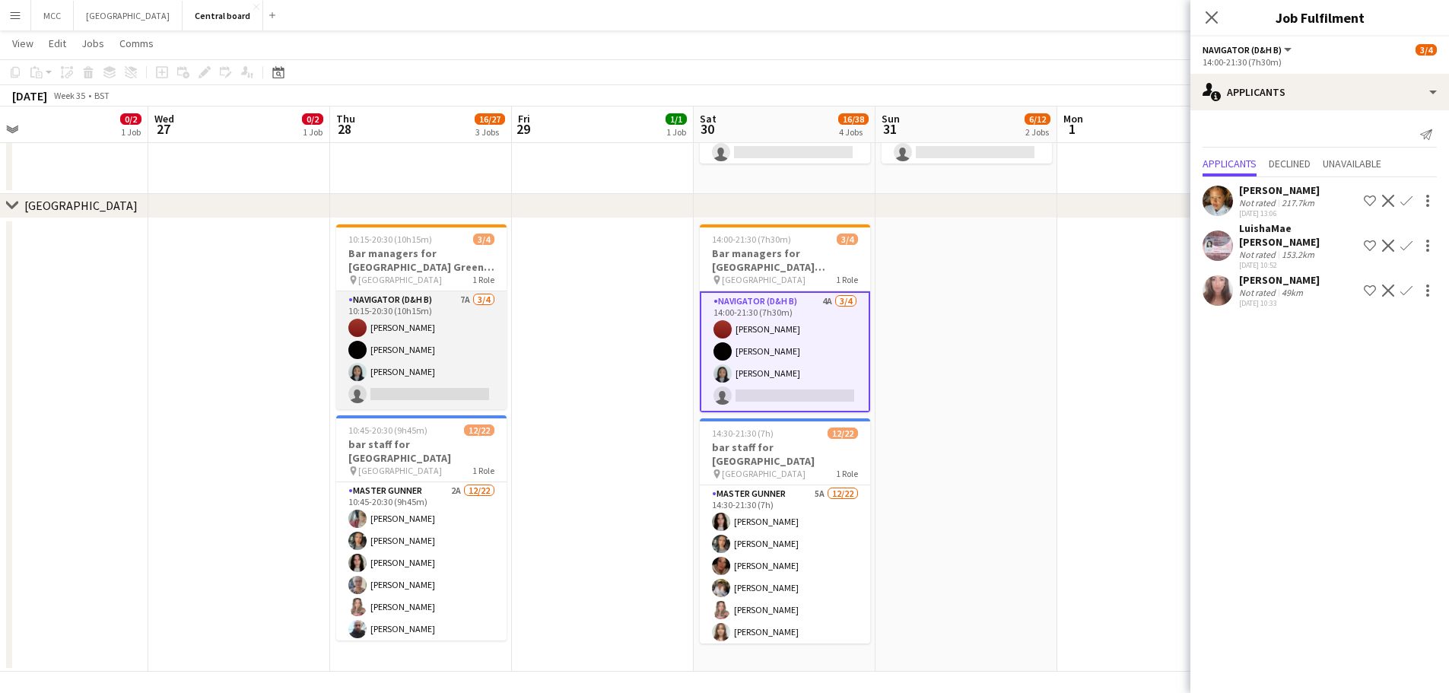
click at [478, 331] on app-card-role "Navigator (D&H B) 7A [DATE] 10:15-20:30 (10h15m) Zoe [PERSON_NAME] [PERSON_NAME…" at bounding box center [421, 350] width 170 height 118
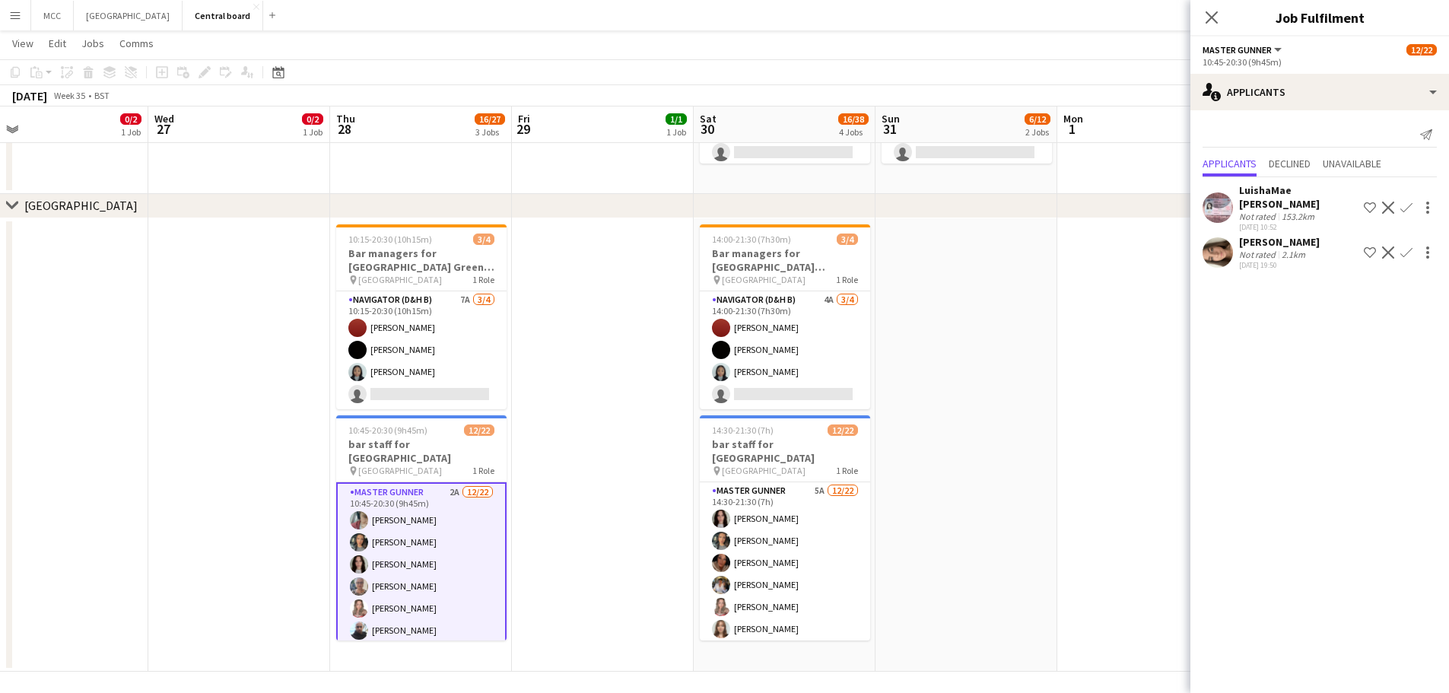
click at [1400, 246] on app-icon "Confirm" at bounding box center [1406, 252] width 12 height 12
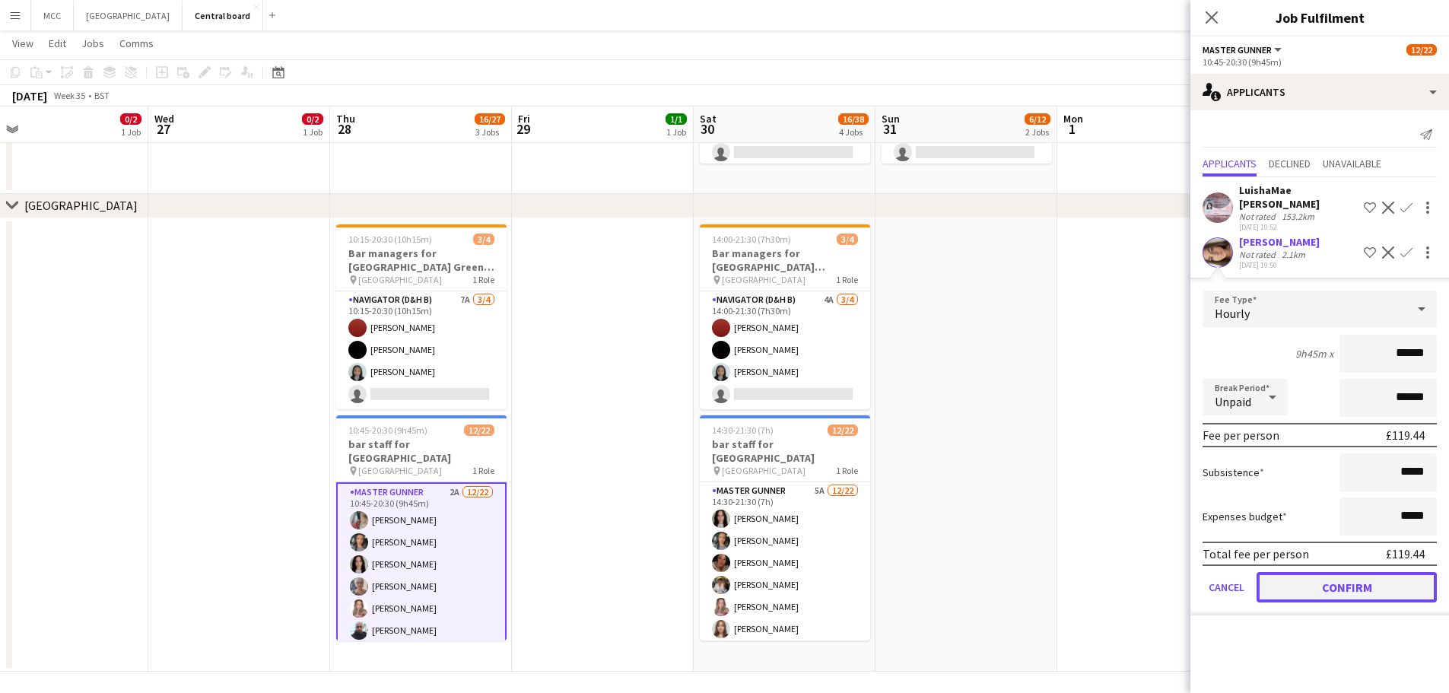
click at [1380, 572] on button "Confirm" at bounding box center [1346, 587] width 180 height 30
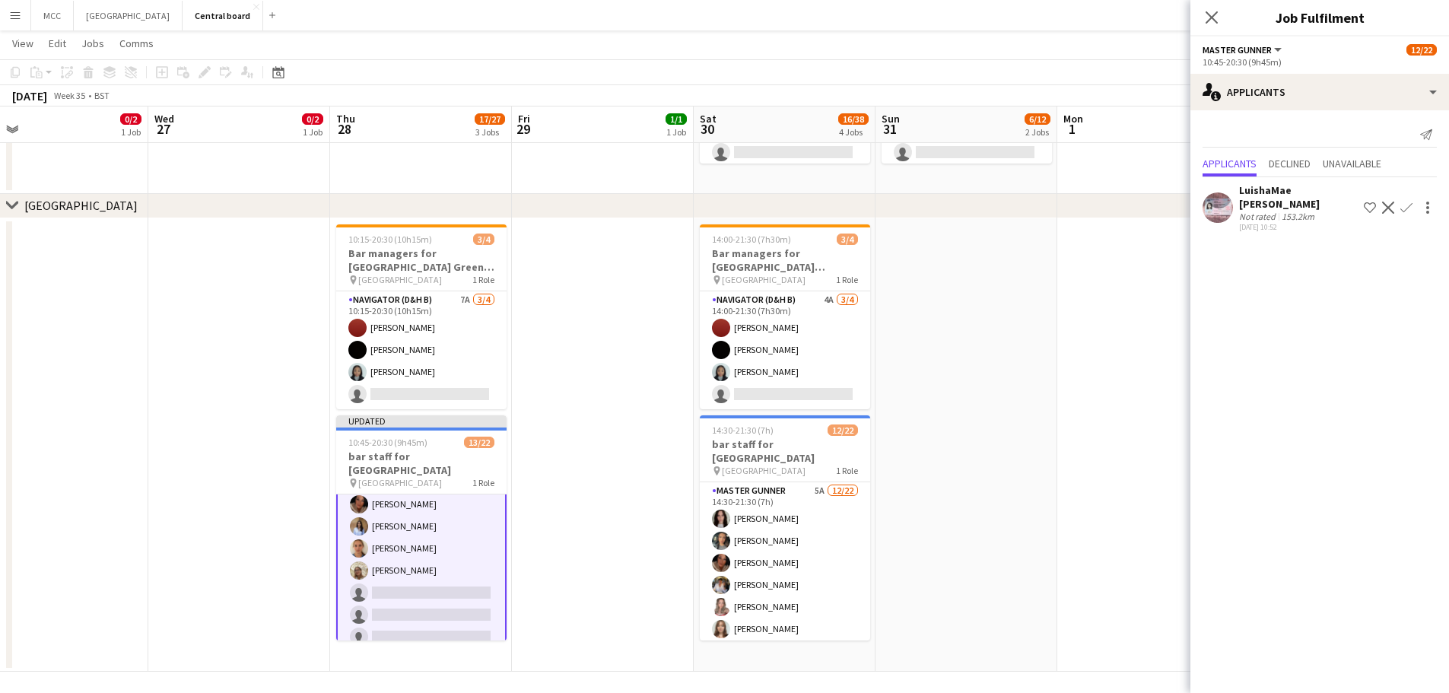
scroll to position [227, 0]
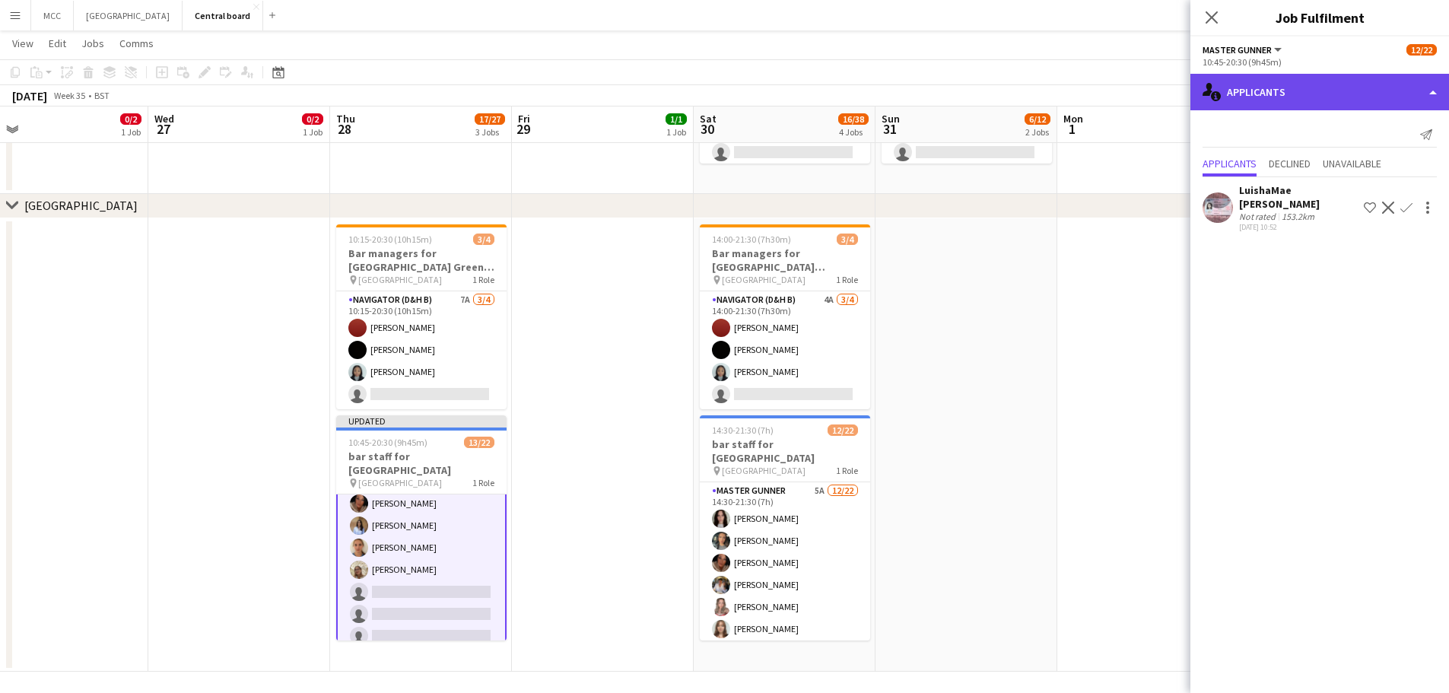
click at [1338, 89] on div "single-neutral-actions-information Applicants" at bounding box center [1319, 92] width 259 height 37
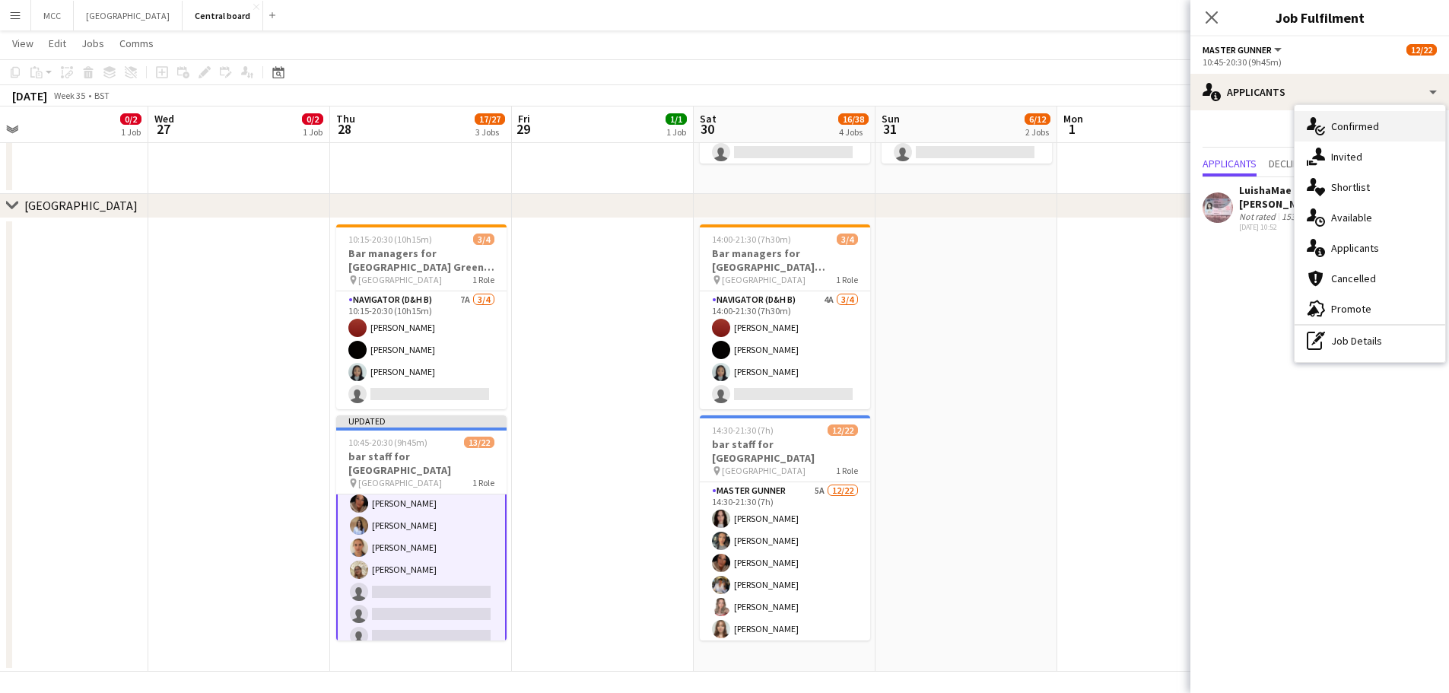
click at [1377, 129] on div "single-neutral-actions-check-2 Confirmed" at bounding box center [1369, 126] width 151 height 30
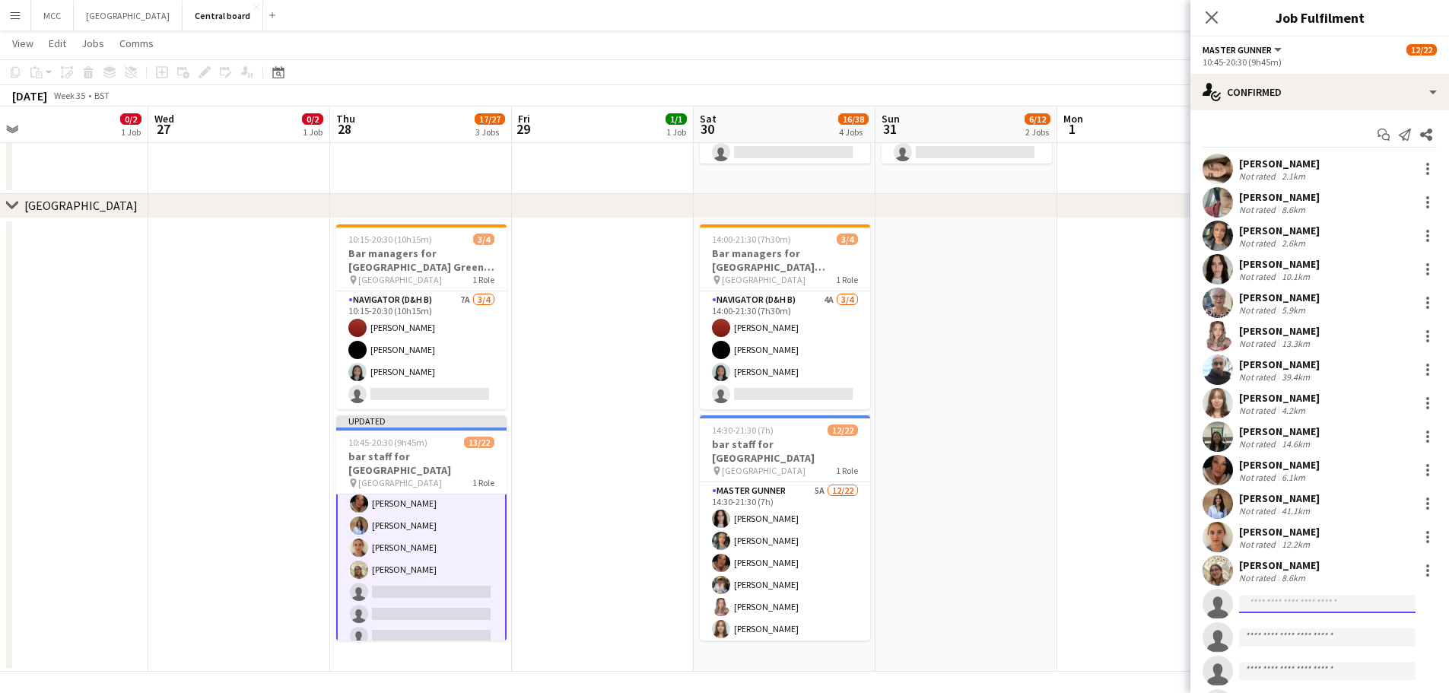
click at [1319, 612] on input at bounding box center [1327, 604] width 176 height 18
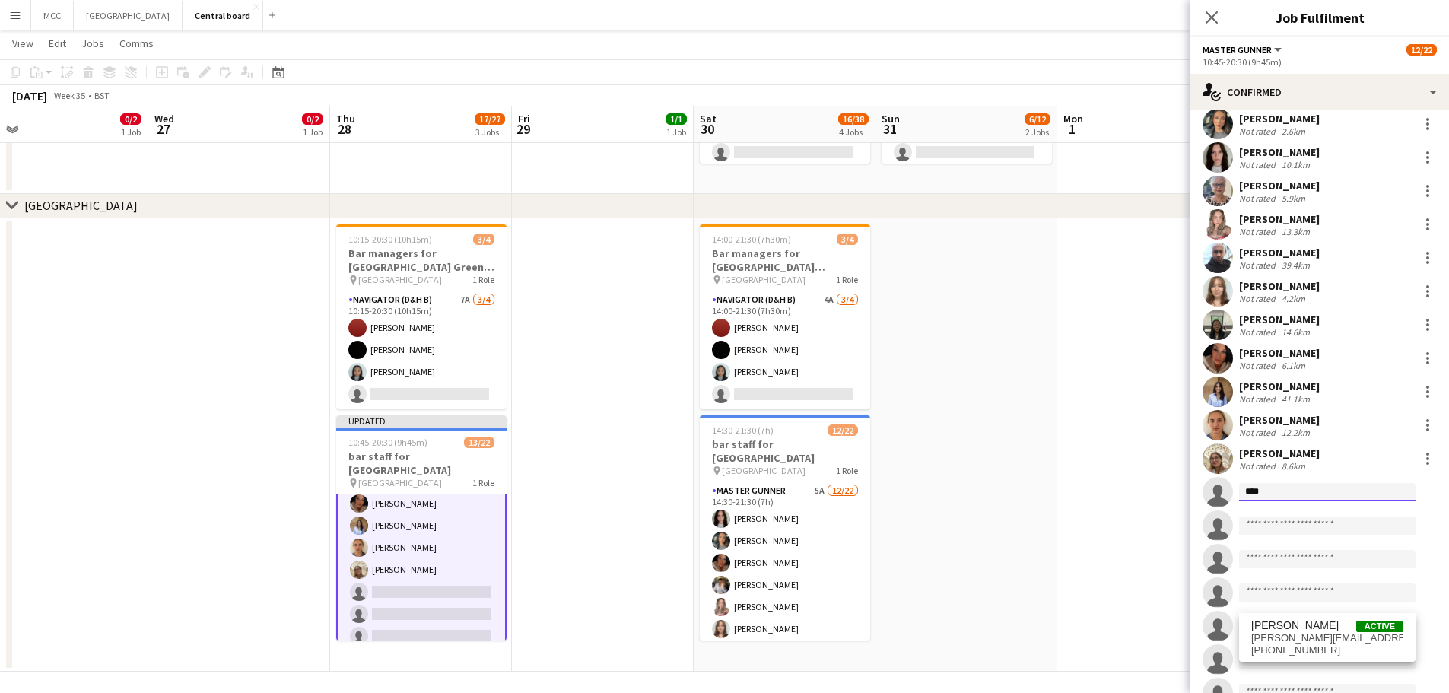
scroll to position [115, 0]
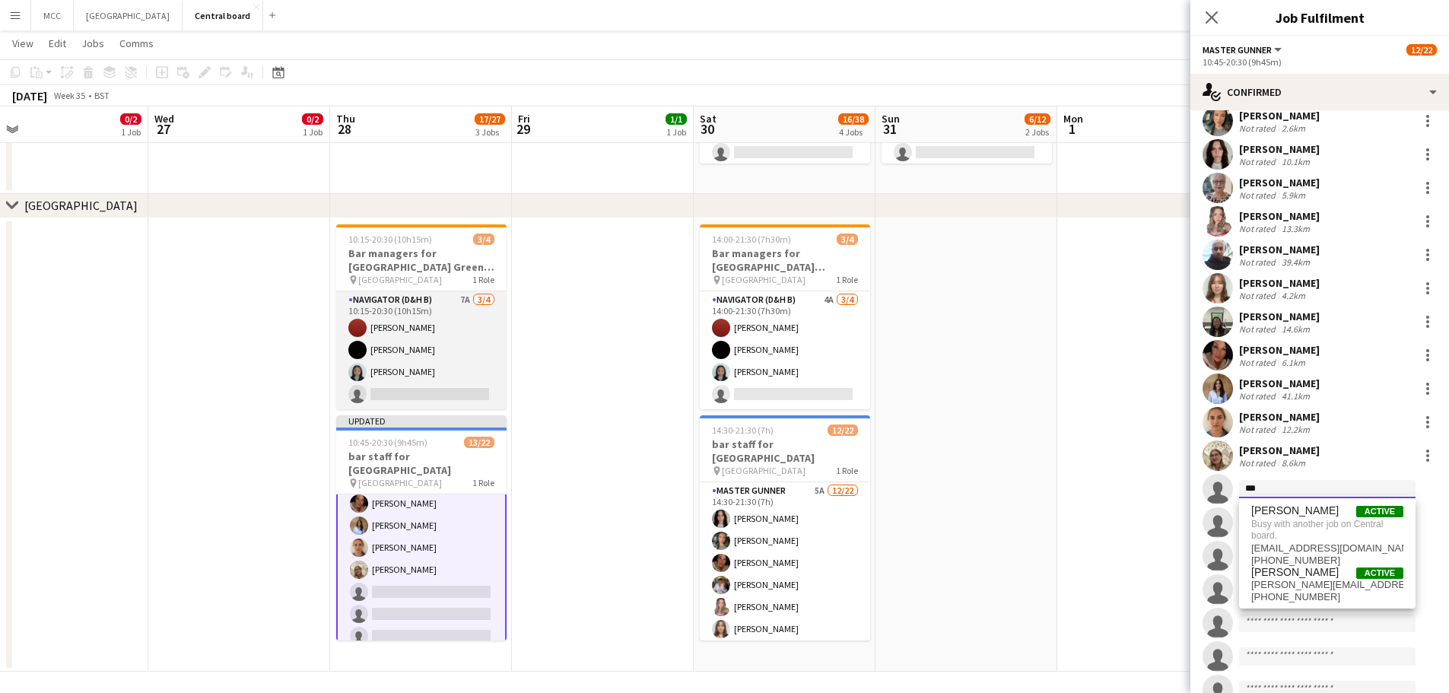
type input "***"
click at [440, 331] on app-card-role "Navigator (D&H B) 7A [DATE] 10:15-20:30 (10h15m) Zoe [PERSON_NAME] [PERSON_NAME…" at bounding box center [421, 350] width 170 height 118
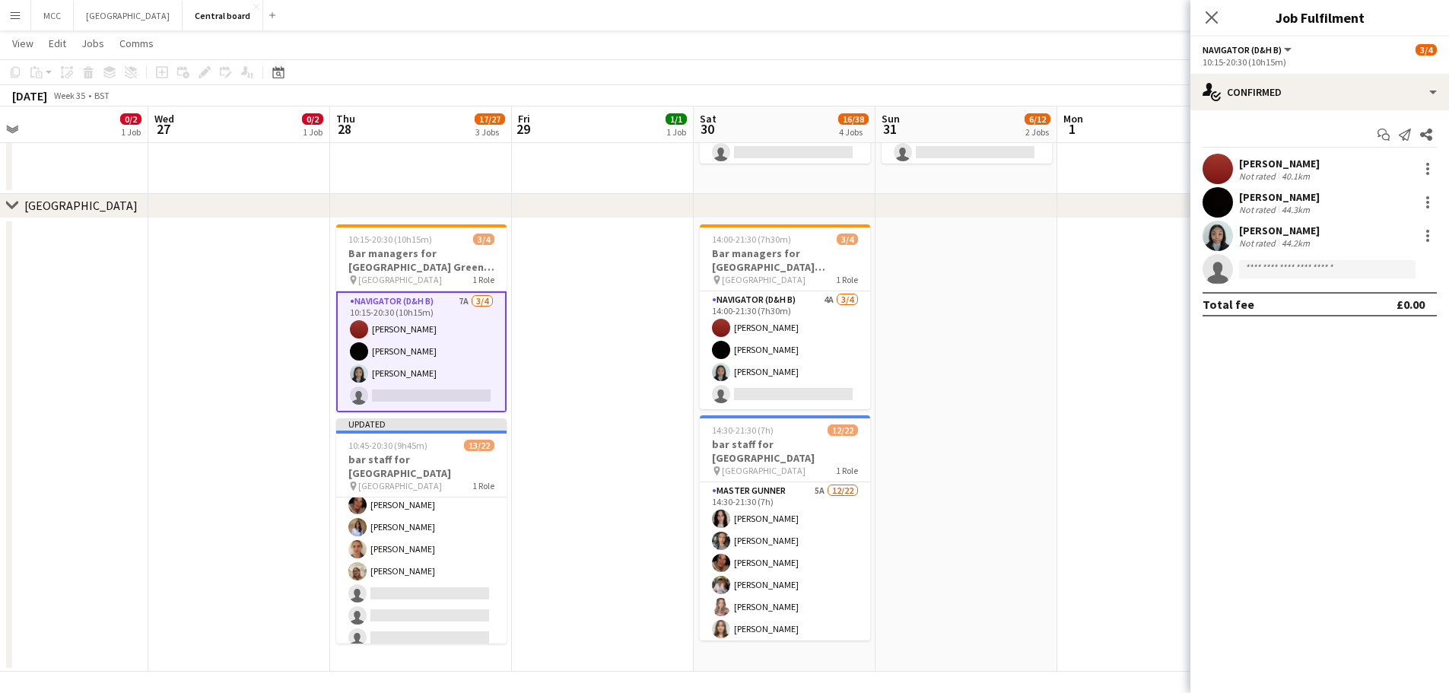
scroll to position [226, 0]
click at [677, 360] on app-date-cell at bounding box center [603, 445] width 182 height 454
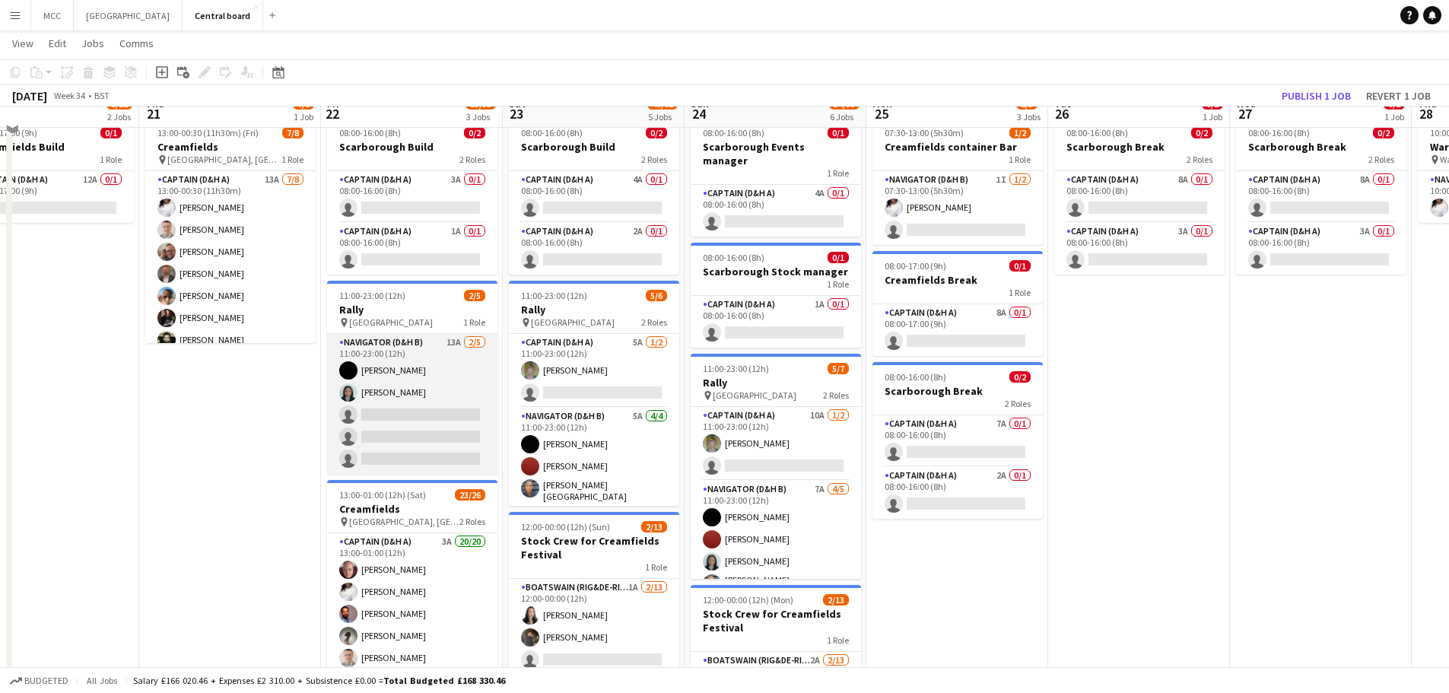
scroll to position [207, 0]
